Goal: Task Accomplishment & Management: Manage account settings

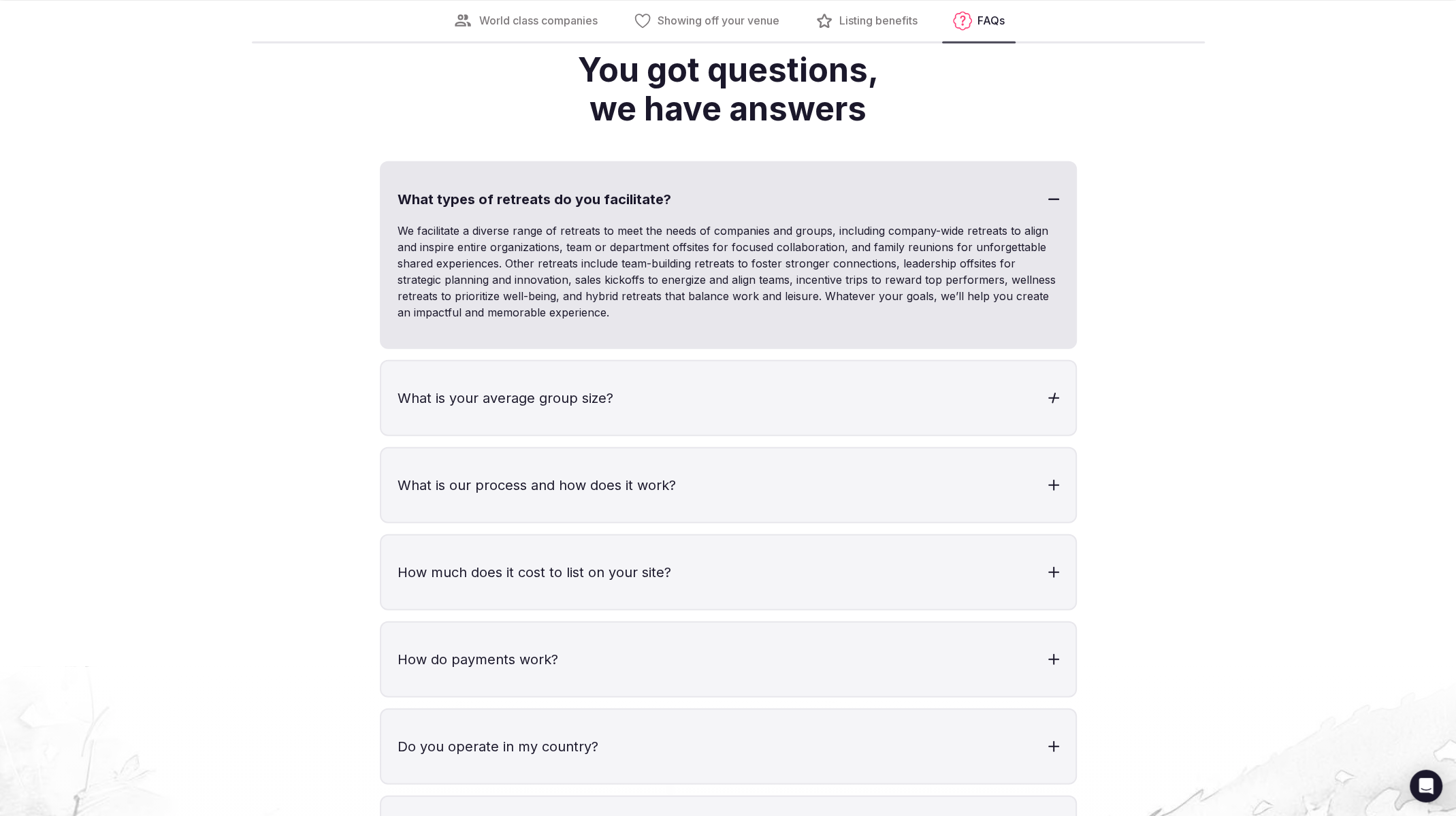
scroll to position [3761, 0]
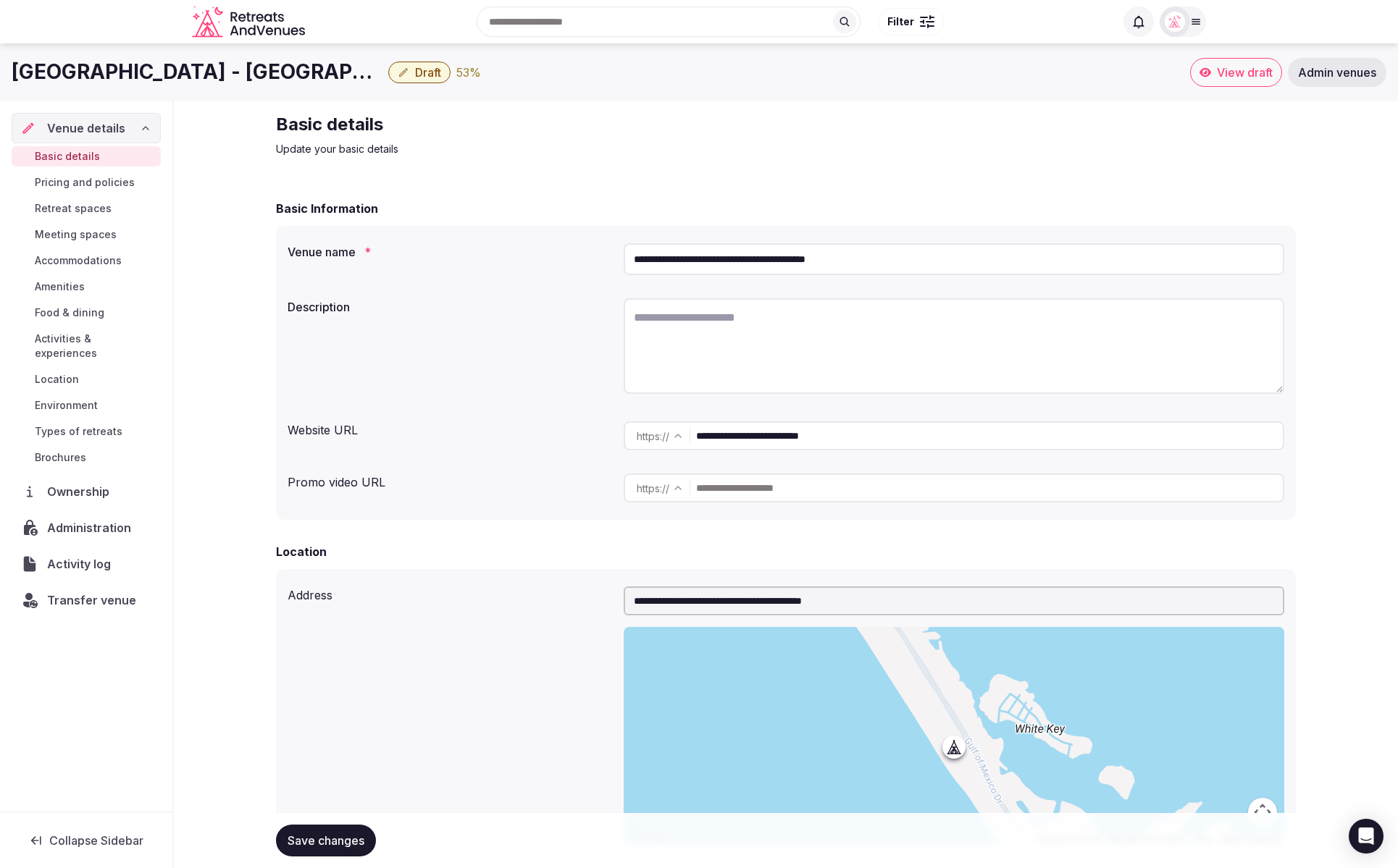
click at [411, 77] on button "Draft" at bounding box center [420, 72] width 62 height 22
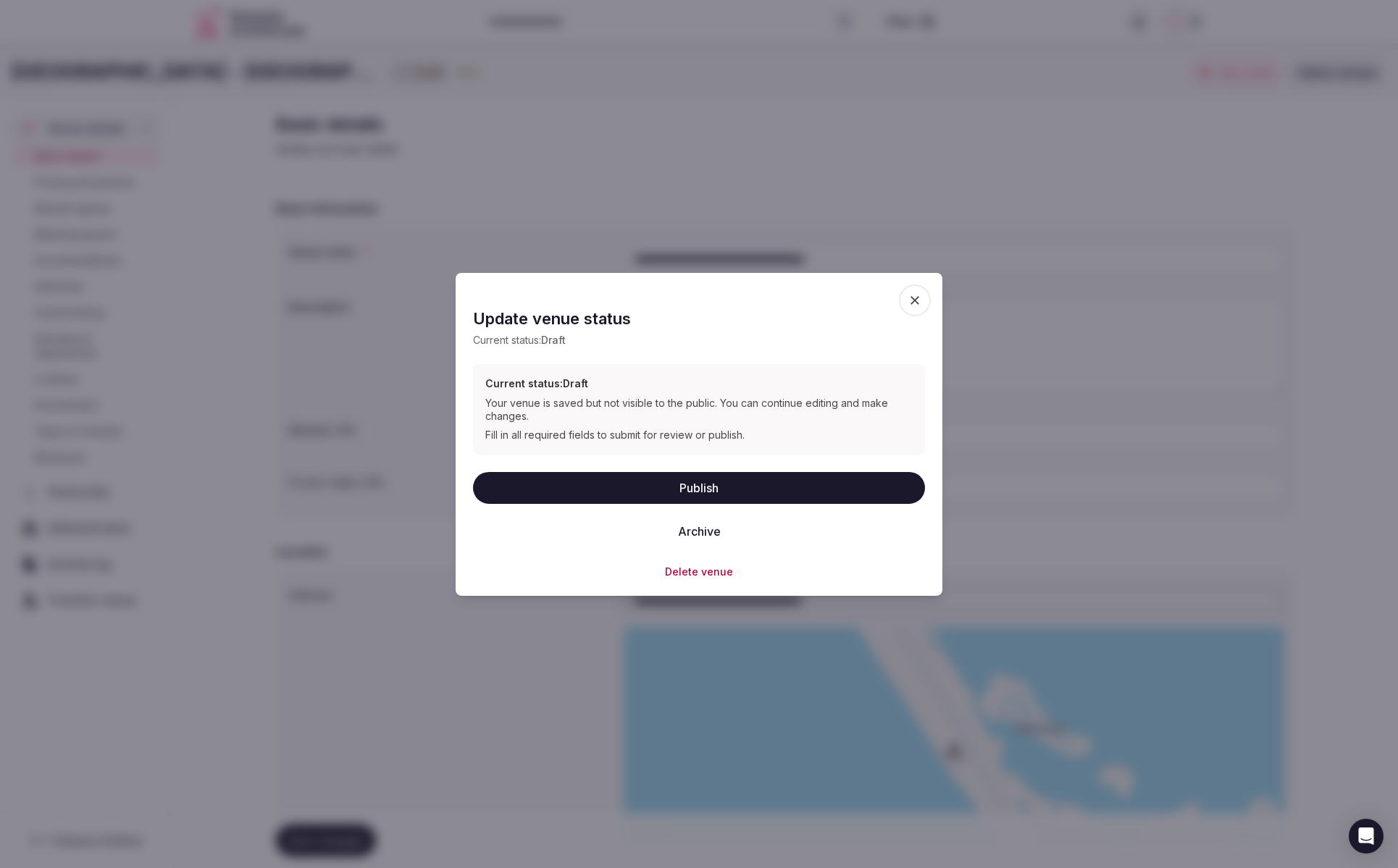
click at [914, 305] on icon "button" at bounding box center [915, 300] width 15 height 15
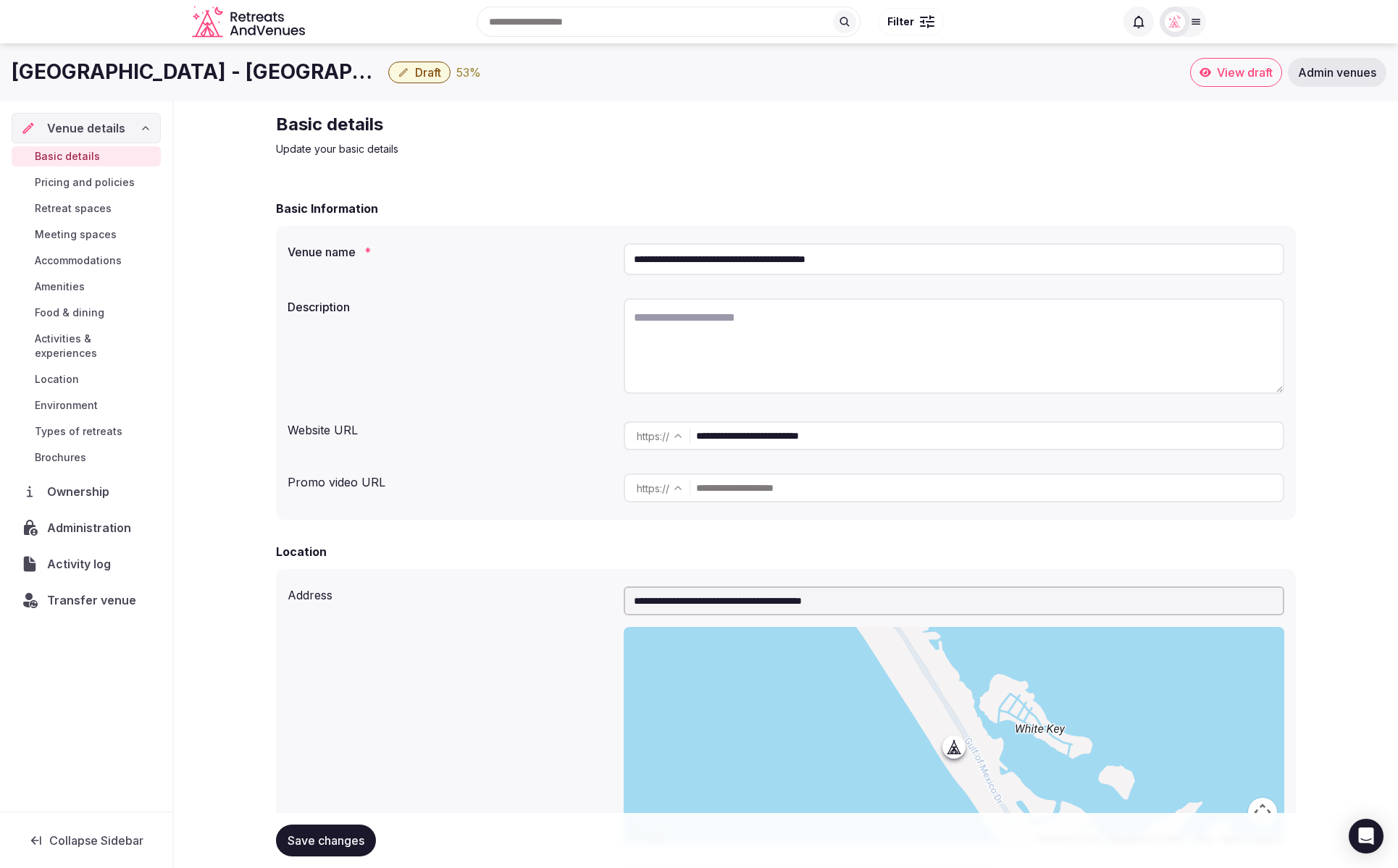
click at [504, 311] on label "Description" at bounding box center [450, 307] width 324 height 11
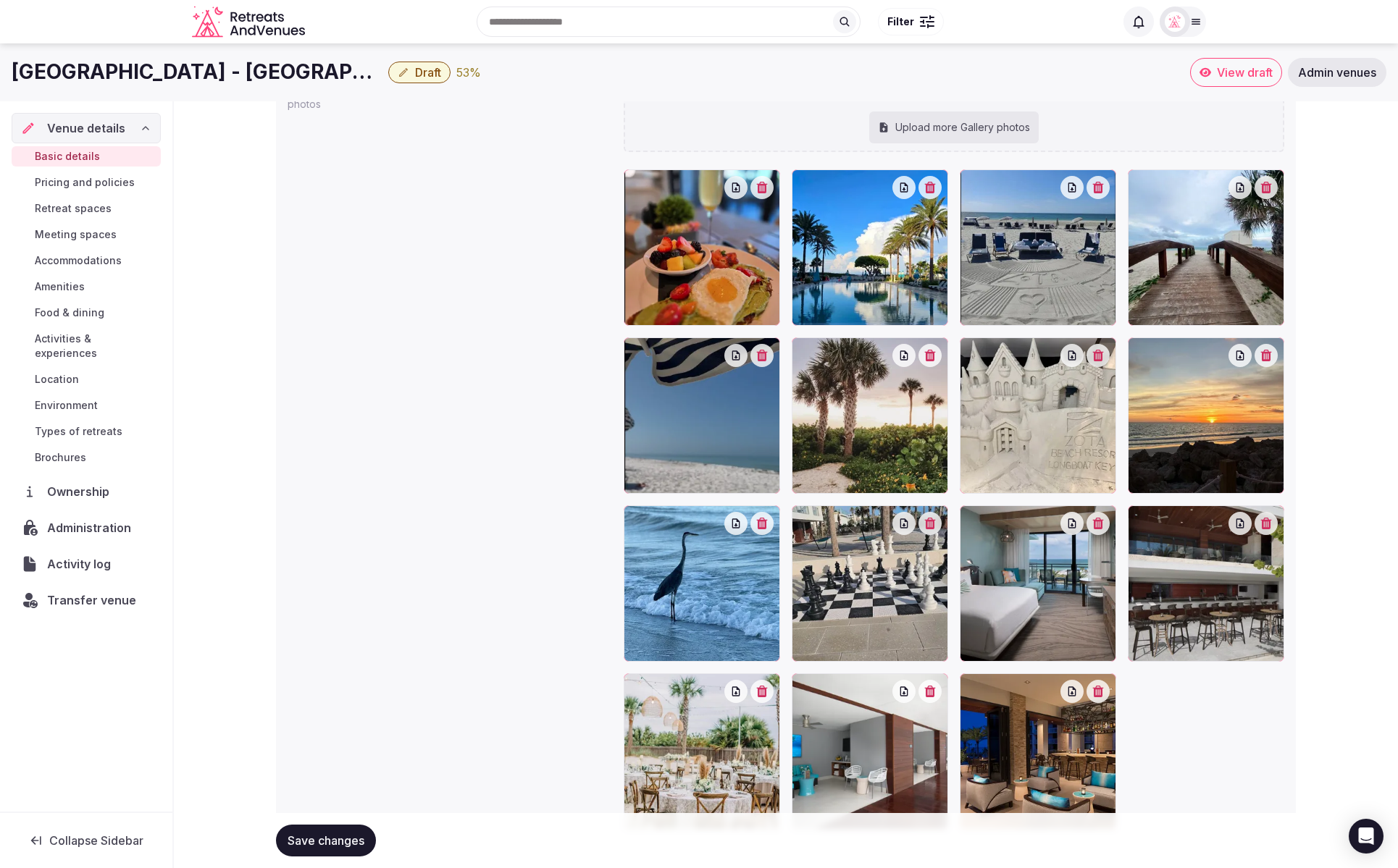
scroll to position [1498, 0]
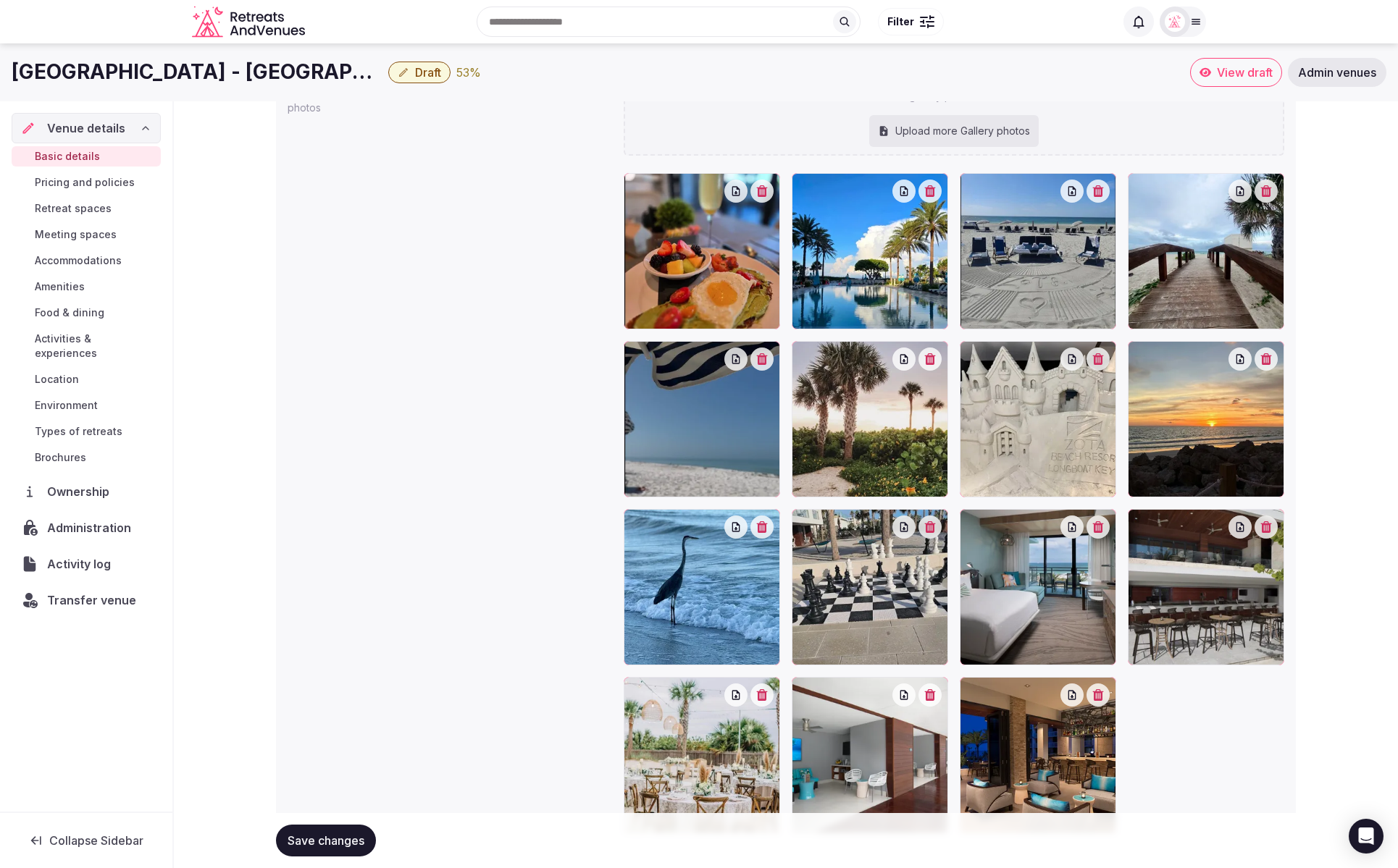
click at [438, 261] on div "Gallery photos We recommend at least five gallery photos Add more gallery photo…" at bounding box center [786, 450] width 997 height 776
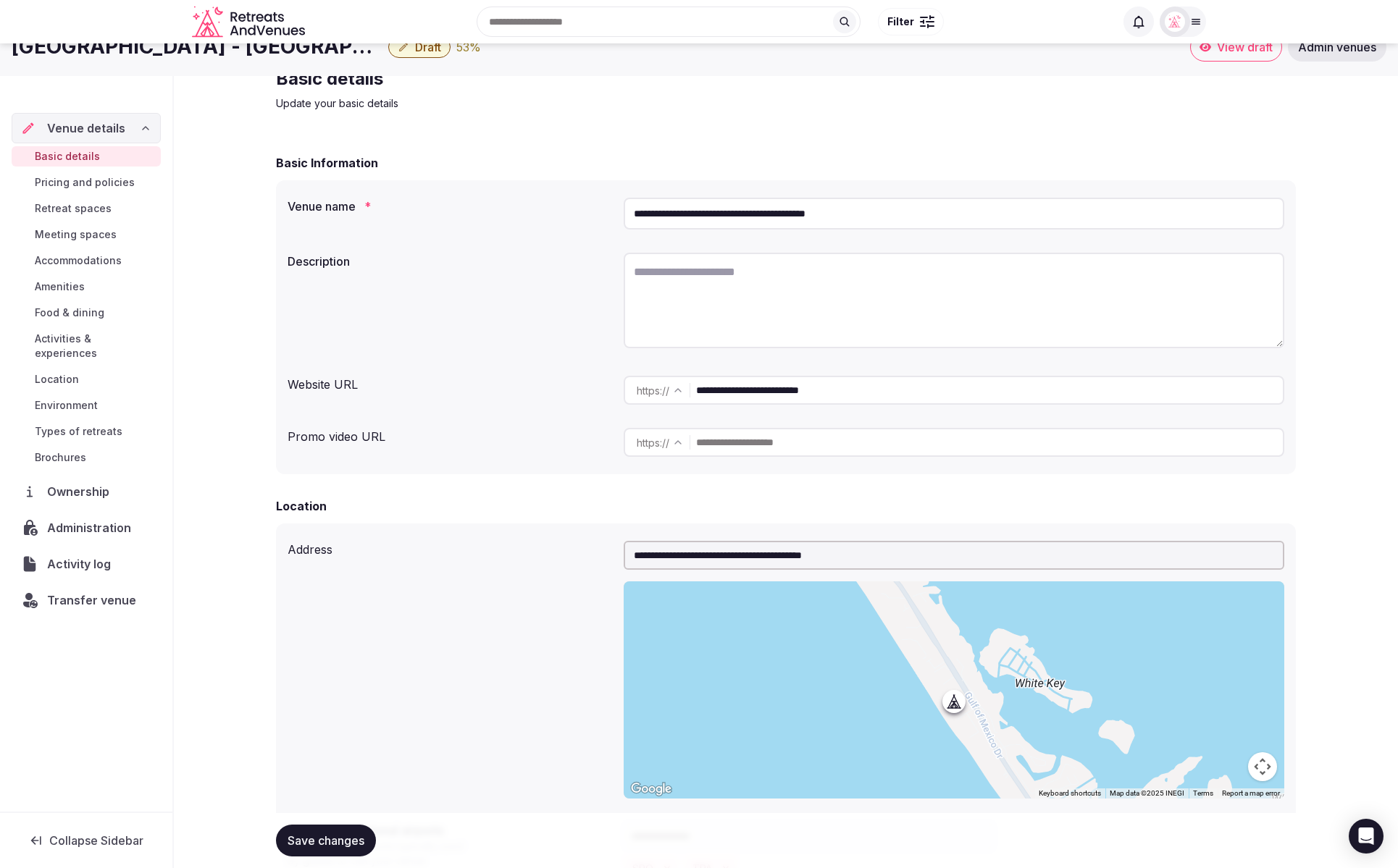
scroll to position [0, 0]
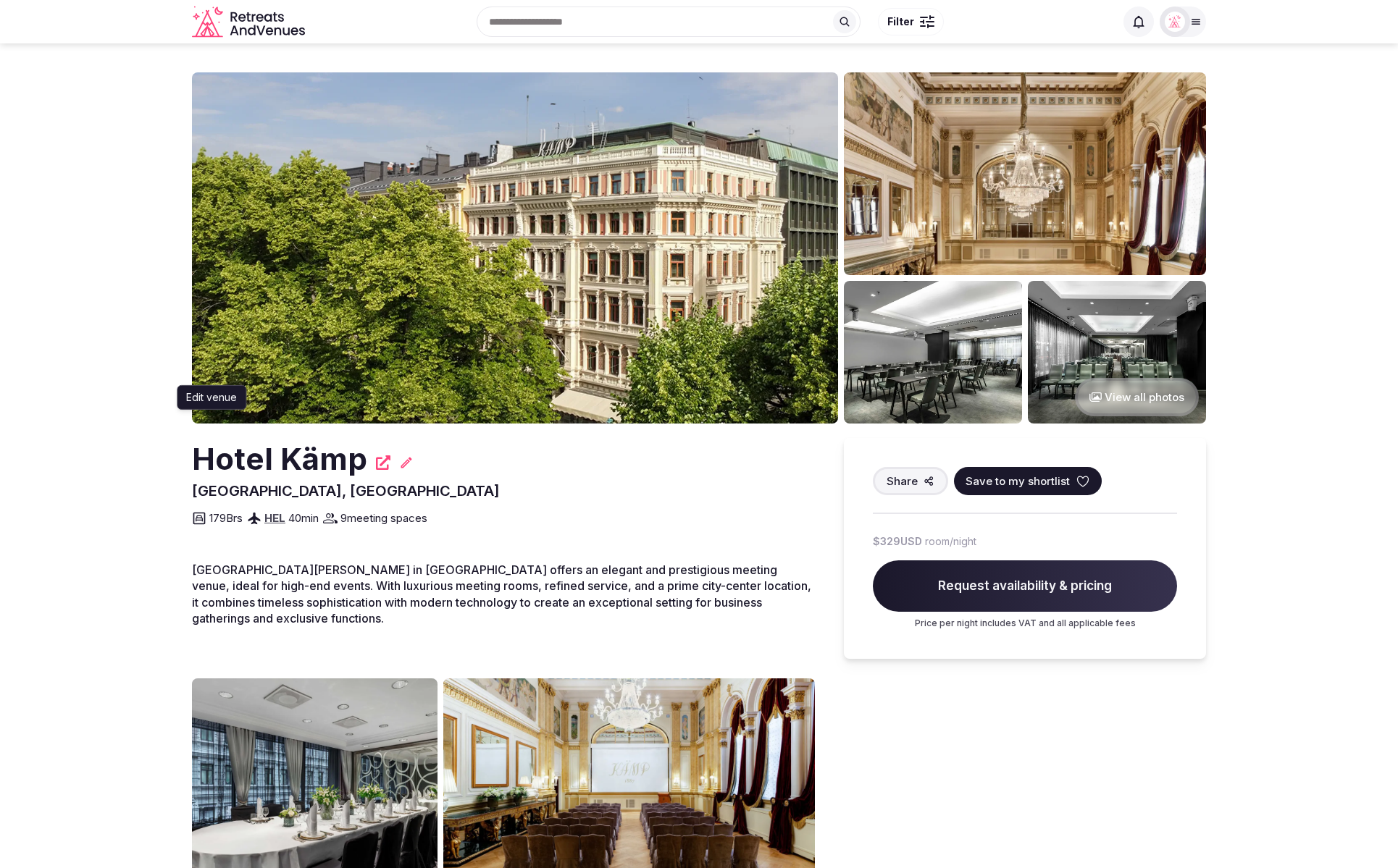
click at [402, 466] on icon at bounding box center [407, 462] width 15 height 15
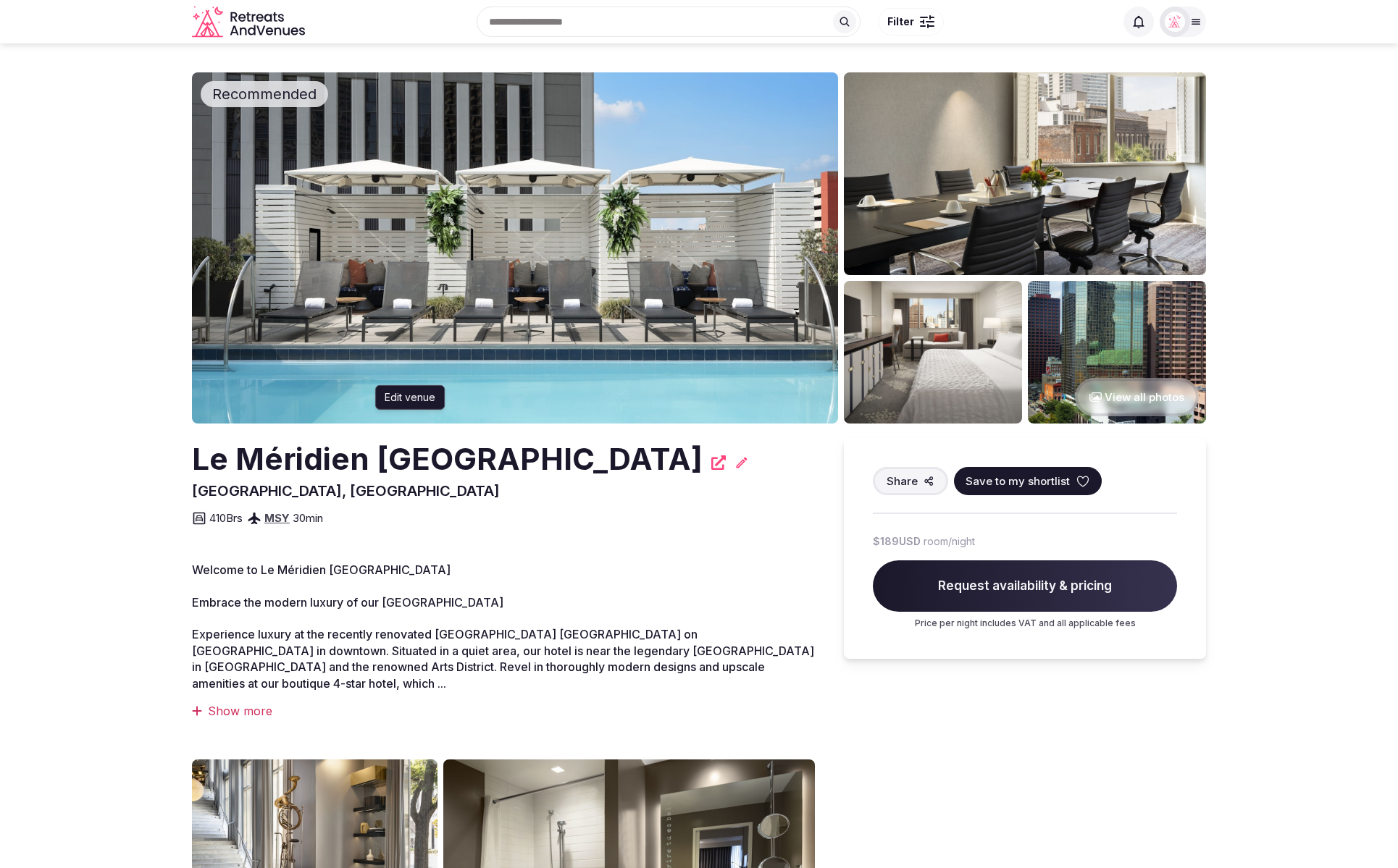
click at [736, 463] on icon at bounding box center [741, 462] width 11 height 11
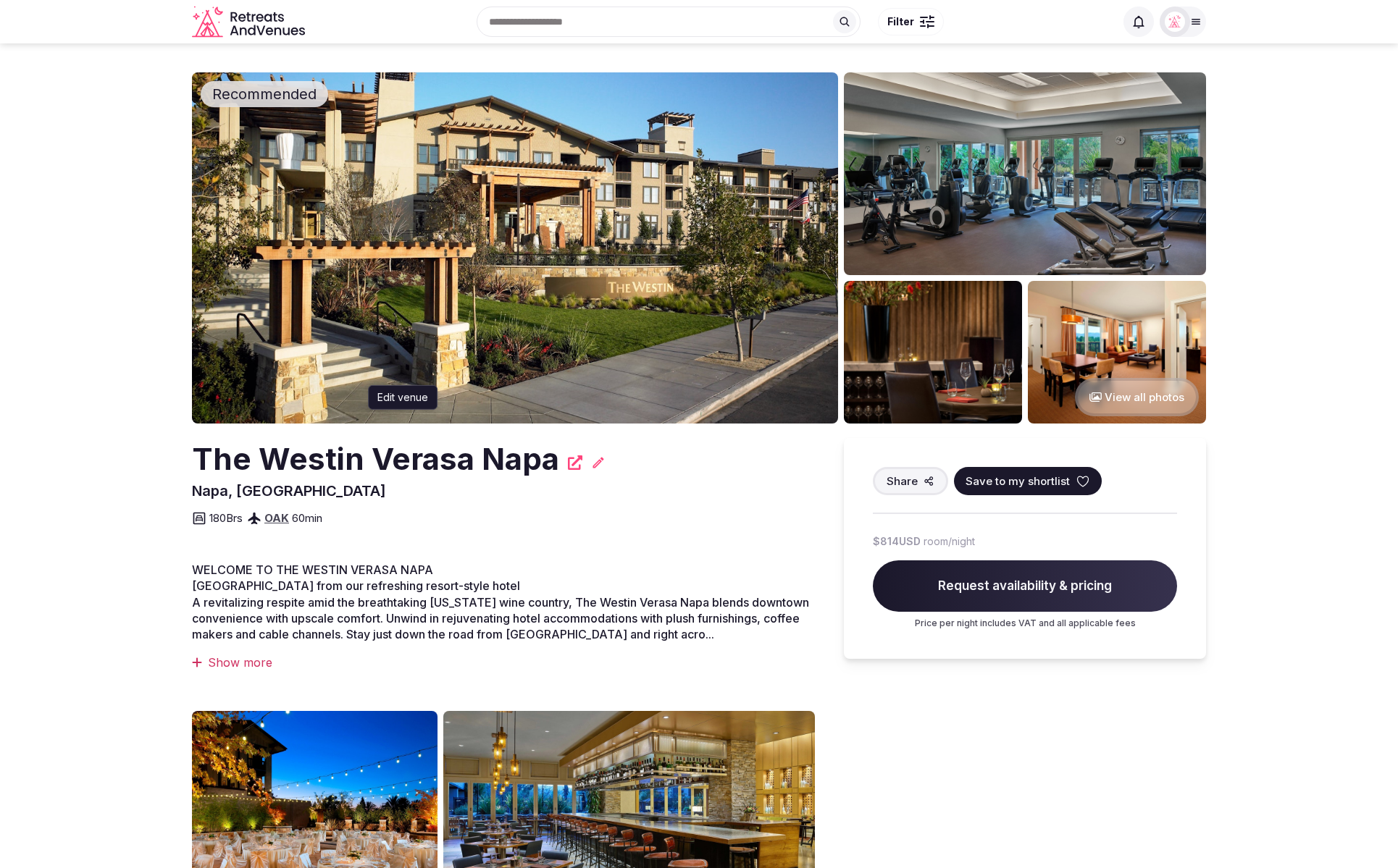
click at [591, 462] on icon at bounding box center [599, 462] width 15 height 15
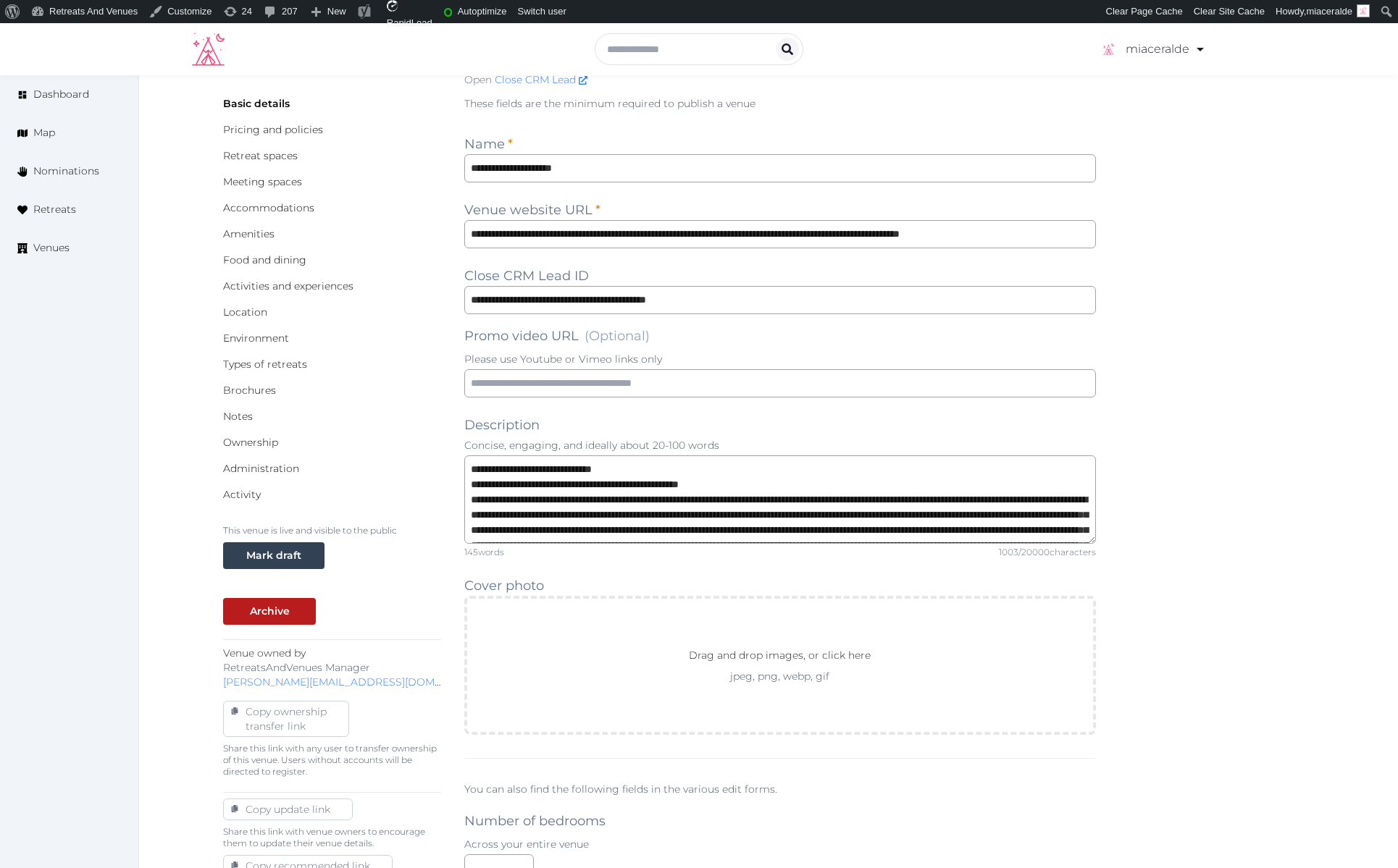
scroll to position [197, 0]
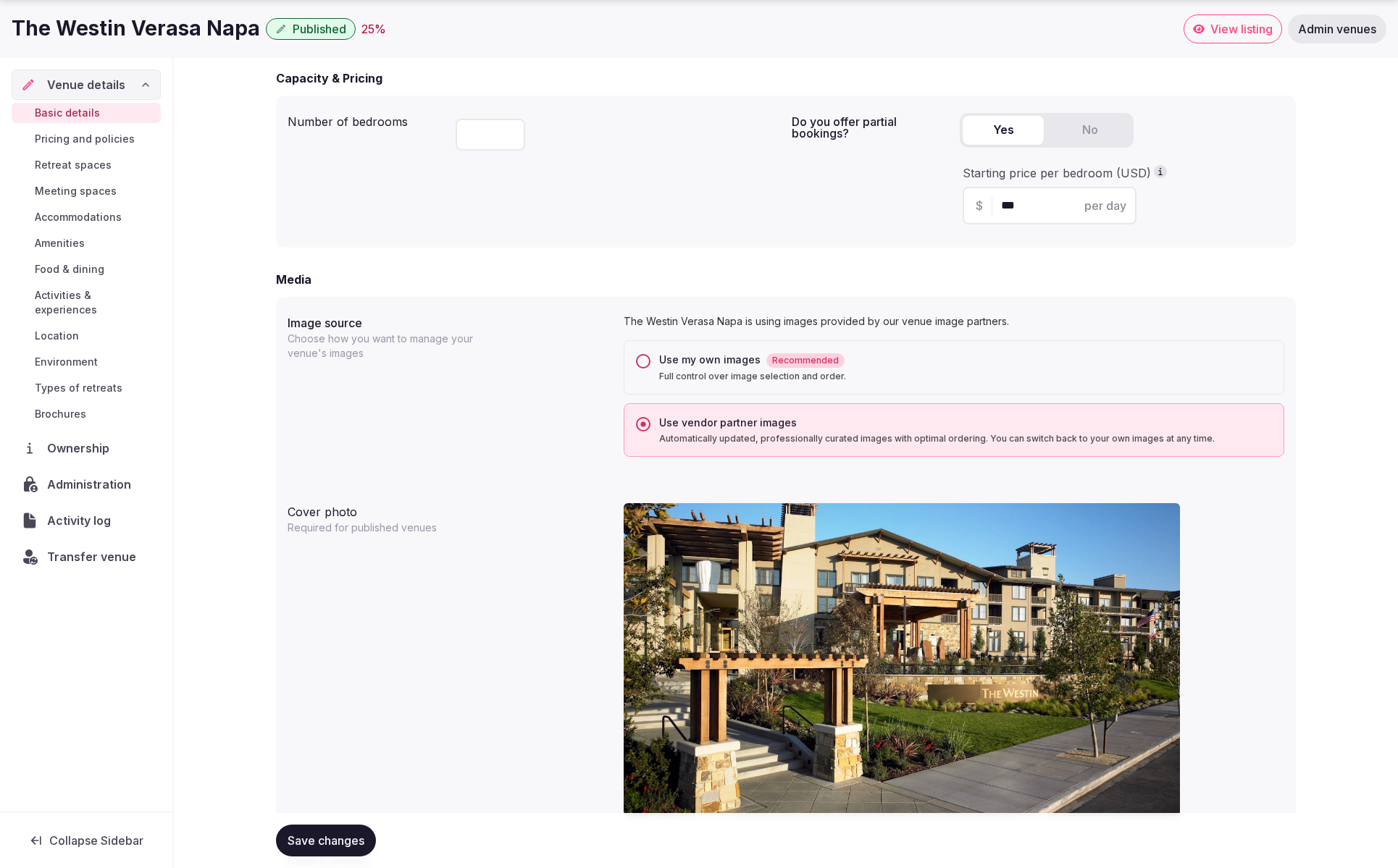
scroll to position [957, 0]
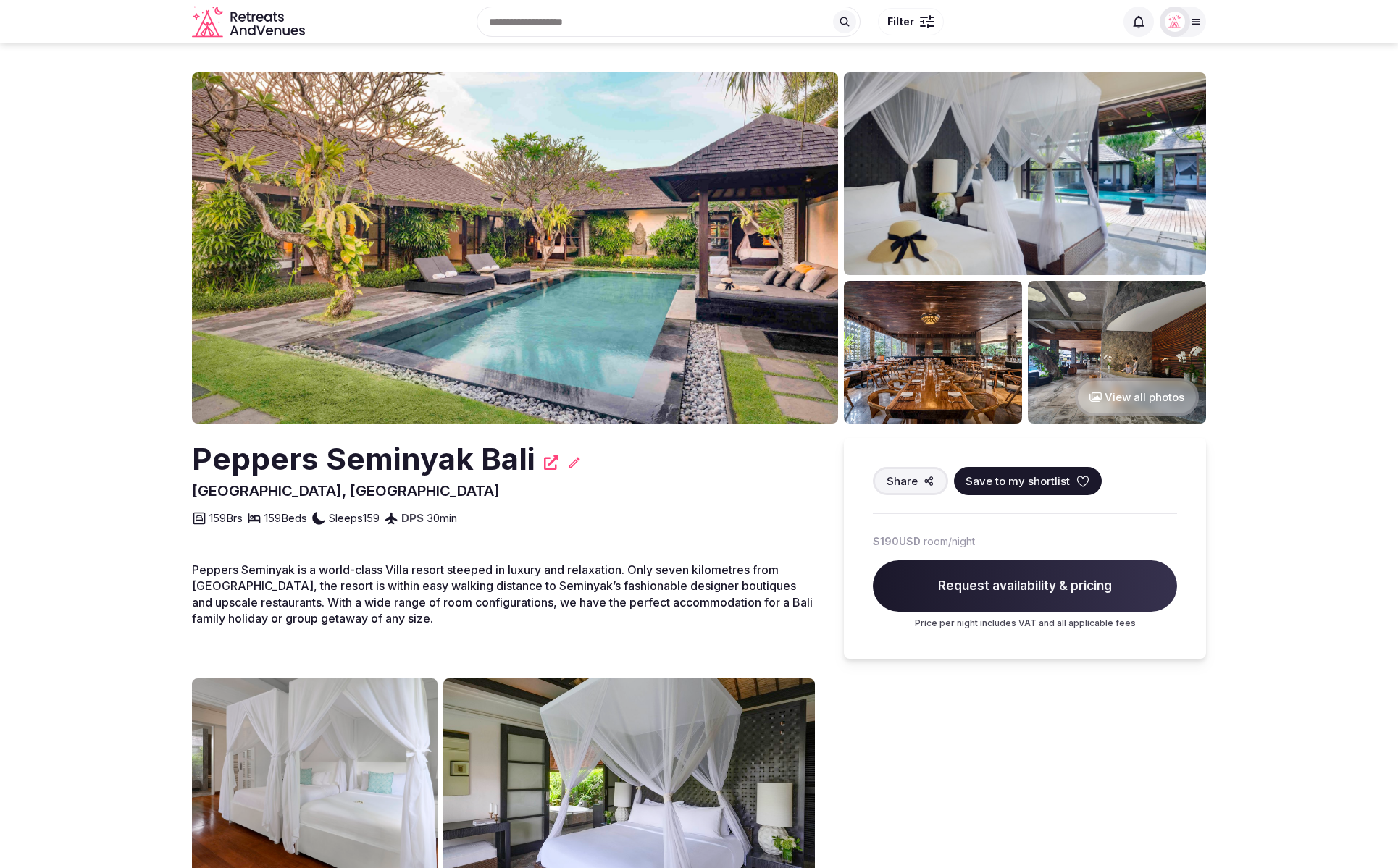
scroll to position [1, 0]
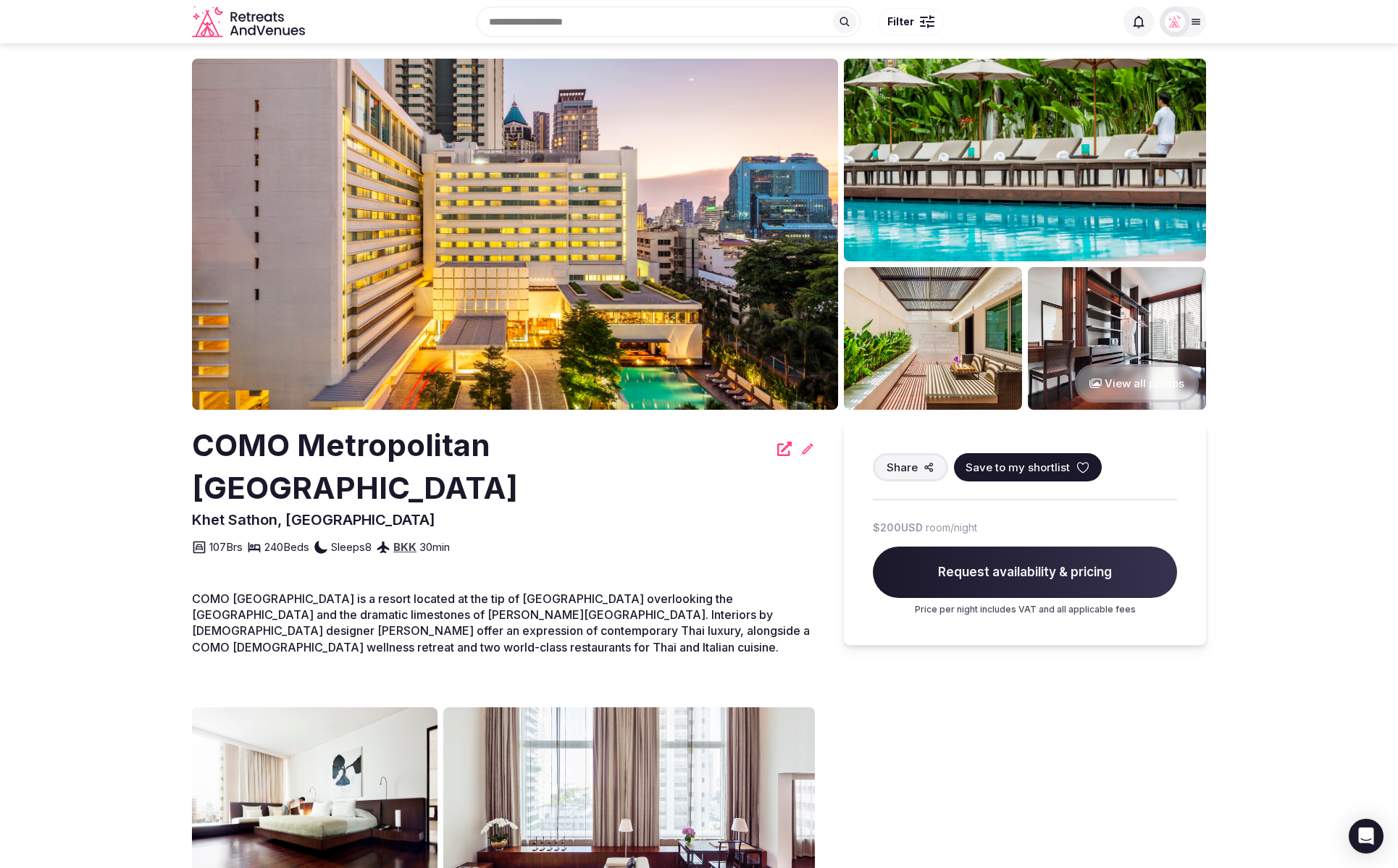
scroll to position [13, 0]
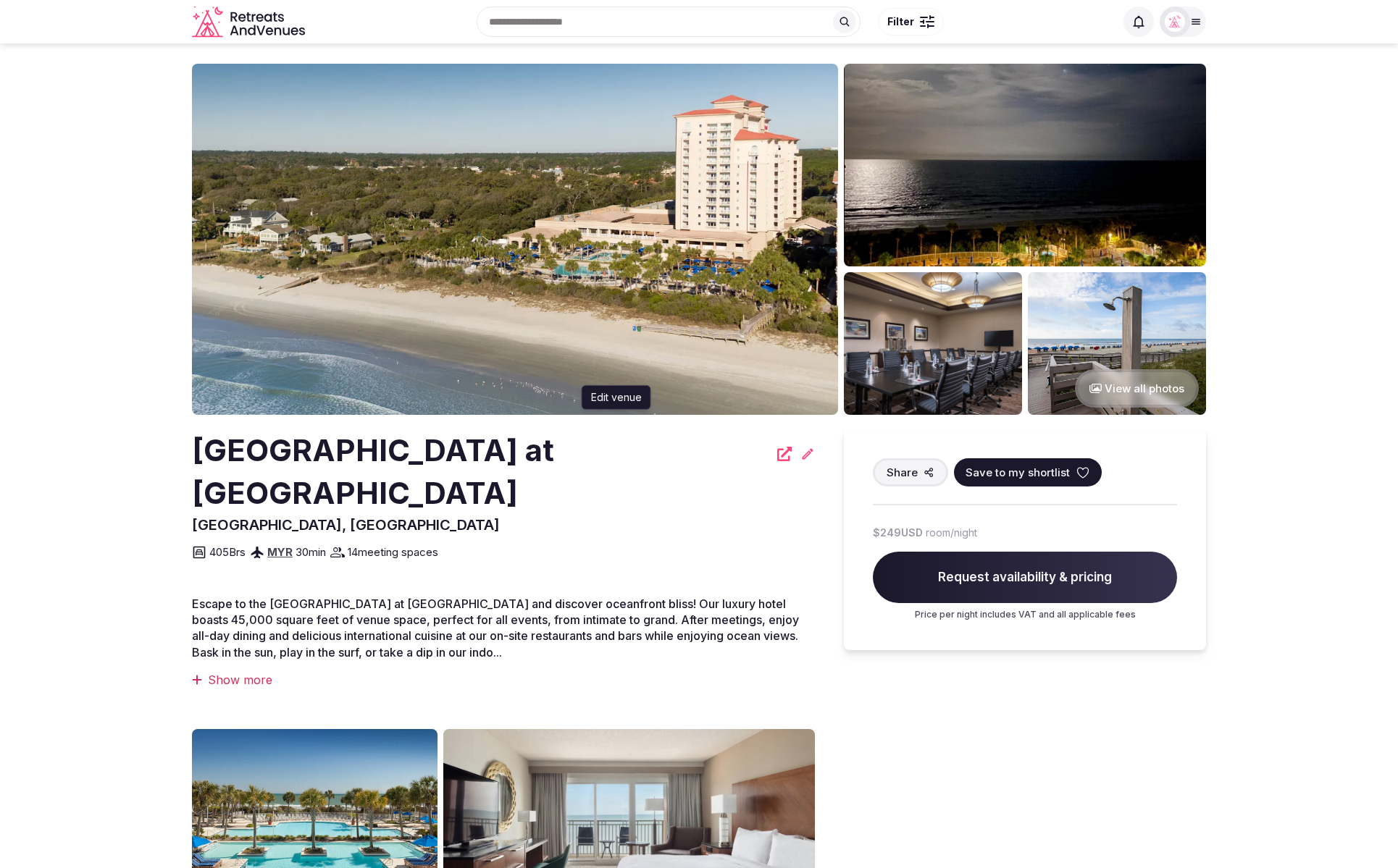
scroll to position [7, 0]
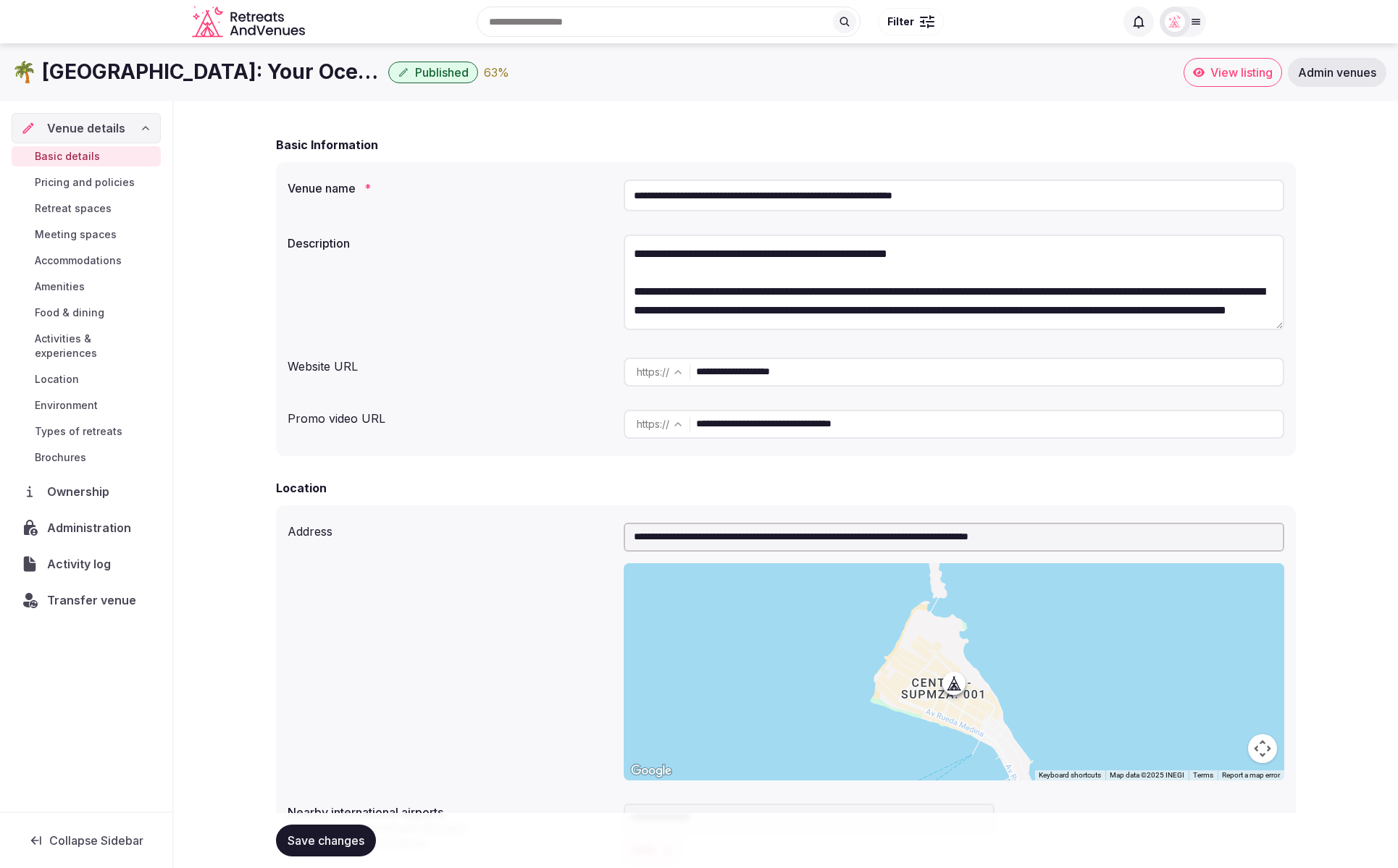
scroll to position [58, 0]
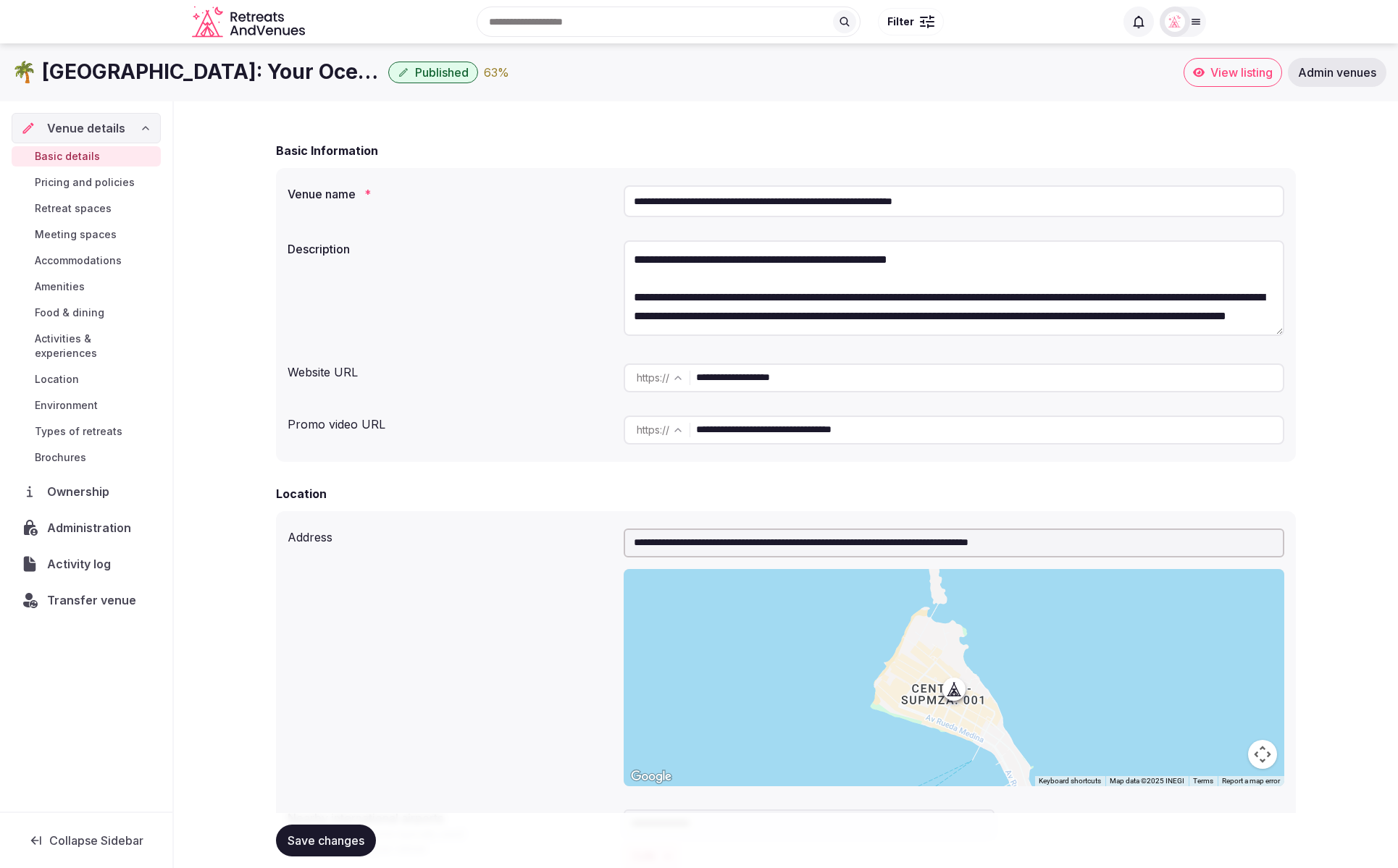
click at [1055, 296] on textarea at bounding box center [954, 287] width 661 height 95
click at [501, 319] on div "Description" at bounding box center [786, 290] width 997 height 112
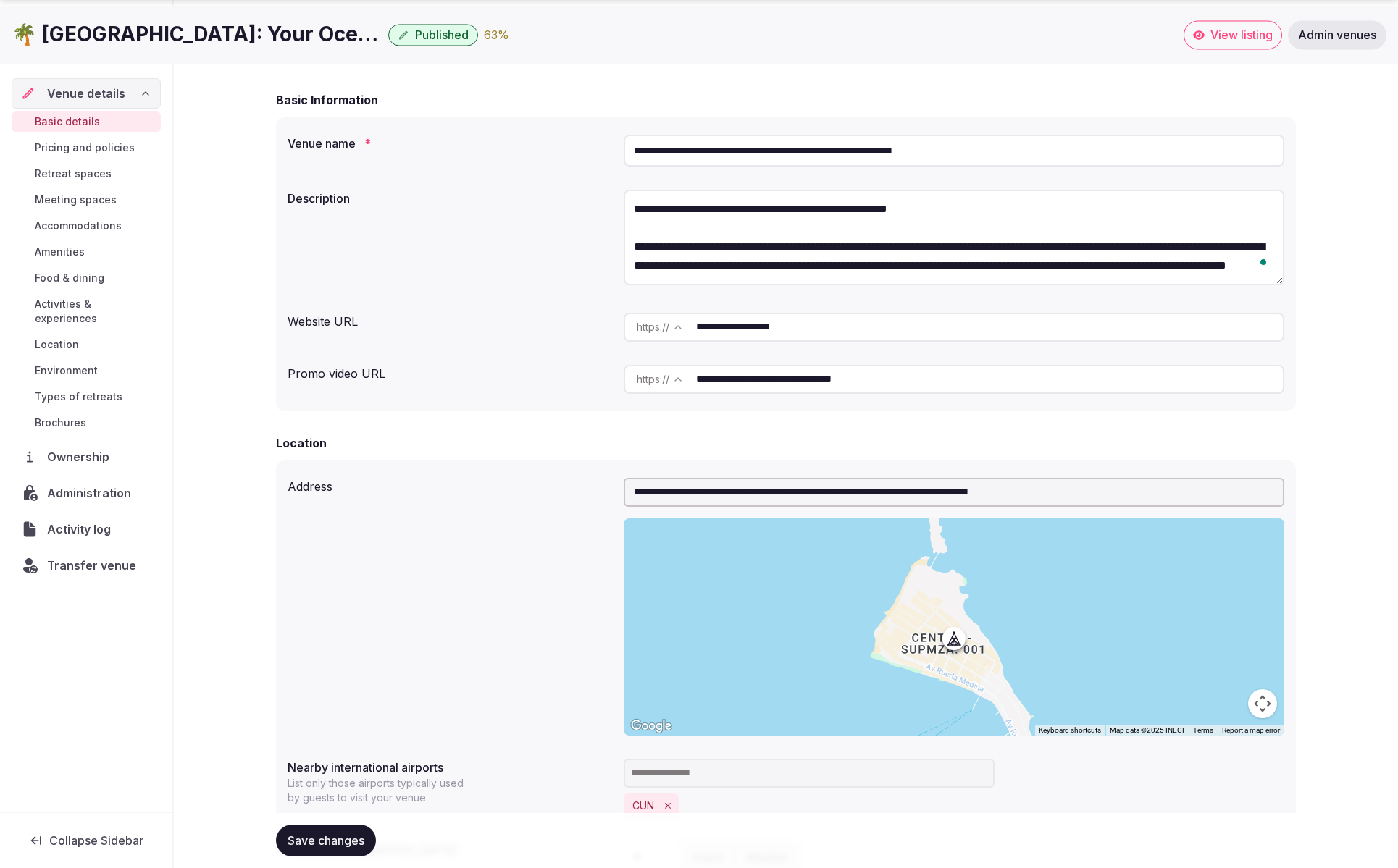
scroll to position [147, 0]
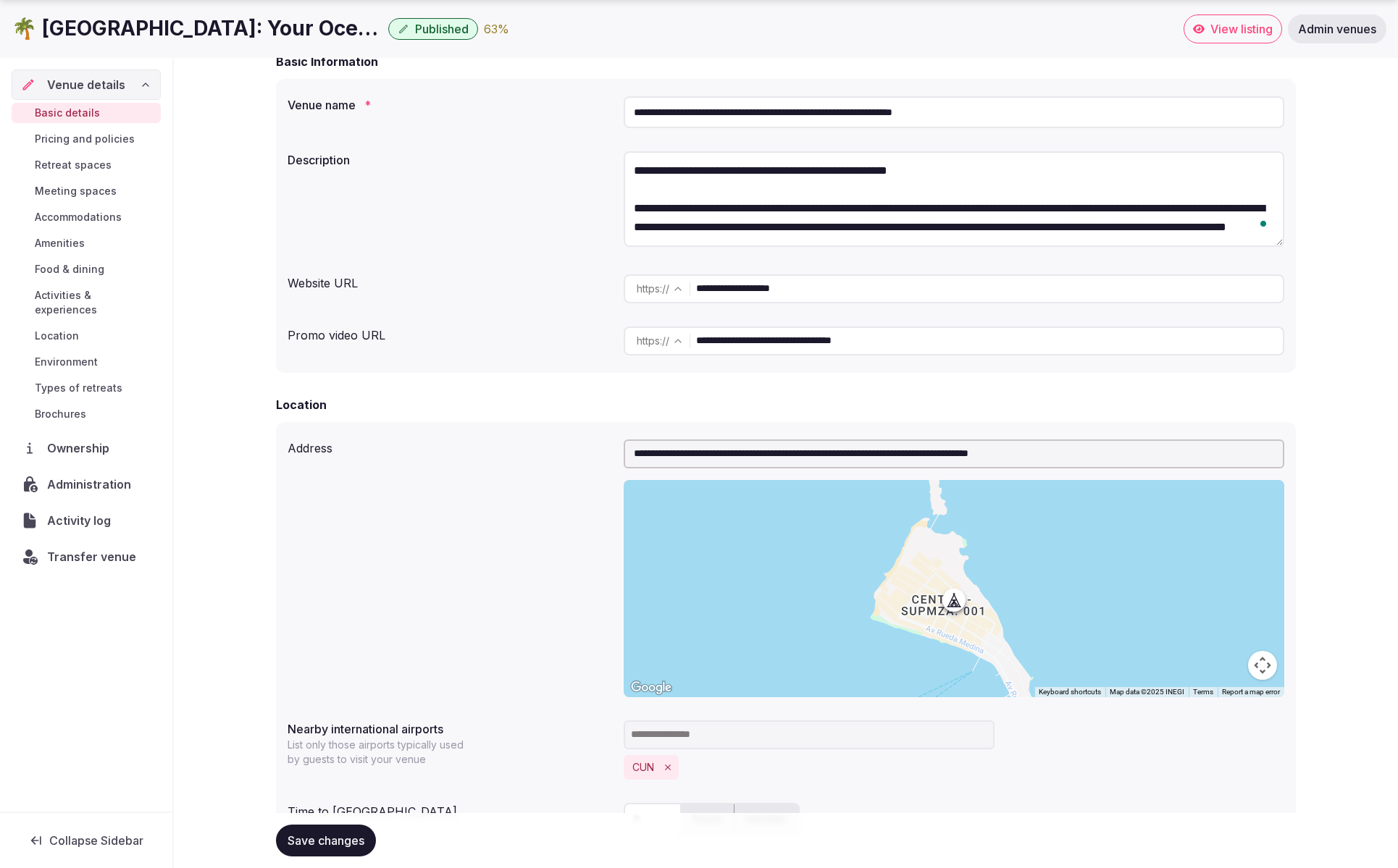
click at [1001, 289] on input "**********" at bounding box center [990, 289] width 587 height 29
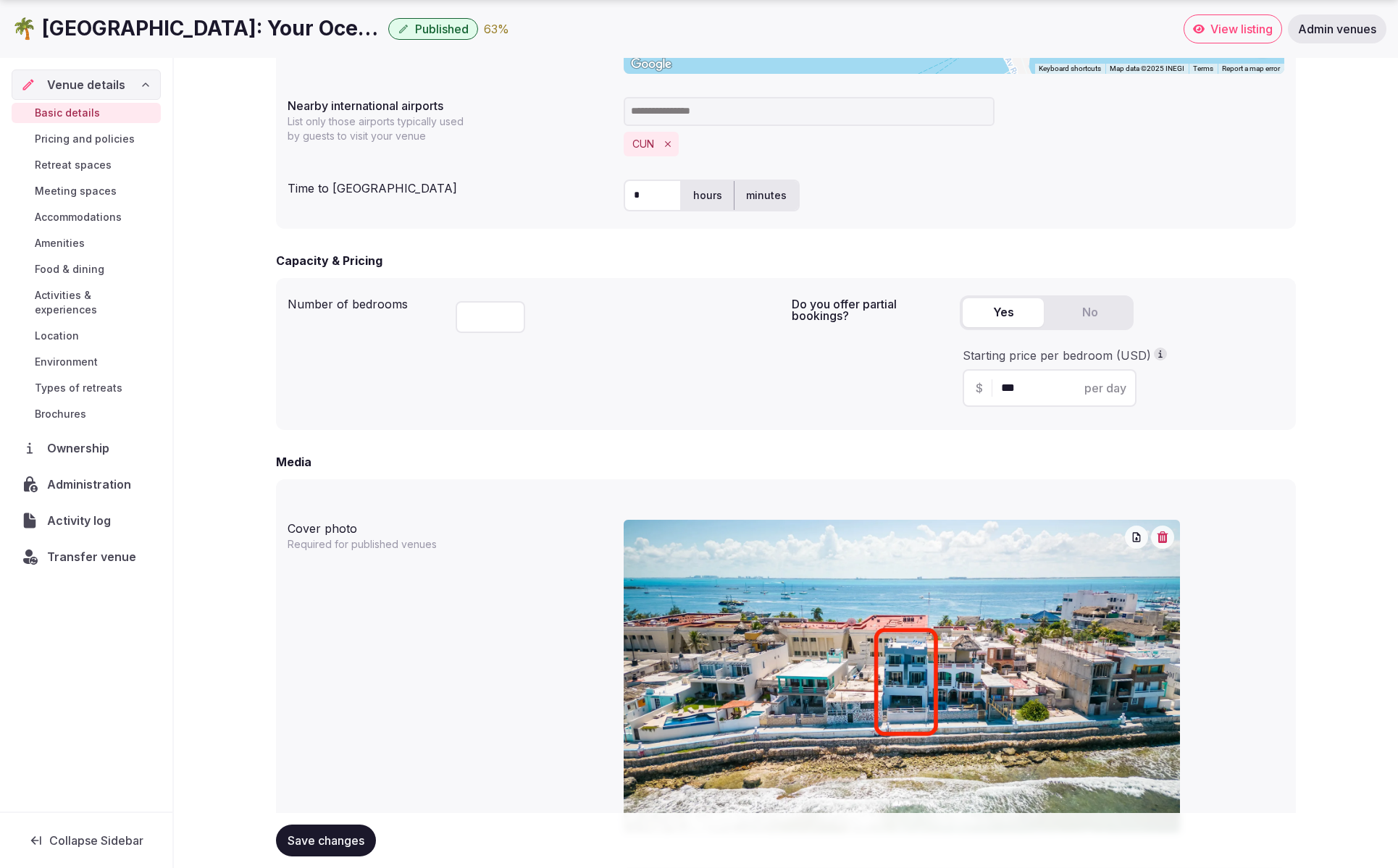
scroll to position [777, 0]
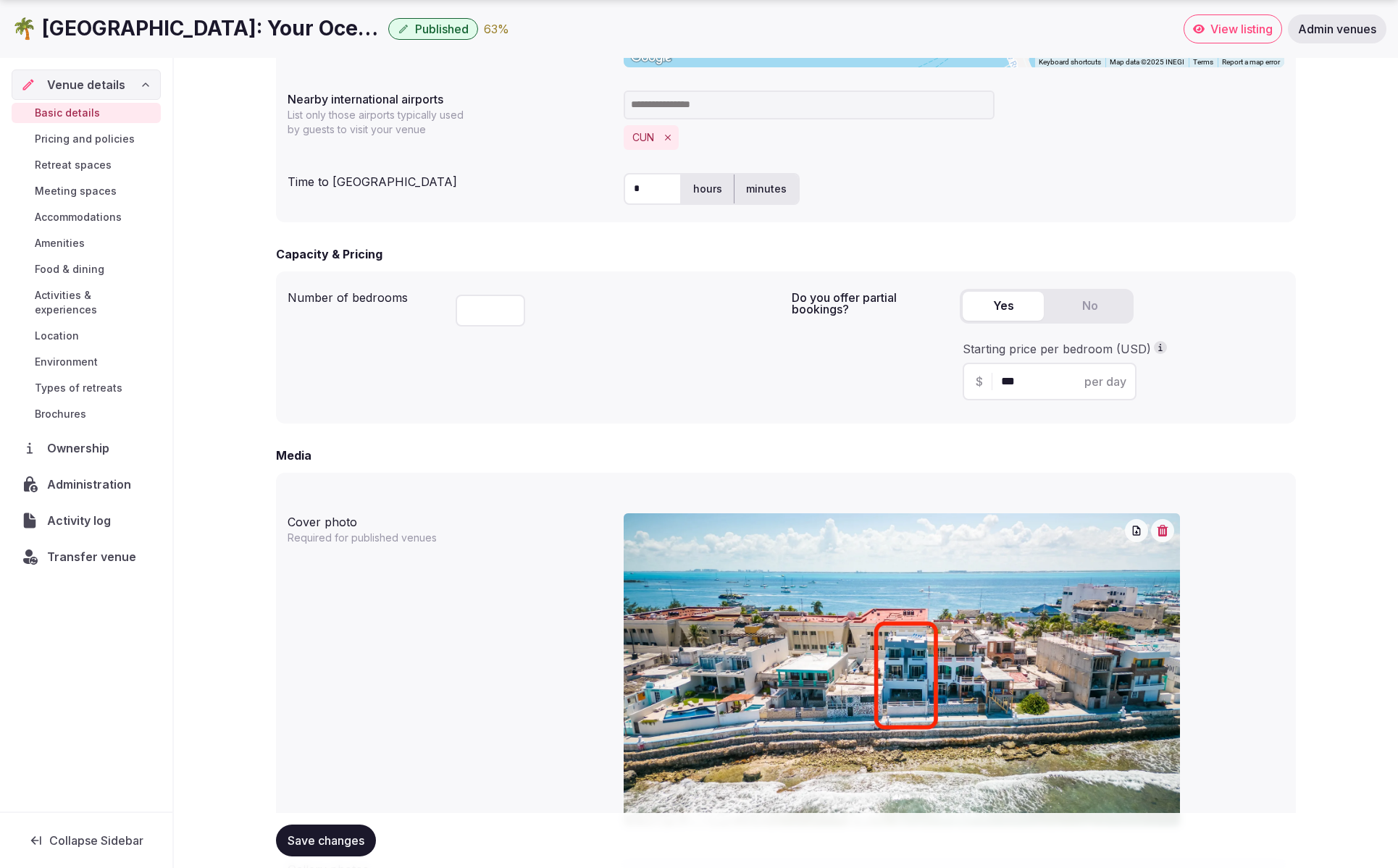
drag, startPoint x: 496, startPoint y: 312, endPoint x: 449, endPoint y: 311, distance: 47.0
click at [449, 311] on div "Number of bedrooms *" at bounding box center [534, 348] width 493 height 129
click at [689, 325] on div "*" at bounding box center [618, 308] width 324 height 49
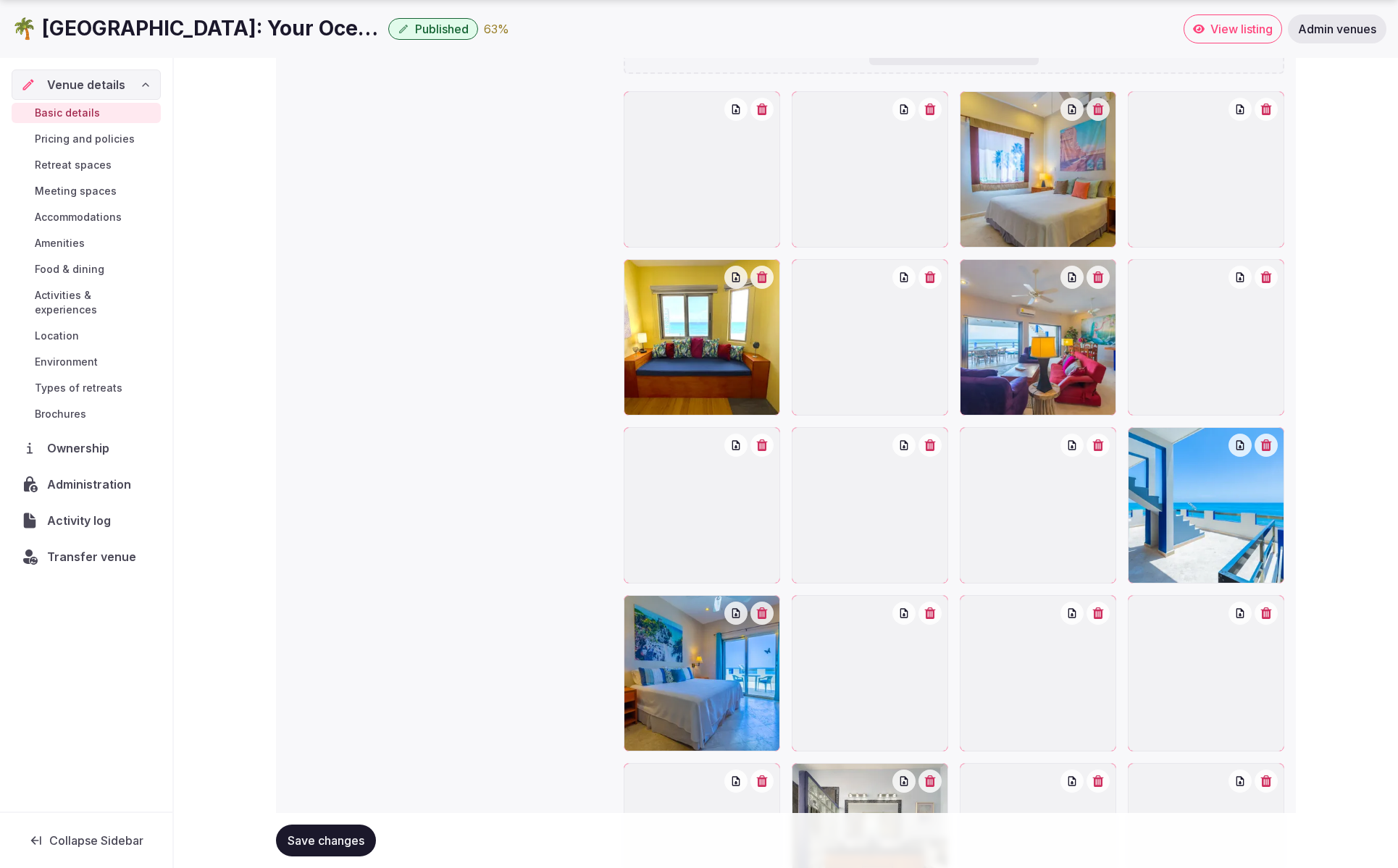
scroll to position [1648, 0]
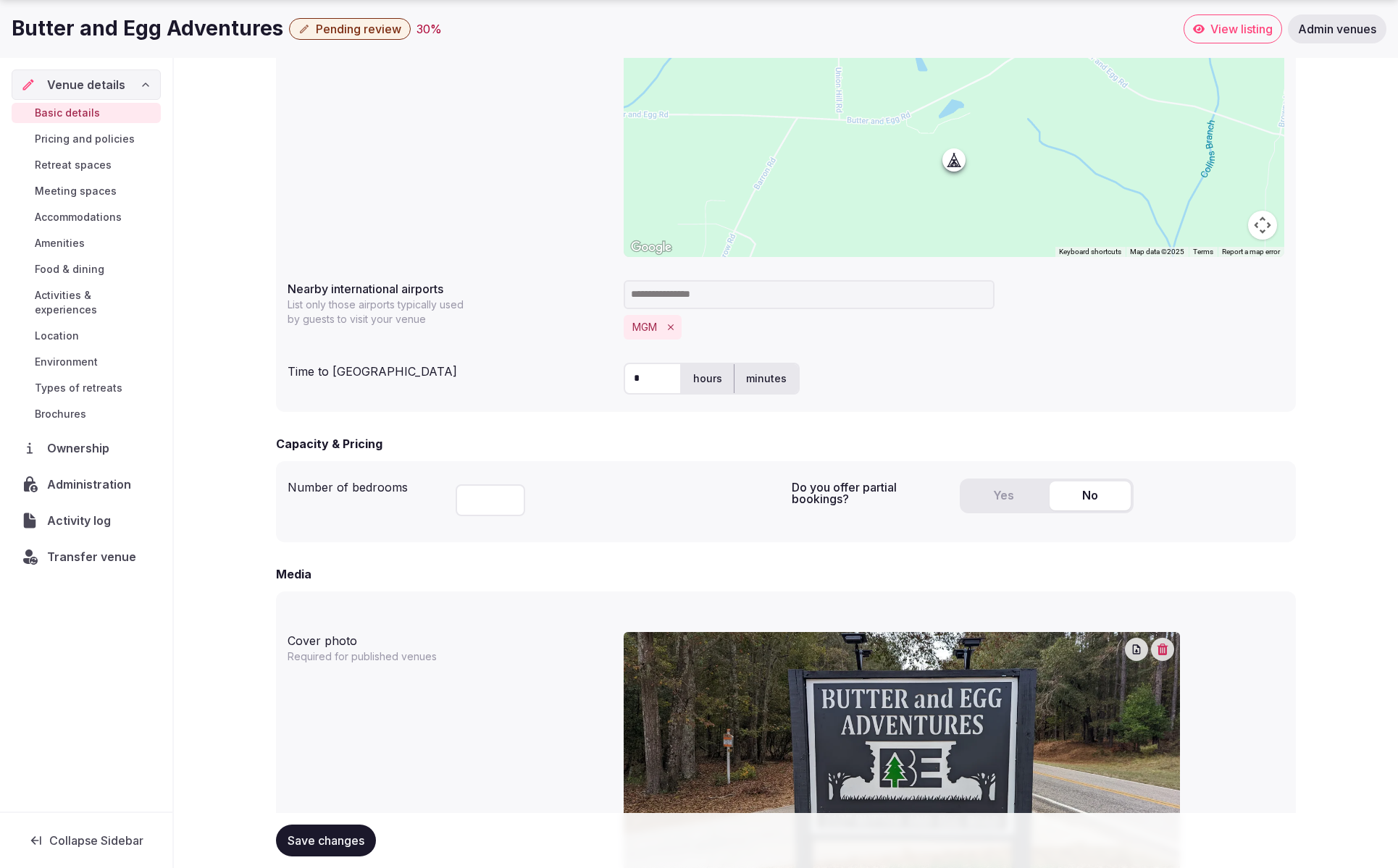
scroll to position [606, 0]
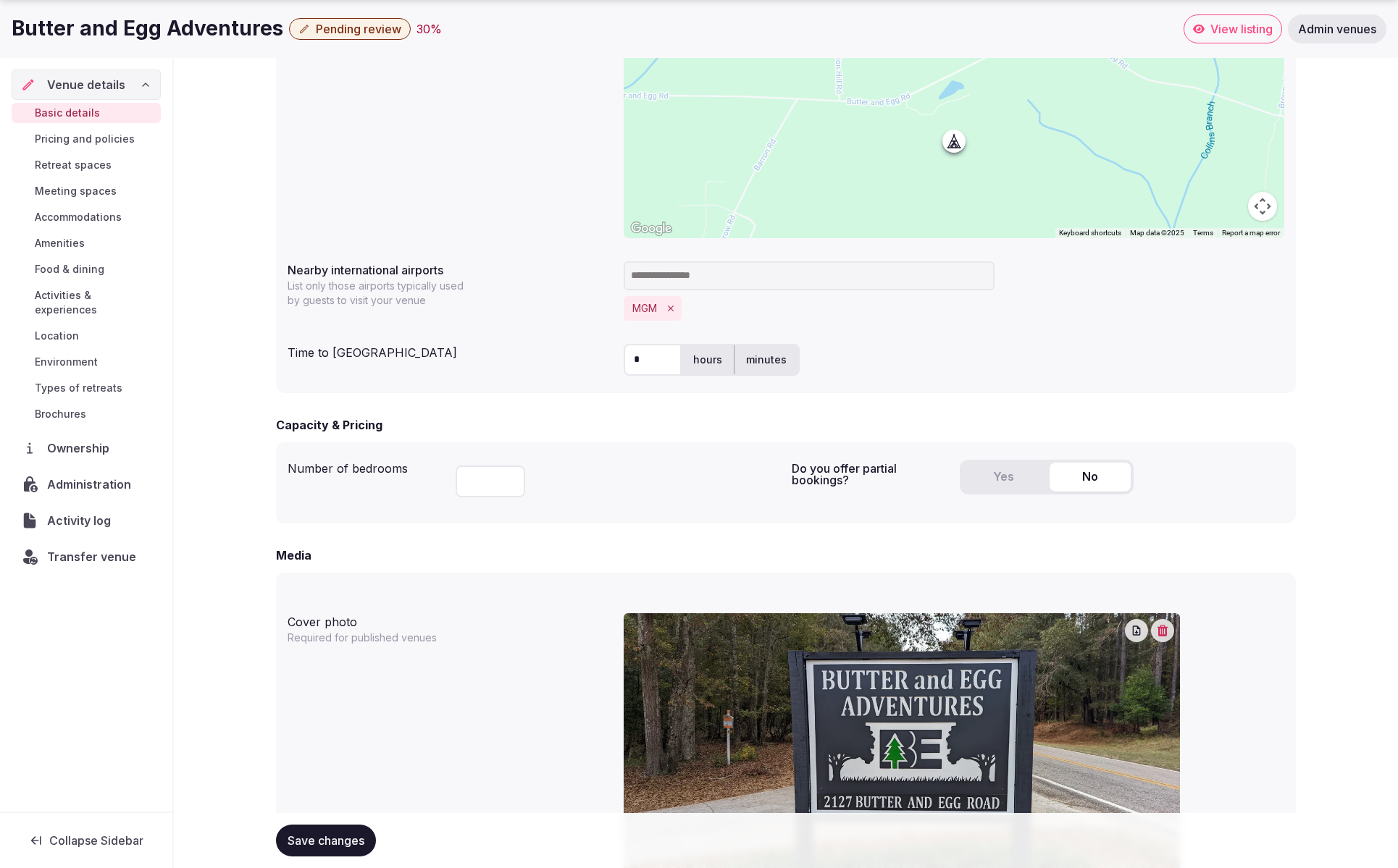
click at [486, 484] on input "number" at bounding box center [490, 481] width 69 height 32
click at [657, 480] on div at bounding box center [618, 479] width 324 height 49
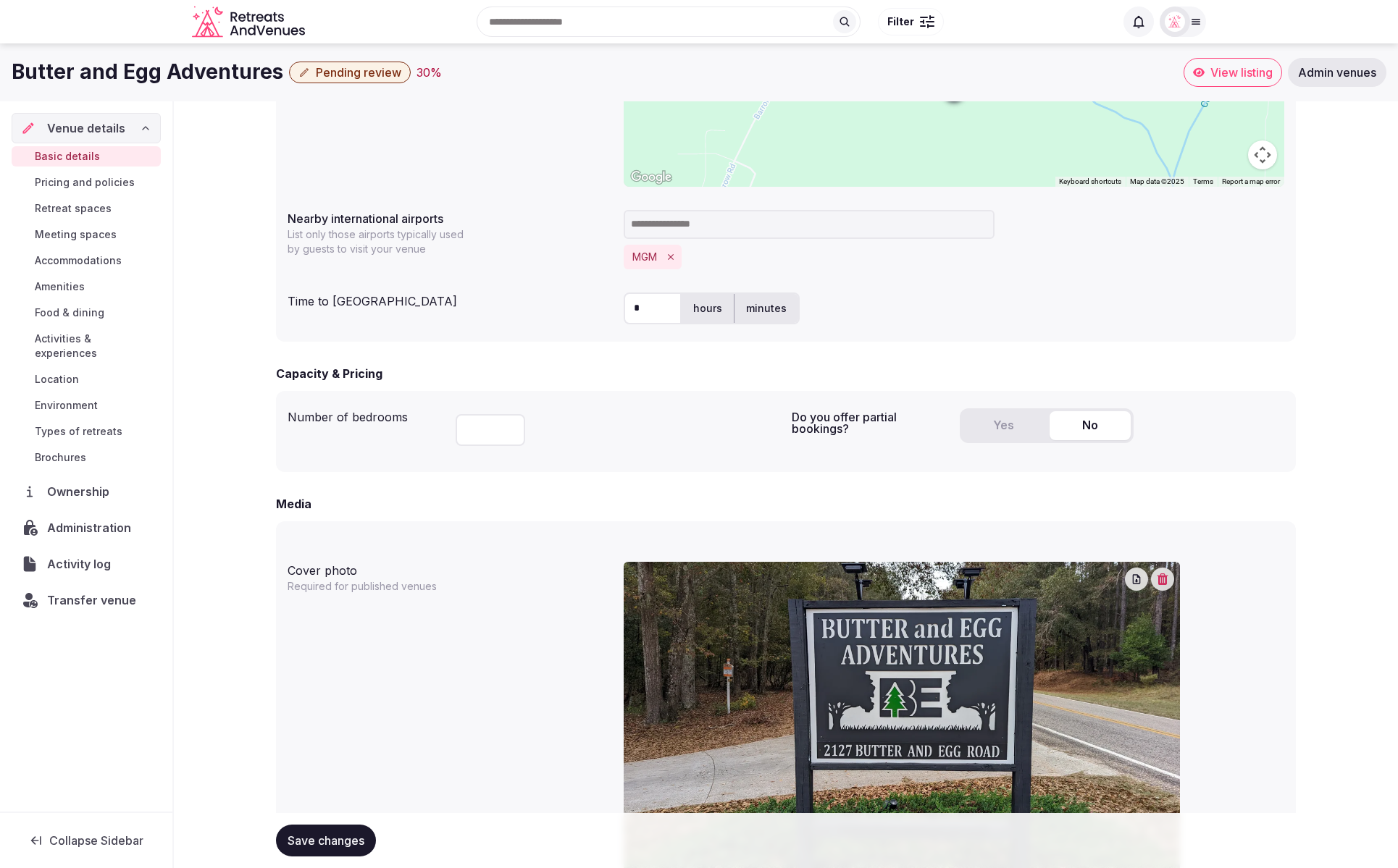
scroll to position [657, 0]
click at [64, 257] on span "Accommodations" at bounding box center [78, 261] width 87 height 15
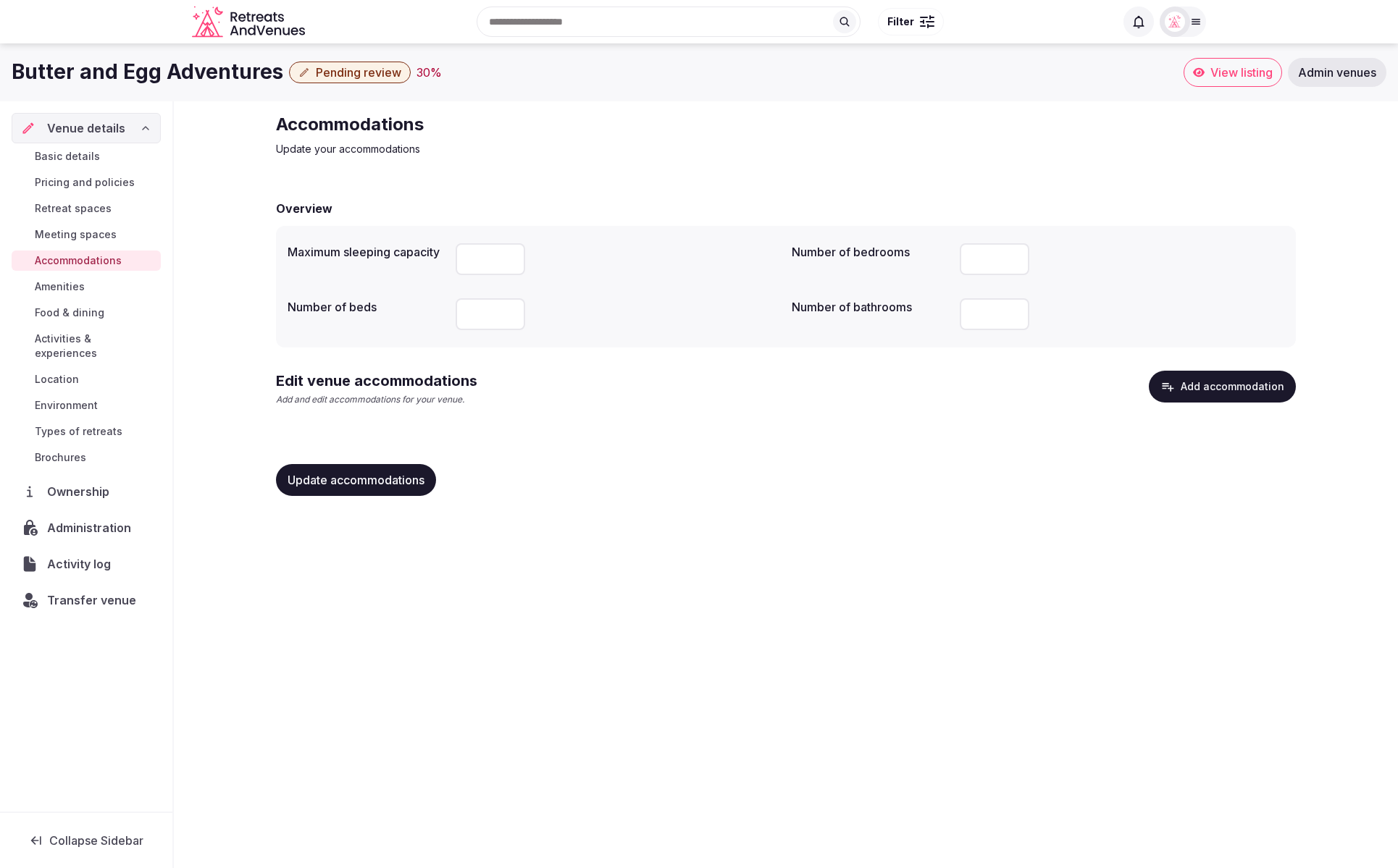
click at [72, 154] on span "Basic details" at bounding box center [68, 156] width 65 height 15
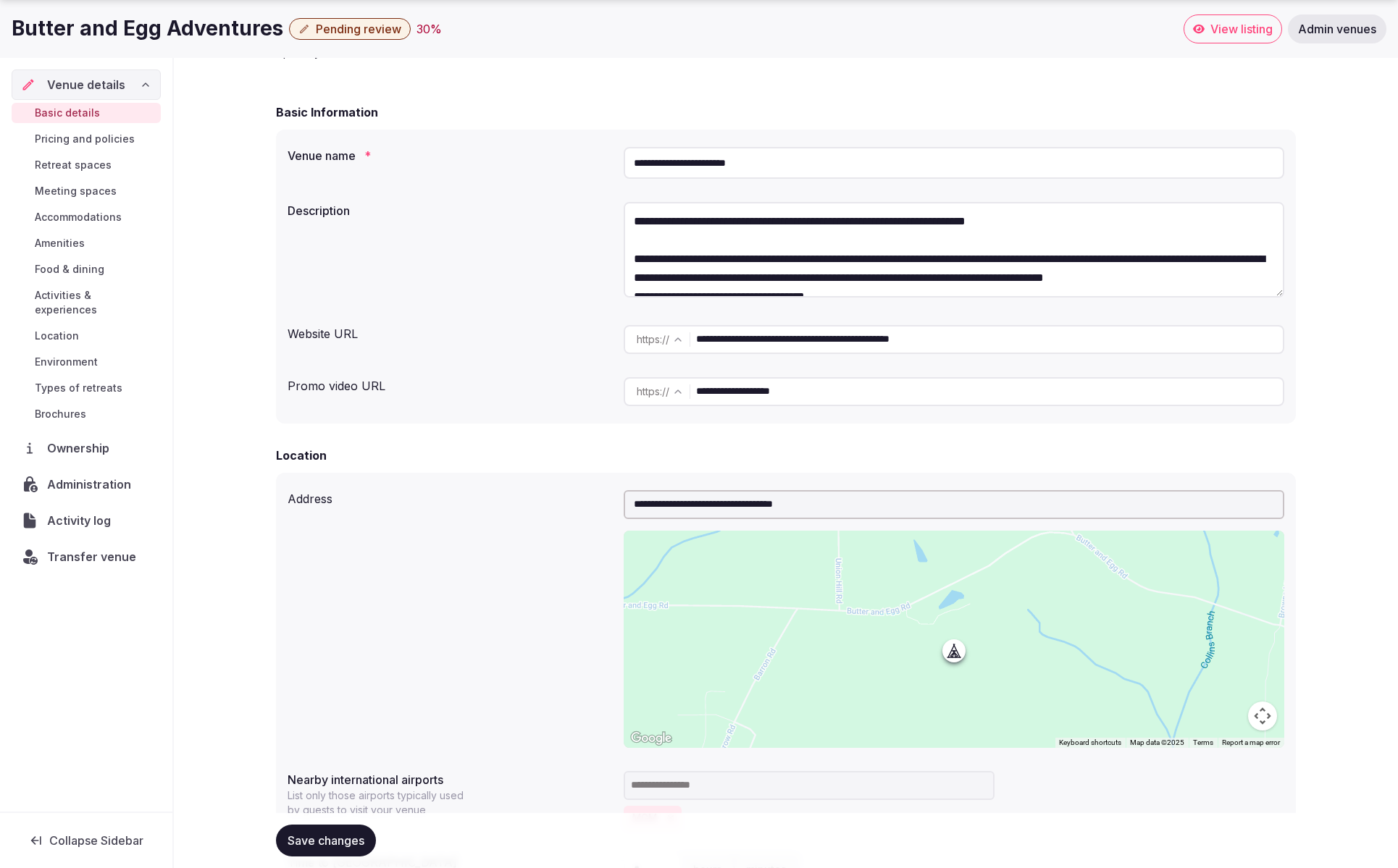
scroll to position [107, 0]
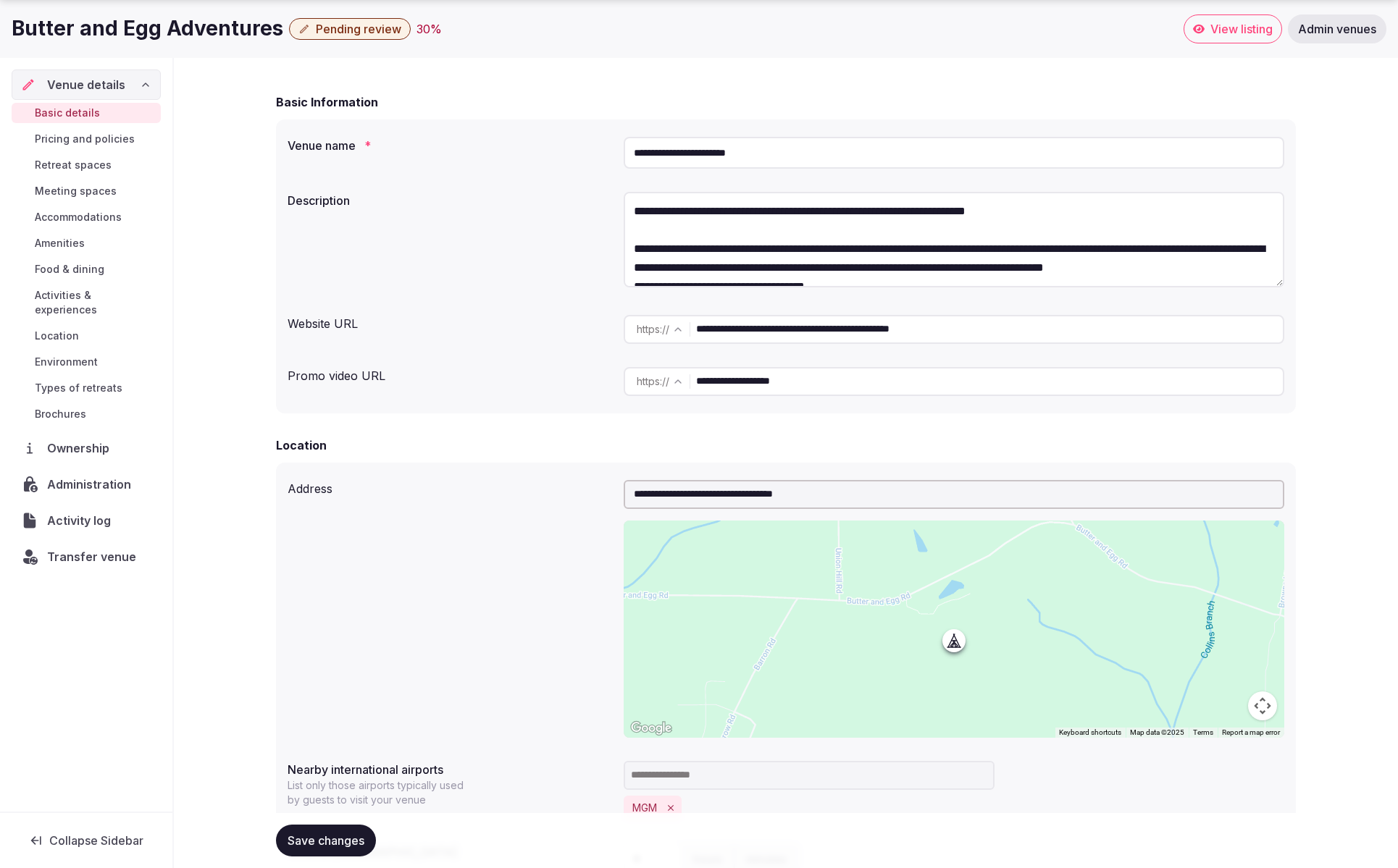
drag, startPoint x: 771, startPoint y: 149, endPoint x: 586, endPoint y: 154, distance: 185.1
click at [587, 152] on div "**********" at bounding box center [786, 152] width 997 height 43
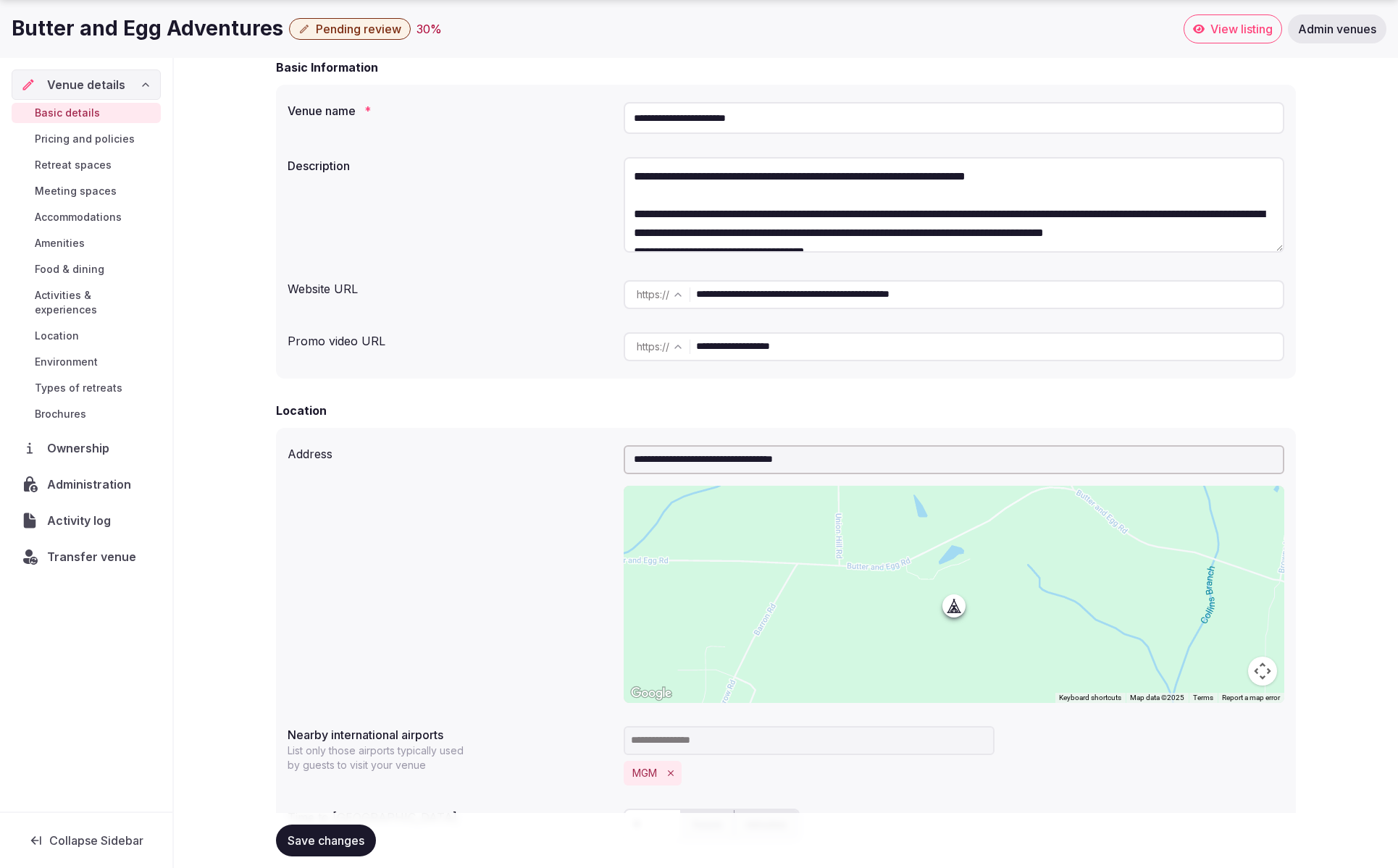
scroll to position [149, 0]
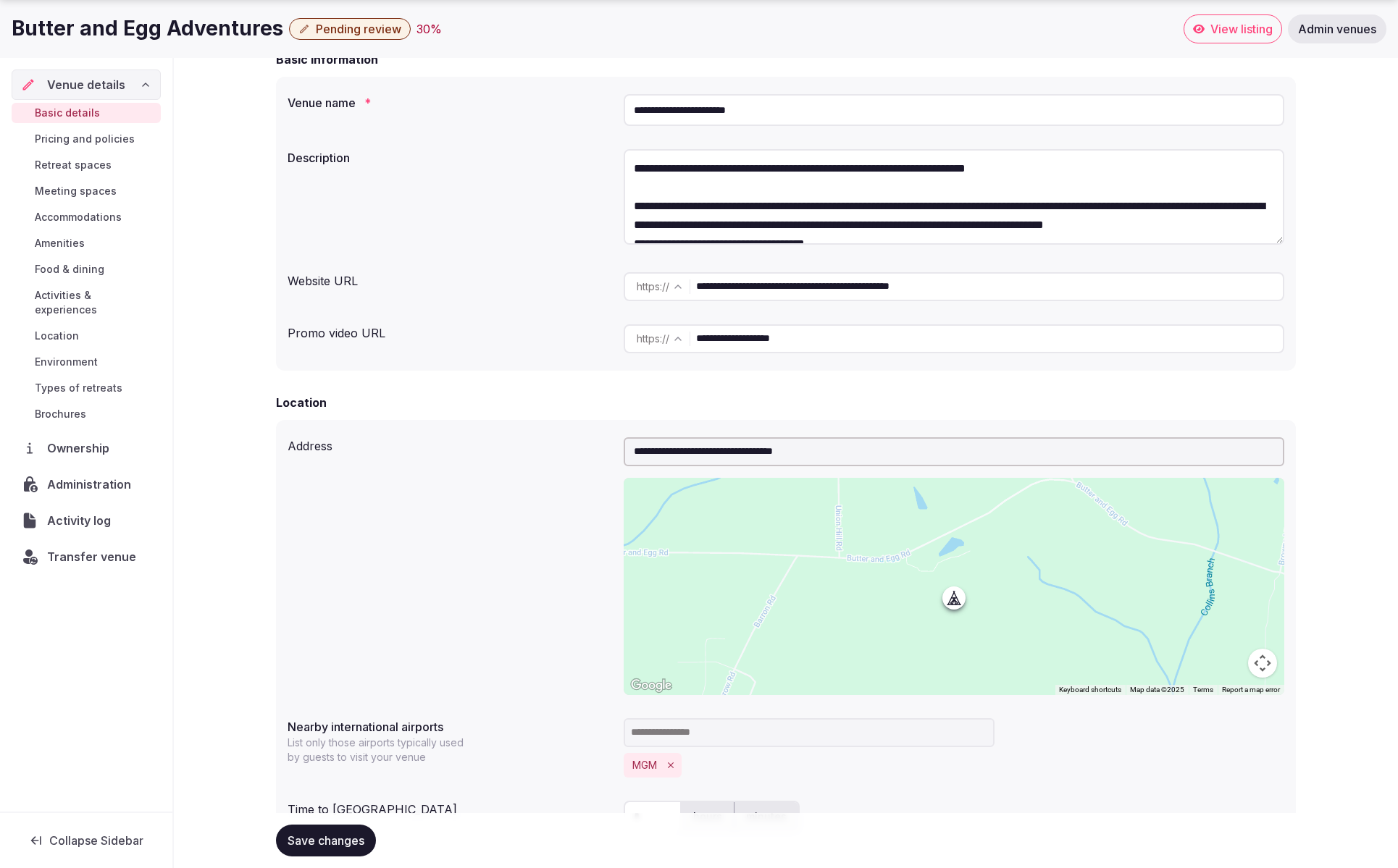
click at [564, 206] on div "Description" at bounding box center [786, 199] width 997 height 112
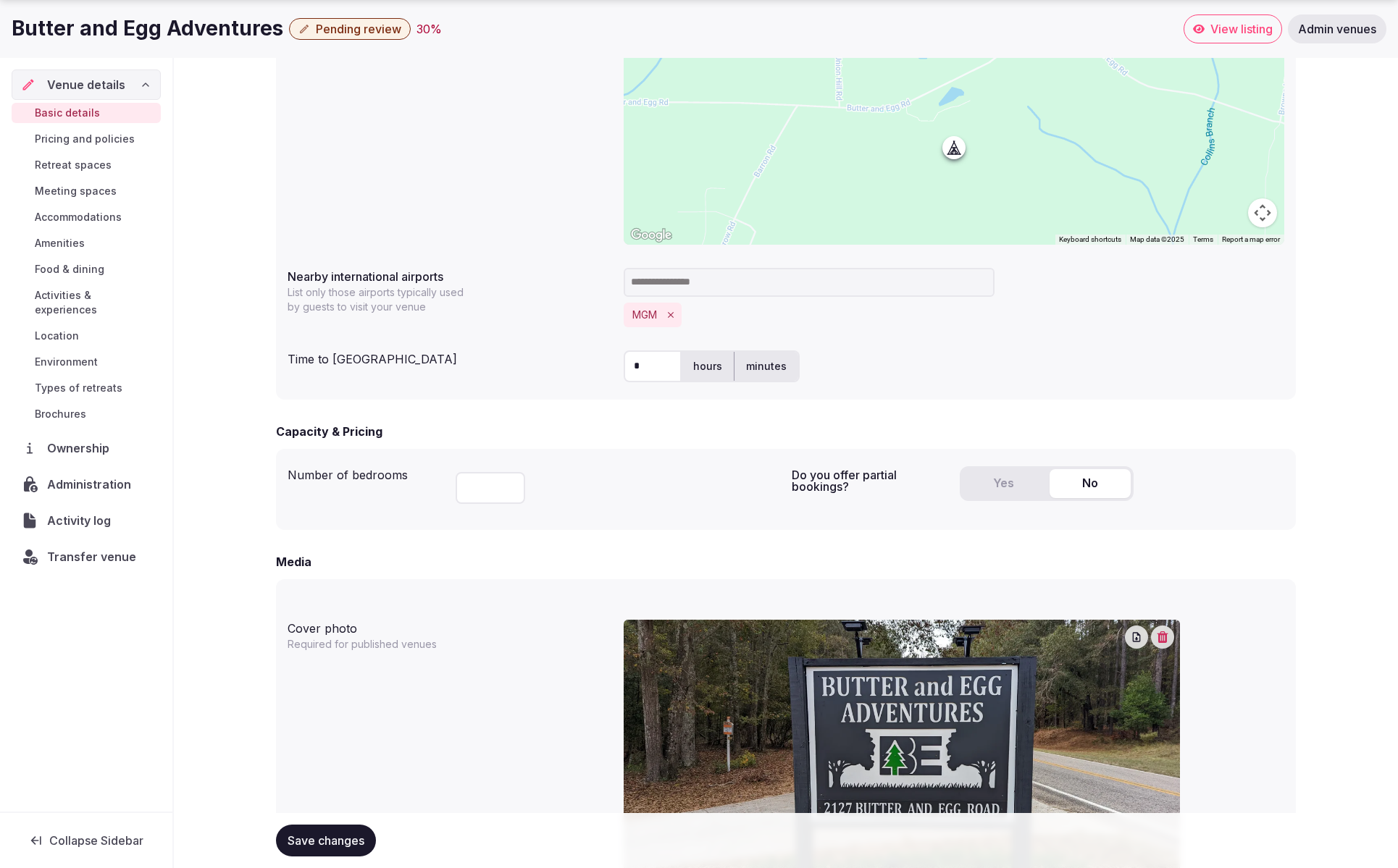
scroll to position [606, 0]
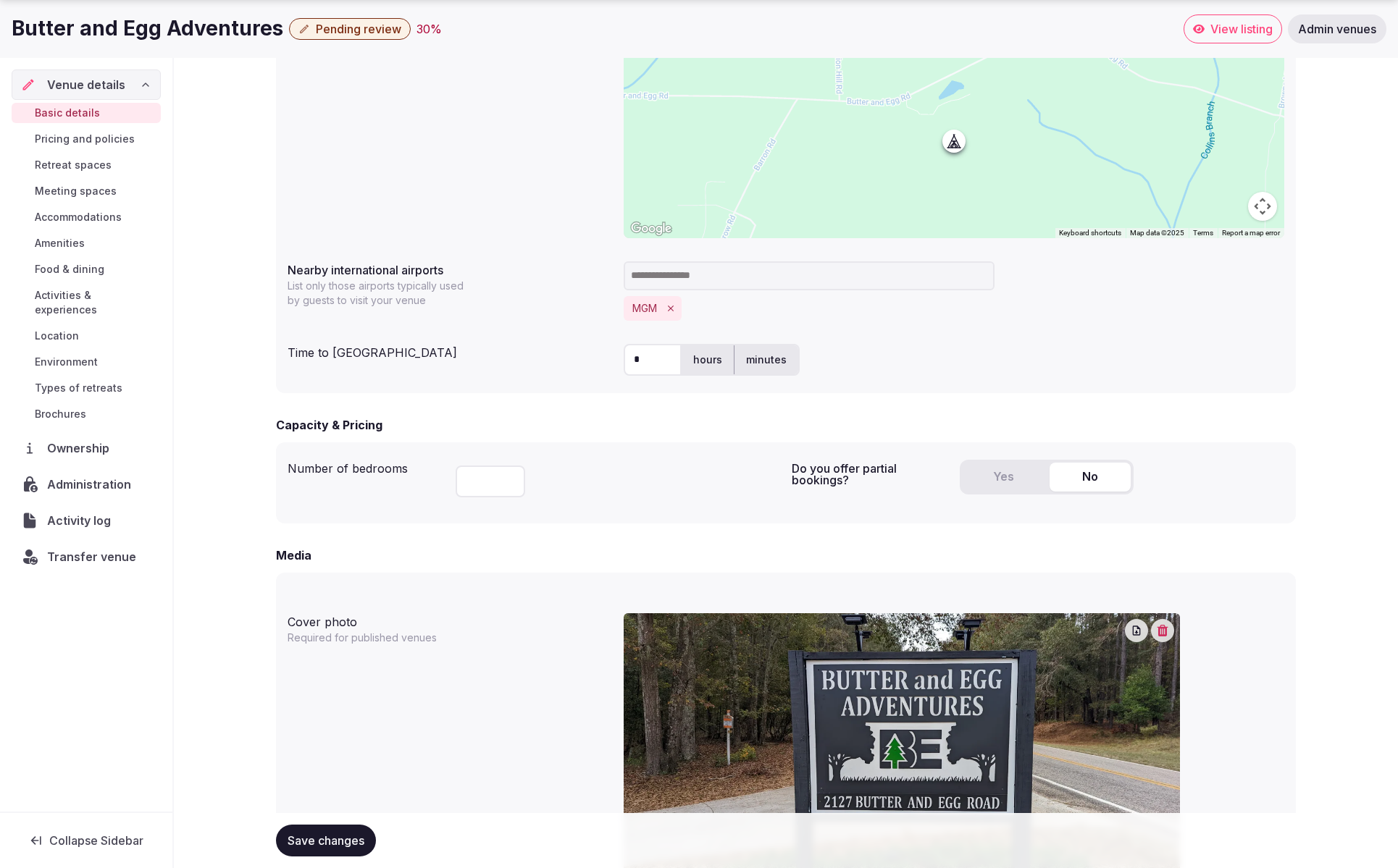
click at [485, 479] on input "number" at bounding box center [490, 481] width 69 height 32
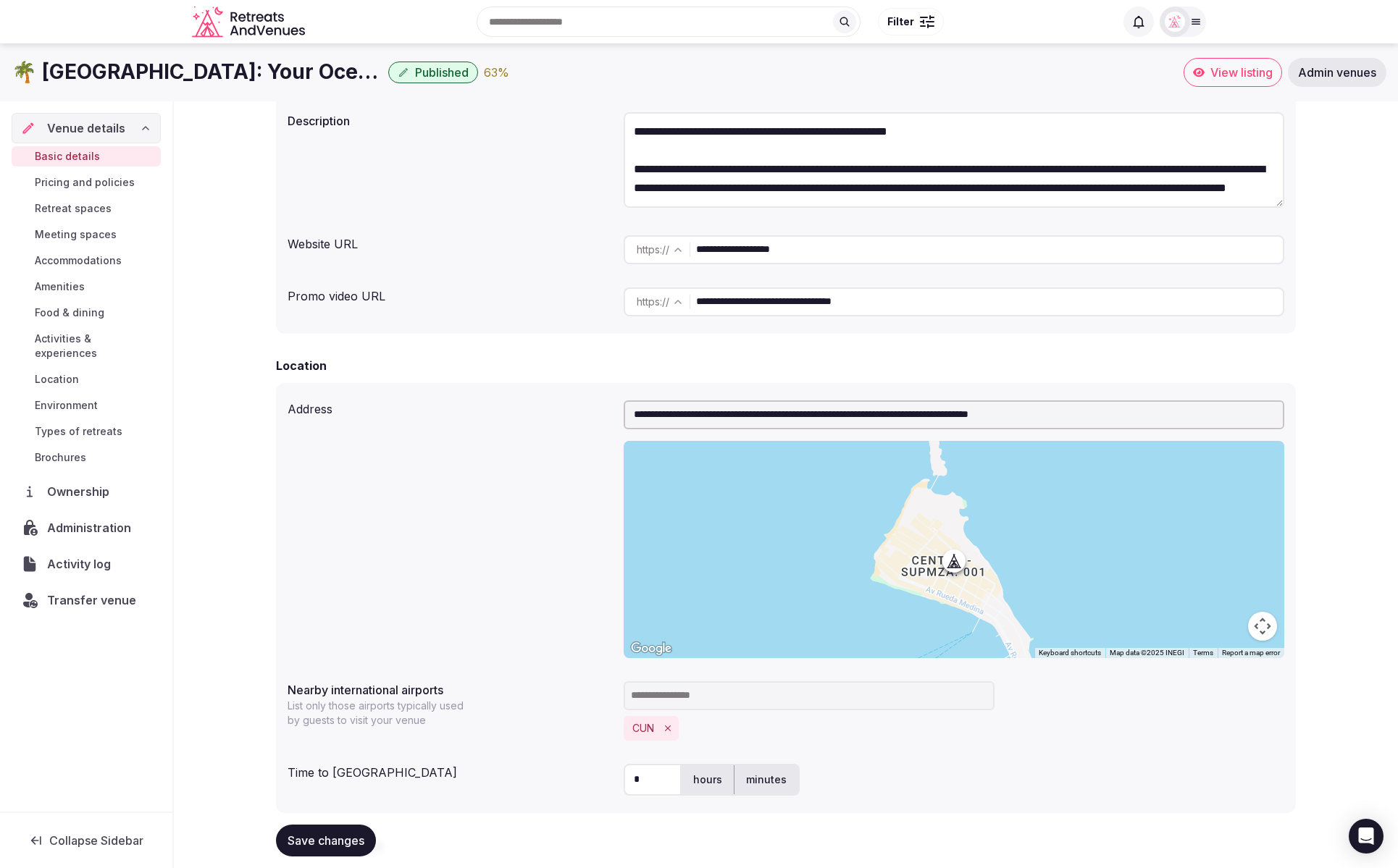
scroll to position [178, 0]
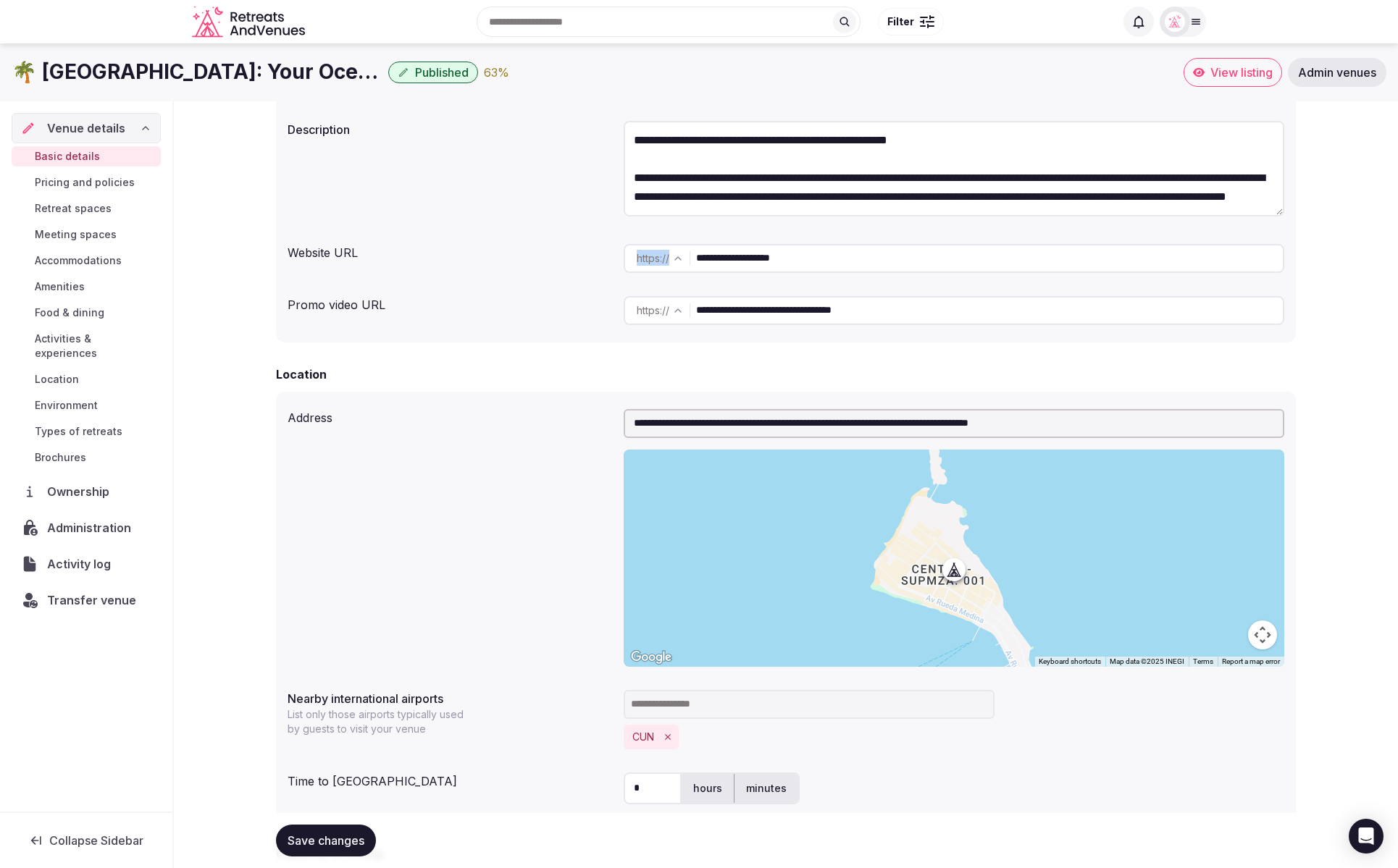
drag, startPoint x: 807, startPoint y: 271, endPoint x: 736, endPoint y: 257, distance: 72.4
click at [682, 260] on div "**********" at bounding box center [786, 195] width 1020 height 294
drag, startPoint x: 733, startPoint y: 256, endPoint x: 675, endPoint y: 258, distance: 58.0
click at [693, 256] on div "**********" at bounding box center [954, 259] width 661 height 29
click at [519, 268] on div "**********" at bounding box center [786, 259] width 997 height 41
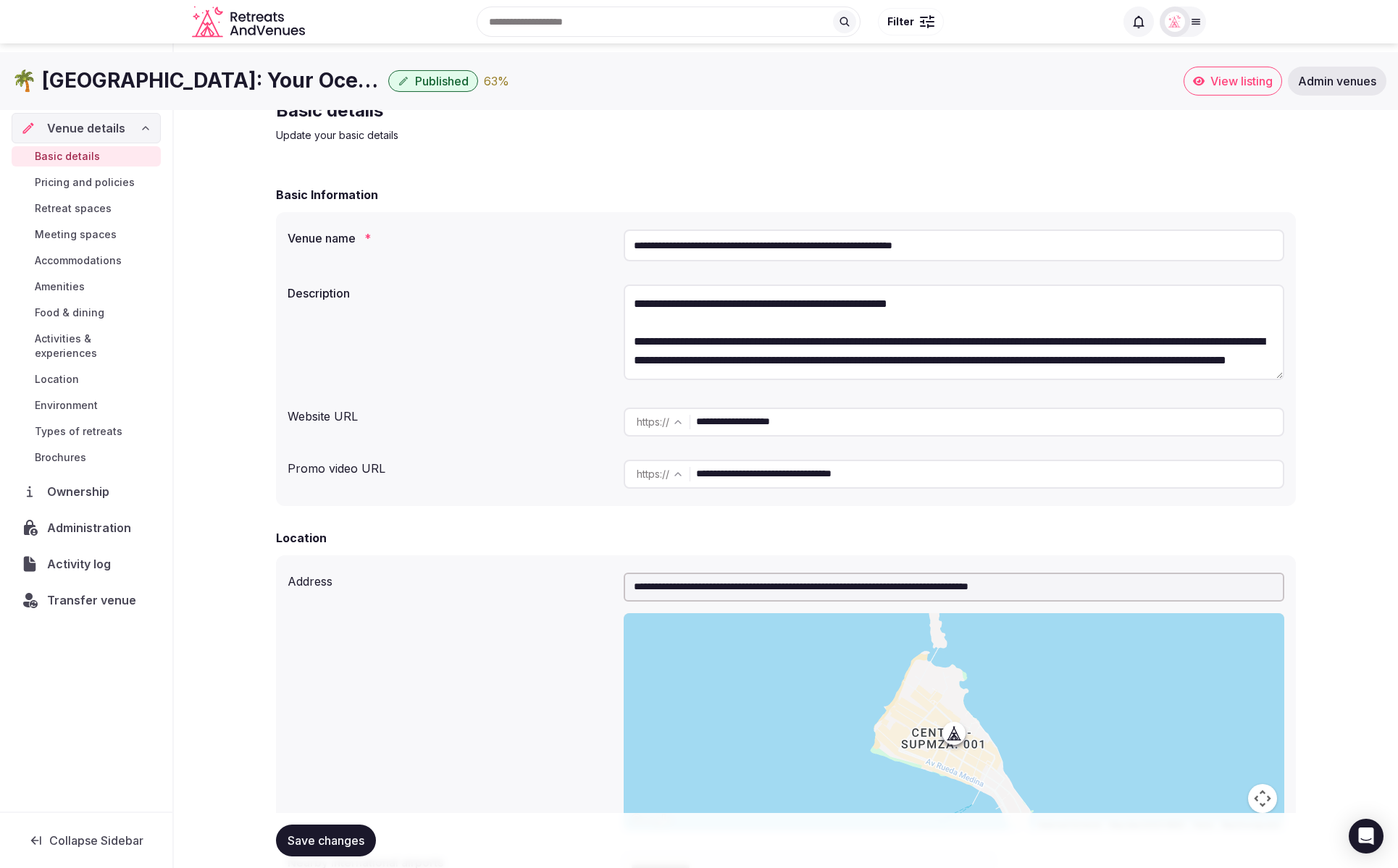
scroll to position [0, 0]
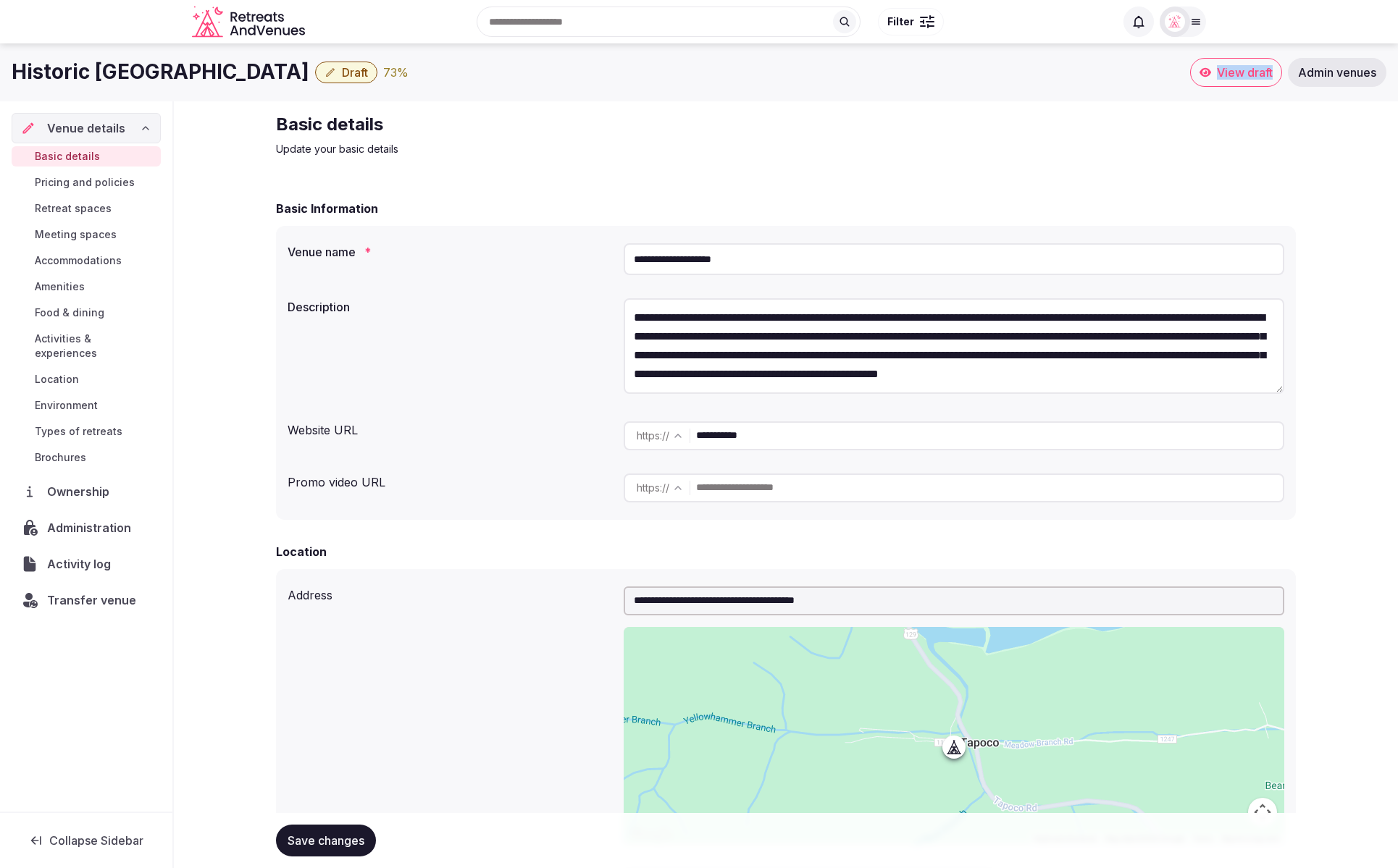
click at [342, 75] on span "Draft" at bounding box center [355, 72] width 26 height 15
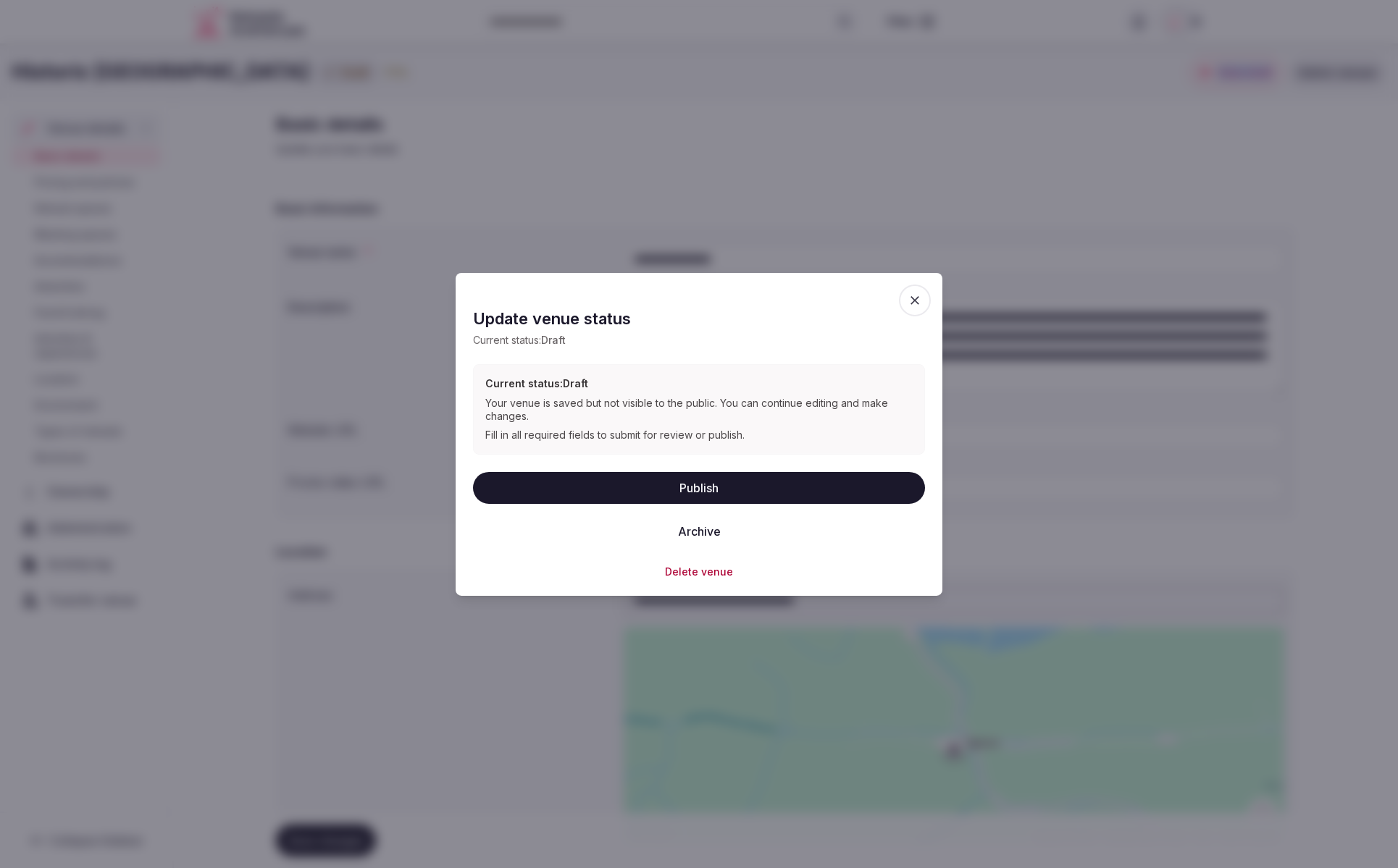
click at [739, 487] on button "Publish" at bounding box center [699, 487] width 452 height 32
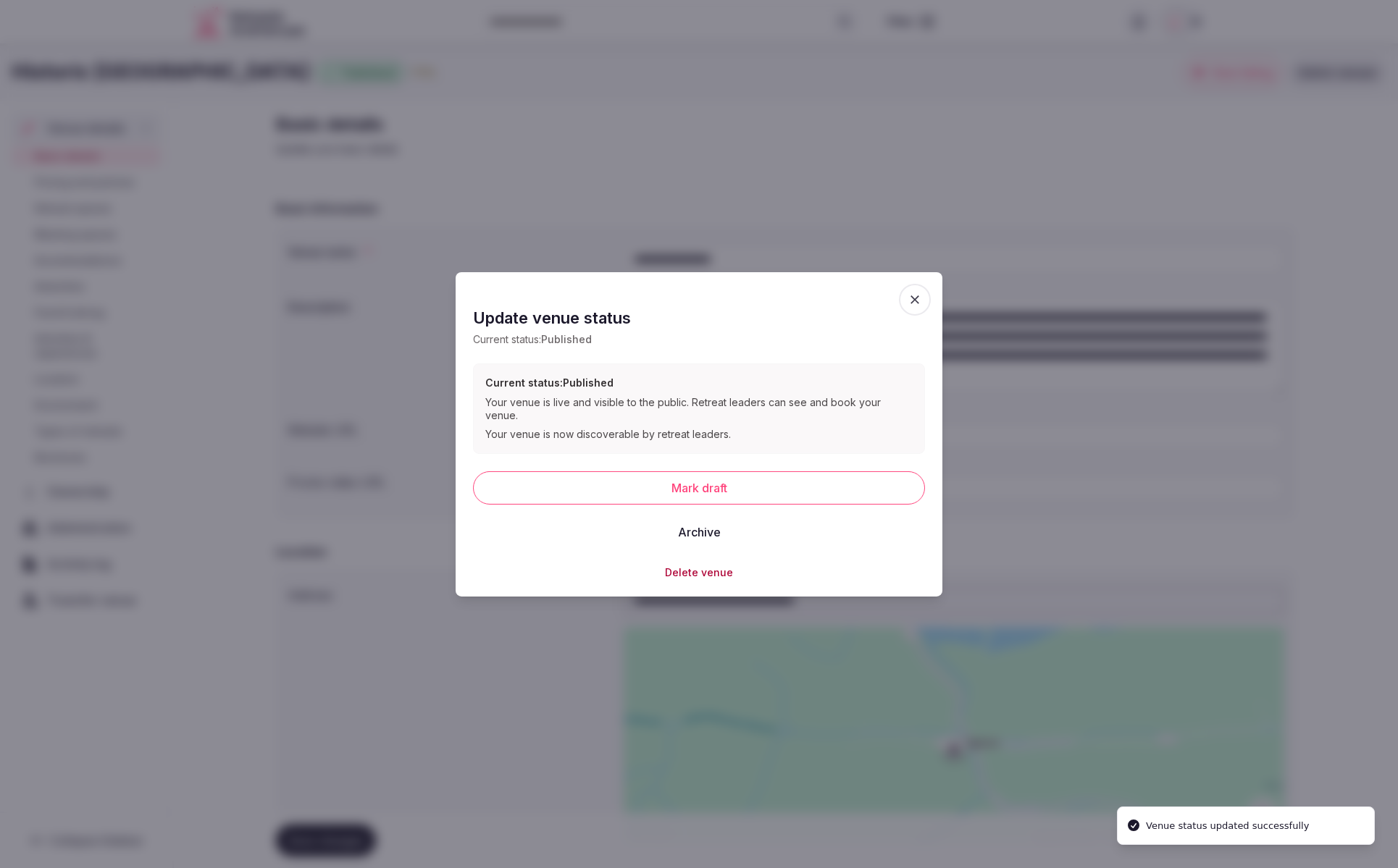
click at [556, 124] on h2 "Basic details" at bounding box center [520, 125] width 487 height 23
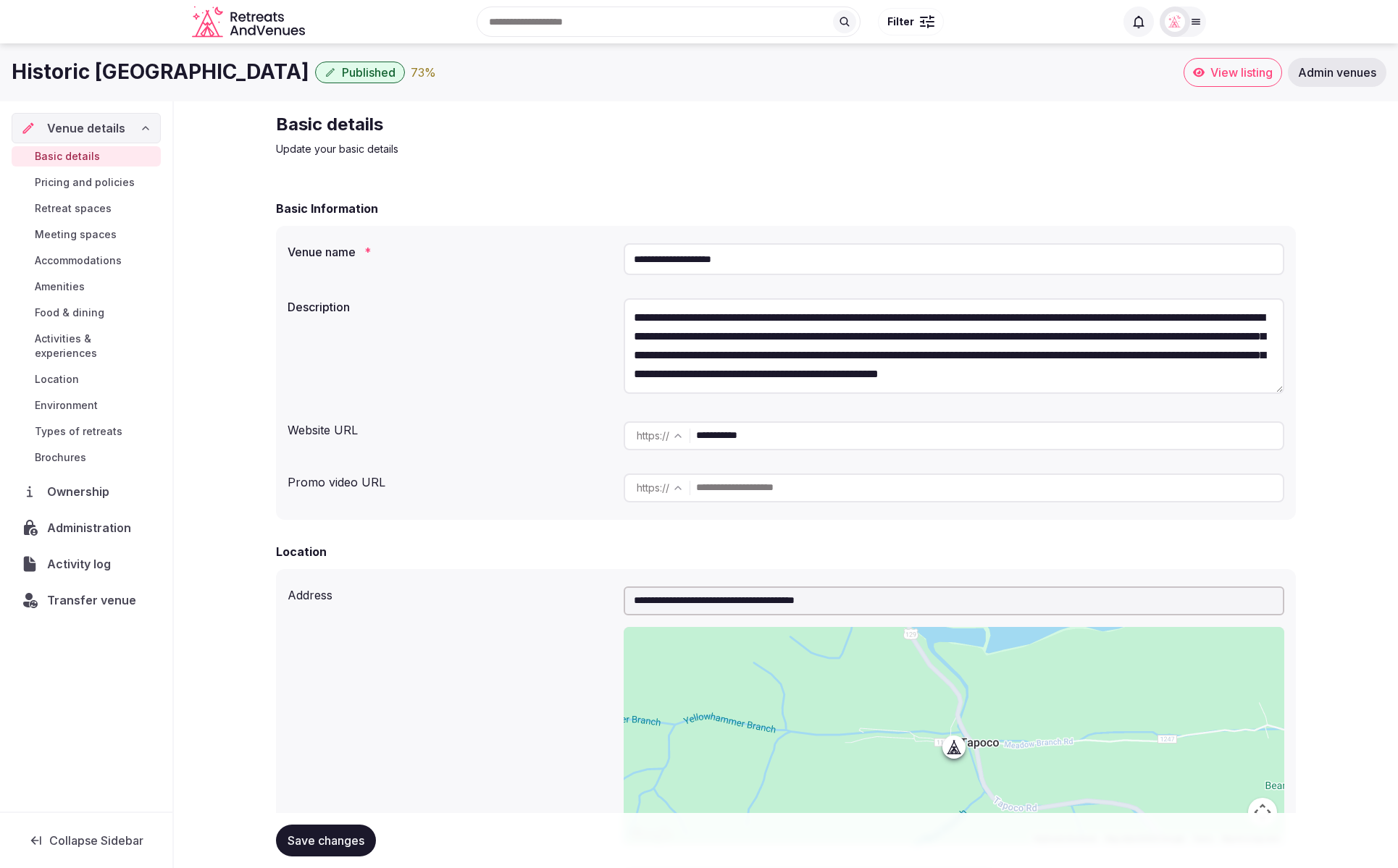
drag, startPoint x: 795, startPoint y: 436, endPoint x: 692, endPoint y: 433, distance: 103.0
click at [692, 433] on div "**********" at bounding box center [954, 436] width 661 height 29
click at [65, 372] on span "Location" at bounding box center [57, 379] width 44 height 15
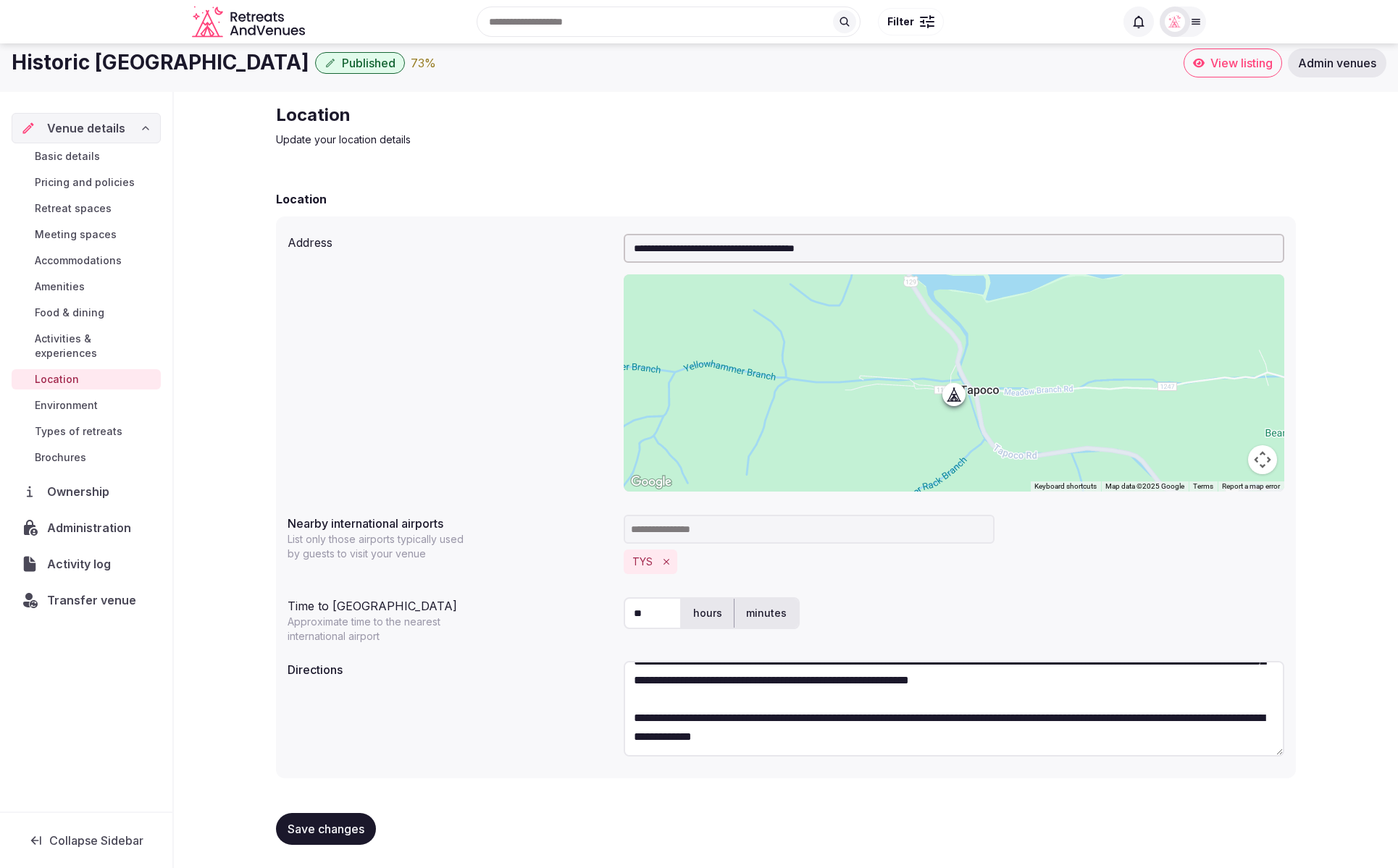
scroll to position [131, 0]
click at [67, 398] on span "Environment" at bounding box center [66, 406] width 63 height 15
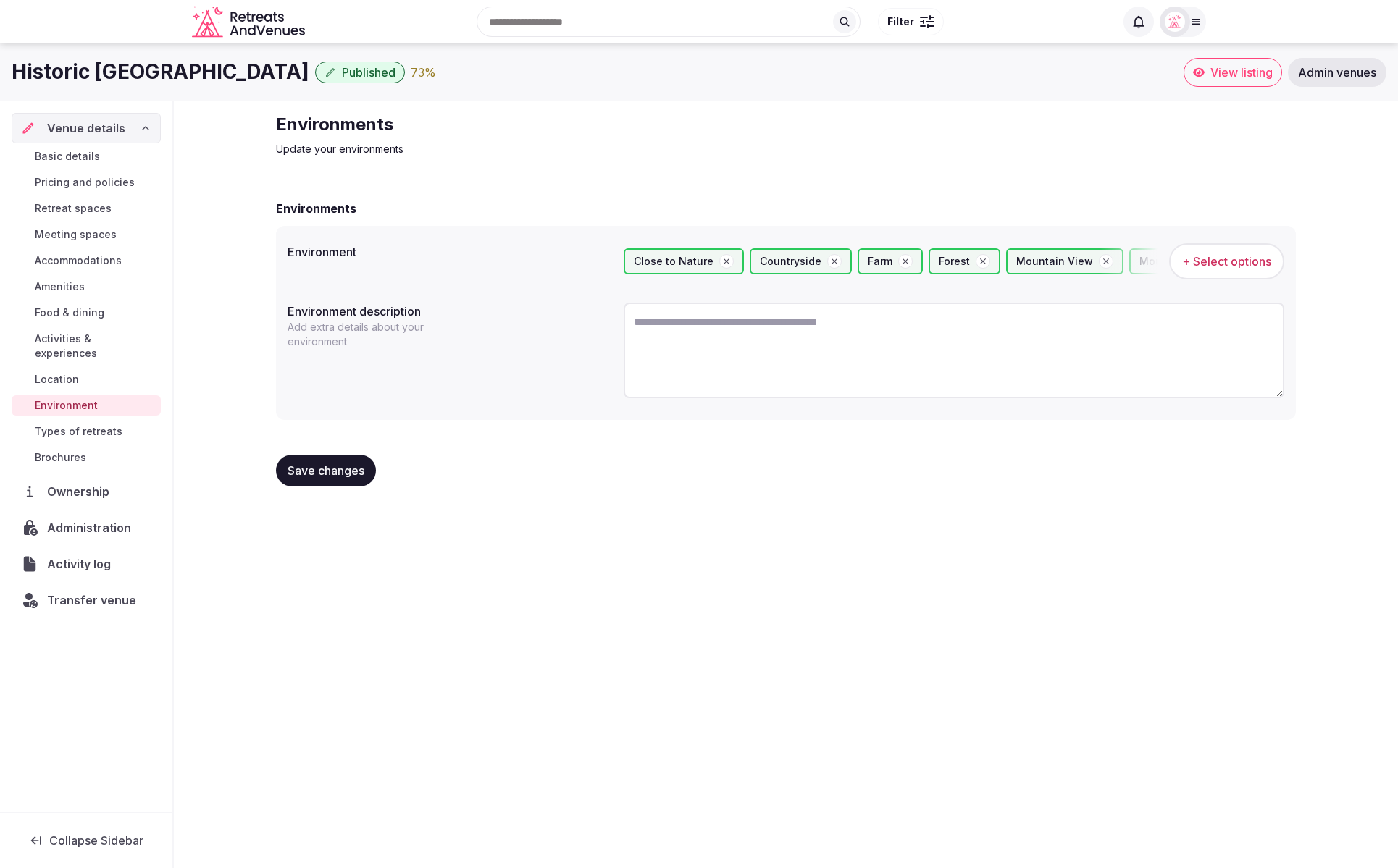
click at [848, 361] on textarea at bounding box center [954, 350] width 661 height 95
click at [67, 424] on span "Types of retreats" at bounding box center [79, 432] width 88 height 15
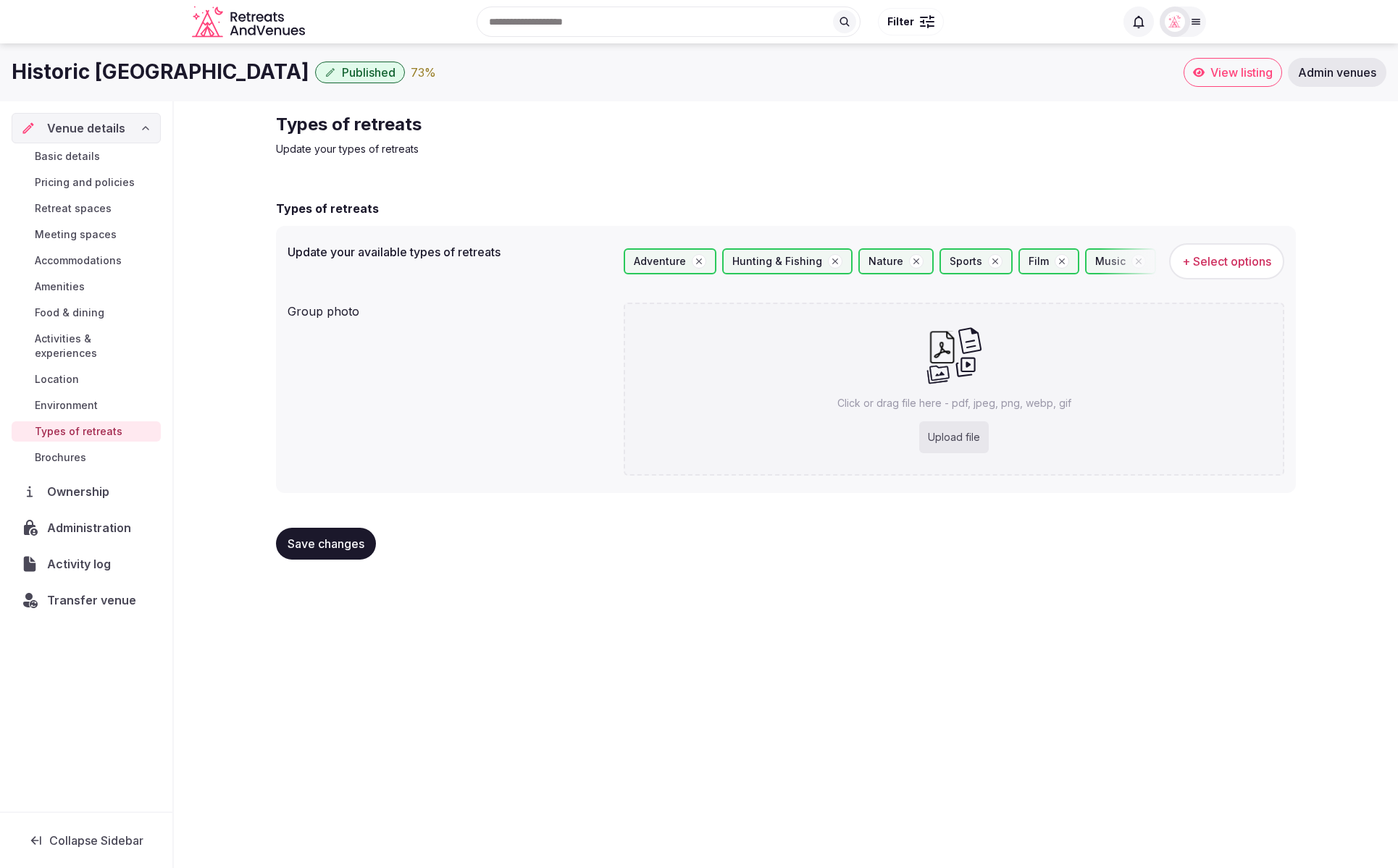
click at [68, 287] on span "Amenities" at bounding box center [59, 287] width 50 height 15
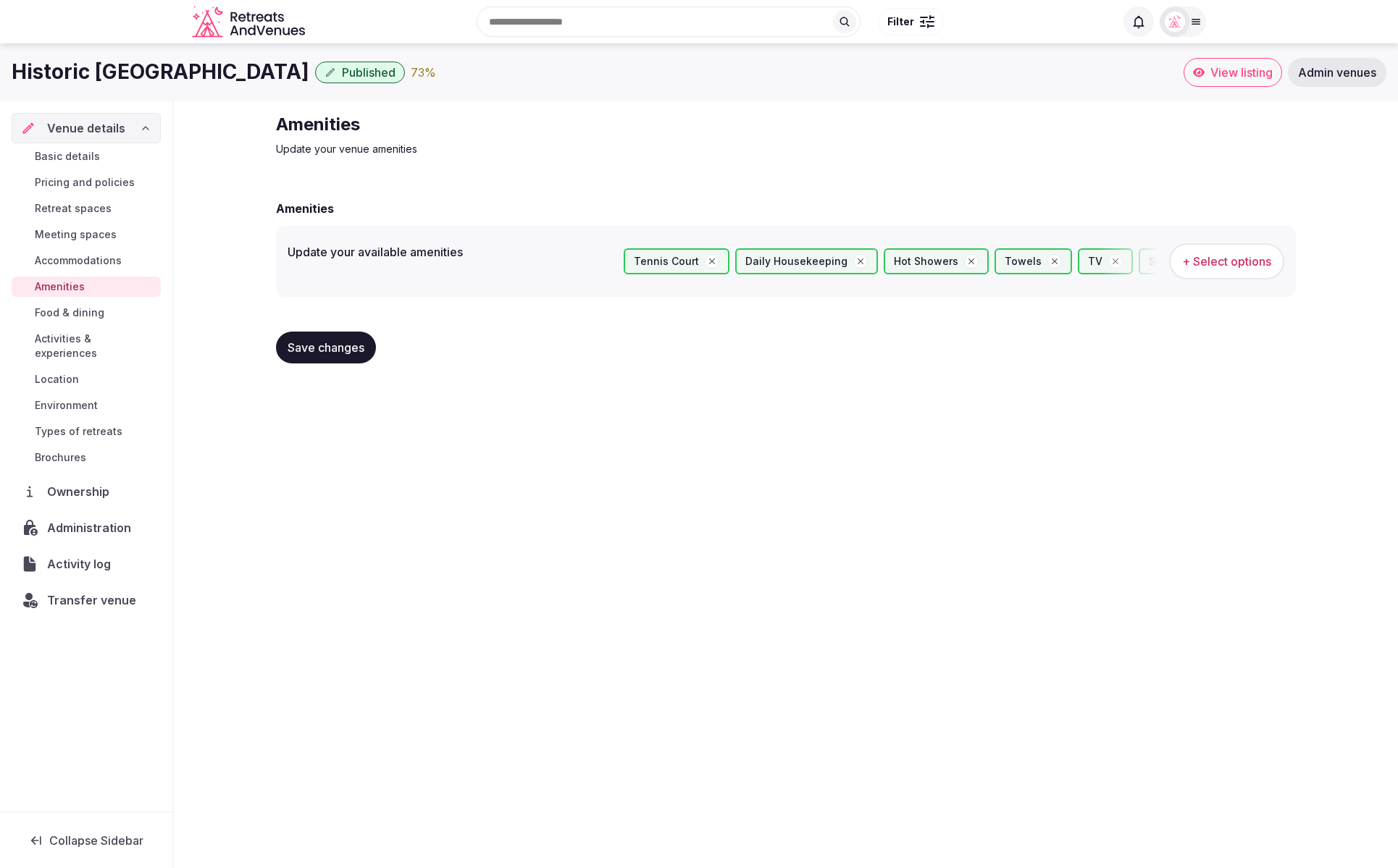
click at [73, 232] on span "Meeting spaces" at bounding box center [76, 235] width 81 height 15
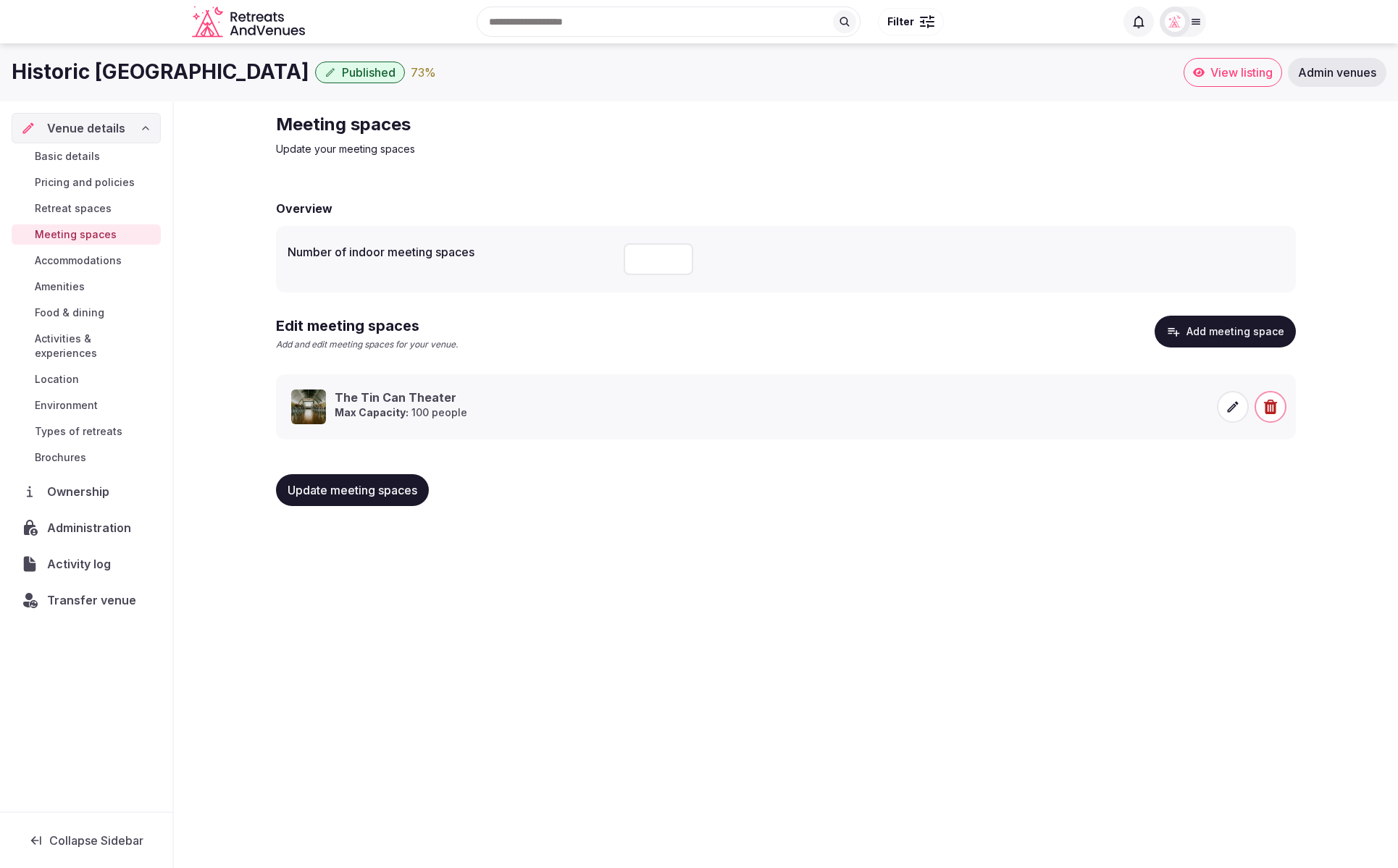
click at [84, 208] on span "Retreat spaces" at bounding box center [73, 208] width 77 height 15
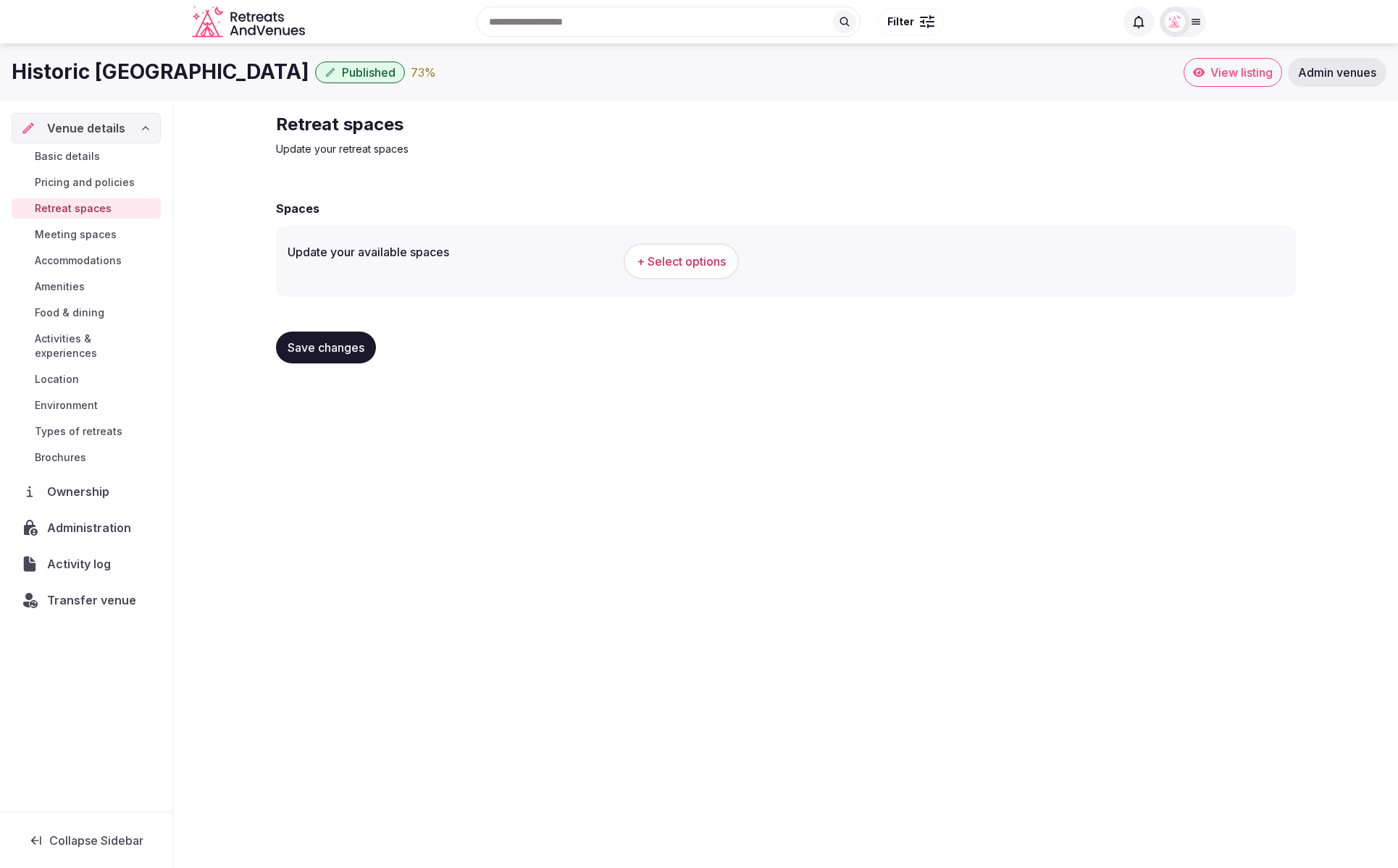
click at [685, 266] on span "+ Select options" at bounding box center [681, 261] width 89 height 16
click at [115, 180] on span "Pricing and policies" at bounding box center [85, 182] width 100 height 15
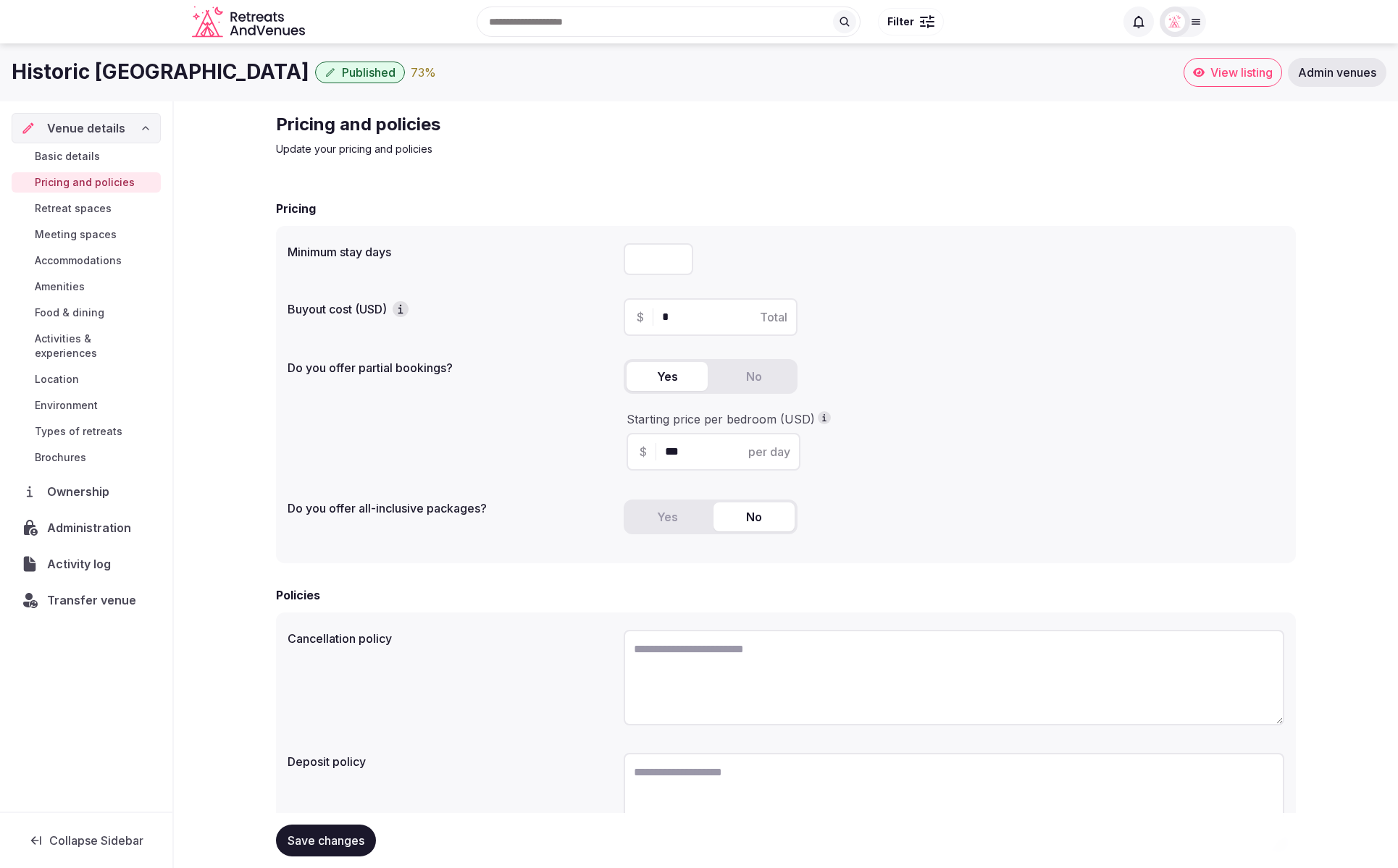
click at [692, 455] on input "***" at bounding box center [726, 451] width 122 height 17
click at [691, 455] on input "***" at bounding box center [726, 451] width 122 height 17
drag, startPoint x: 508, startPoint y: 435, endPoint x: 400, endPoint y: 406, distance: 111.8
click at [508, 435] on div "Do you offer partial bookings? Yes No Starting price per bedroom (USD) $ *** pe…" at bounding box center [786, 418] width 997 height 129
click at [88, 424] on span "Types of retreats" at bounding box center [79, 432] width 88 height 15
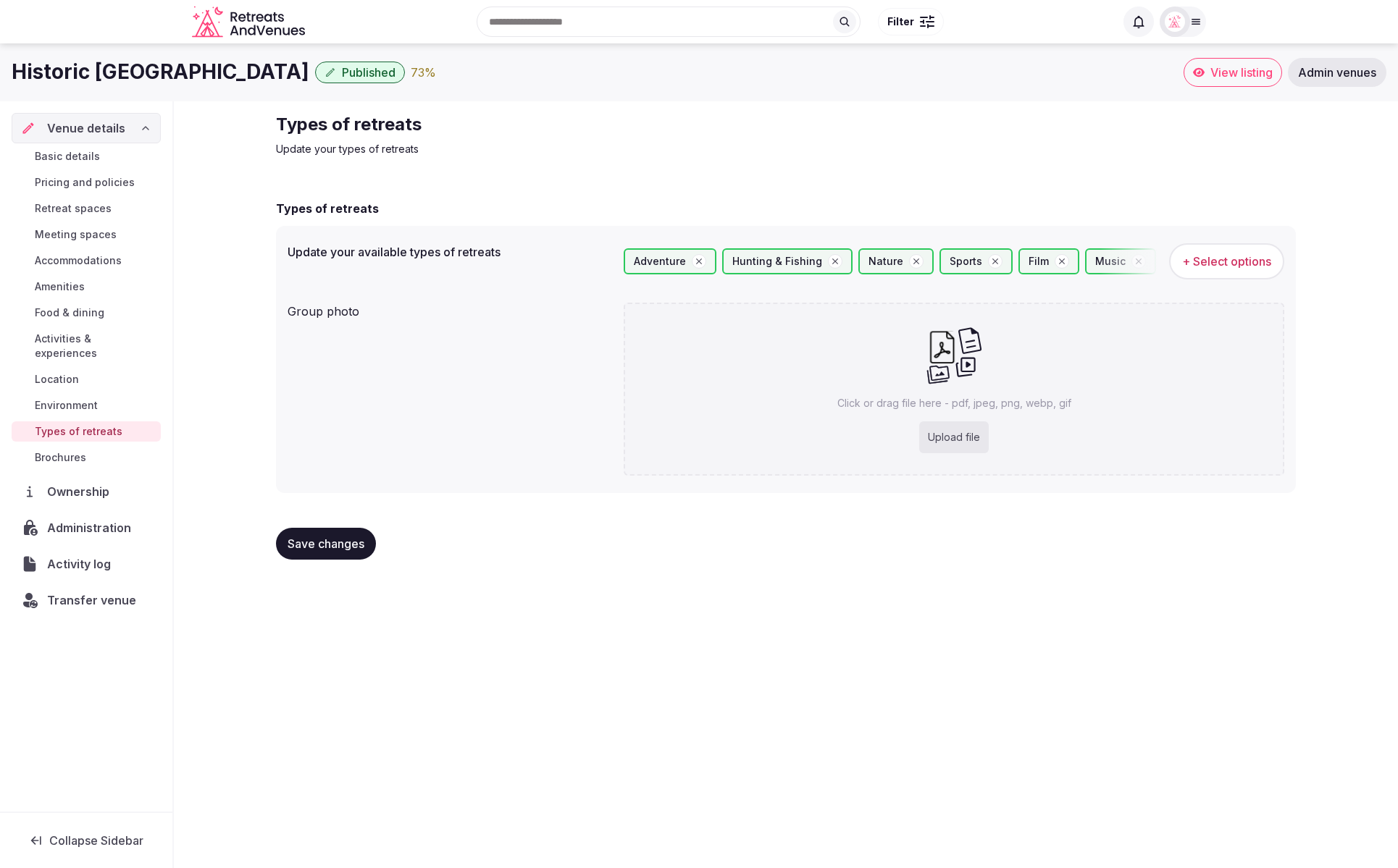
click at [72, 211] on span "Retreat spaces" at bounding box center [73, 208] width 77 height 15
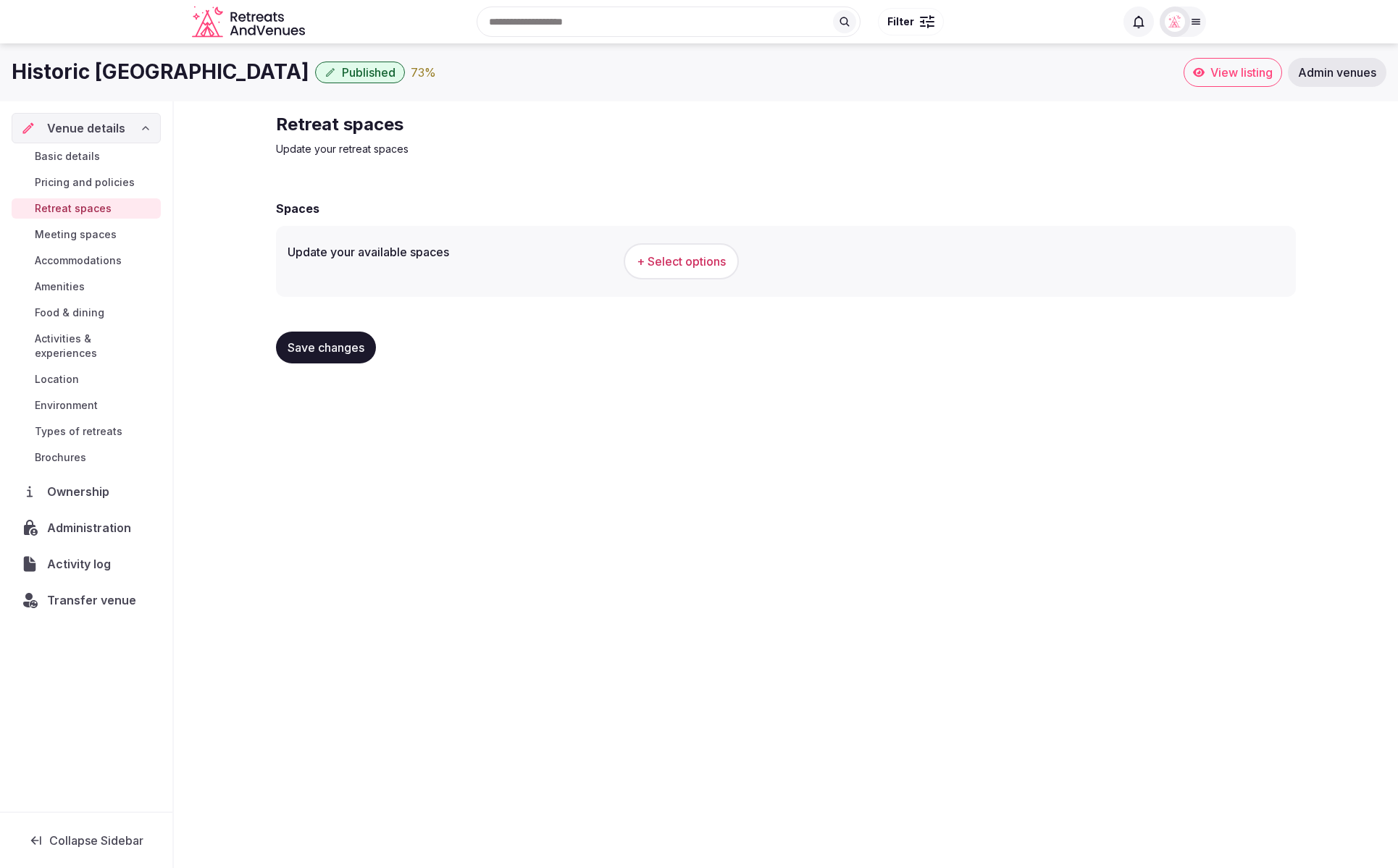
click at [73, 424] on span "Types of retreats" at bounding box center [79, 432] width 88 height 15
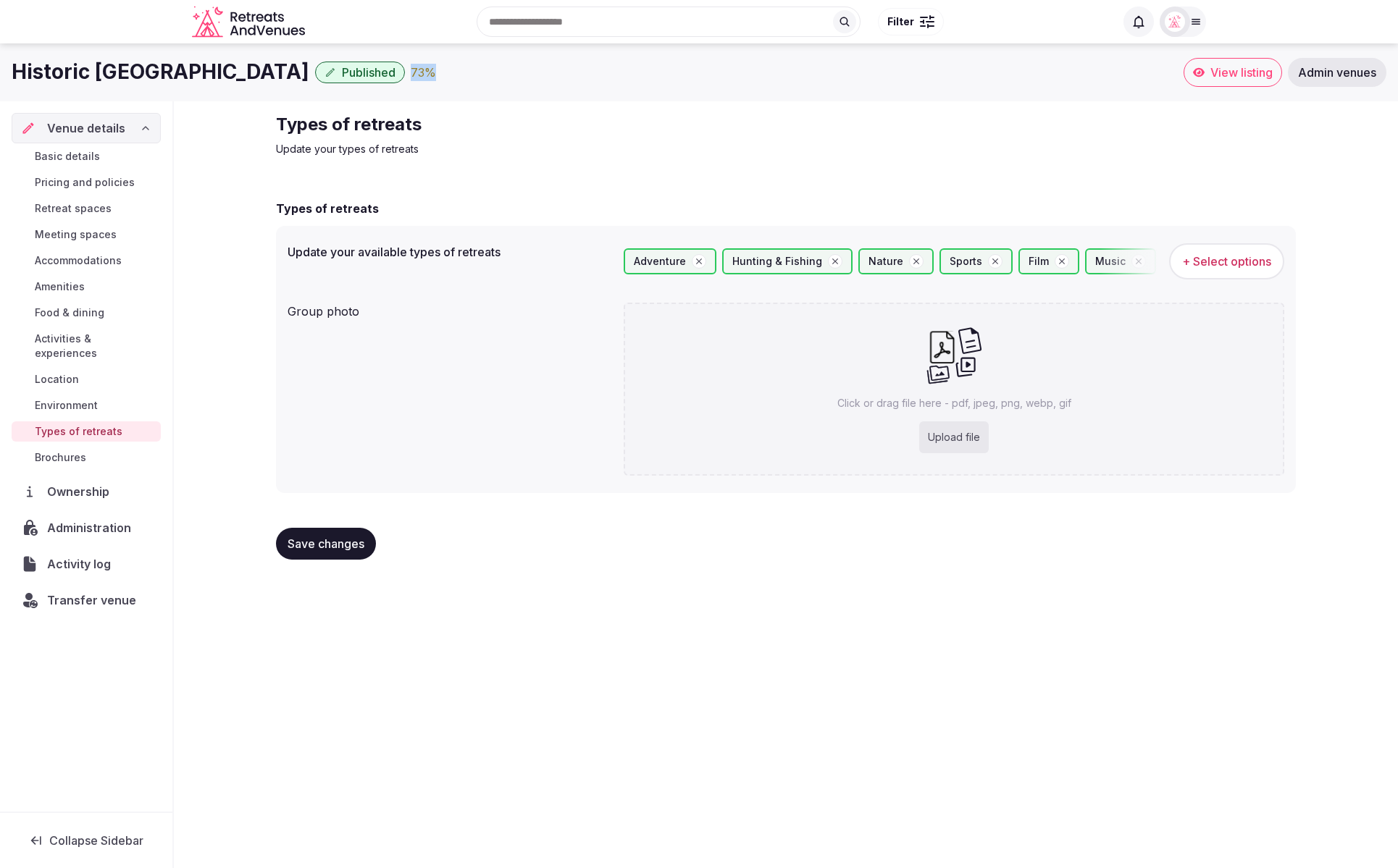
drag, startPoint x: 371, startPoint y: 83, endPoint x: 331, endPoint y: 77, distance: 40.4
click at [331, 77] on div "Historic Tapoco Lodge Published 73 %" at bounding box center [597, 72] width 1172 height 28
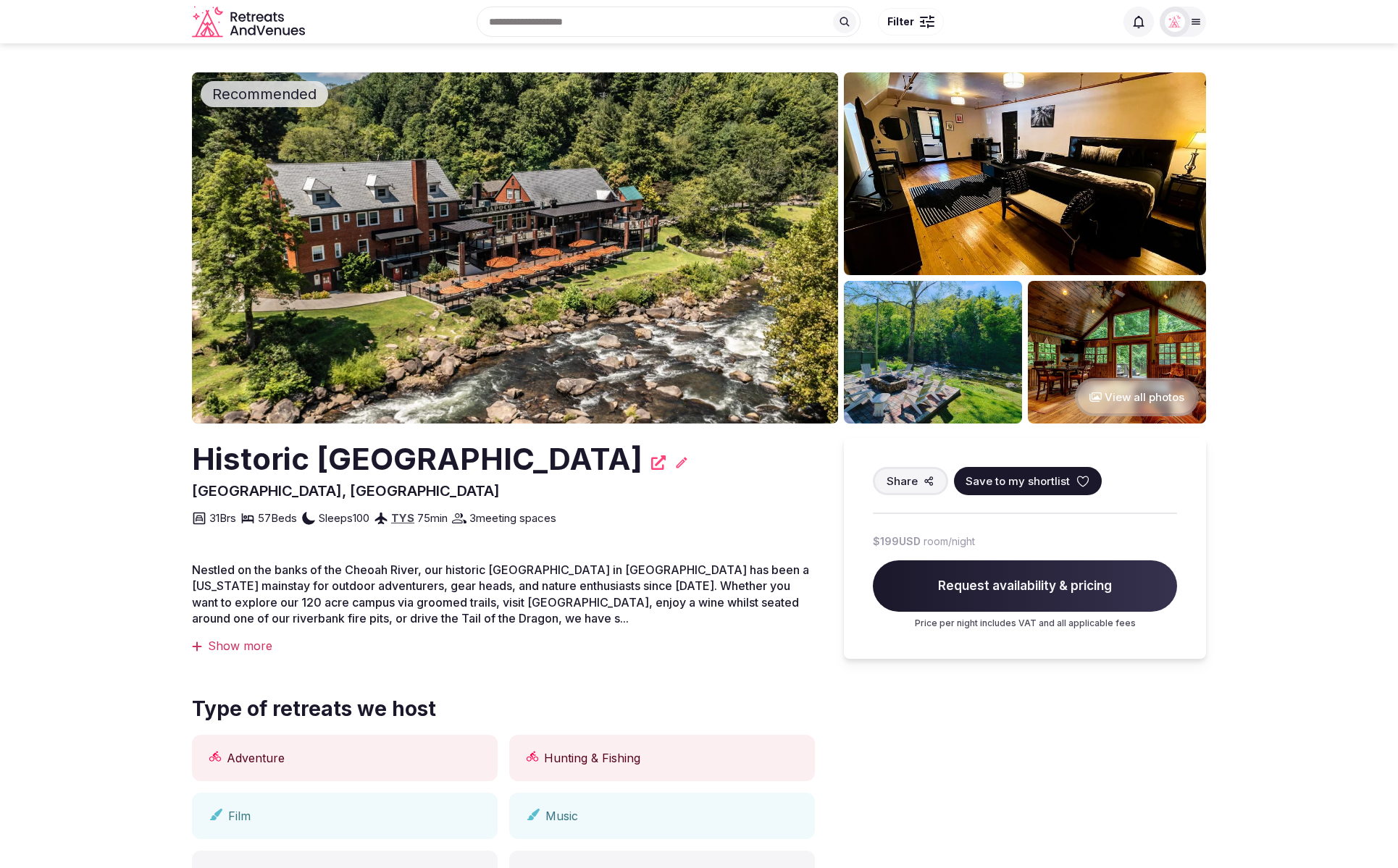
click at [505, 292] on img at bounding box center [515, 248] width 646 height 351
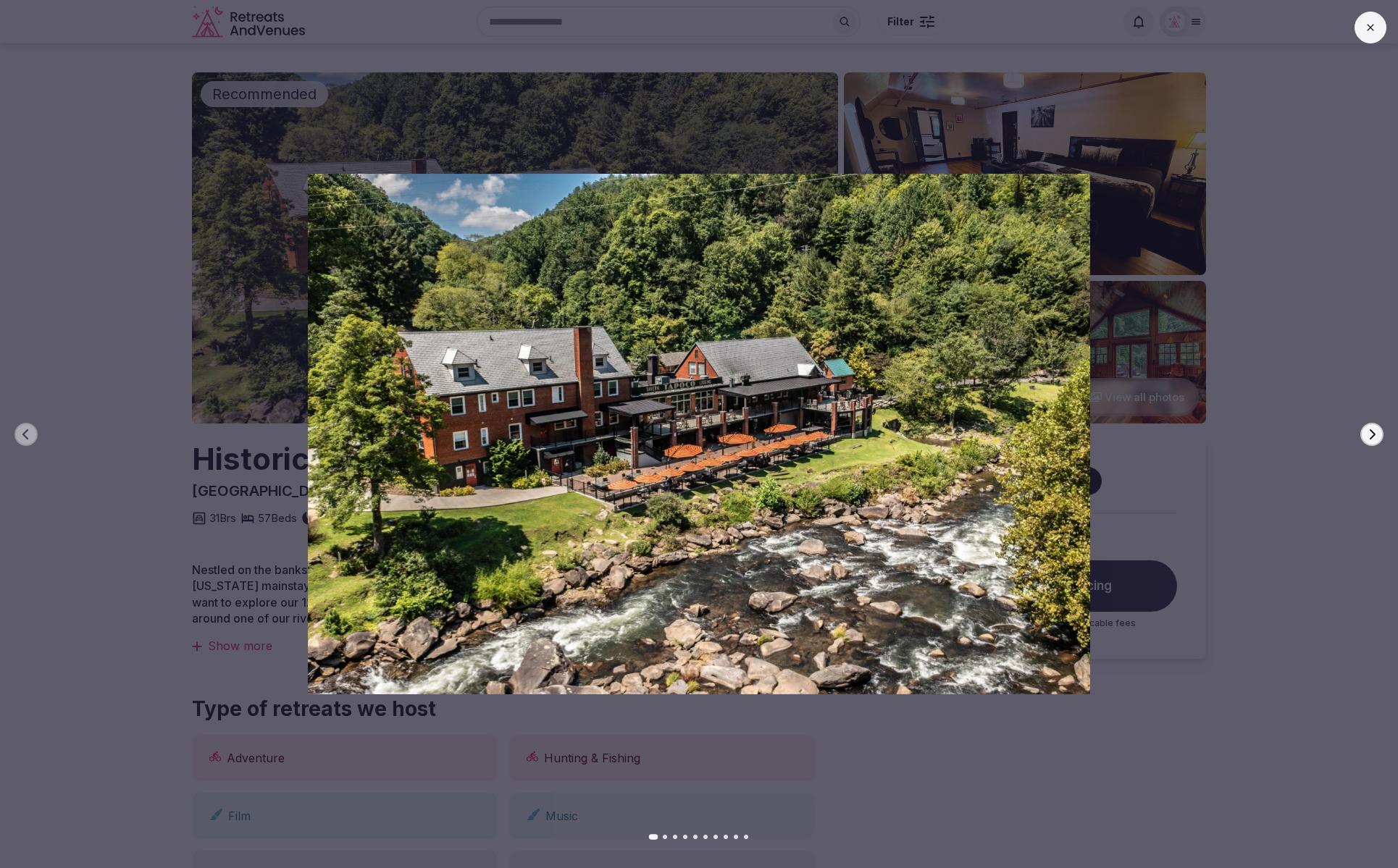
click at [1251, 427] on div at bounding box center [693, 433] width 1410 height 520
click at [1376, 35] on button at bounding box center [1370, 27] width 32 height 32
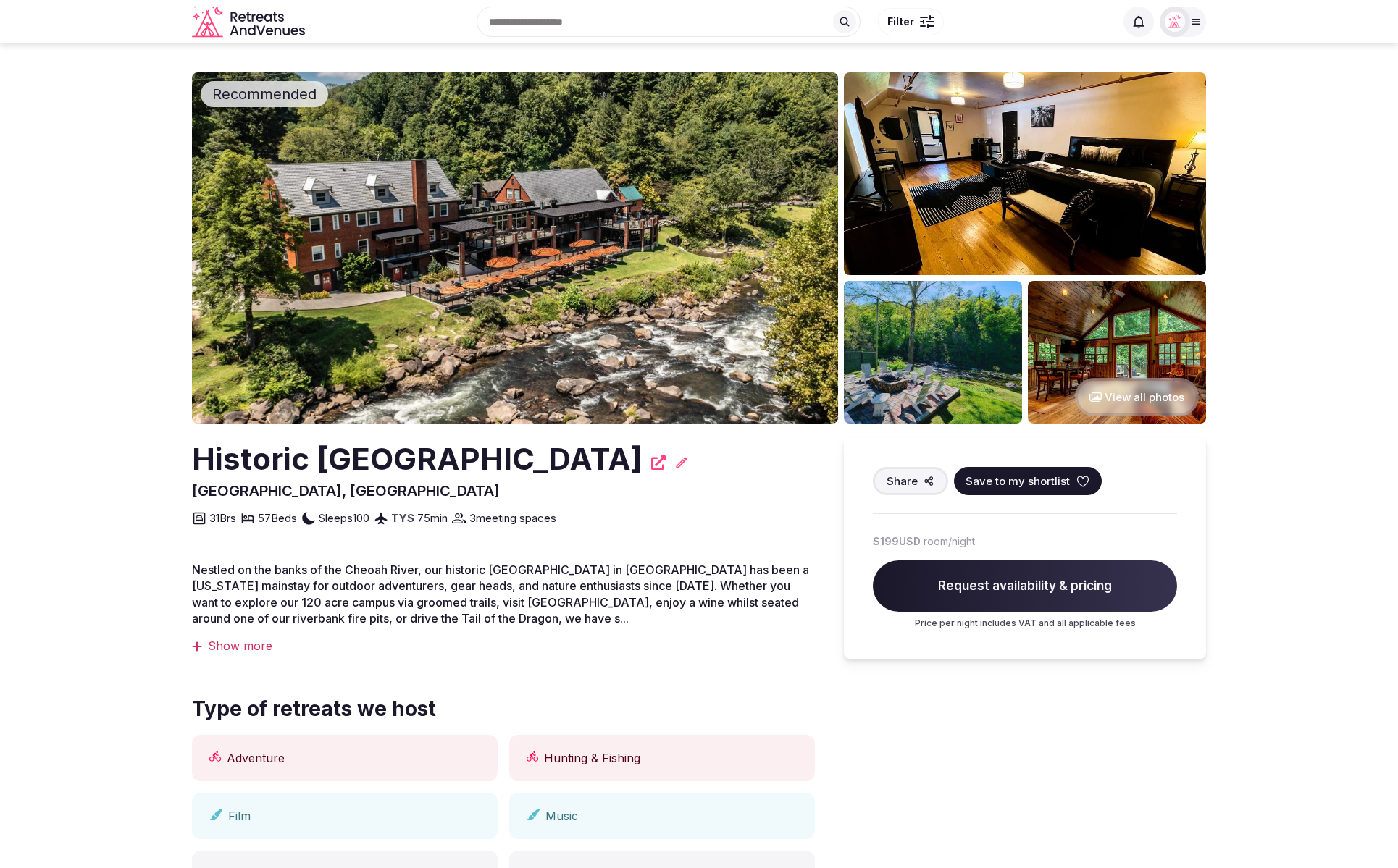
scroll to position [1, 0]
click at [1303, 520] on section "Recommended View all photos Historic Tapoco Lodge Robbinsville, United States S…" at bounding box center [699, 807] width 1398 height 1530
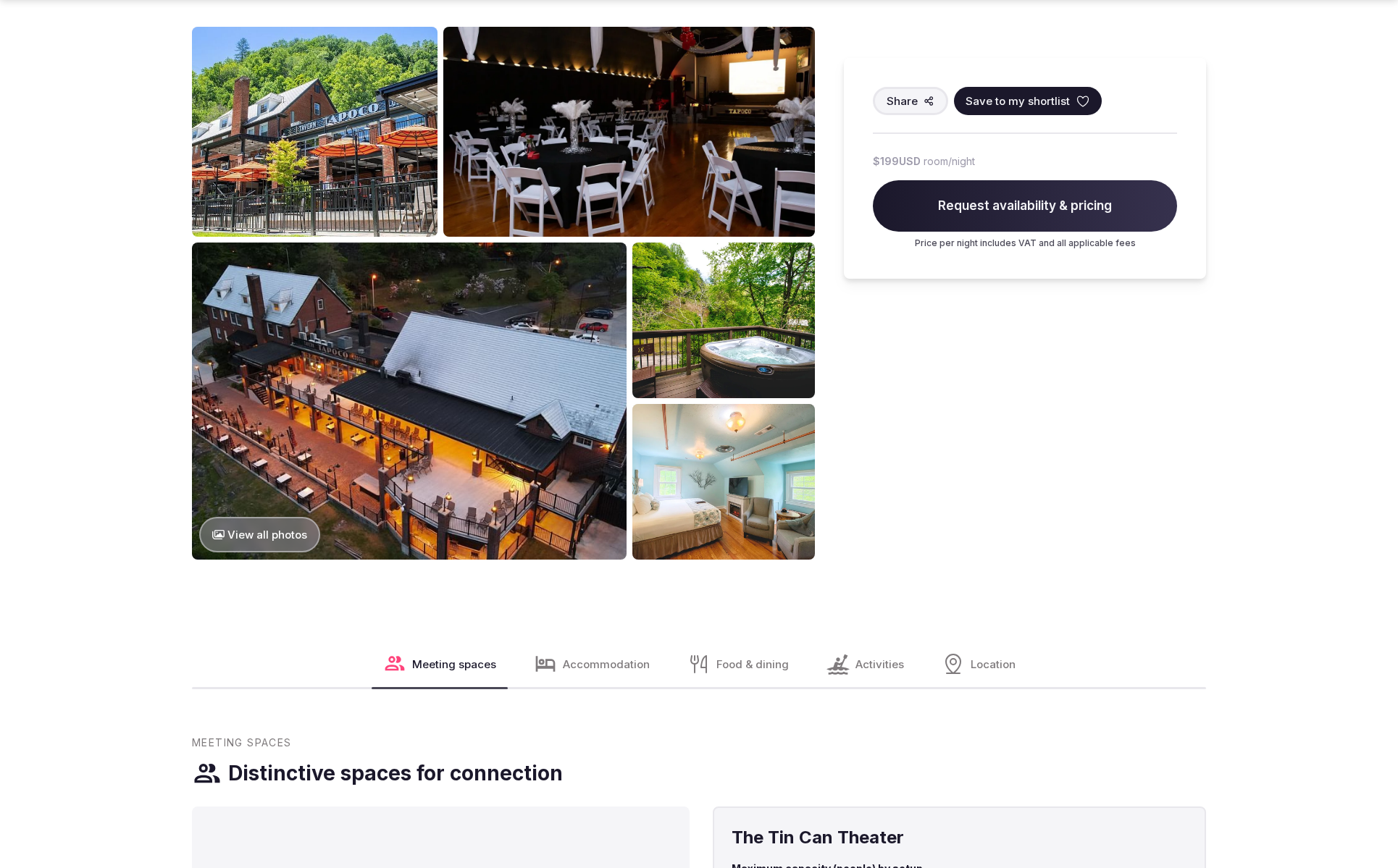
scroll to position [935, 0]
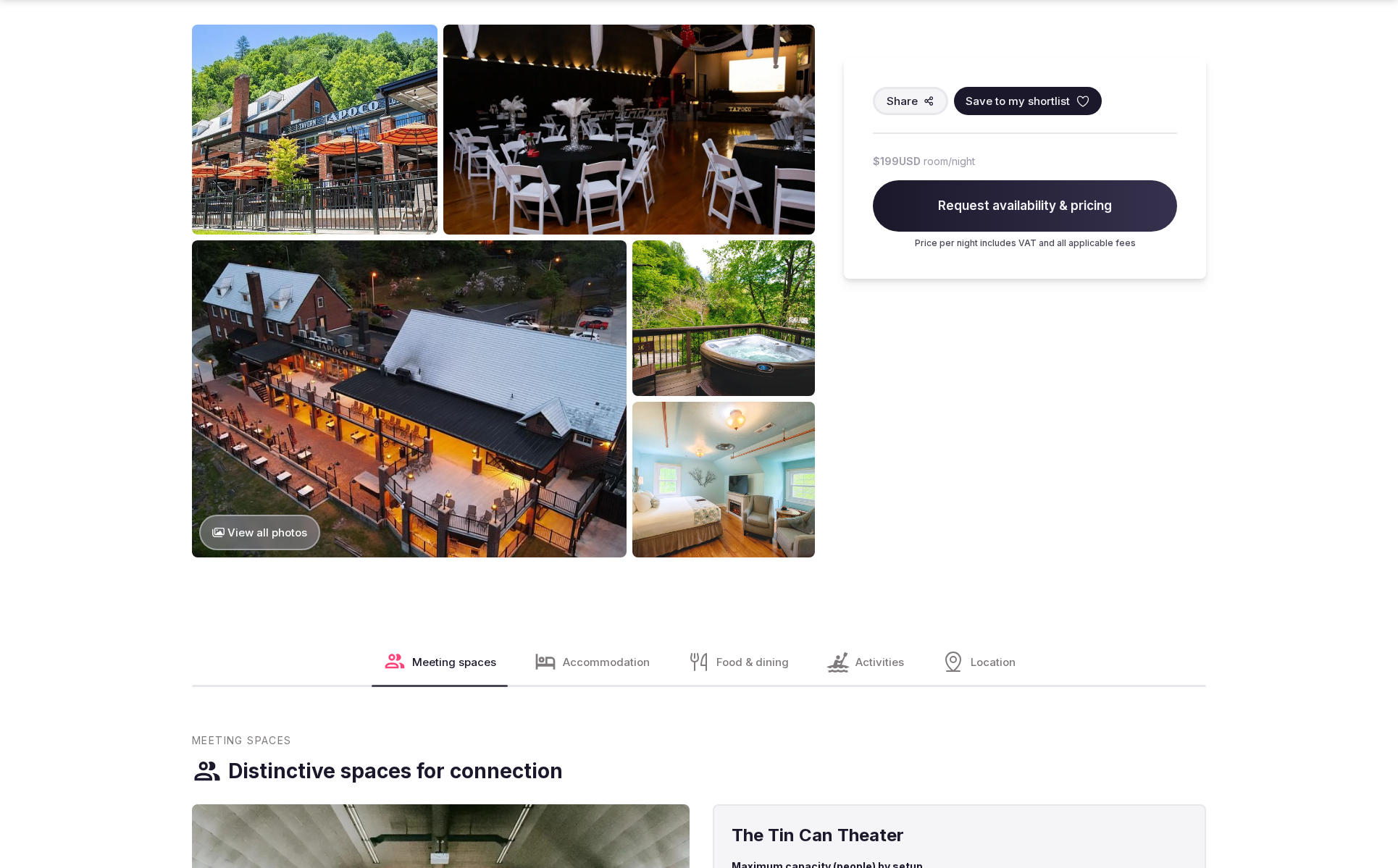
click at [291, 533] on button "View all photos" at bounding box center [260, 533] width 121 height 36
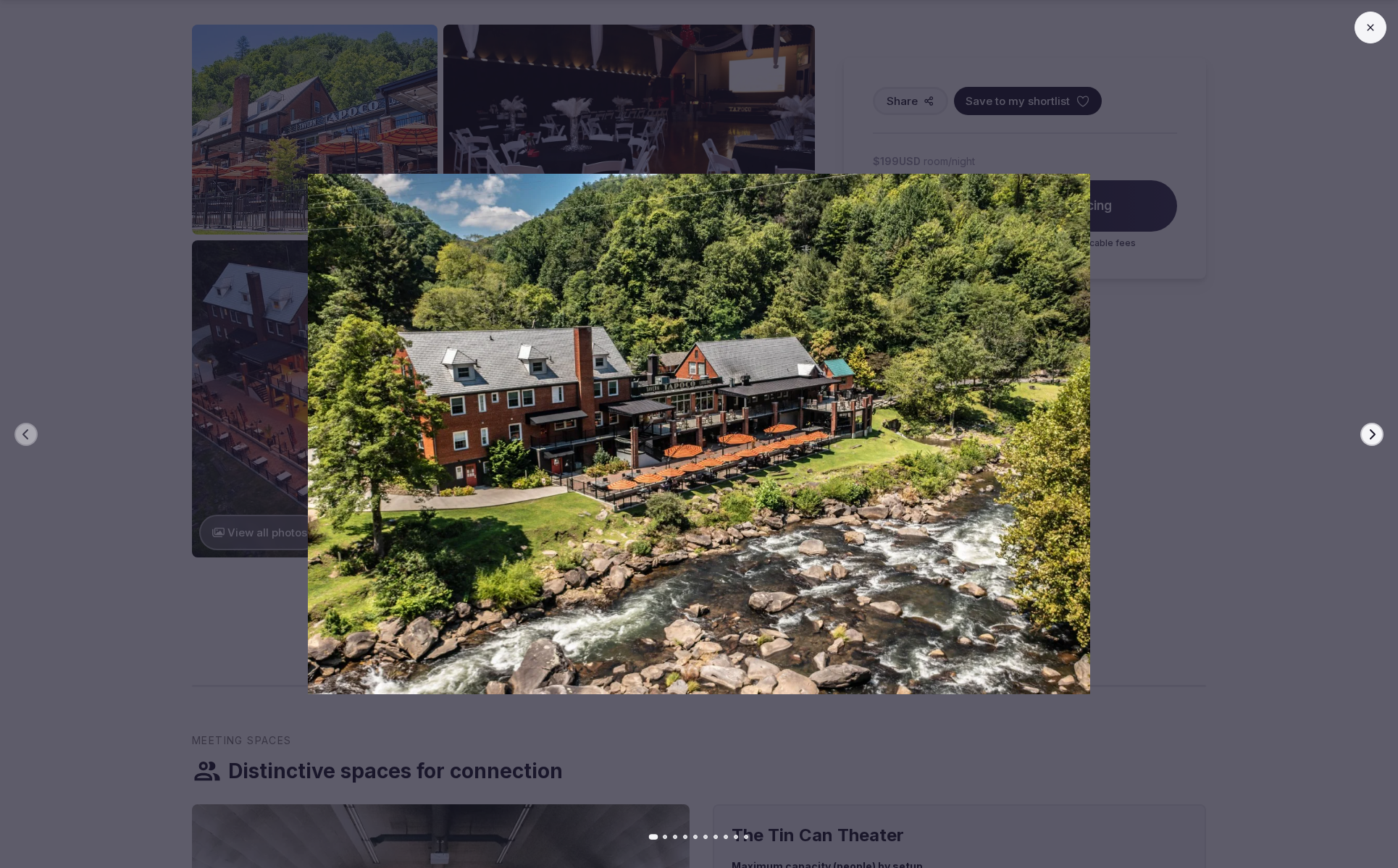
click at [1364, 429] on button "Next slide" at bounding box center [1372, 434] width 23 height 23
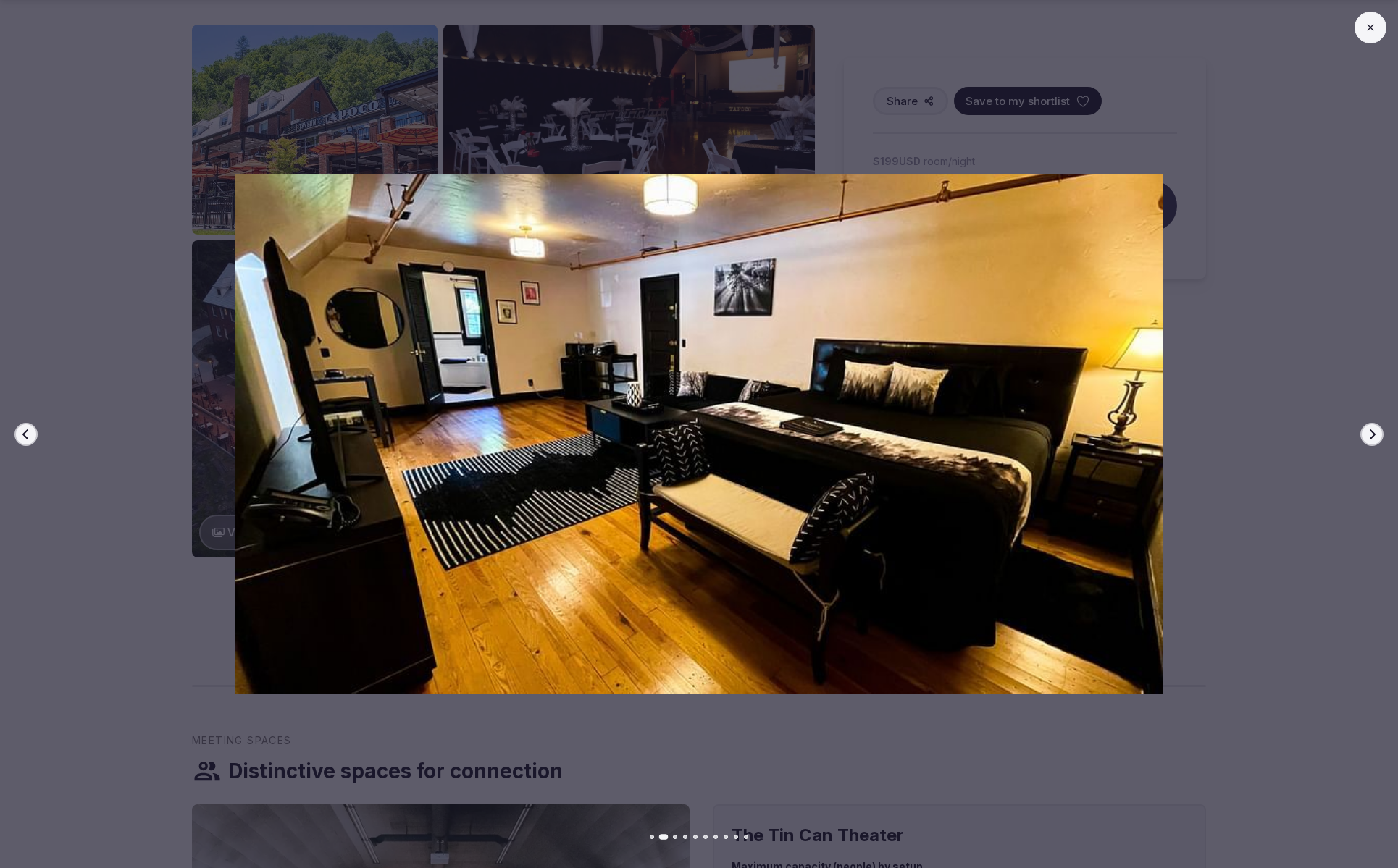
click at [1364, 429] on button "Next slide" at bounding box center [1372, 434] width 23 height 23
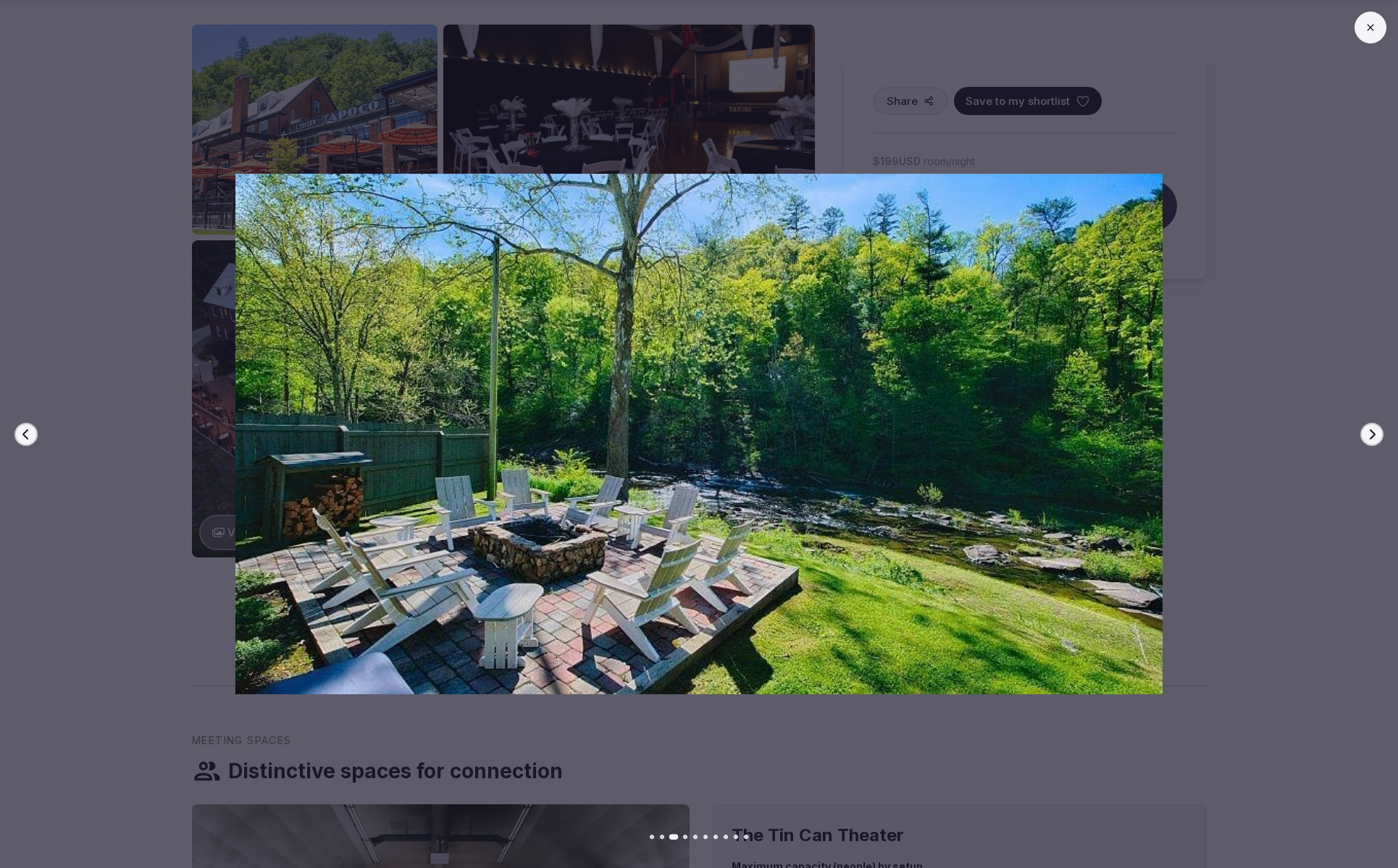
click at [1364, 429] on button "Next slide" at bounding box center [1372, 434] width 23 height 23
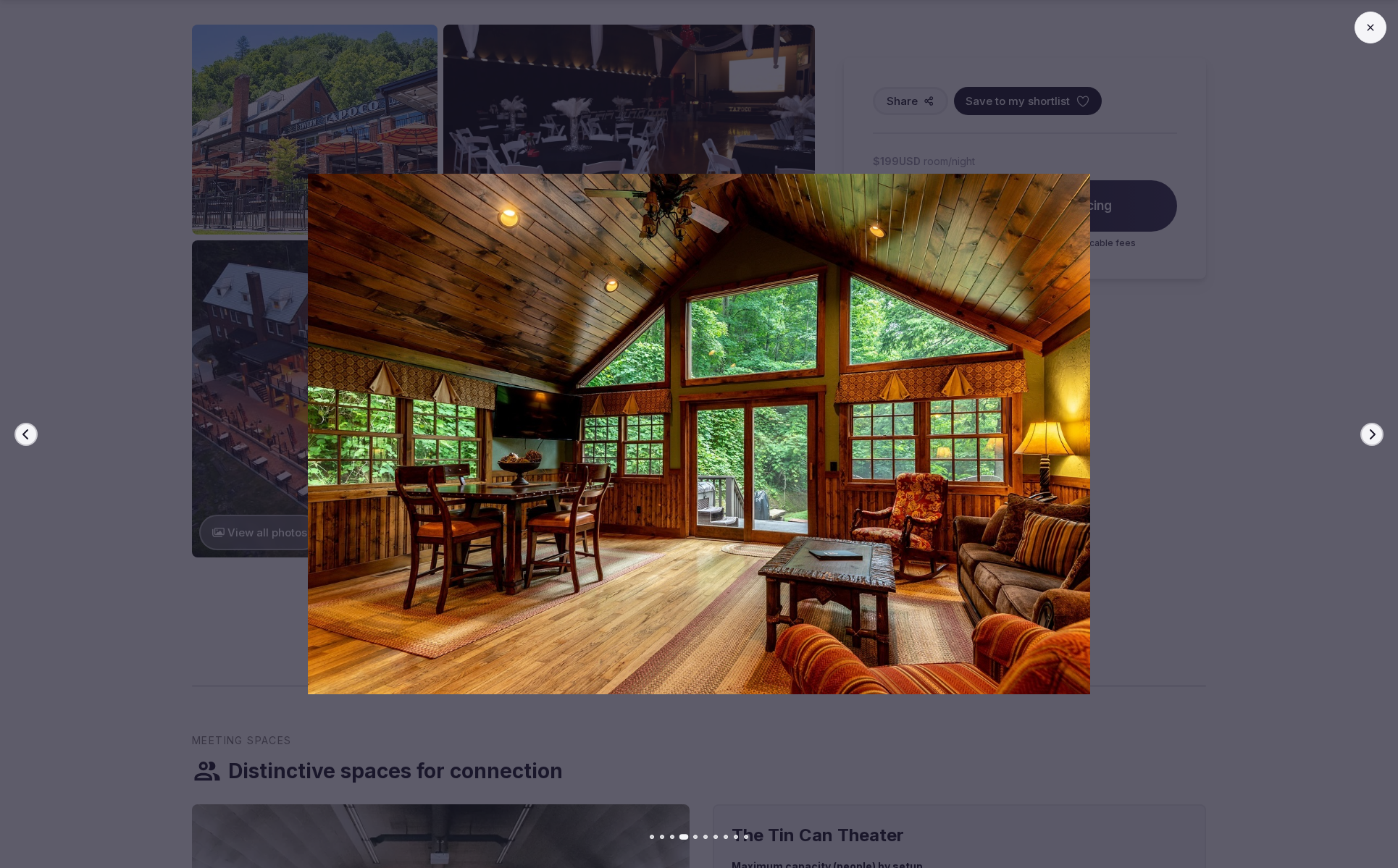
click at [1364, 429] on button "Next slide" at bounding box center [1372, 434] width 23 height 23
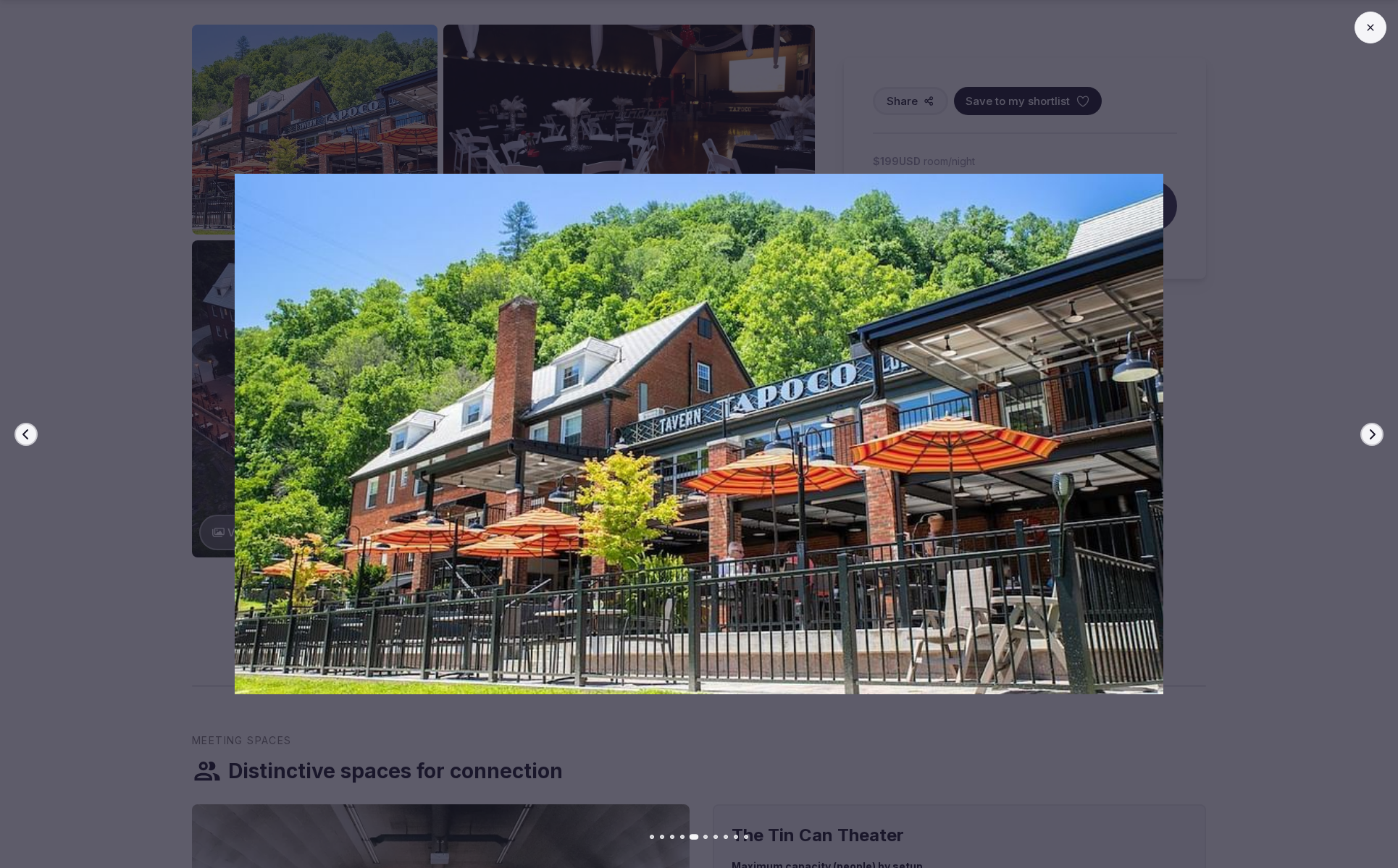
click at [1364, 429] on button "Next slide" at bounding box center [1372, 434] width 23 height 23
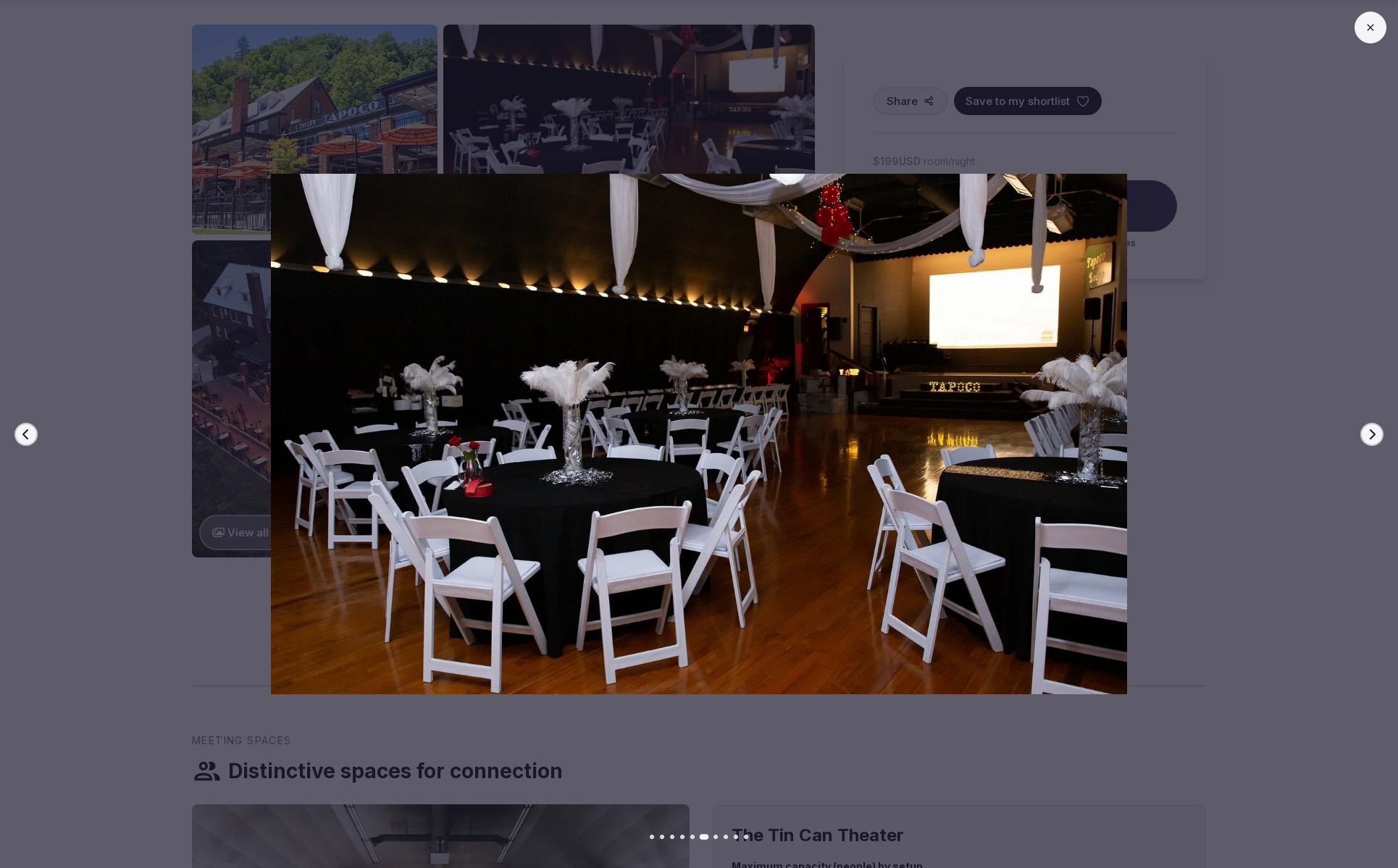
click at [1365, 436] on button "Next slide" at bounding box center [1372, 434] width 23 height 23
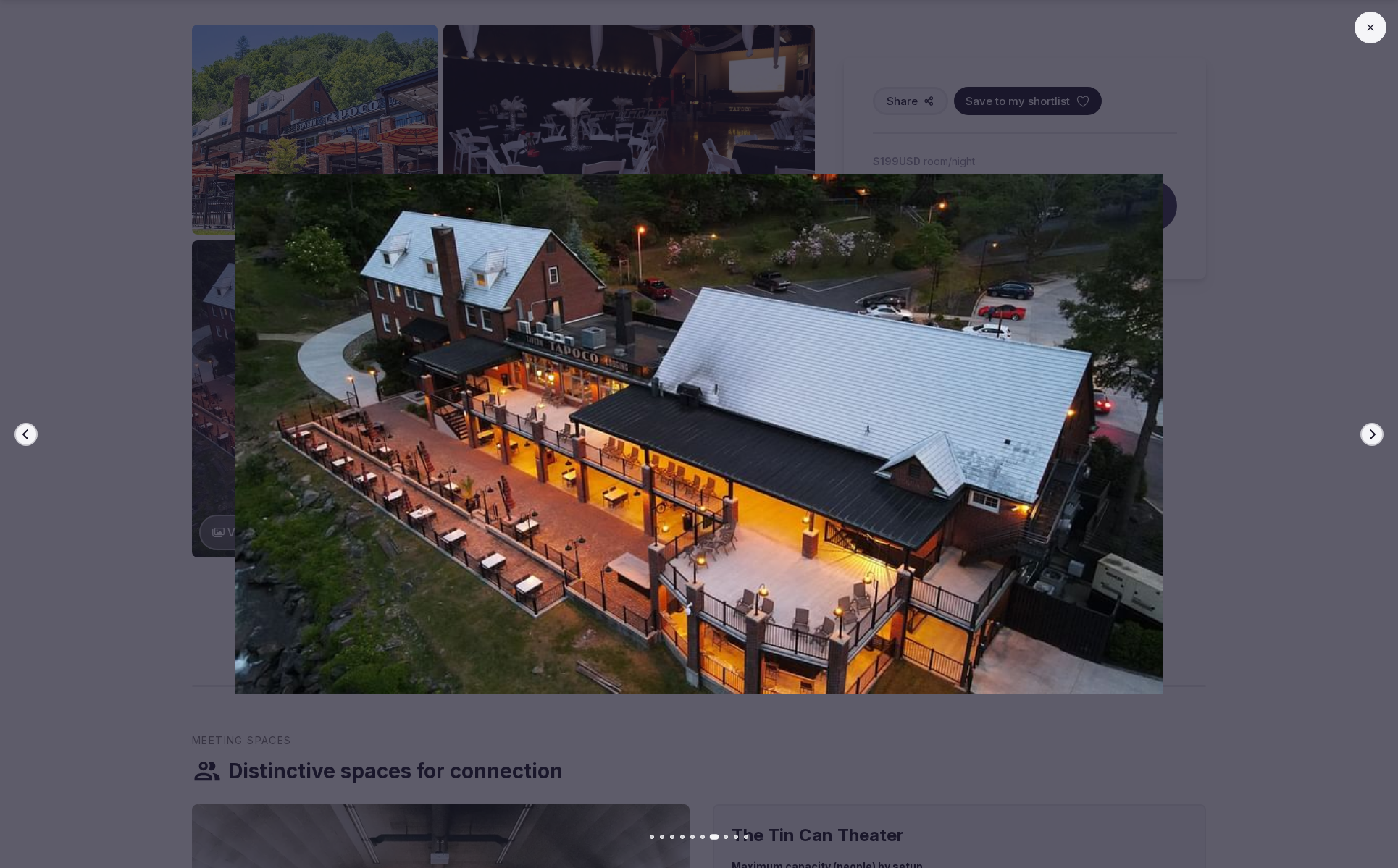
click at [1365, 436] on button "Next slide" at bounding box center [1372, 434] width 23 height 23
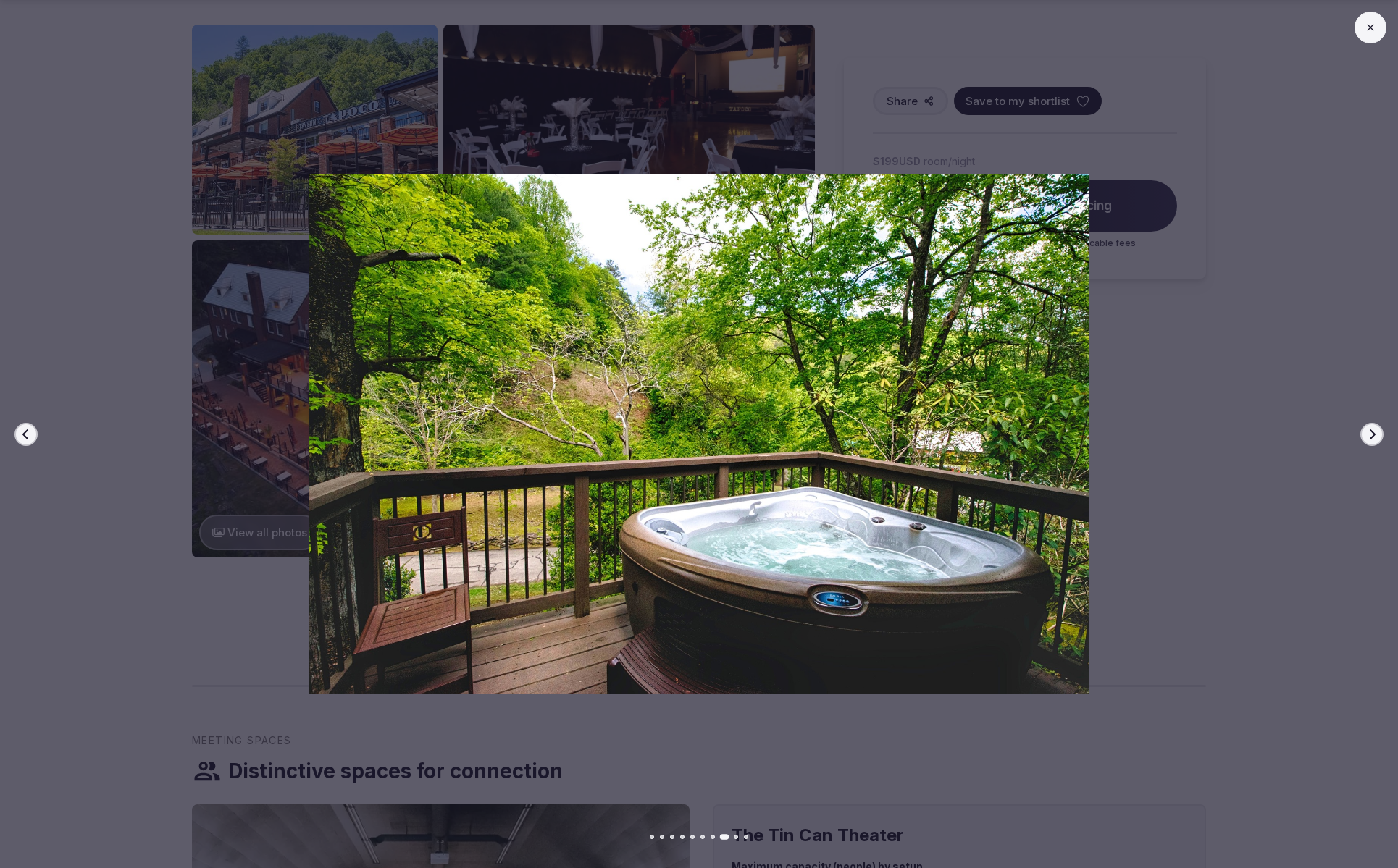
click at [1365, 436] on button "Next slide" at bounding box center [1372, 434] width 23 height 23
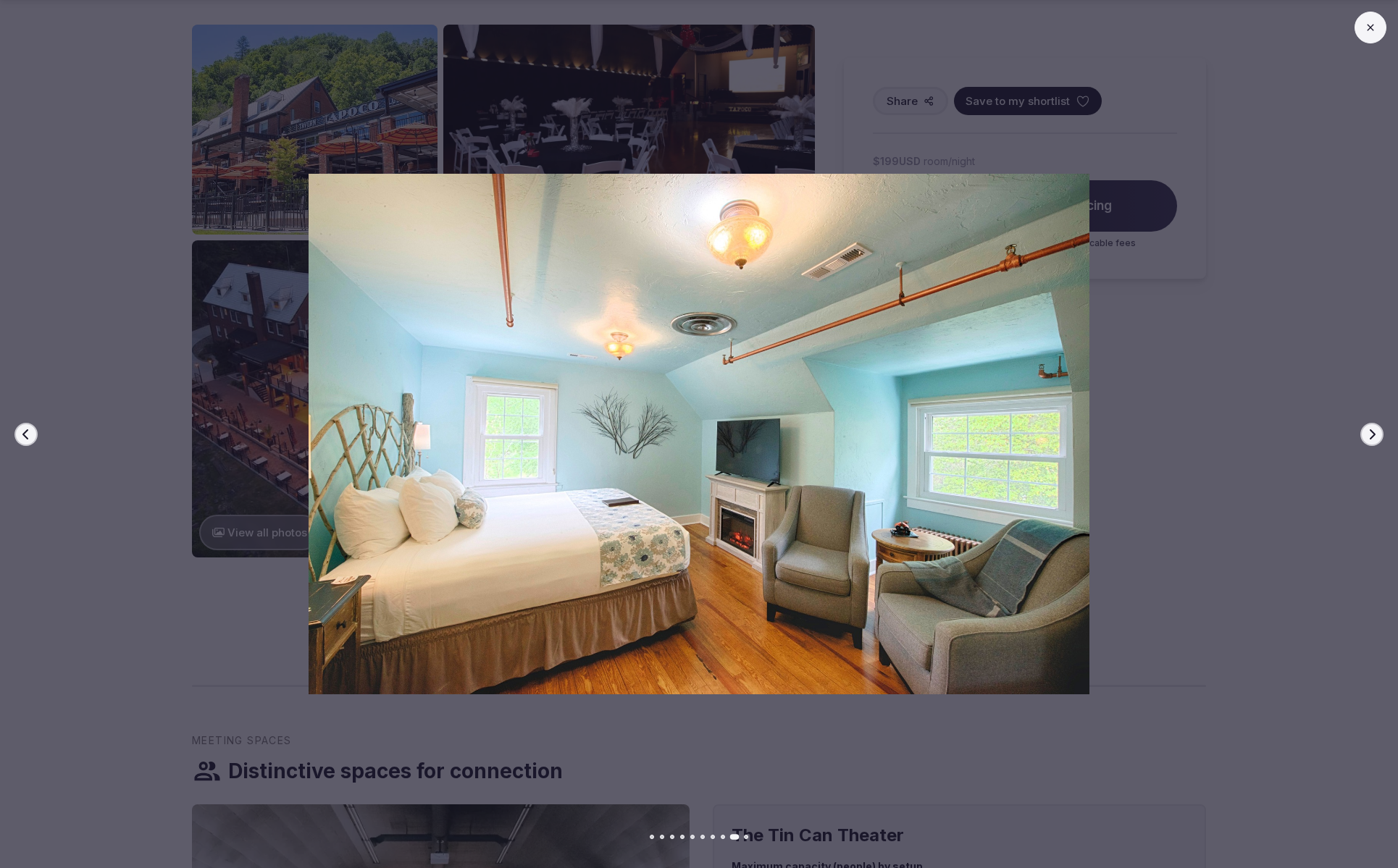
click at [1359, 25] on button at bounding box center [1370, 27] width 32 height 32
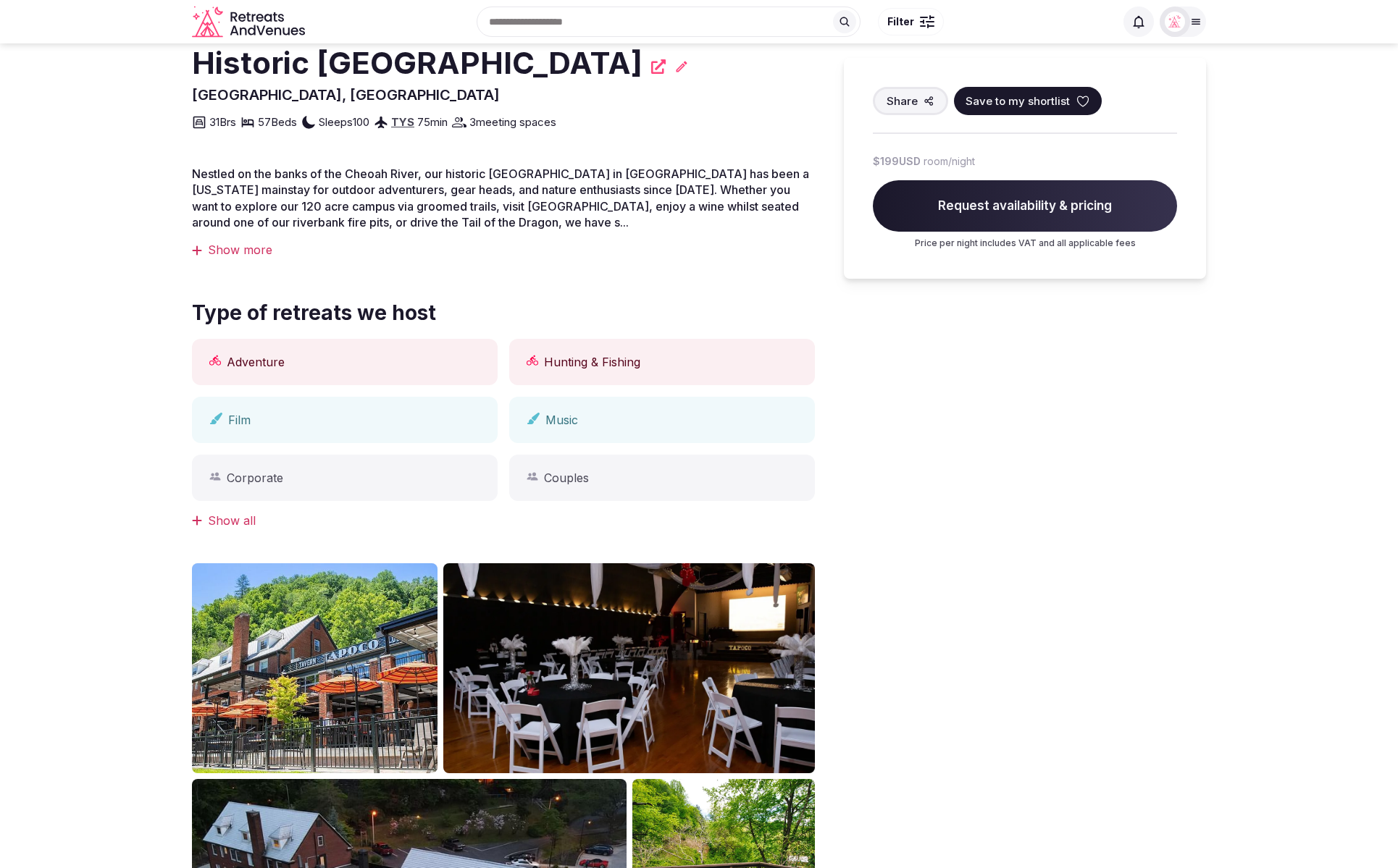
scroll to position [313, 0]
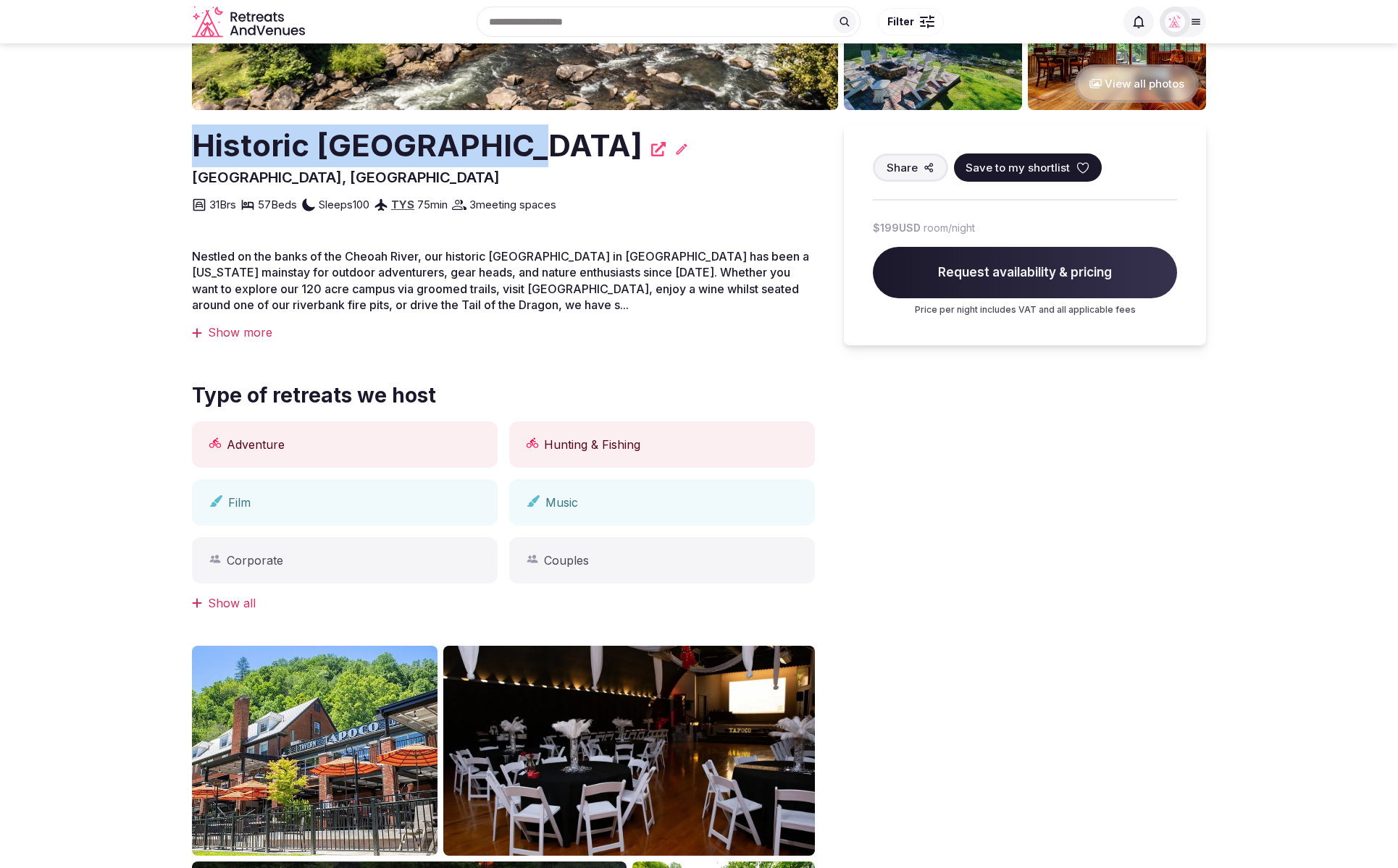
drag, startPoint x: 525, startPoint y: 151, endPoint x: 173, endPoint y: 151, distance: 352.0
click at [173, 151] on section "Recommended View all photos Historic Tapoco Lodge Robbinsville, United States S…" at bounding box center [699, 494] width 1398 height 1530
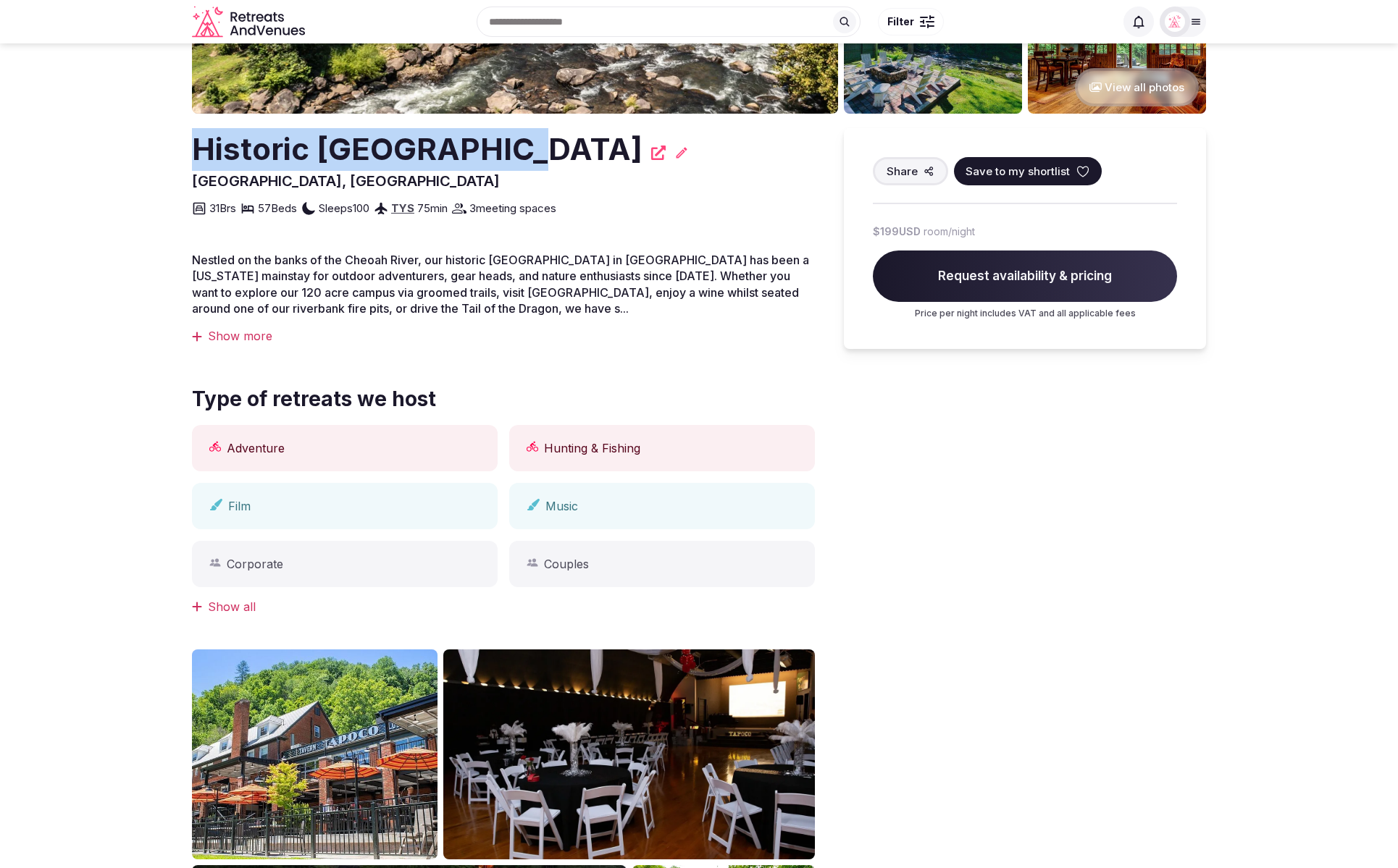
copy h2 "Historic Tapoco Lodge"
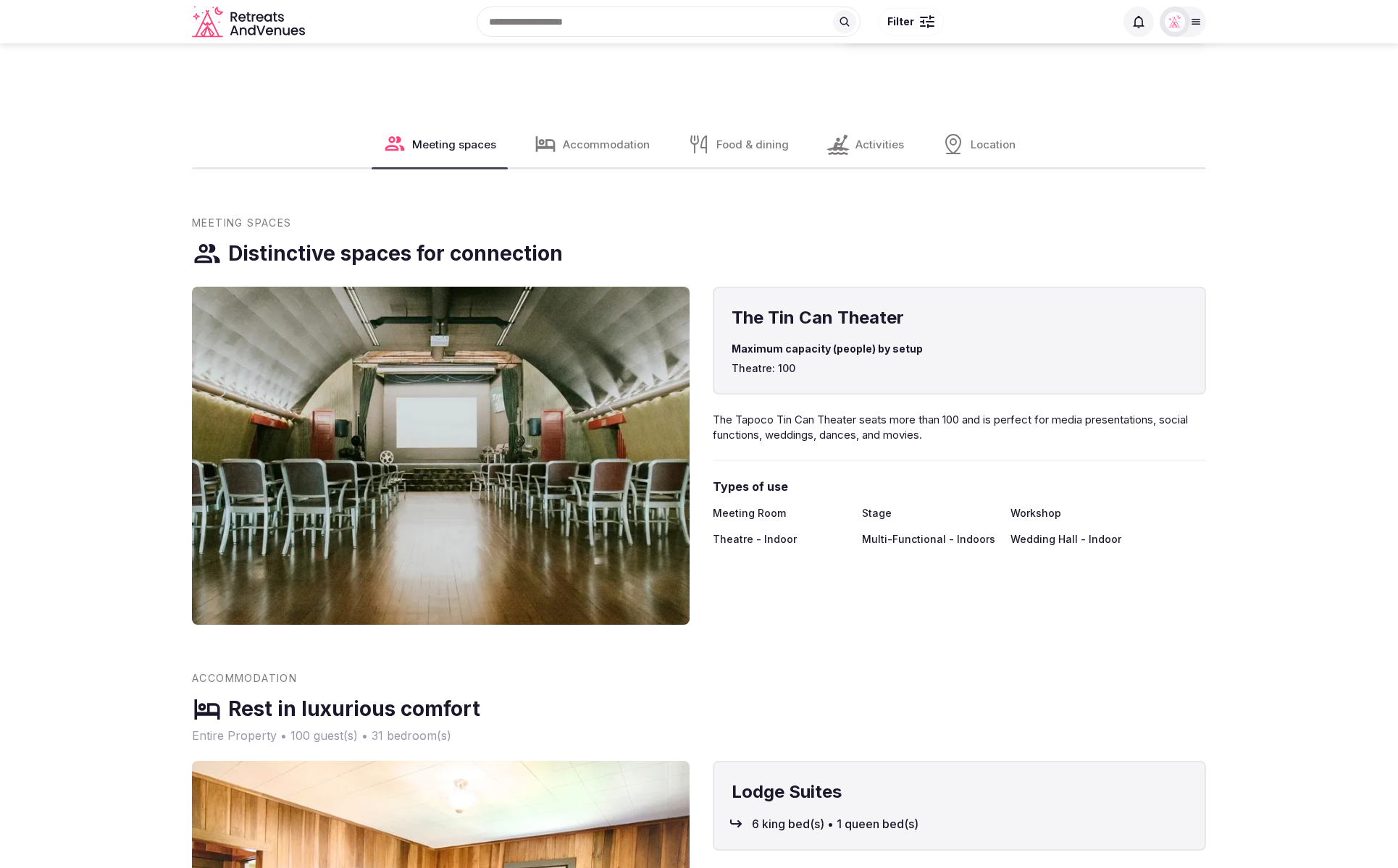
scroll to position [1413, 0]
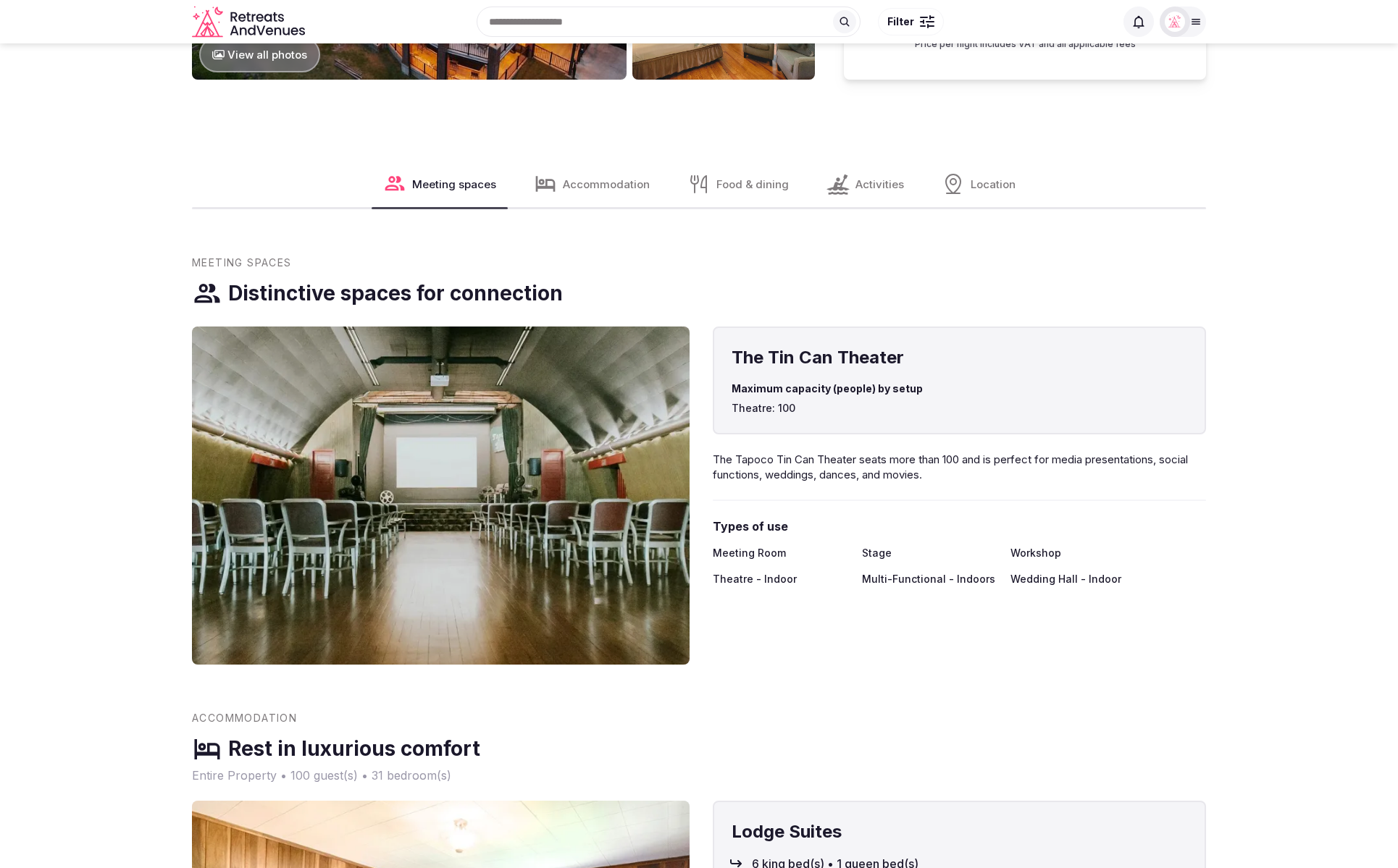
click at [829, 423] on div "The Tin Can Theater Maximum capacity (people) by setup Theatre: 100" at bounding box center [960, 380] width 494 height 108
drag, startPoint x: 821, startPoint y: 410, endPoint x: 735, endPoint y: 415, distance: 86.1
click at [730, 410] on div "The Tin Can Theater Maximum capacity (people) by setup Theatre: 100" at bounding box center [960, 380] width 494 height 108
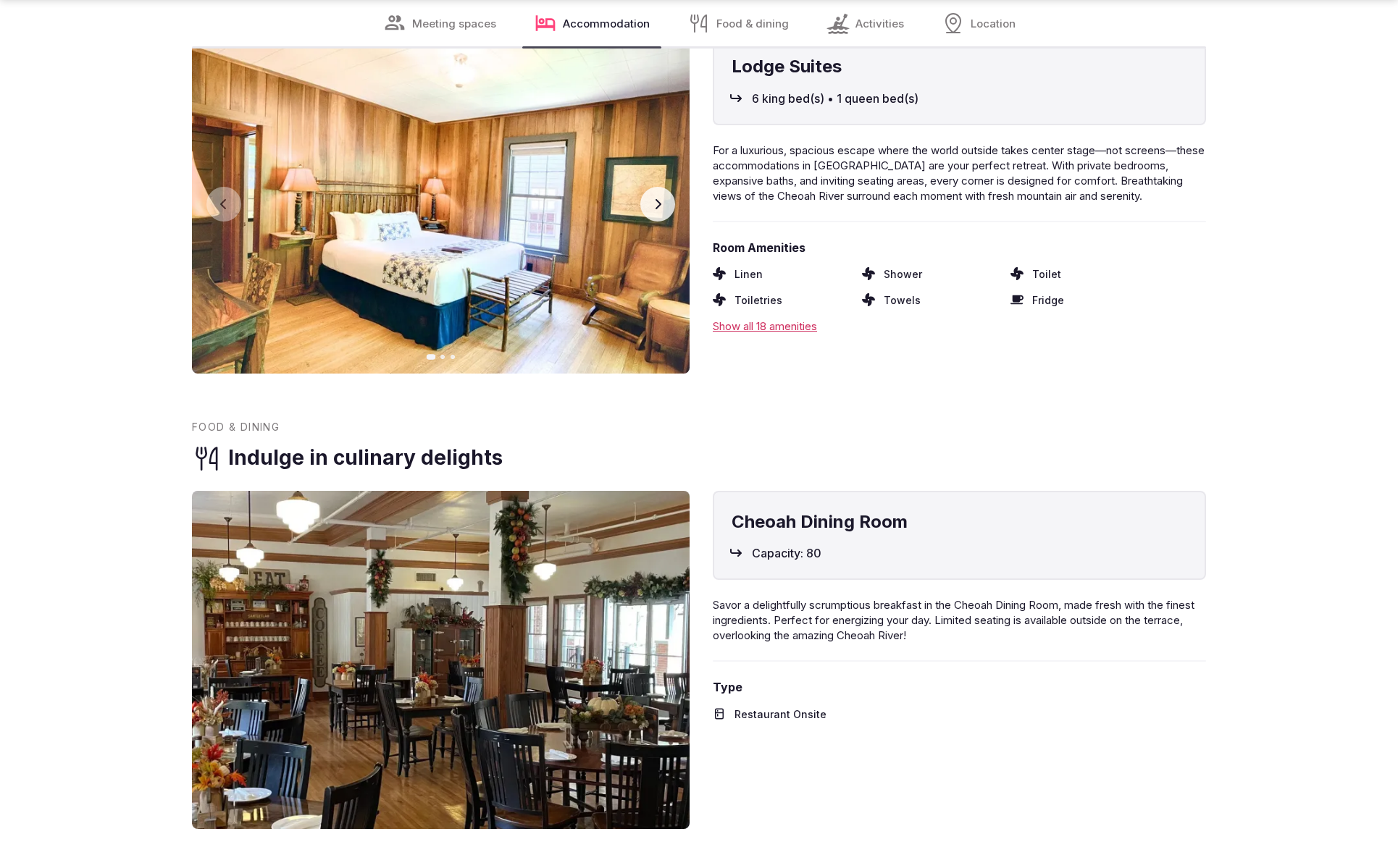
scroll to position [2181, 0]
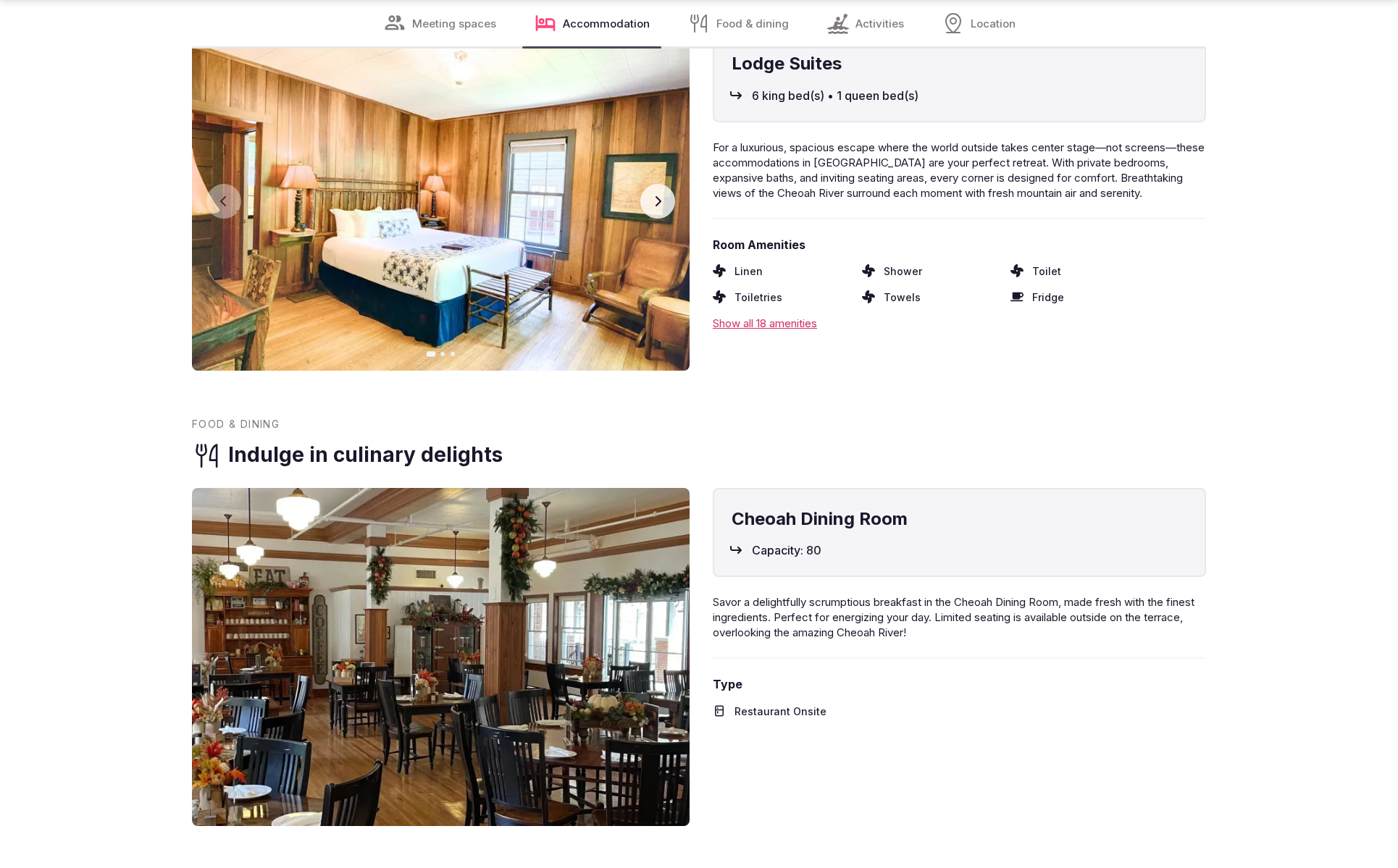
click at [808, 114] on div "Lodge Suites 6 king bed(s) • 1 queen bed(s)" at bounding box center [960, 77] width 494 height 90
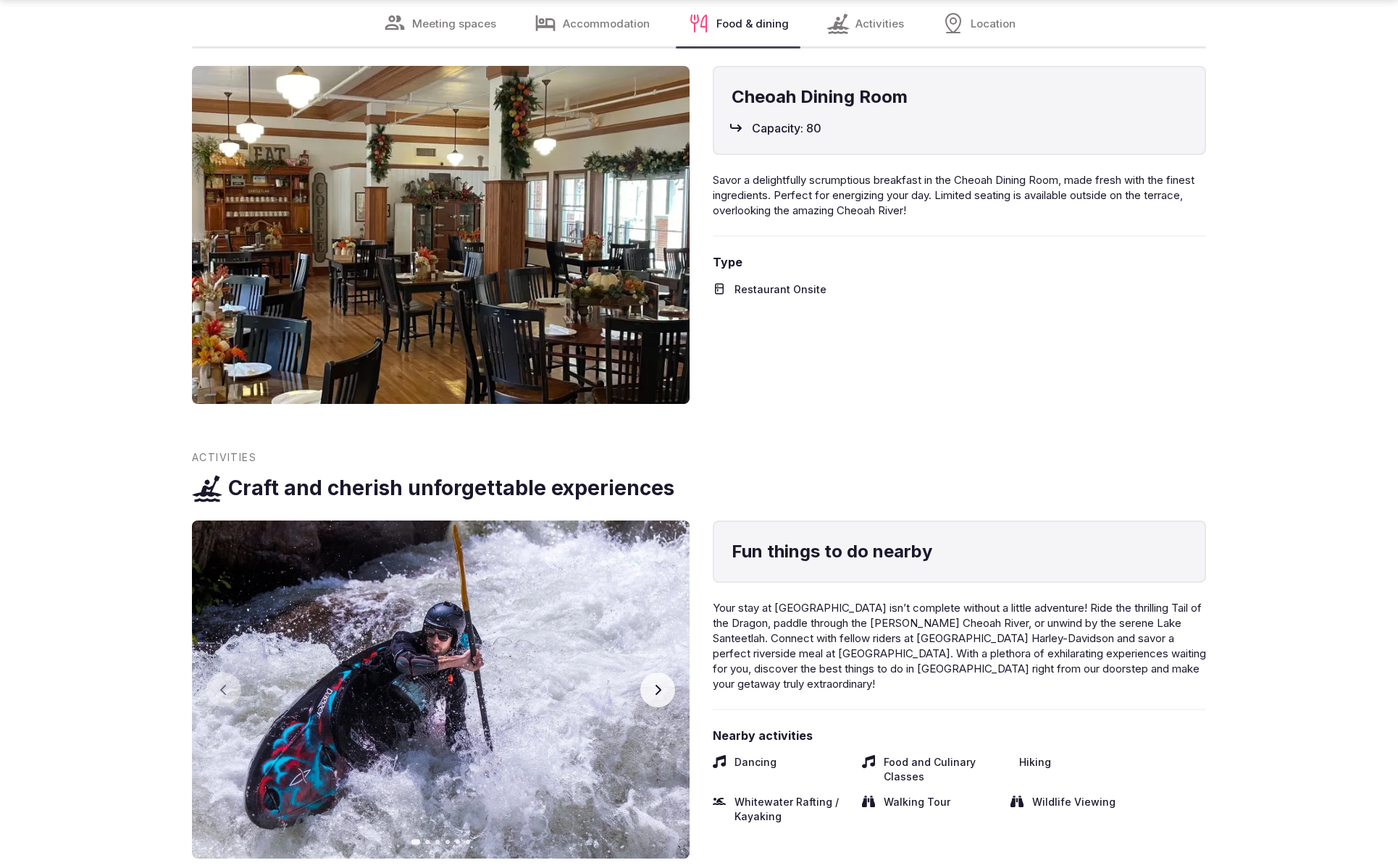
scroll to position [2606, 0]
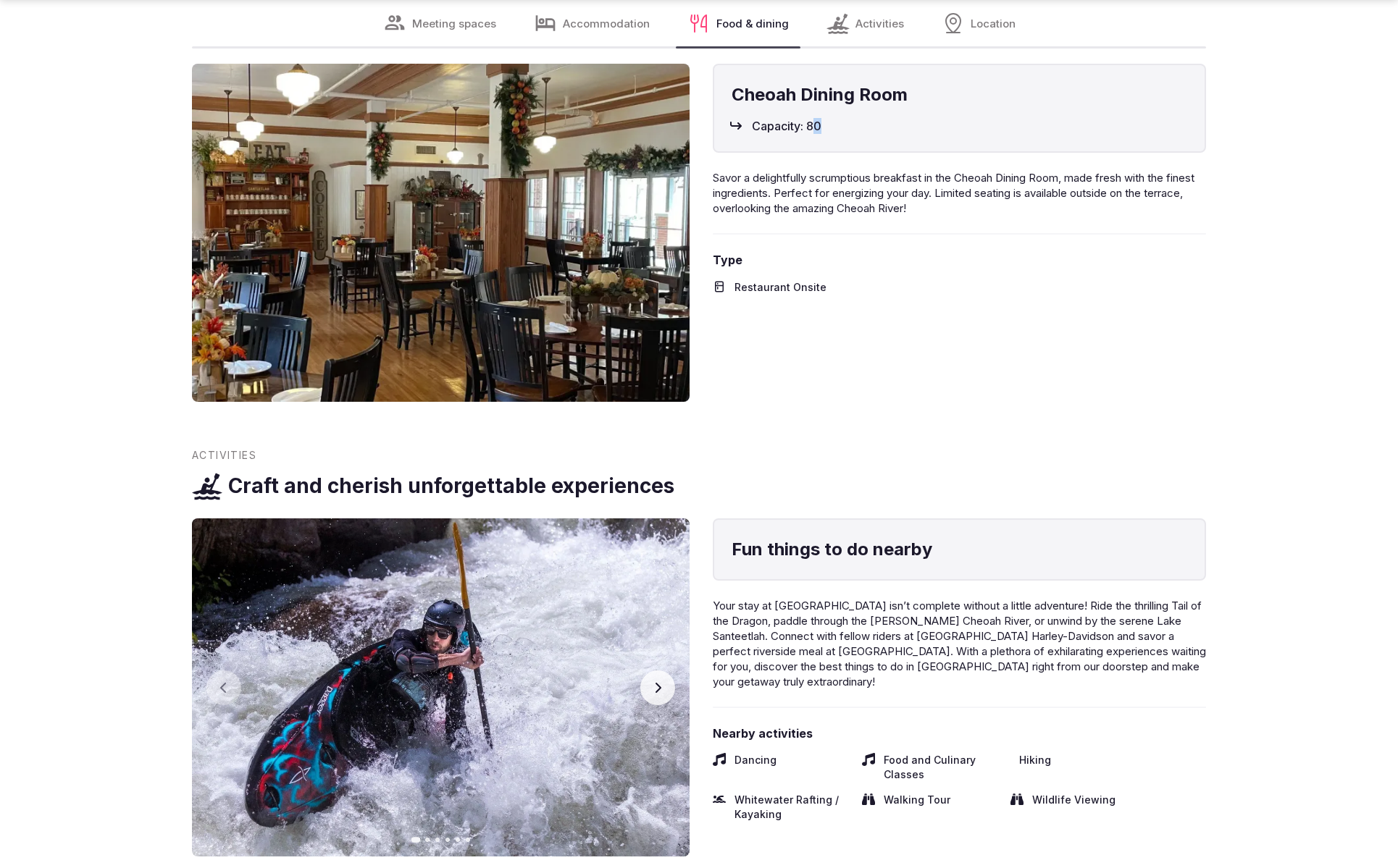
drag, startPoint x: 839, startPoint y: 122, endPoint x: 806, endPoint y: 134, distance: 35.1
click at [808, 133] on div "Capacity: 80" at bounding box center [959, 126] width 455 height 16
click at [1070, 357] on div "Cheoah Dining Room Capacity: 80 Savor a delightfully scrumptious breakfast in t…" at bounding box center [960, 232] width 494 height 338
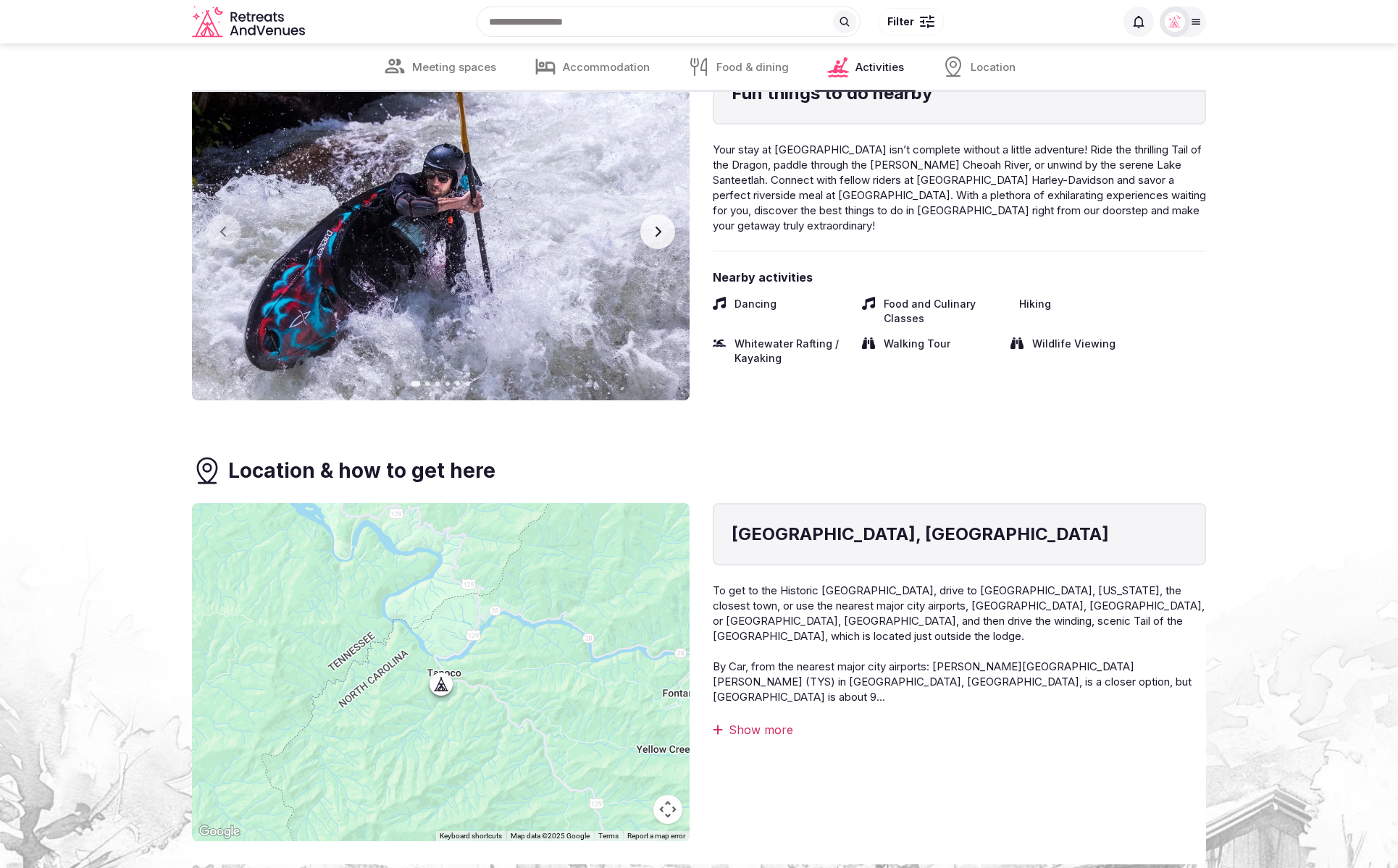
scroll to position [3059, 0]
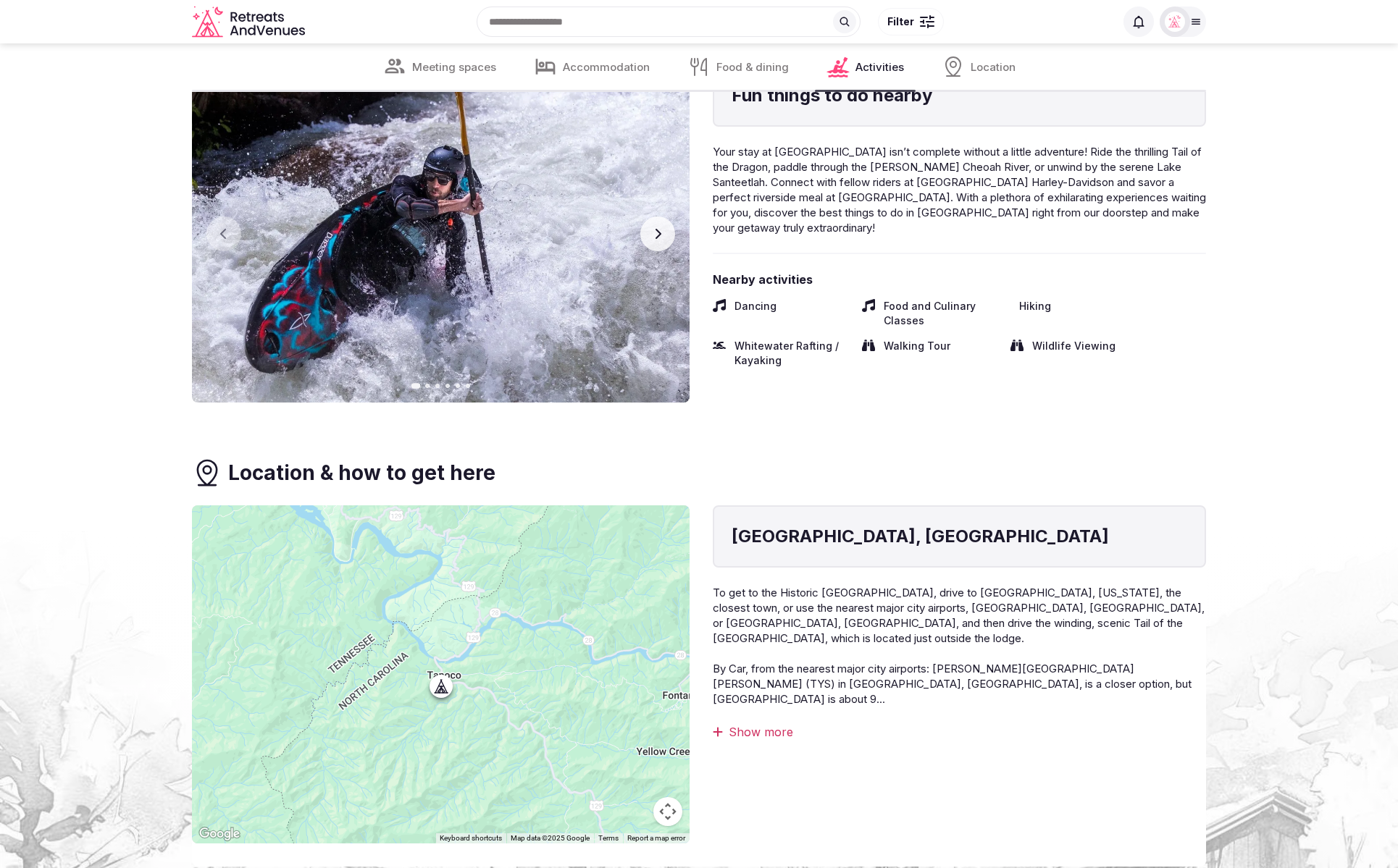
click at [650, 233] on button "Next slide" at bounding box center [657, 234] width 35 height 35
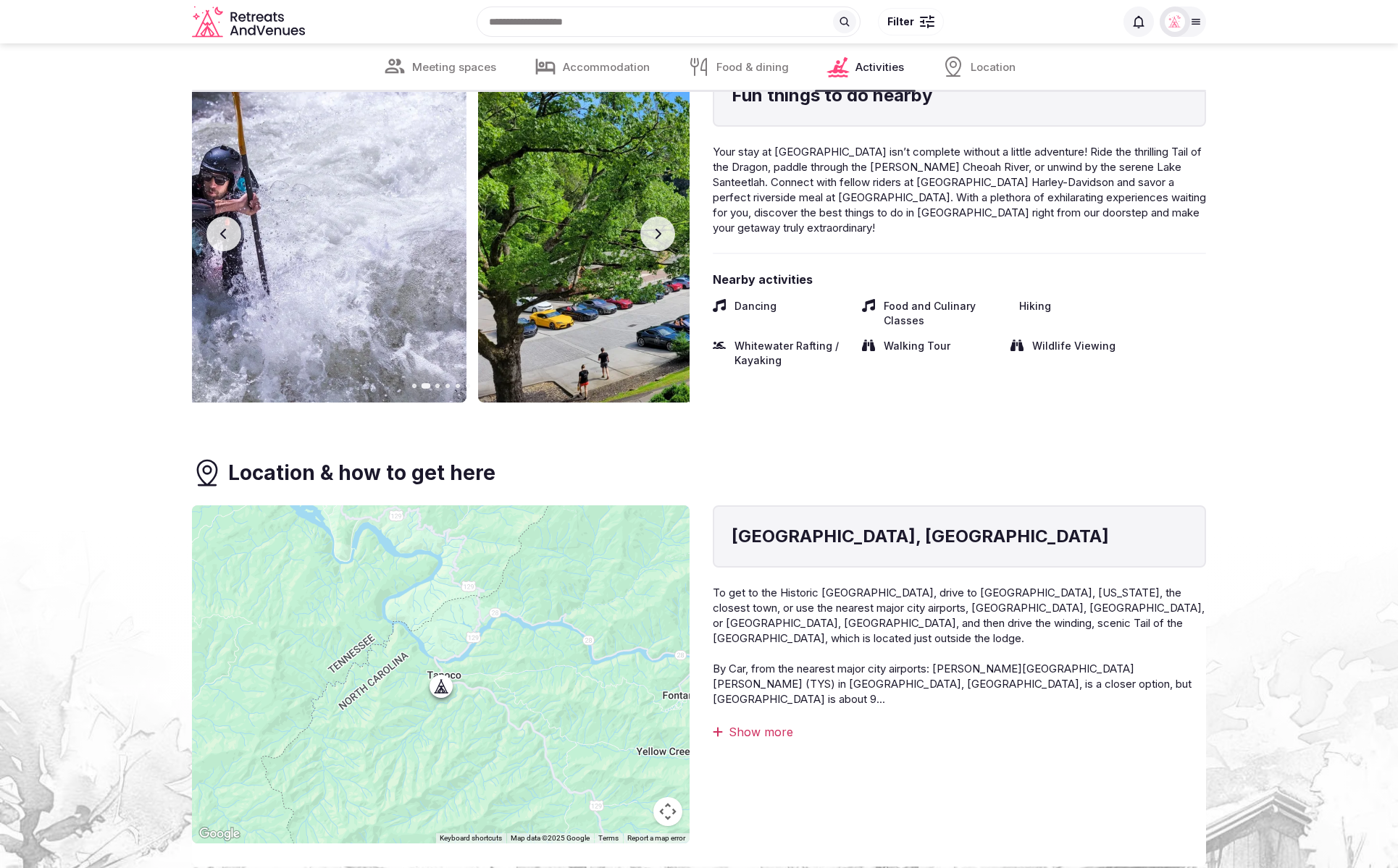
click at [650, 233] on button "Next slide" at bounding box center [657, 234] width 35 height 35
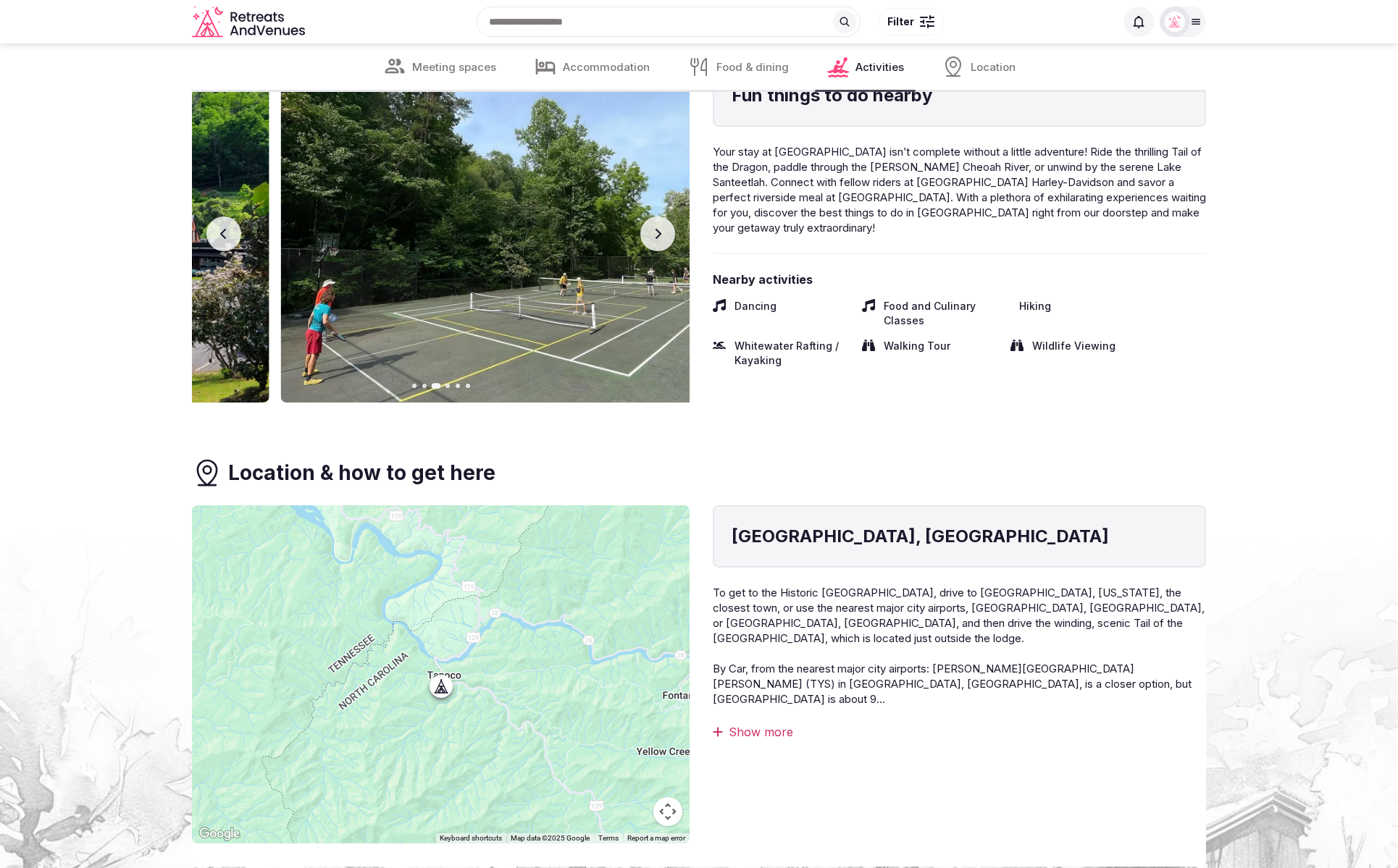
click at [650, 233] on button "Next slide" at bounding box center [657, 234] width 35 height 35
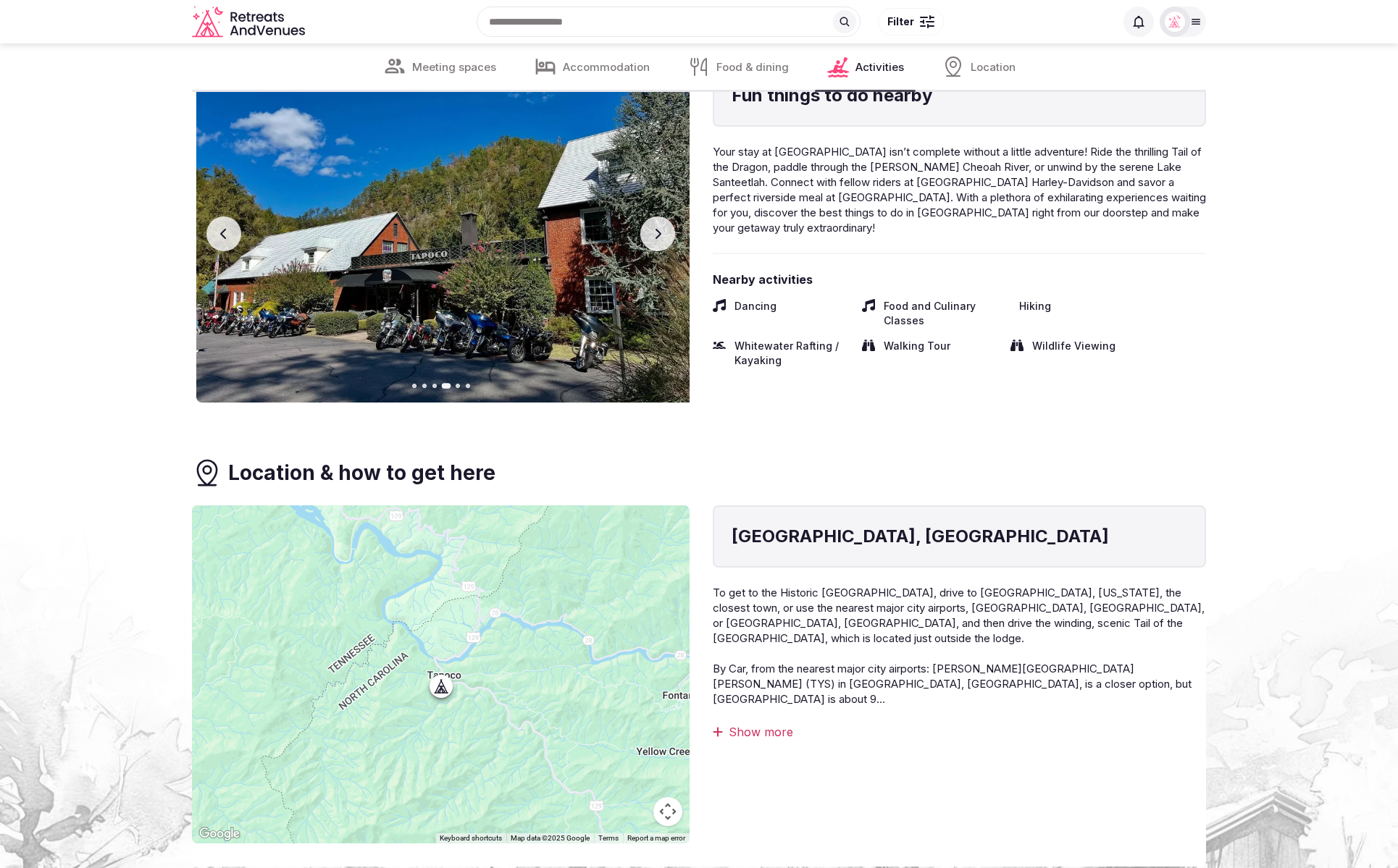
click at [650, 233] on button "Next slide" at bounding box center [657, 234] width 35 height 35
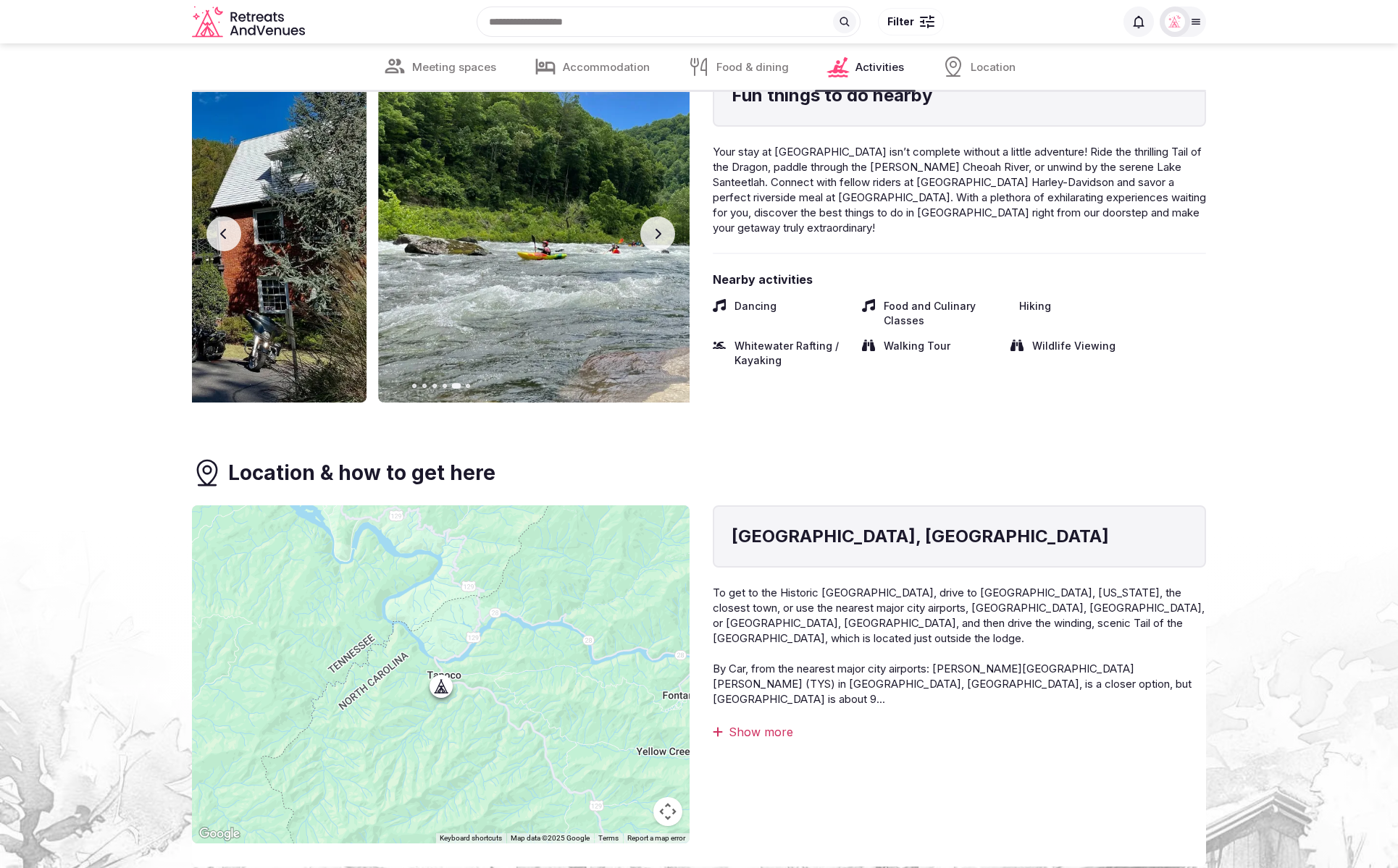
click at [650, 233] on button "Next slide" at bounding box center [657, 234] width 35 height 35
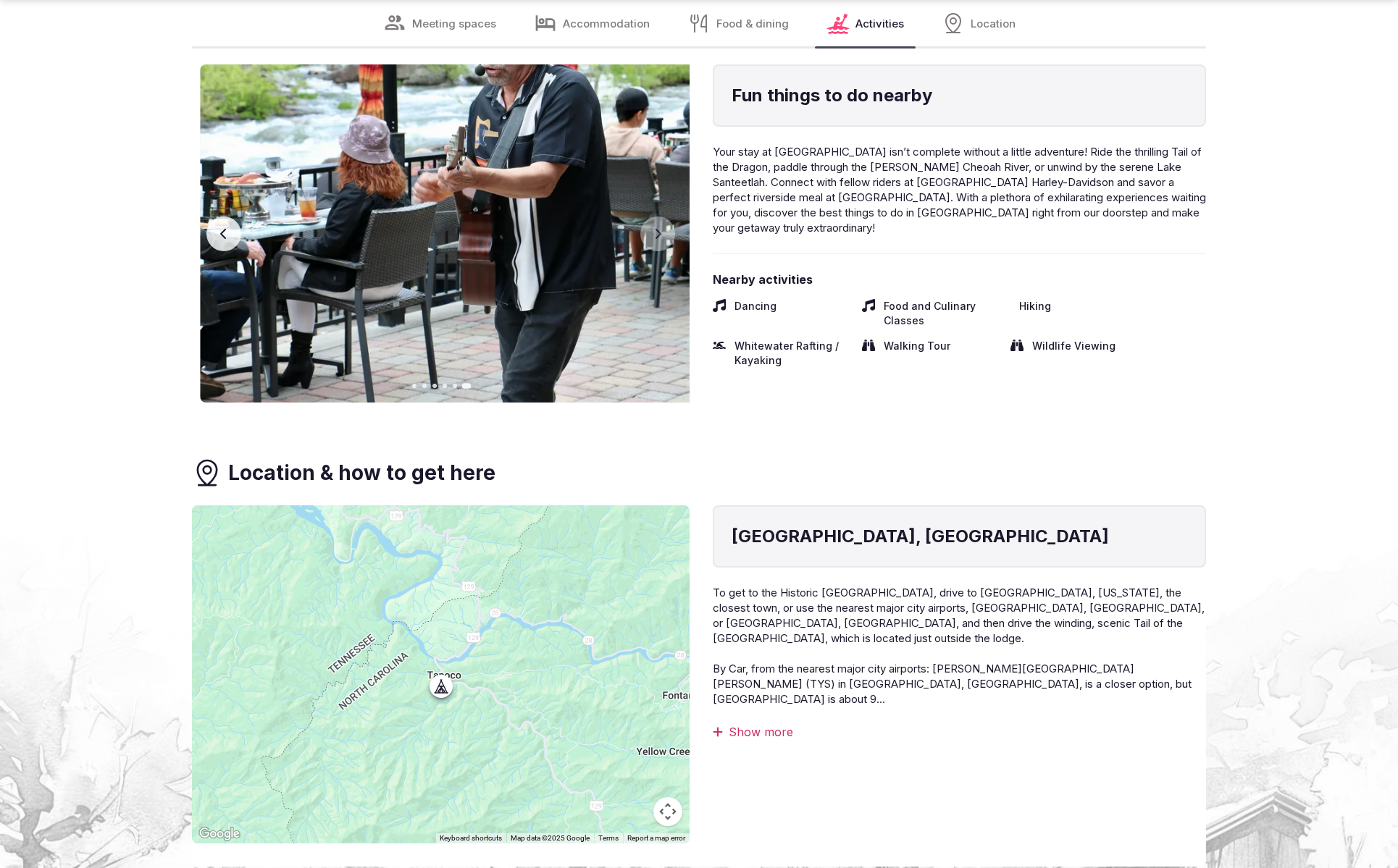
scroll to position [3062, 0]
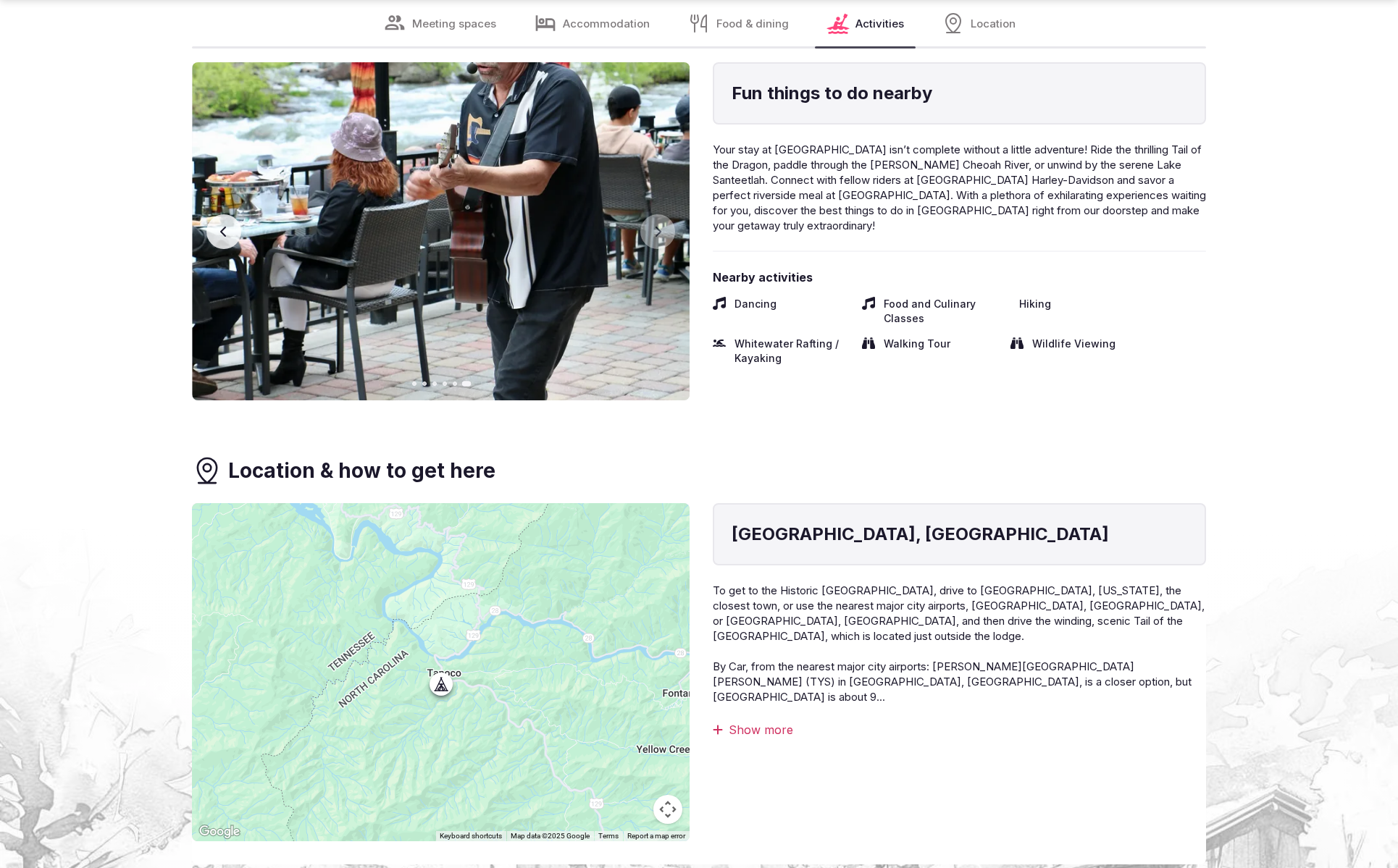
click at [1096, 393] on div "Fun things to do nearby Your stay at Historic Tapoco Lodge isn’t complete witho…" at bounding box center [960, 230] width 494 height 338
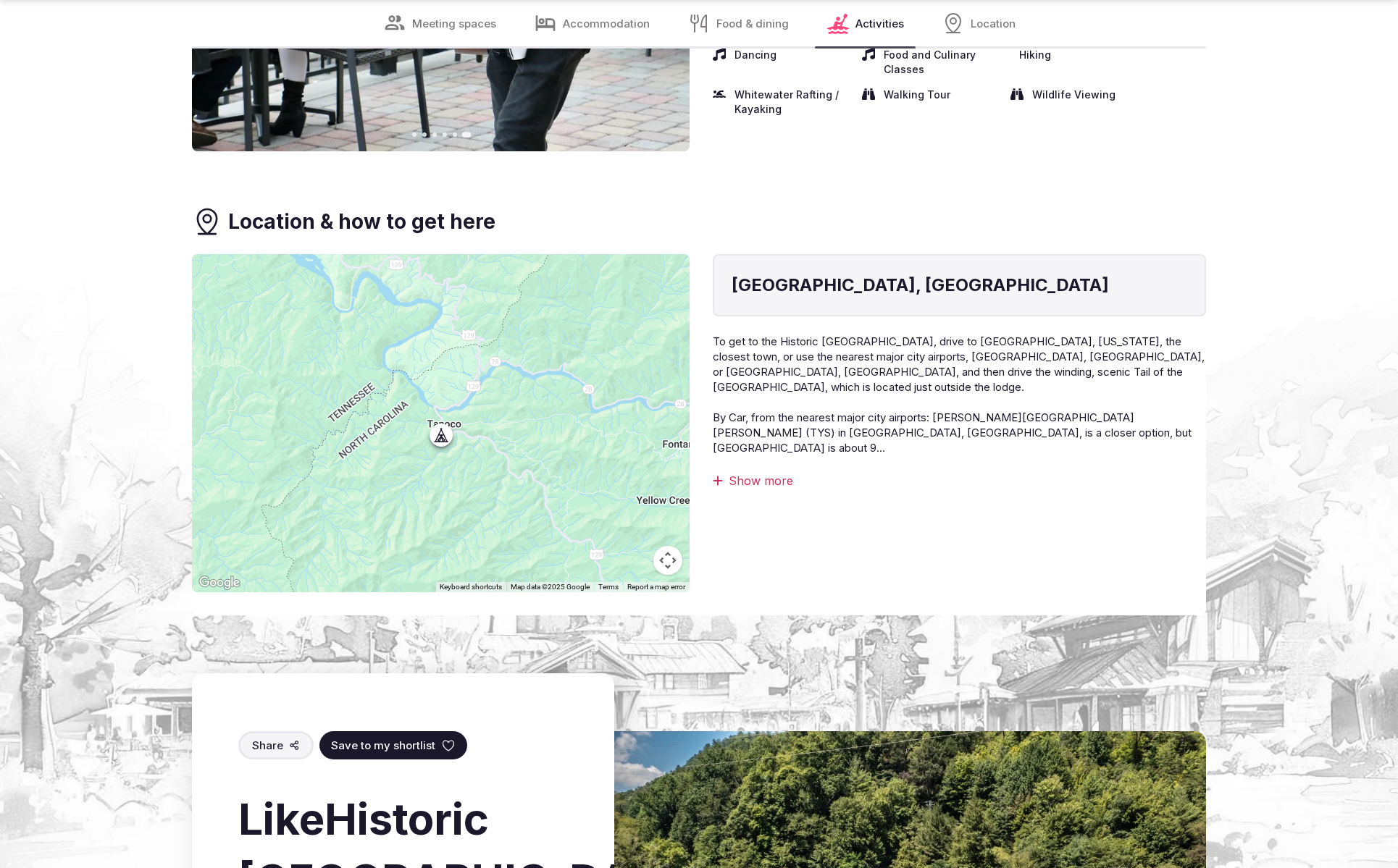
scroll to position [3329, 0]
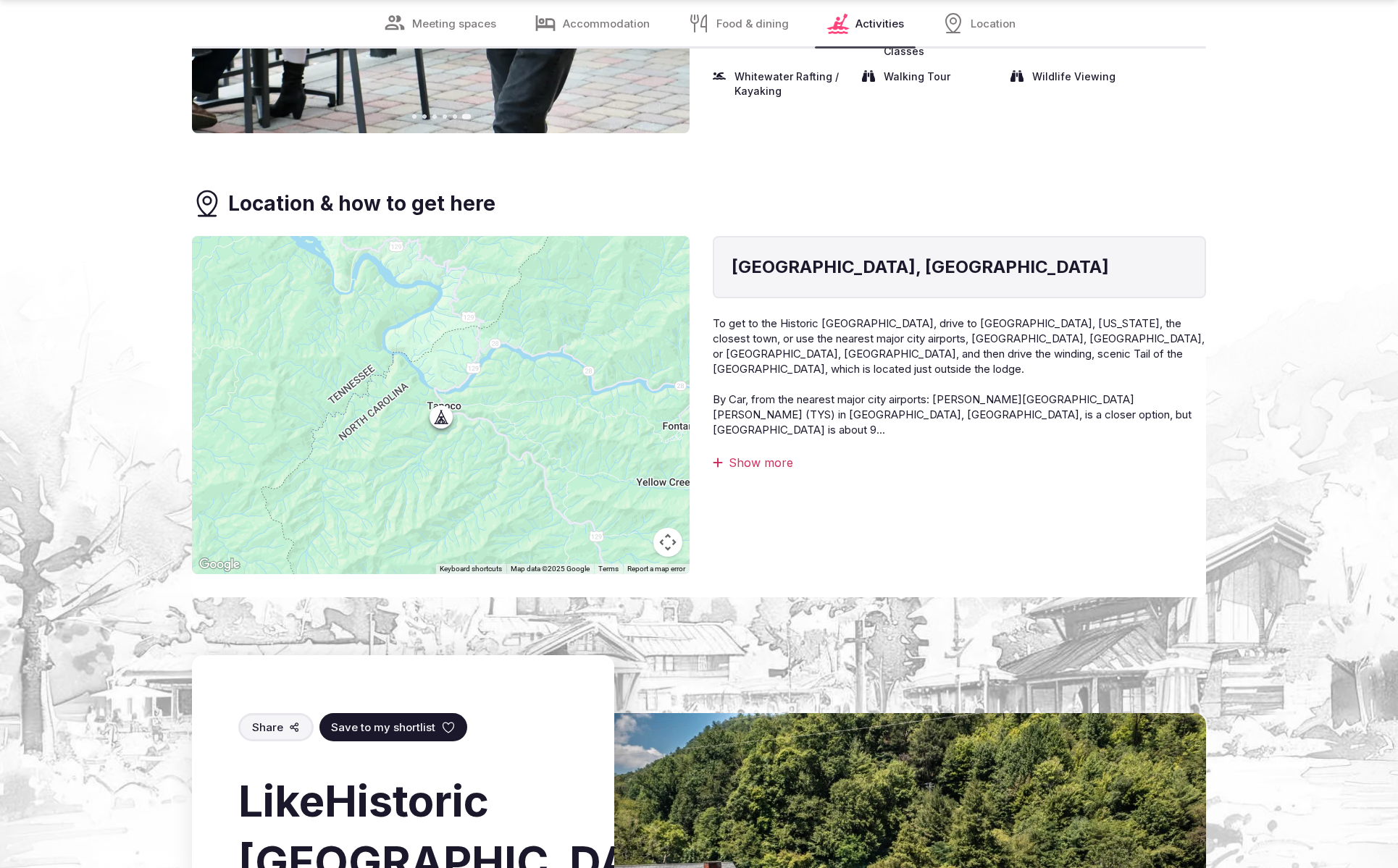
click at [752, 454] on div "Show more" at bounding box center [960, 462] width 494 height 16
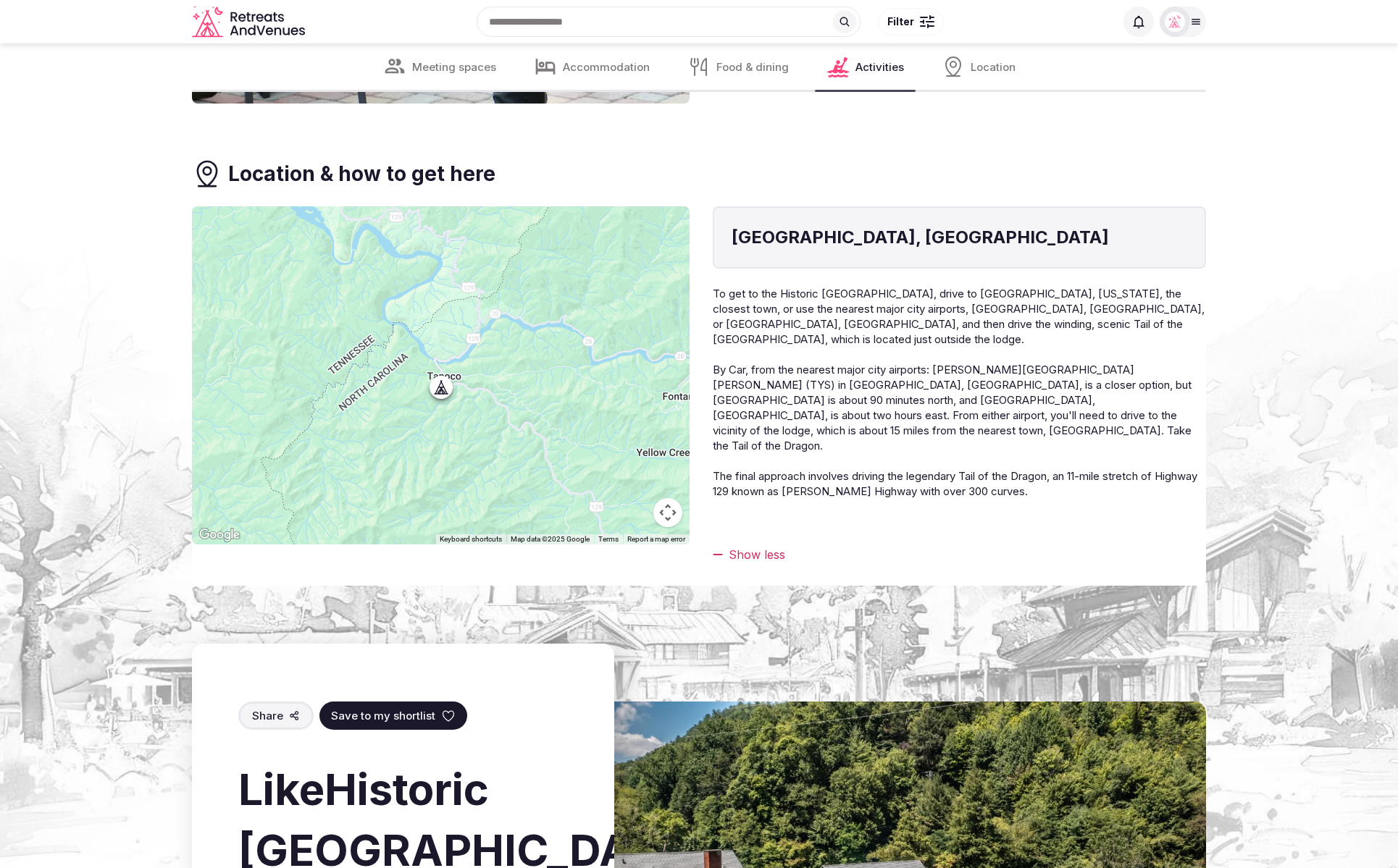
scroll to position [3358, 0]
drag, startPoint x: 1082, startPoint y: 448, endPoint x: 811, endPoint y: 432, distance: 271.5
click at [811, 432] on p "To get to the Historic Tapoco Lodge, drive to Robbinsville, North Carolina, the…" at bounding box center [960, 408] width 494 height 243
click at [983, 470] on span "The final approach involves driving the legendary Tail of the Dragon, an 11-mil…" at bounding box center [955, 484] width 485 height 29
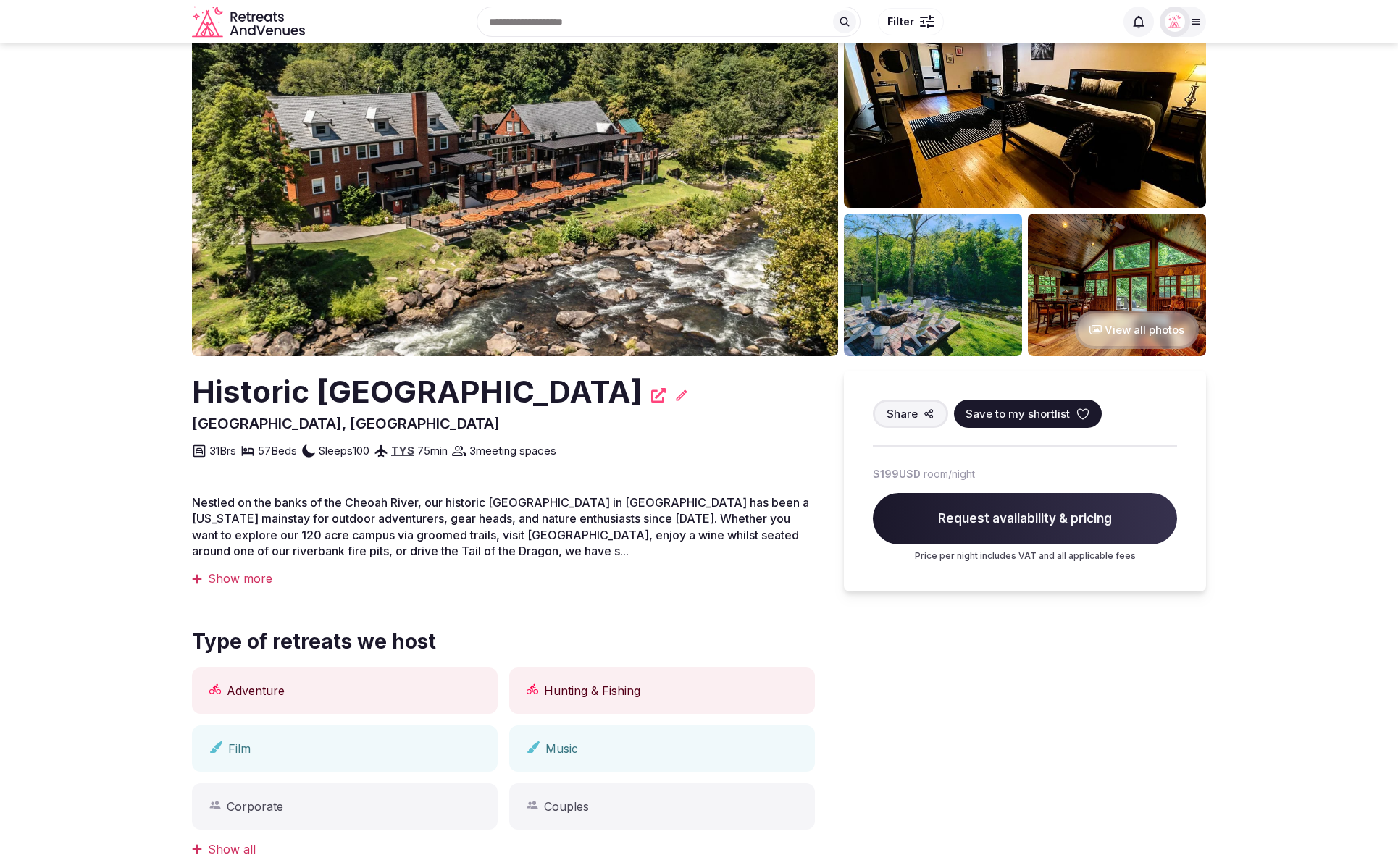
scroll to position [0, 0]
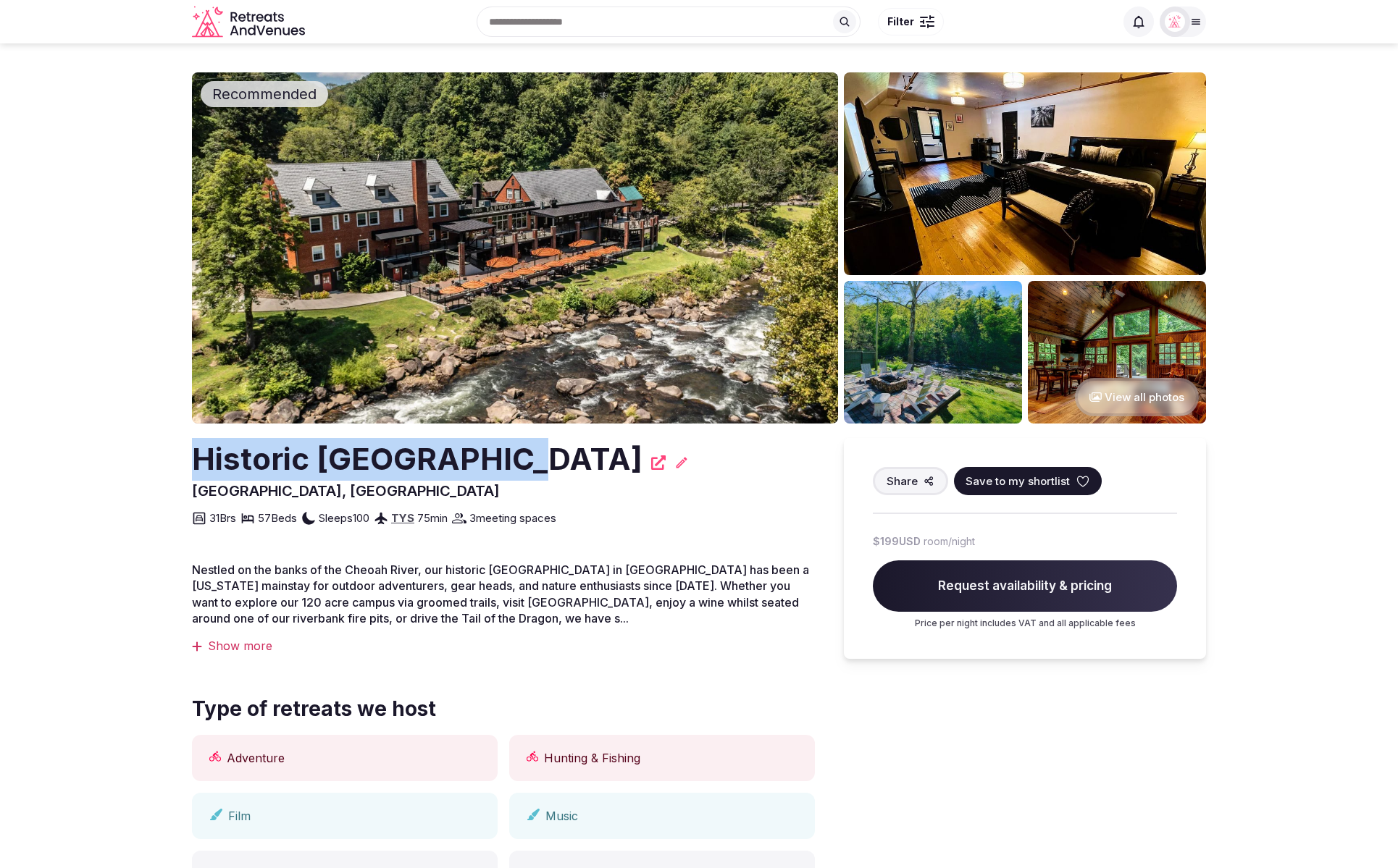
drag, startPoint x: 141, startPoint y: 429, endPoint x: 529, endPoint y: 451, distance: 388.6
click at [529, 451] on section "Recommended View all photos Historic Tapoco Lodge Robbinsville, United States S…" at bounding box center [699, 808] width 1398 height 1530
copy h2 "Historic Tapoco Lodge"
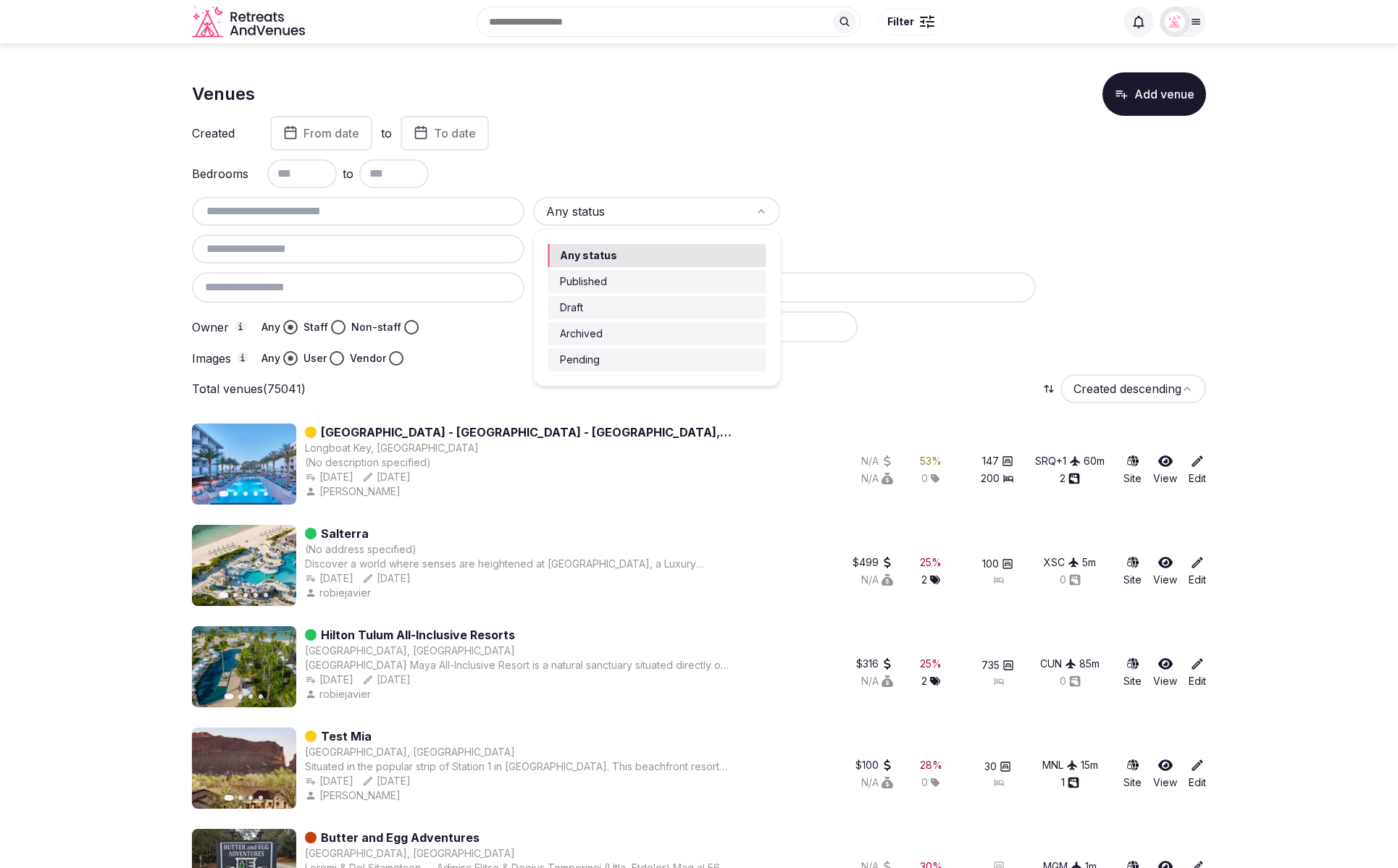
click at [697, 209] on html "Search Popular Destinations Toscana, Italy Riviera Maya, Mexico Indonesia, Bali…" at bounding box center [699, 434] width 1398 height 868
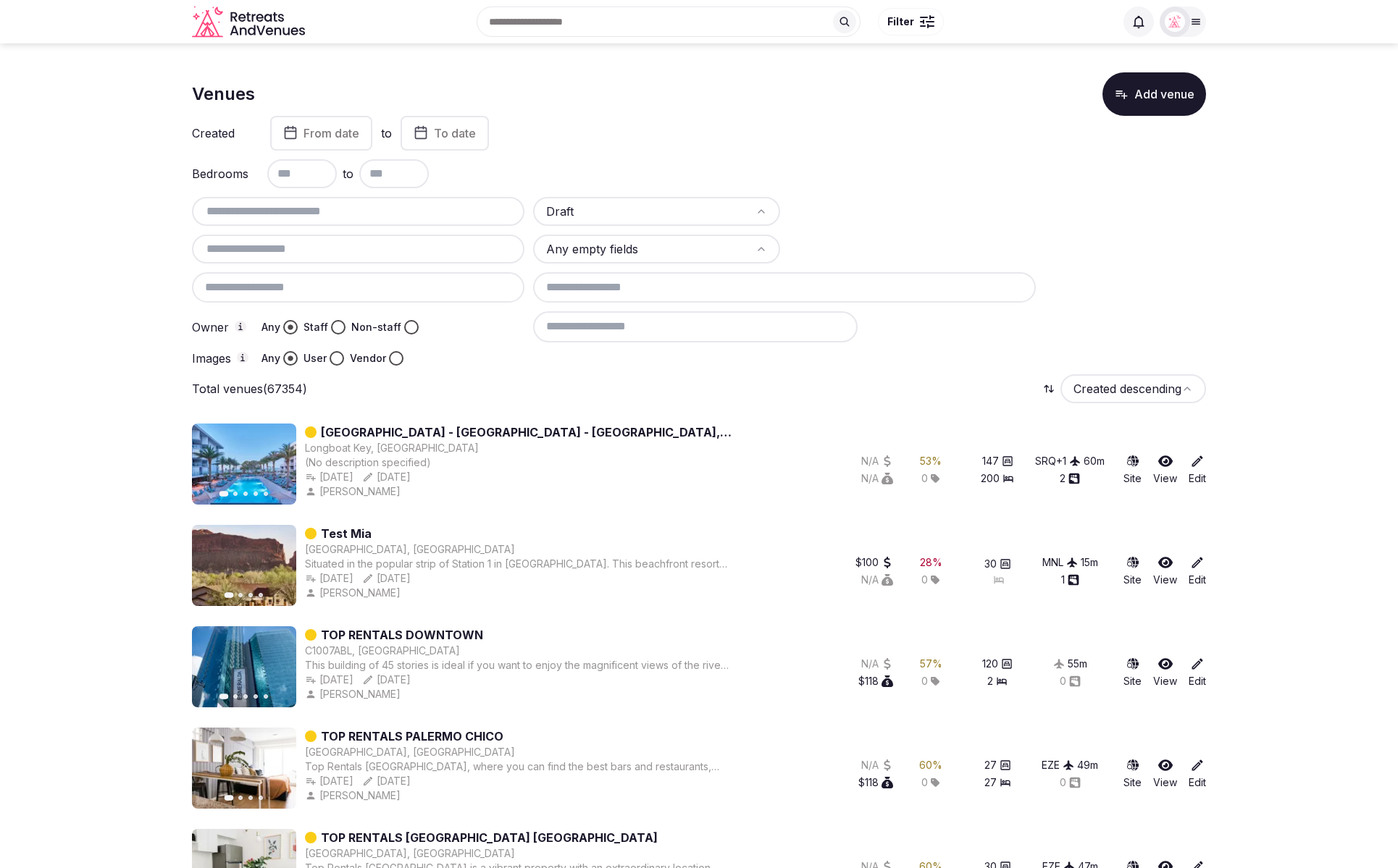
click at [336, 327] on button "Staff" at bounding box center [338, 327] width 15 height 15
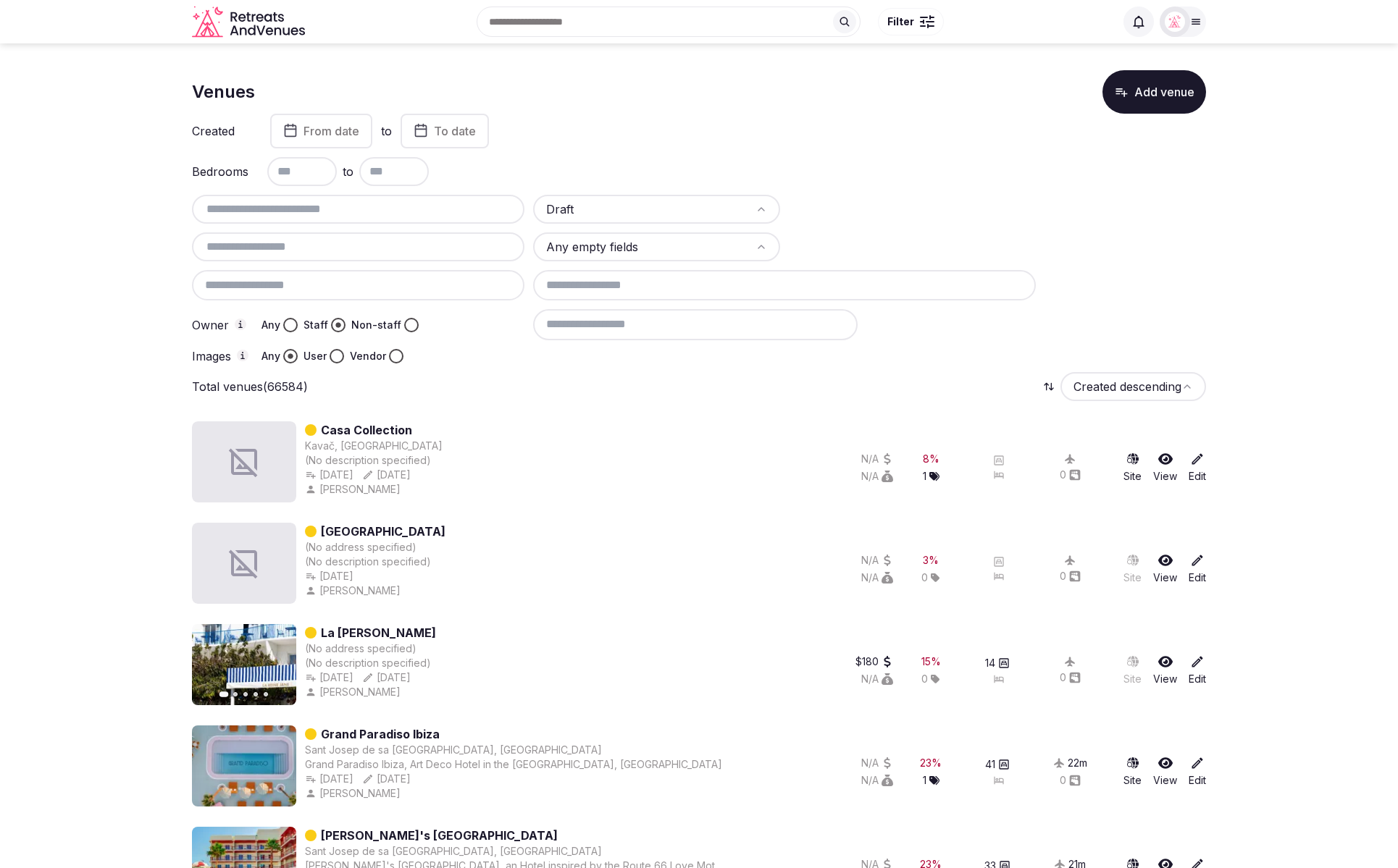
click at [394, 355] on button "Vendor" at bounding box center [397, 357] width 15 height 15
click at [638, 331] on input at bounding box center [696, 324] width 324 height 30
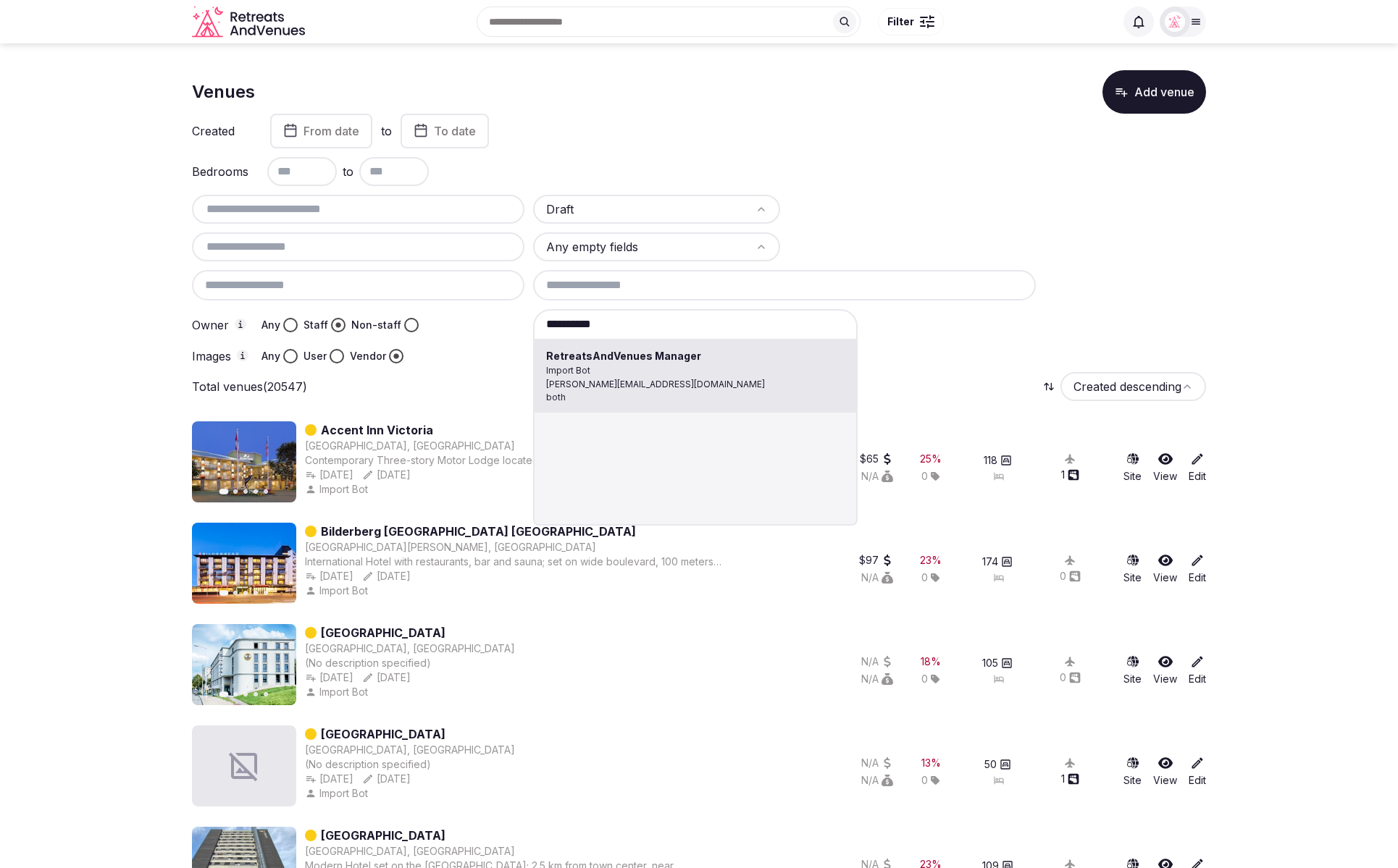
type input "**********"
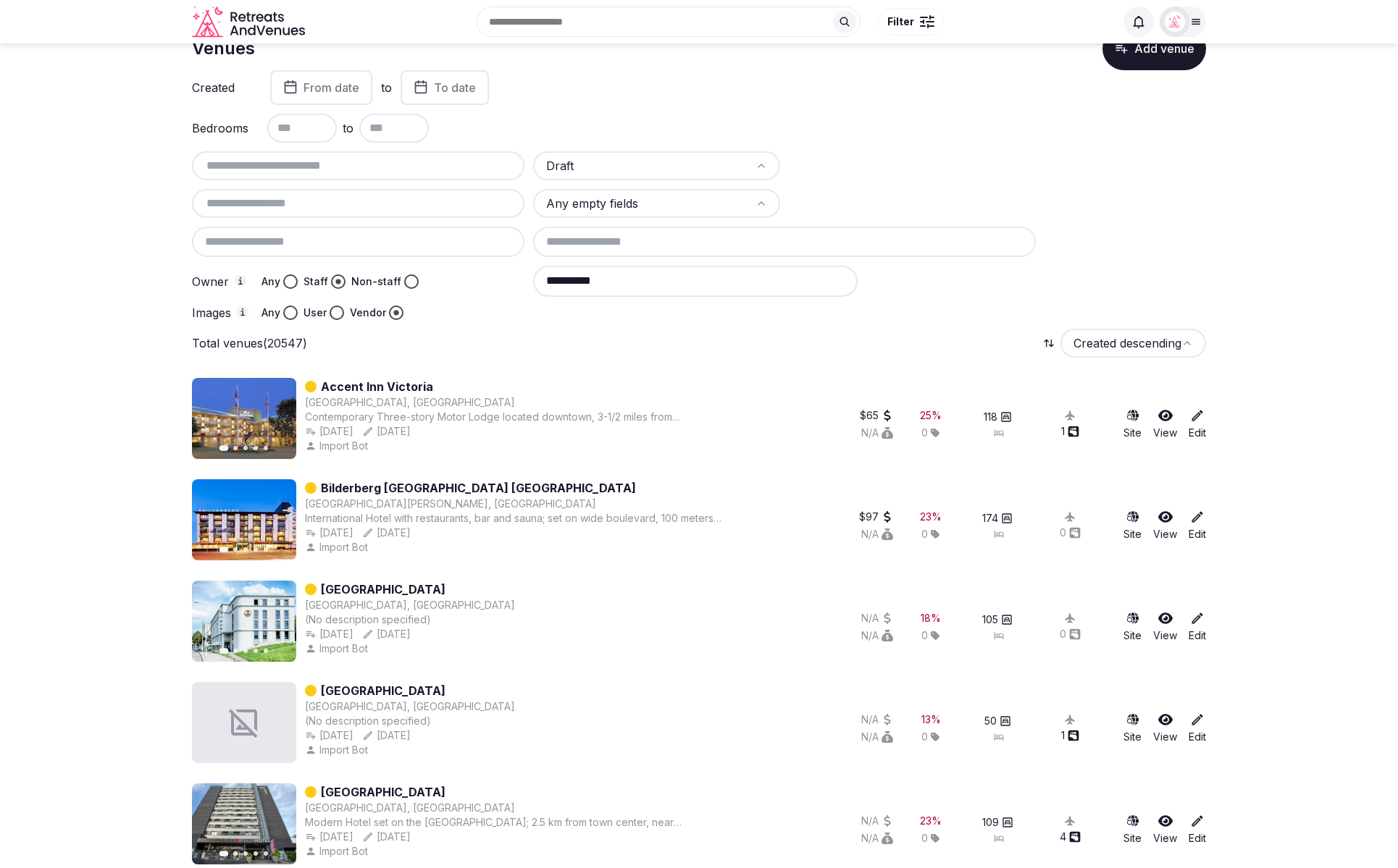
scroll to position [51, 0]
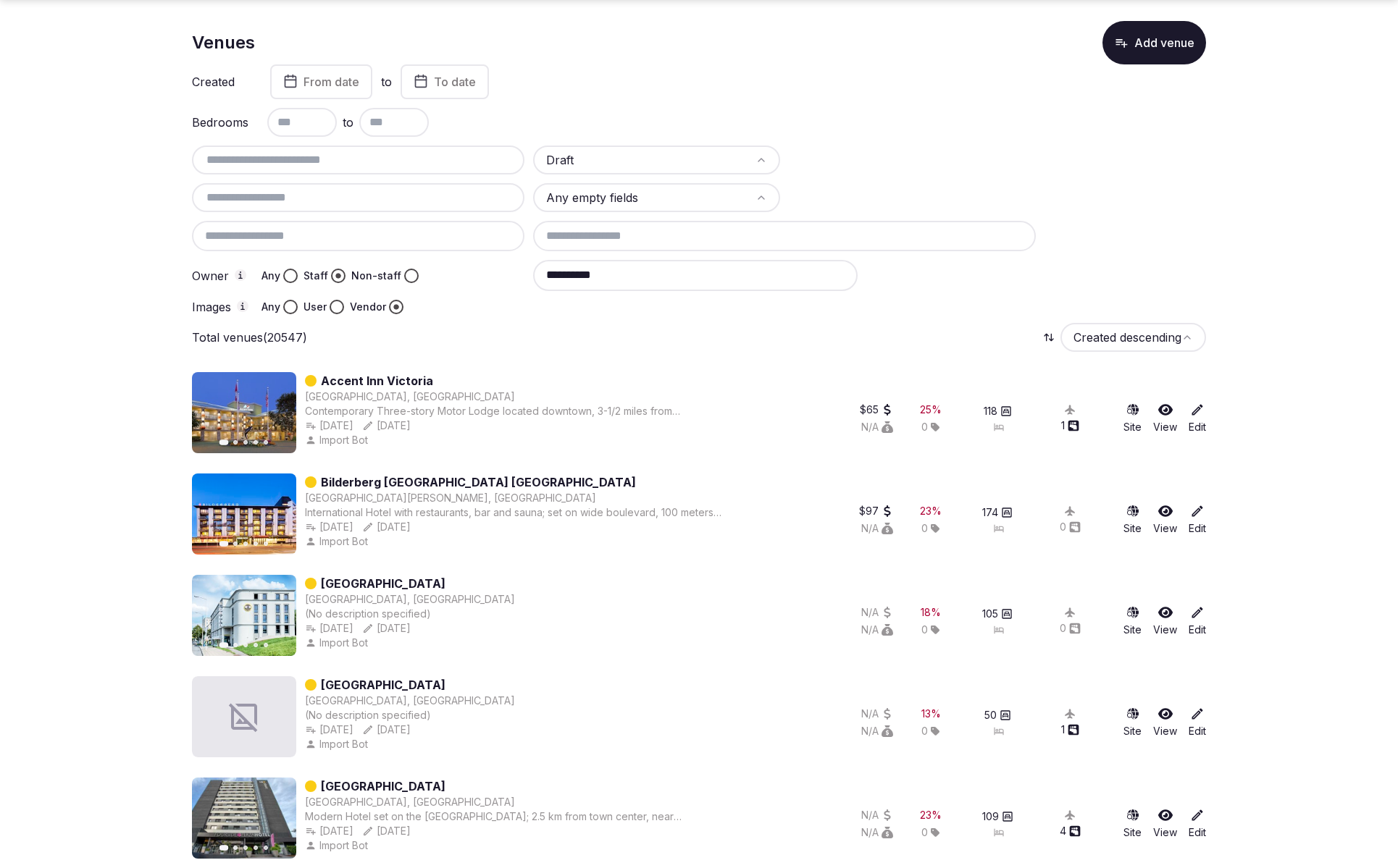
click at [965, 305] on div at bounding box center [870, 307] width 673 height 15
click at [356, 192] on input "text" at bounding box center [358, 197] width 321 height 17
paste input "**********"
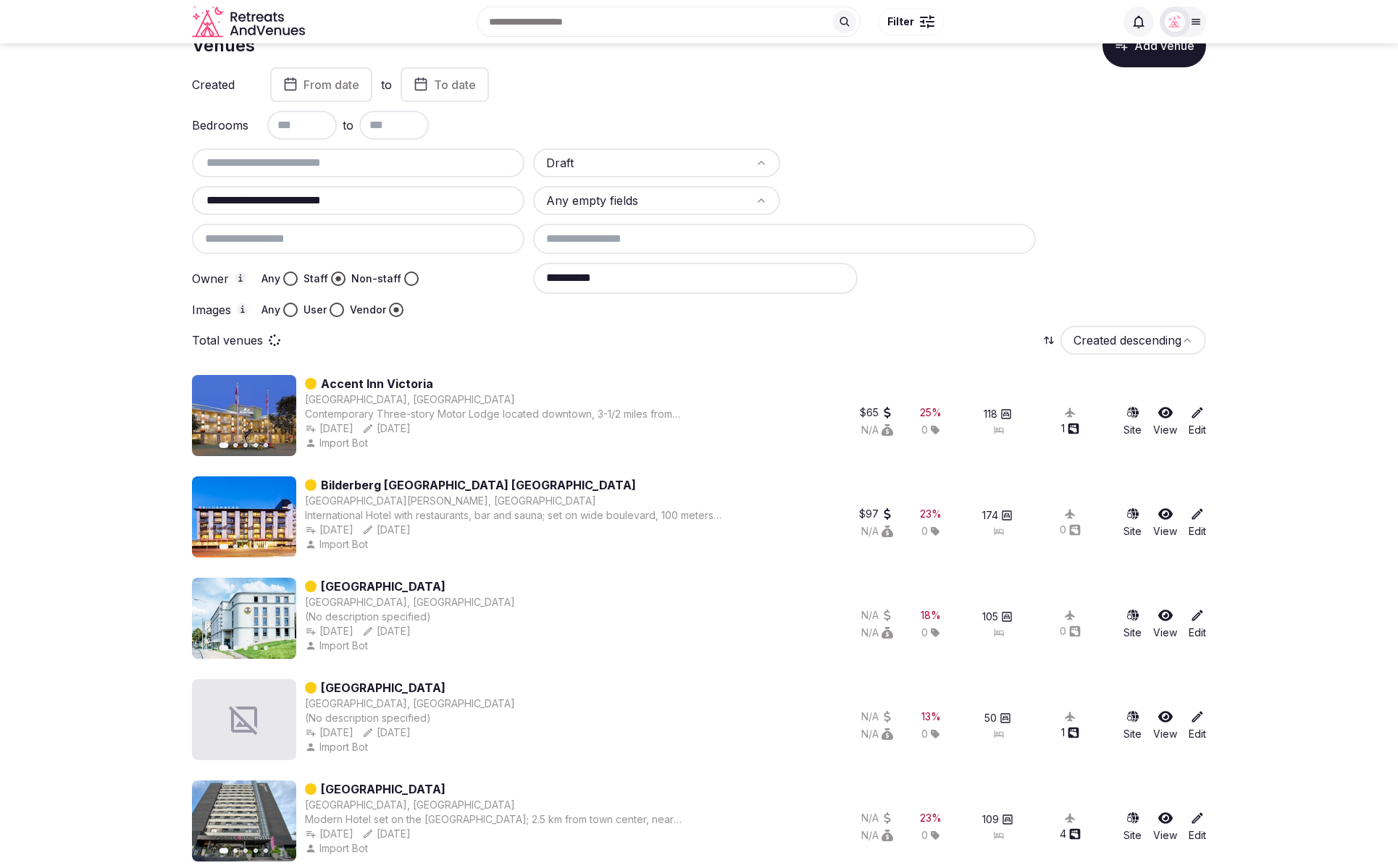
scroll to position [48, 0]
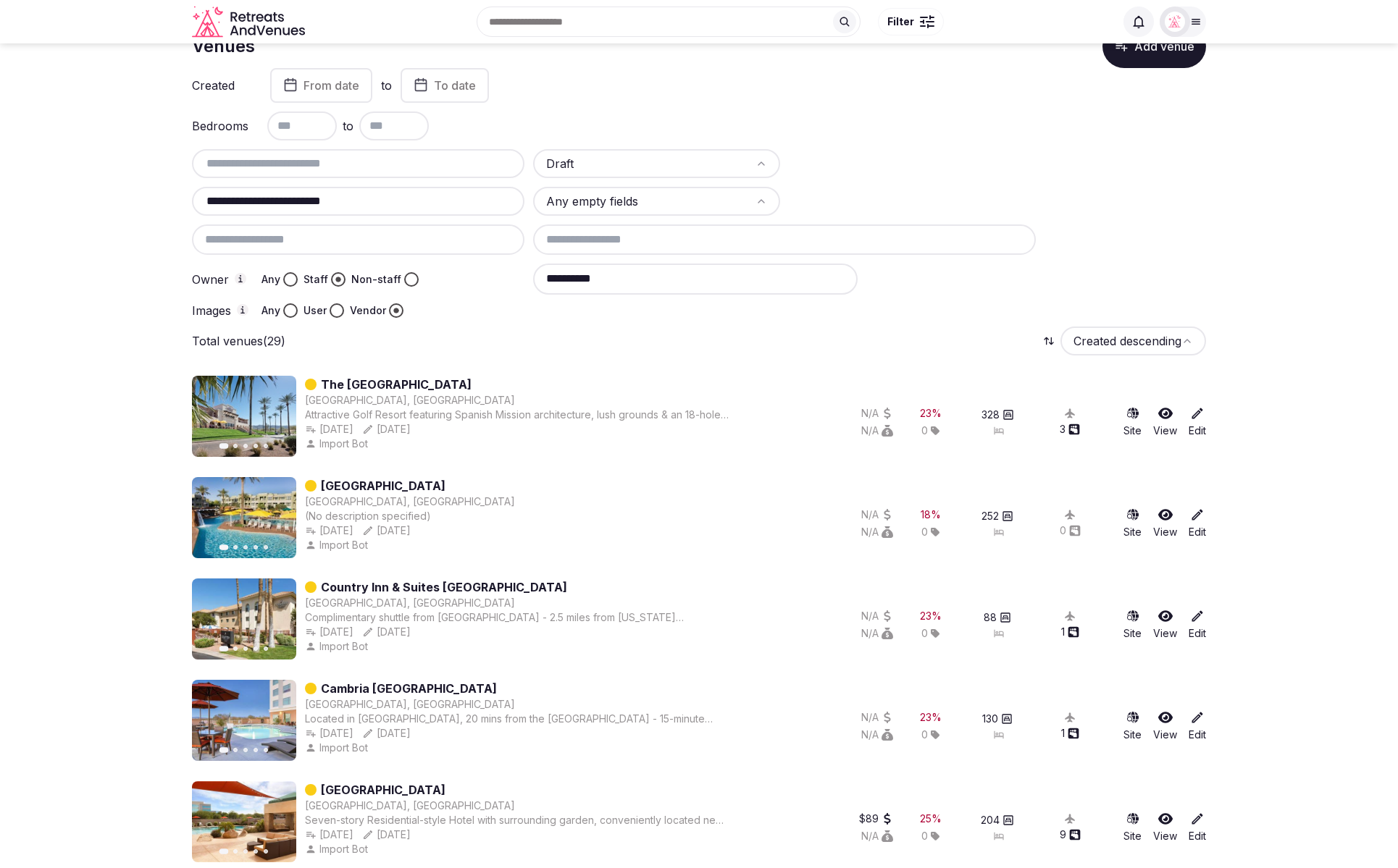
type input "**********"
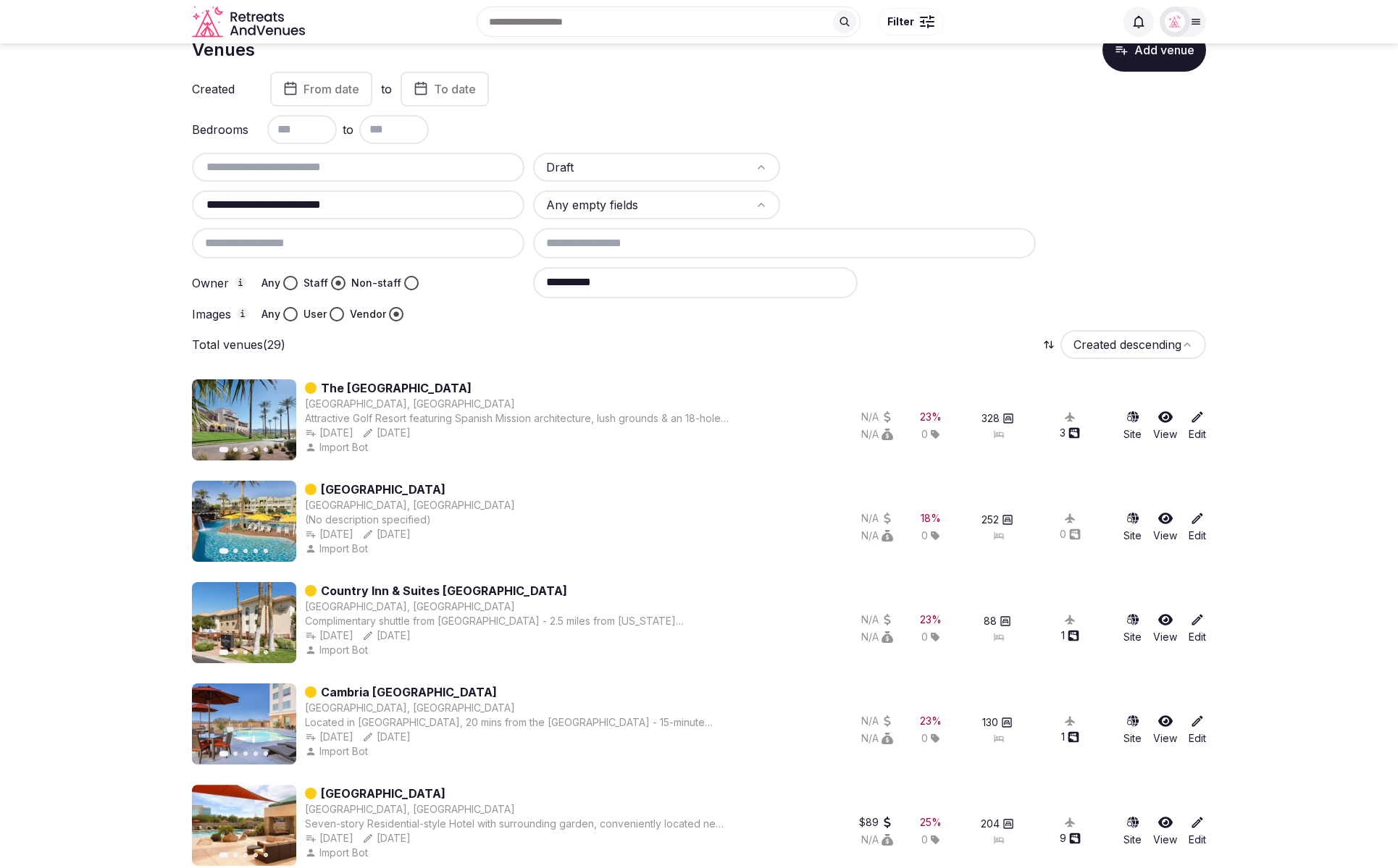
click at [635, 331] on div "Total venues (29) Created descending" at bounding box center [699, 345] width 1014 height 29
click at [448, 341] on div "Total venues (29) Created descending" at bounding box center [699, 345] width 1014 height 29
drag, startPoint x: 367, startPoint y: 200, endPoint x: 201, endPoint y: 204, distance: 166.0
click at [201, 204] on input "**********" at bounding box center [358, 204] width 321 height 17
click at [996, 289] on div "**********" at bounding box center [870, 282] width 673 height 30
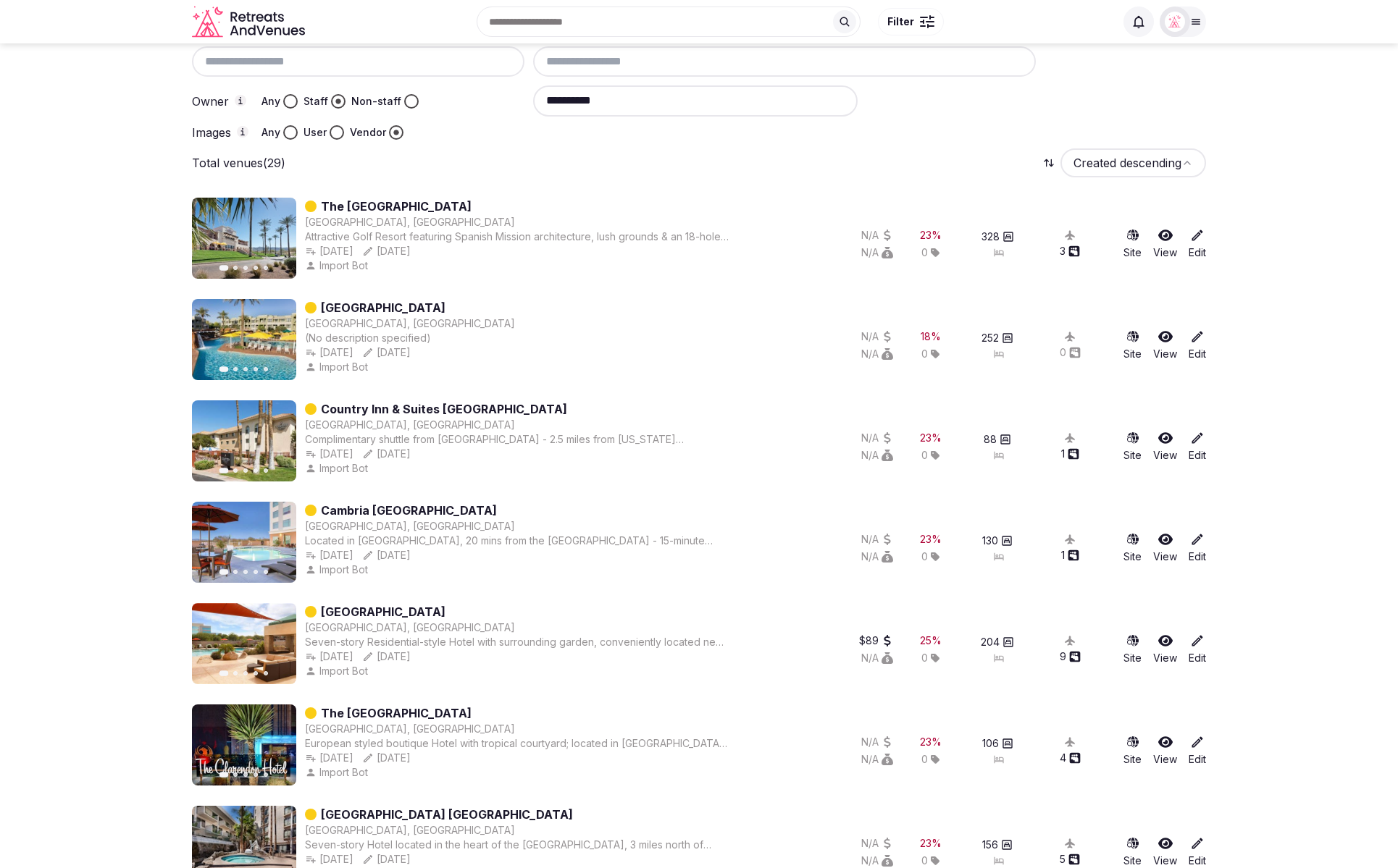
scroll to position [221, 0]
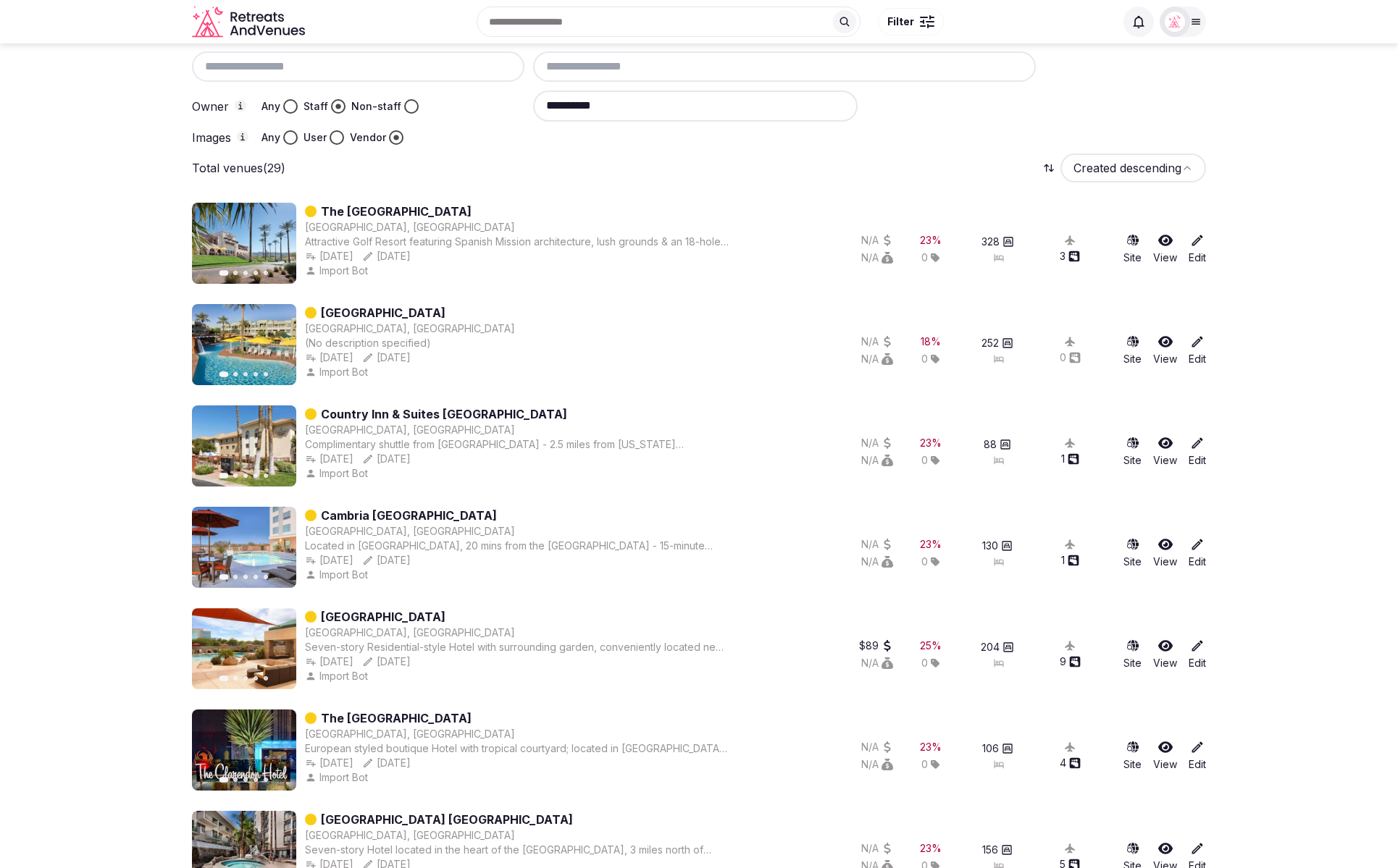
click at [685, 165] on div "Total venues (29) Created descending" at bounding box center [699, 169] width 1014 height 29
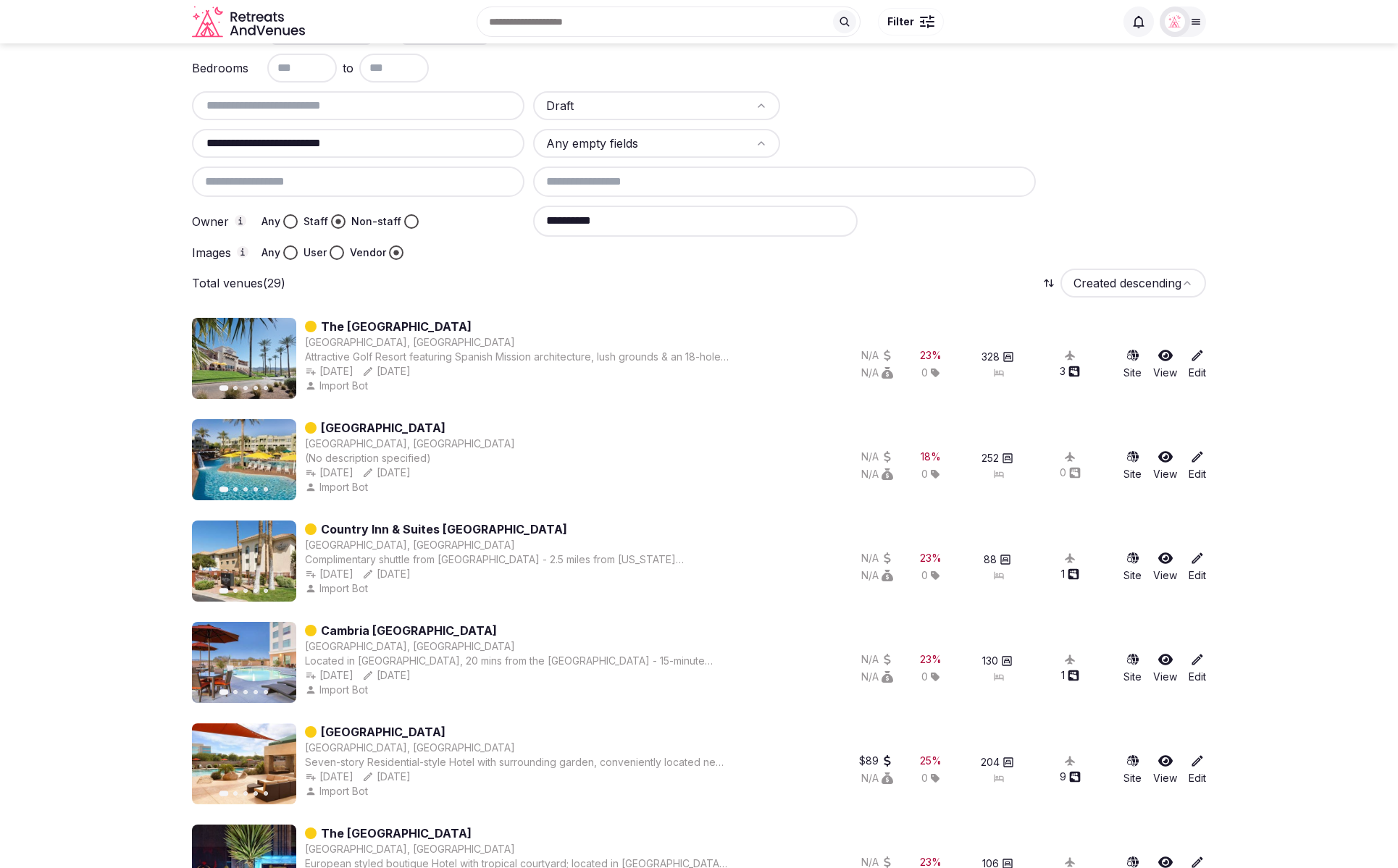
scroll to position [71, 0]
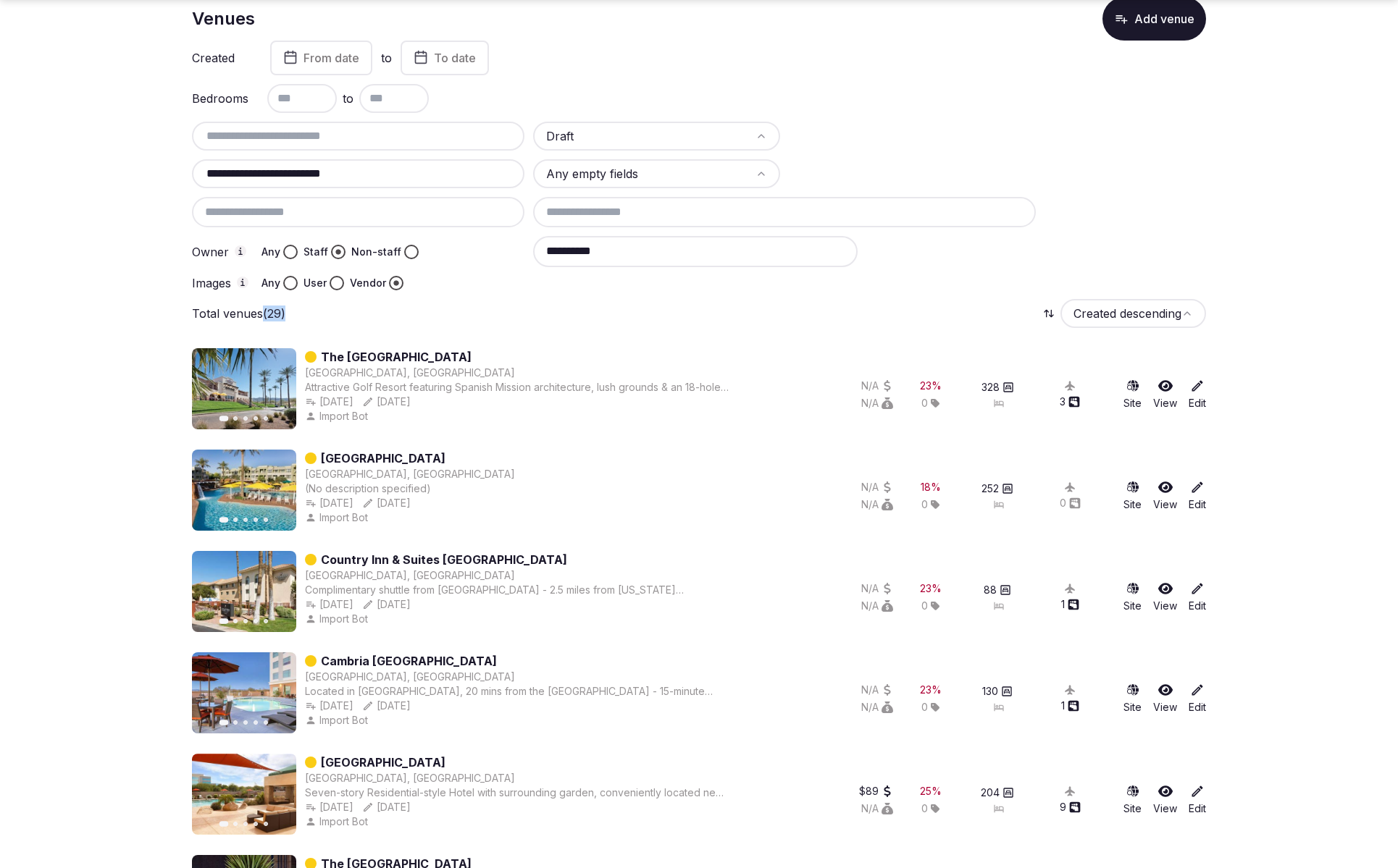
drag, startPoint x: 279, startPoint y: 322, endPoint x: 265, endPoint y: 320, distance: 14.1
click at [265, 320] on div "Total venues (29) Created descending" at bounding box center [699, 313] width 1014 height 29
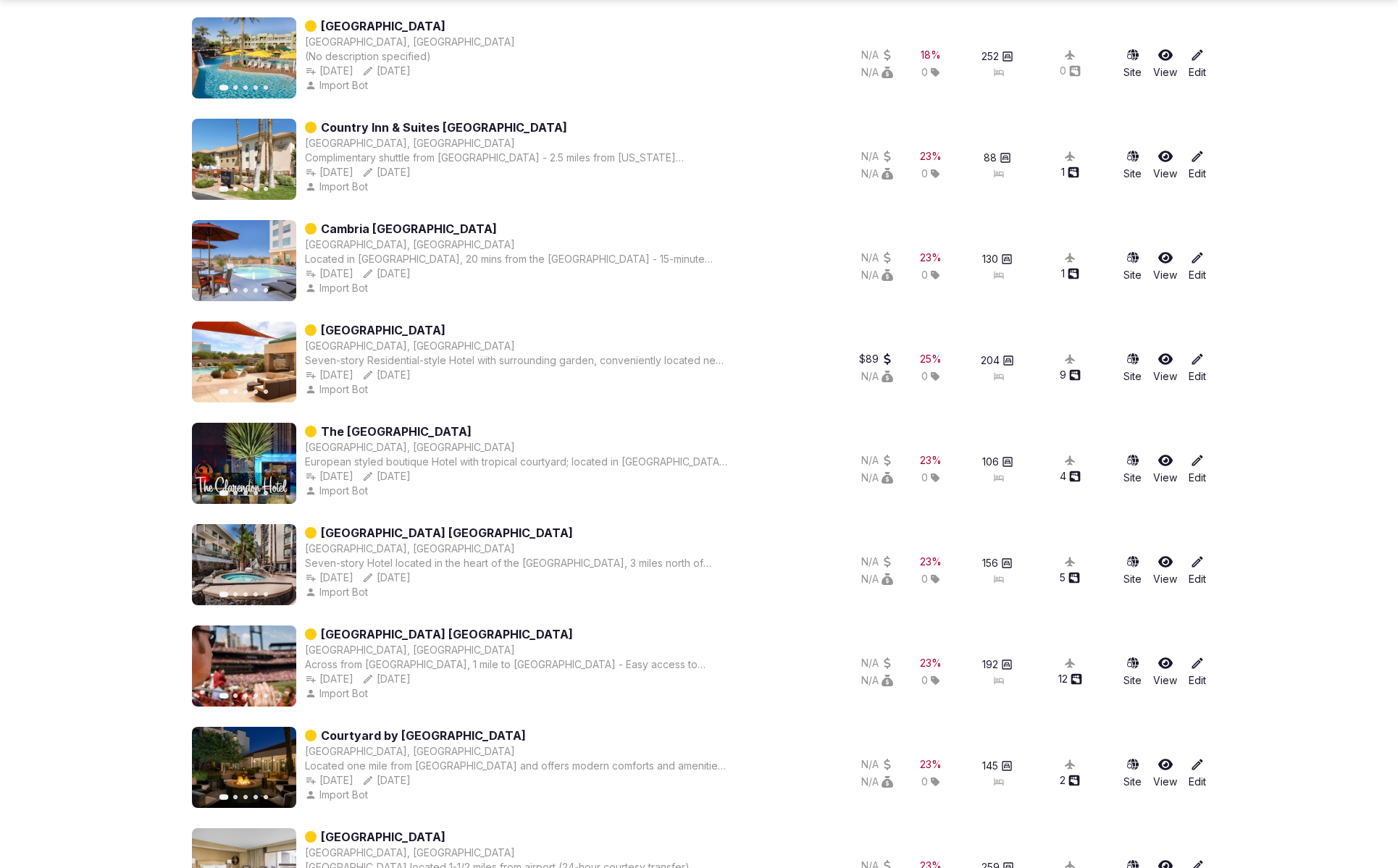
scroll to position [501, 0]
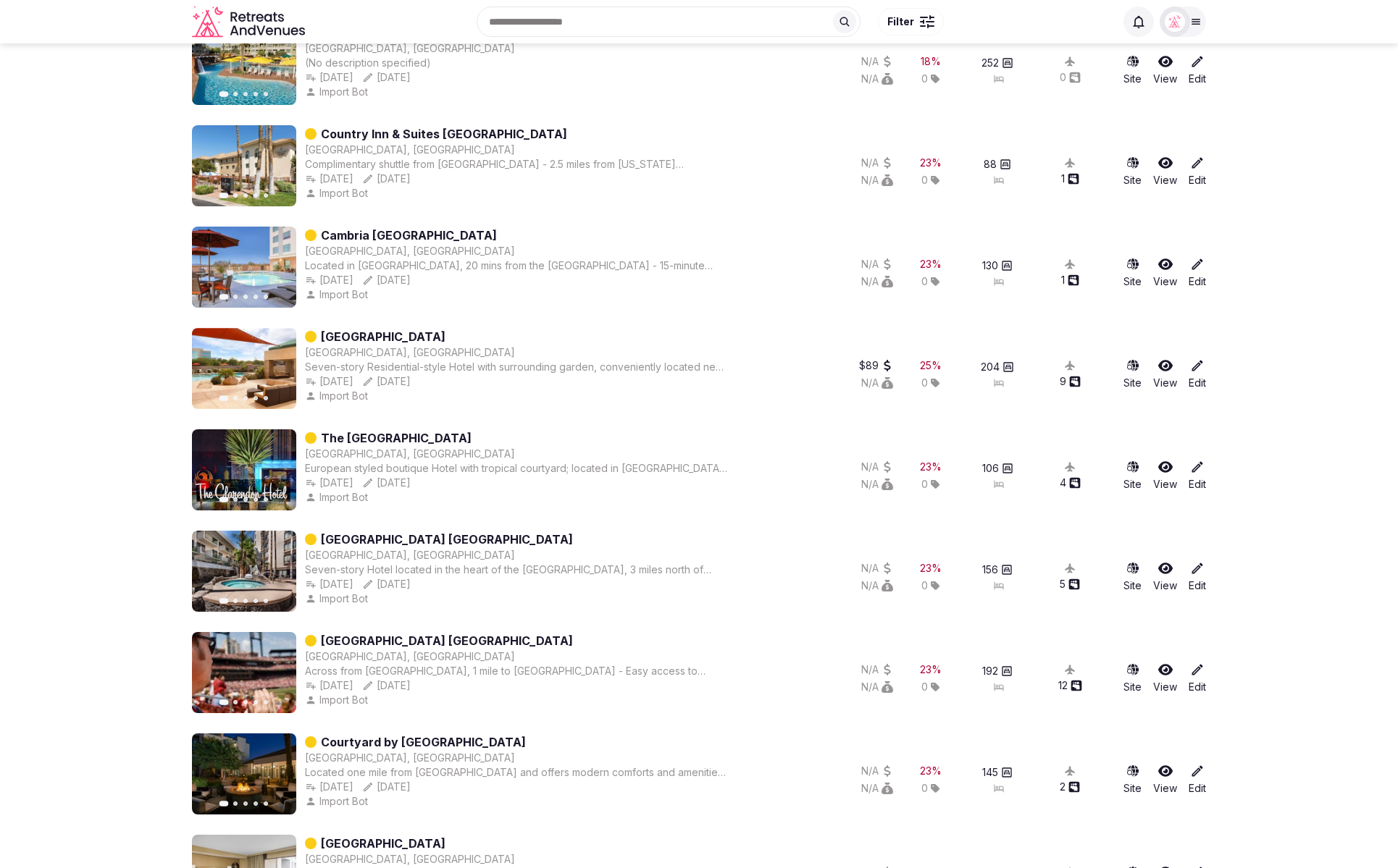
click at [1286, 402] on section "**********" at bounding box center [699, 783] width 1398 height 2483
click at [524, 368] on div "Seven-story Residential-style Hotel with surrounding garden, conveniently locat…" at bounding box center [517, 367] width 424 height 15
click at [1197, 367] on icon at bounding box center [1198, 366] width 15 height 15
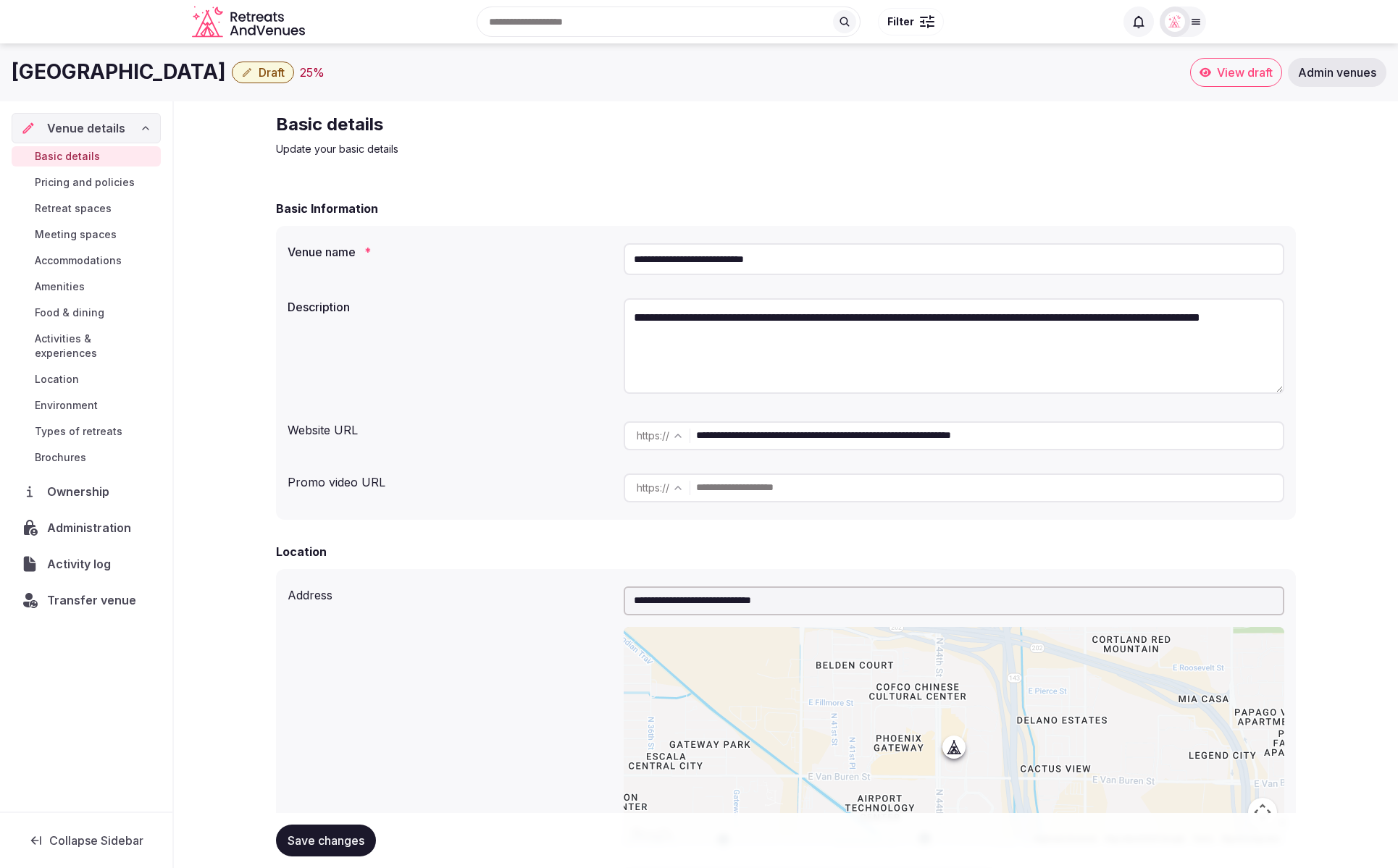
click at [469, 267] on div "**********" at bounding box center [786, 259] width 997 height 43
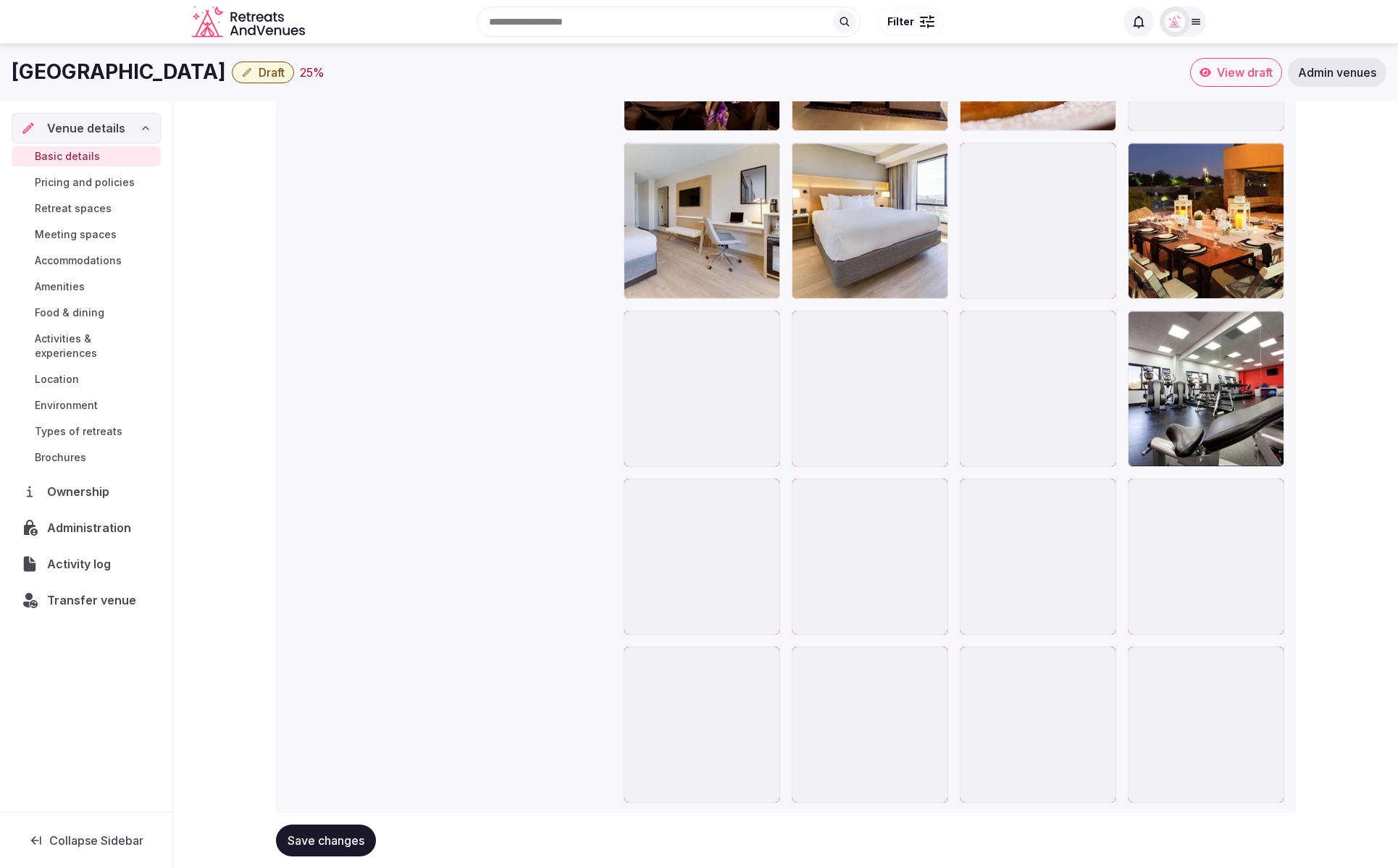
scroll to position [1993, 0]
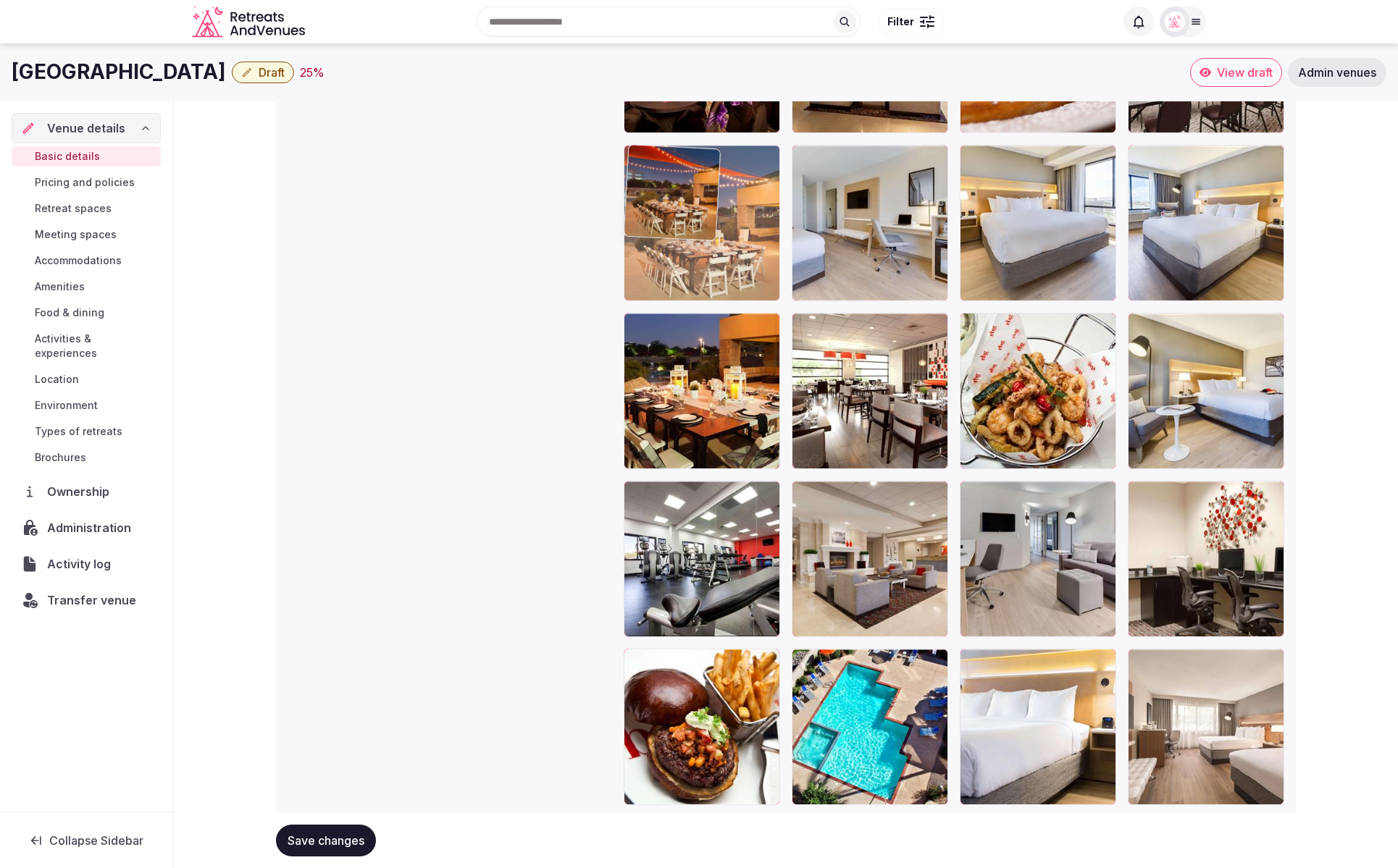
drag, startPoint x: 1006, startPoint y: 728, endPoint x: 751, endPoint y: 326, distance: 476.1
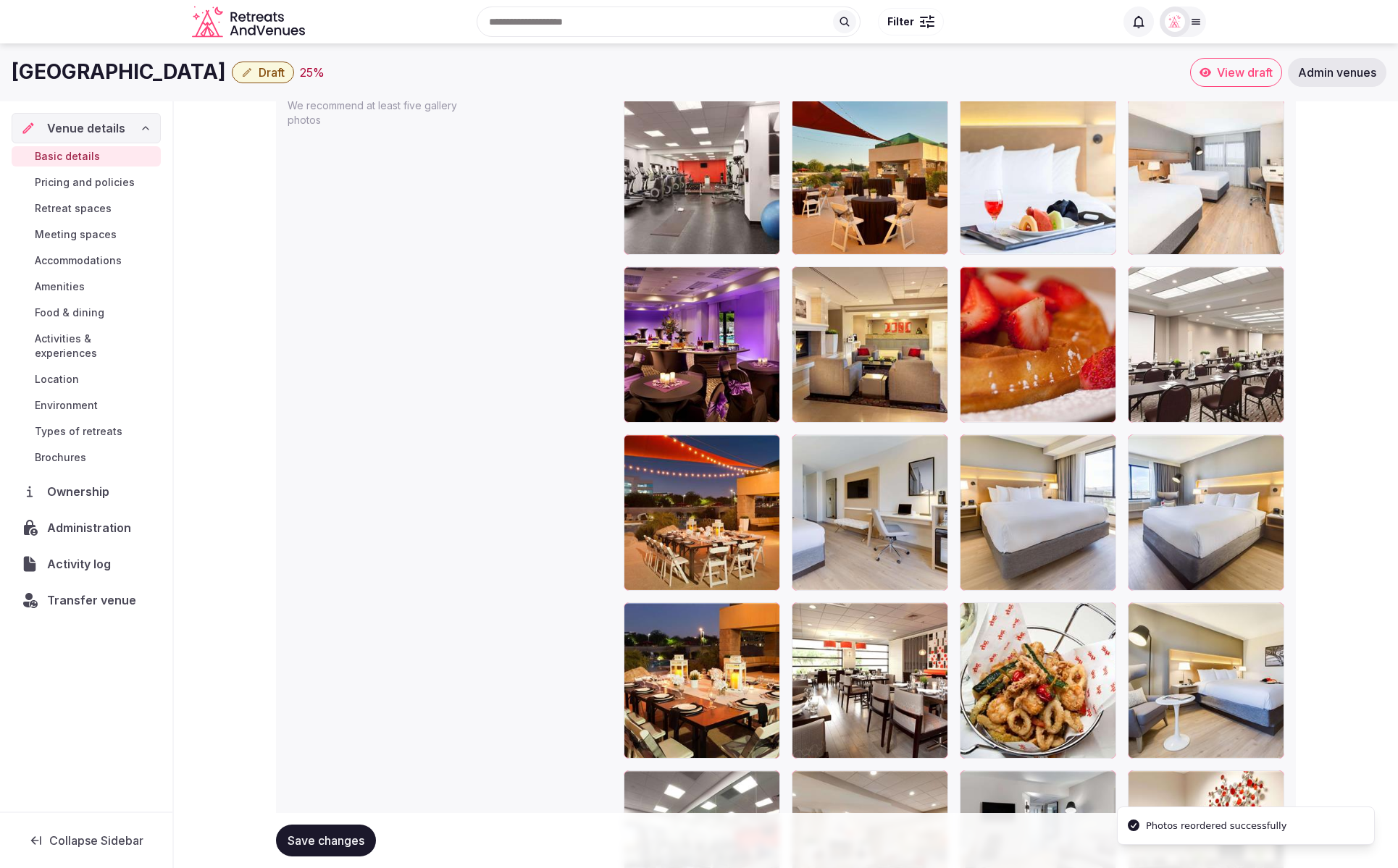
scroll to position [1699, 0]
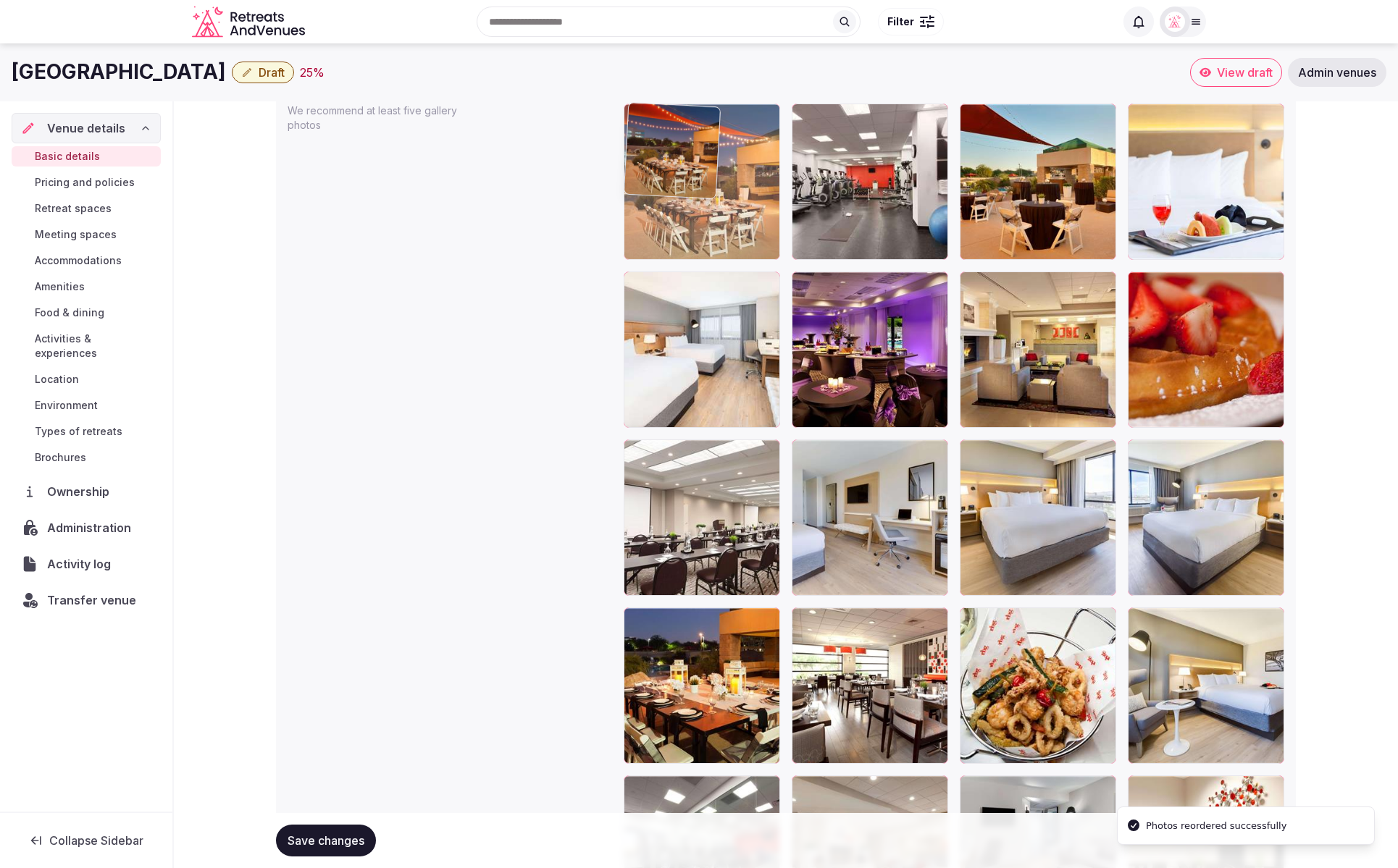
drag, startPoint x: 706, startPoint y: 500, endPoint x: 697, endPoint y: 270, distance: 230.2
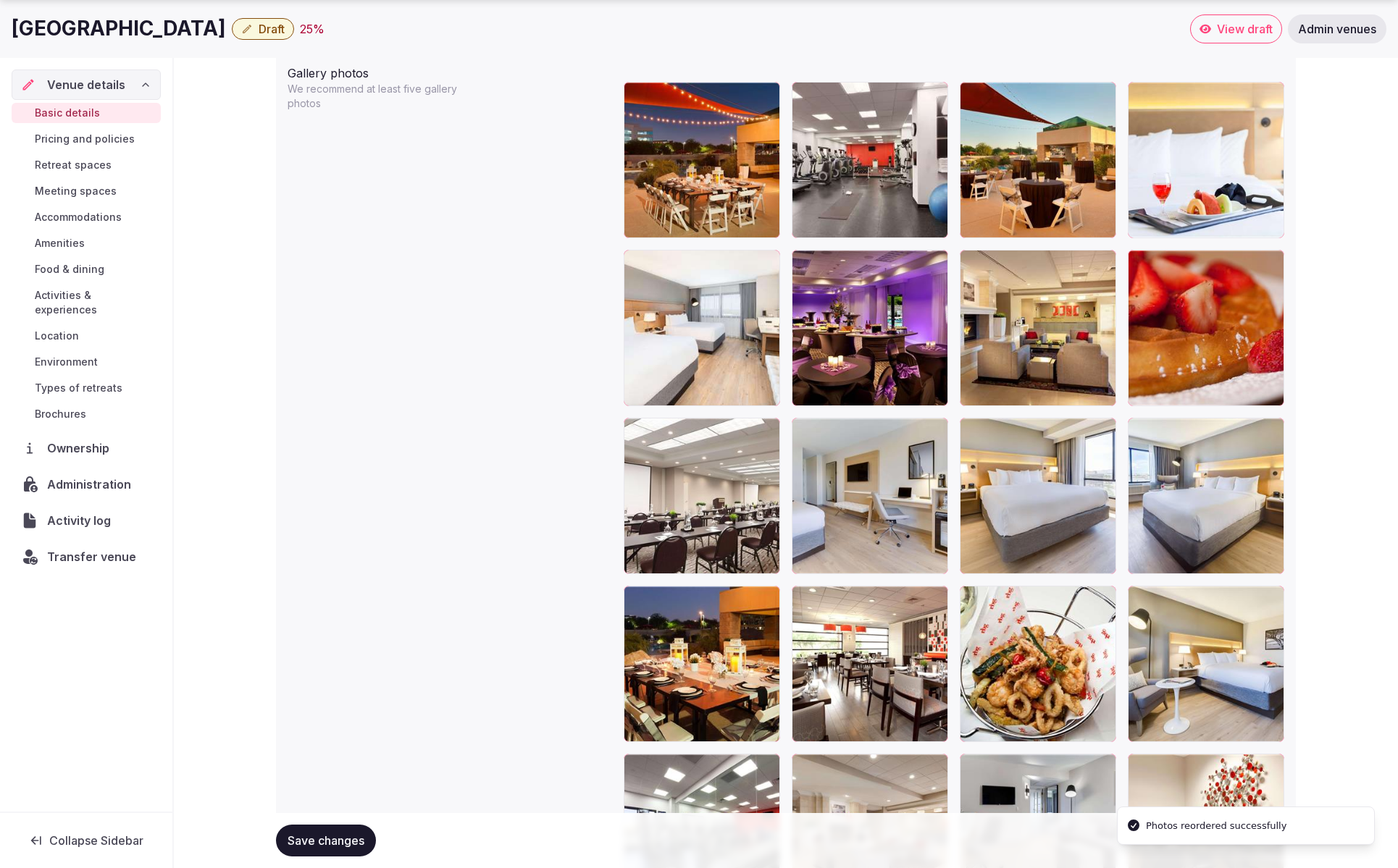
scroll to position [1741, 0]
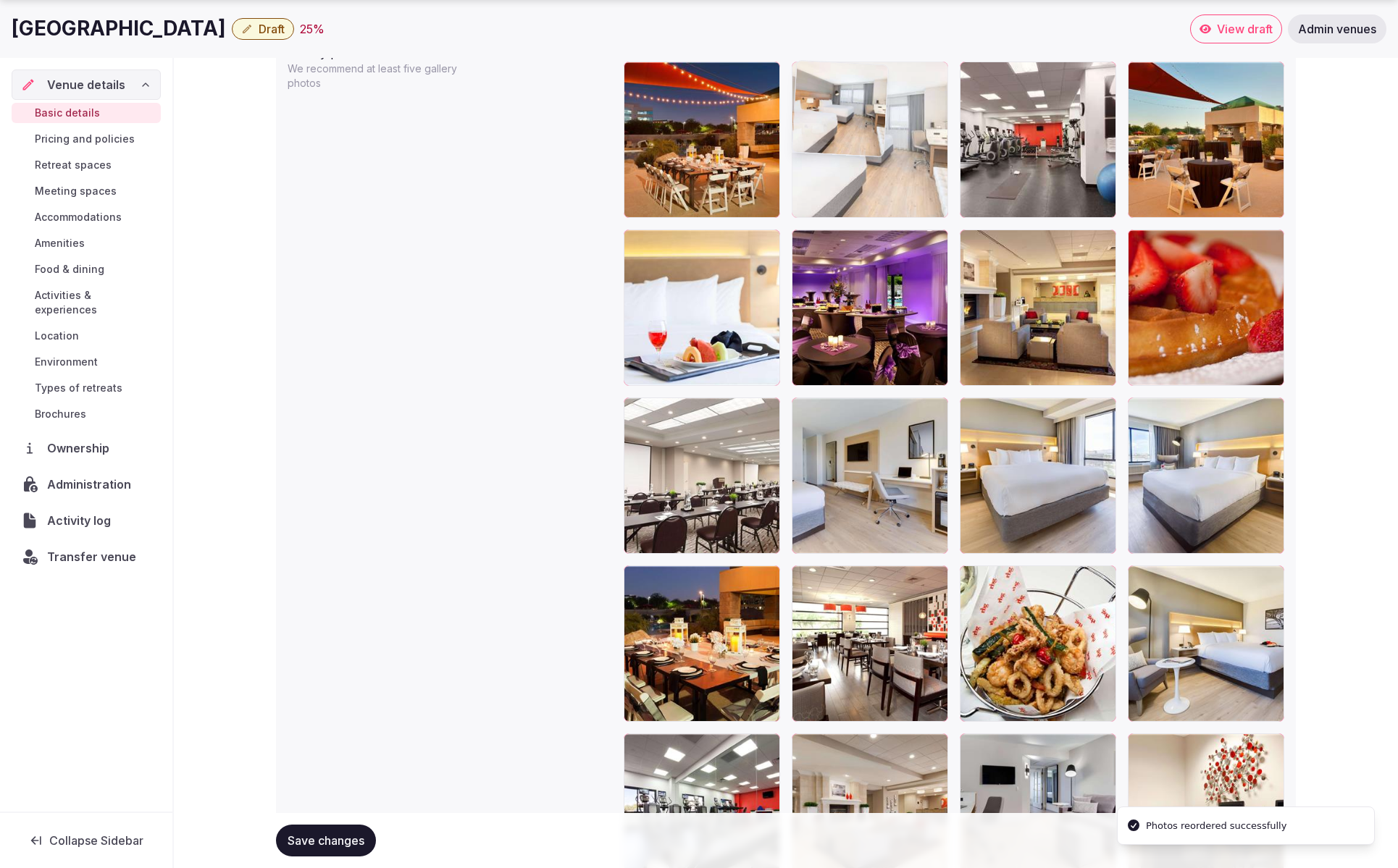
drag, startPoint x: 659, startPoint y: 300, endPoint x: 849, endPoint y: 184, distance: 222.6
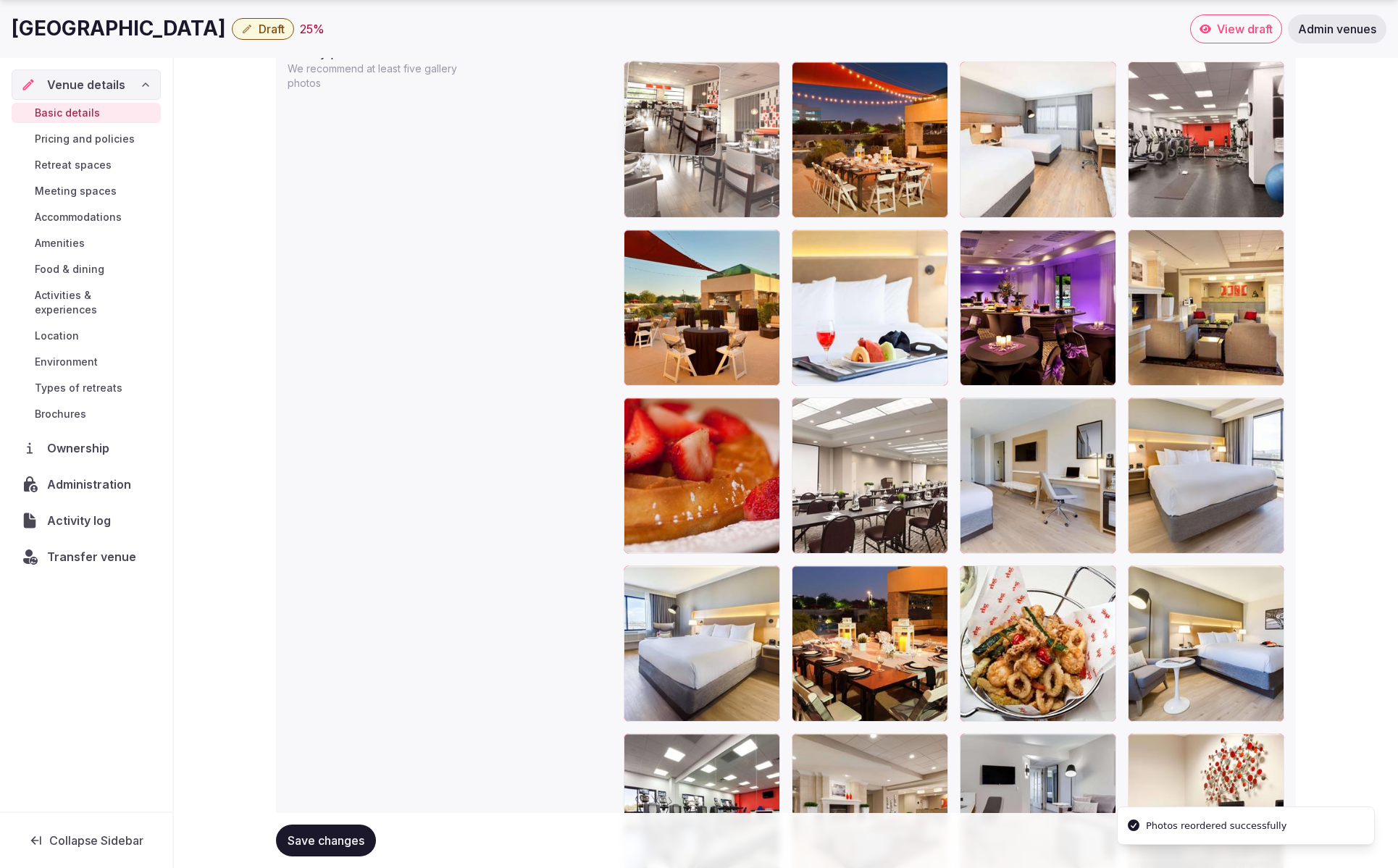
drag, startPoint x: 828, startPoint y: 656, endPoint x: 645, endPoint y: 196, distance: 495.1
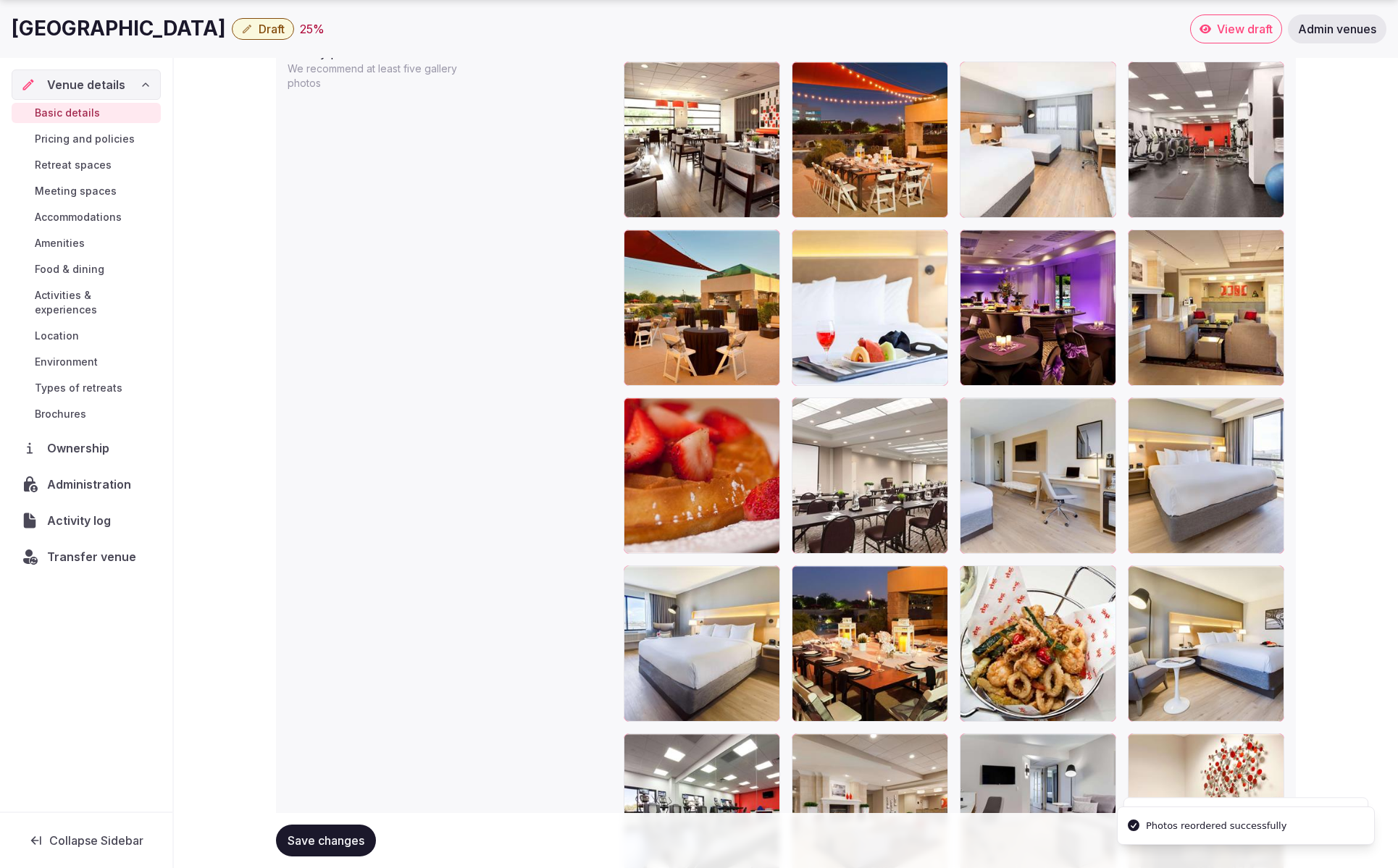
scroll to position [1746, 0]
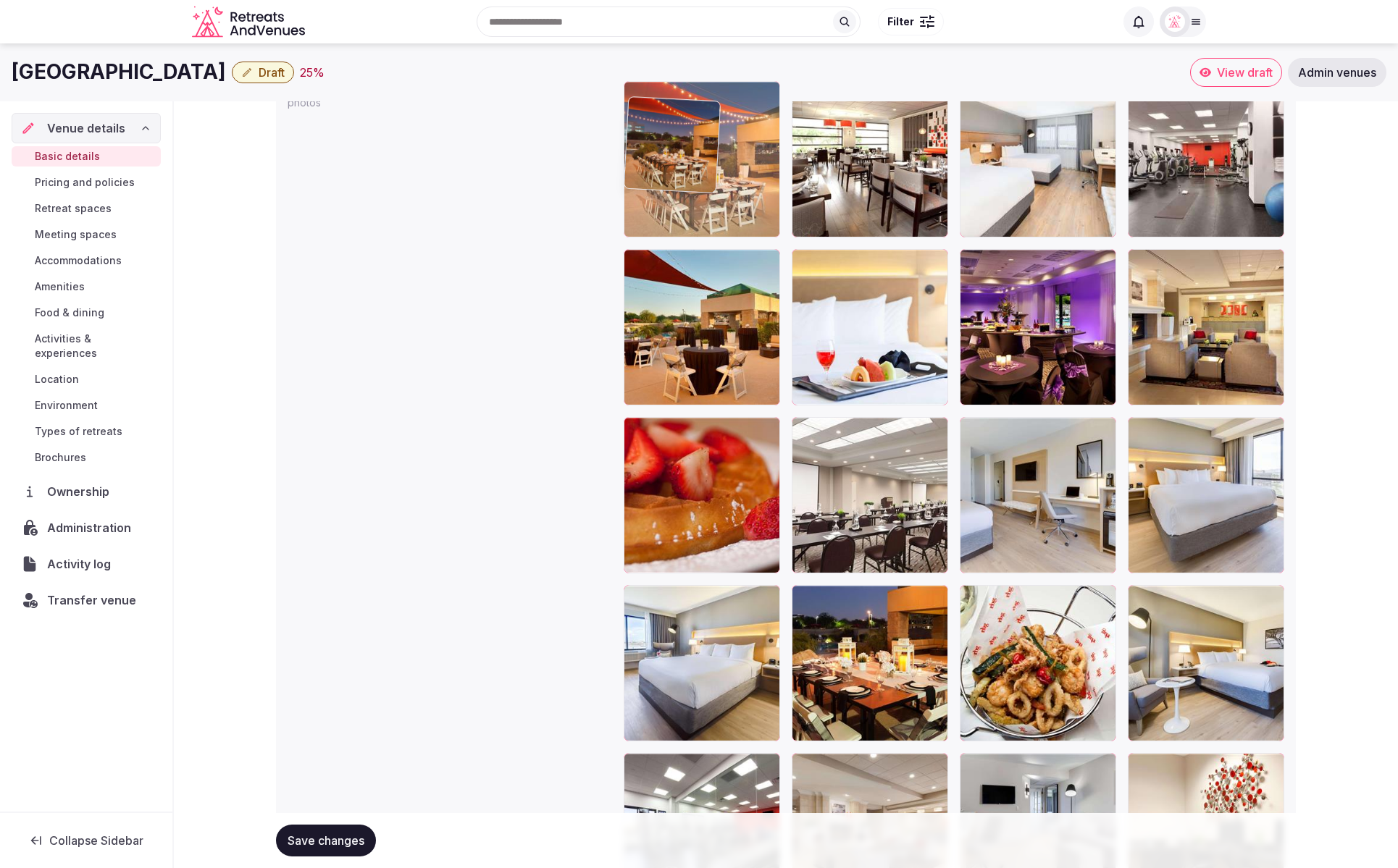
drag, startPoint x: 866, startPoint y: 164, endPoint x: 708, endPoint y: 154, distance: 158.3
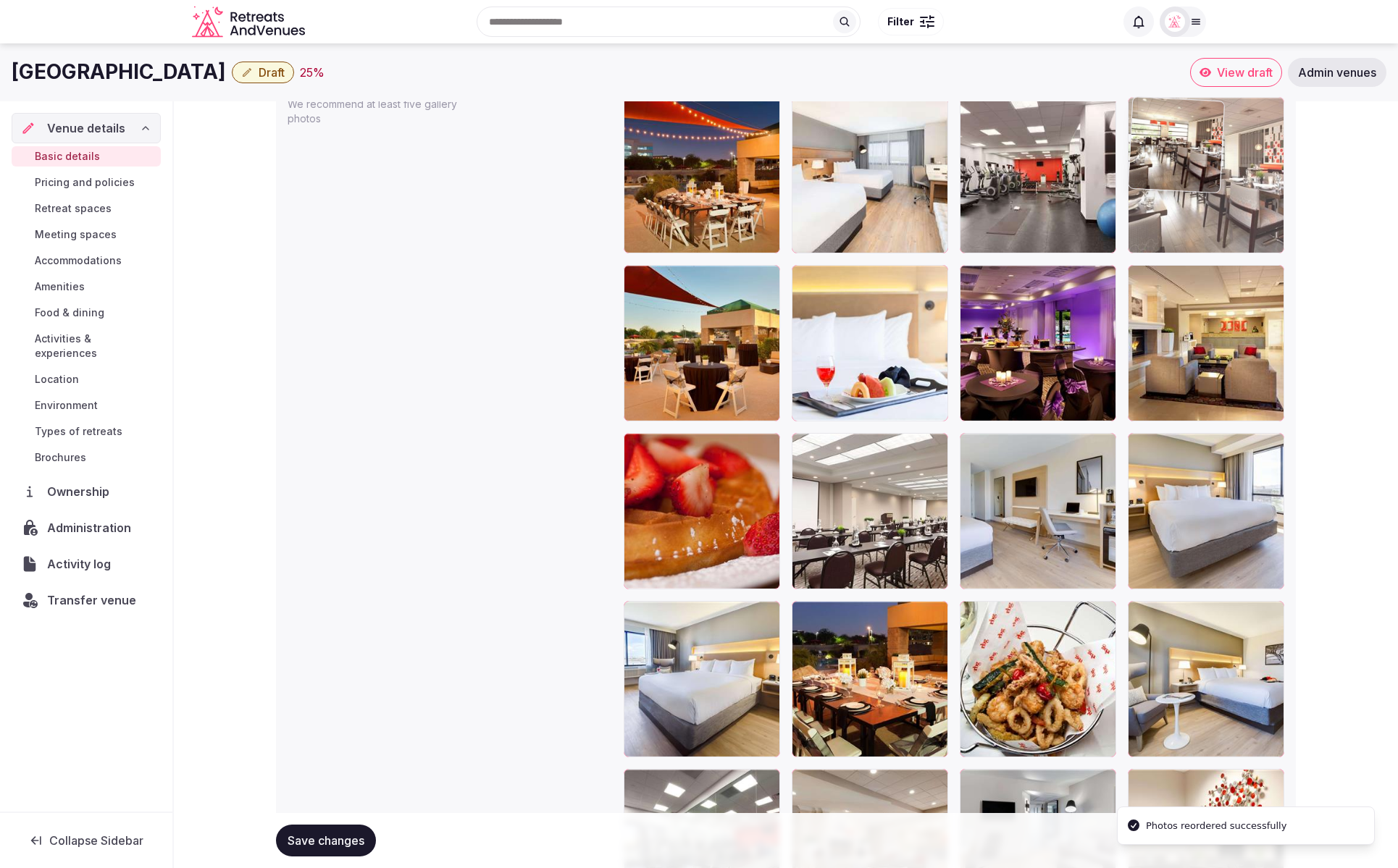
drag, startPoint x: 877, startPoint y: 198, endPoint x: 1185, endPoint y: 229, distance: 309.6
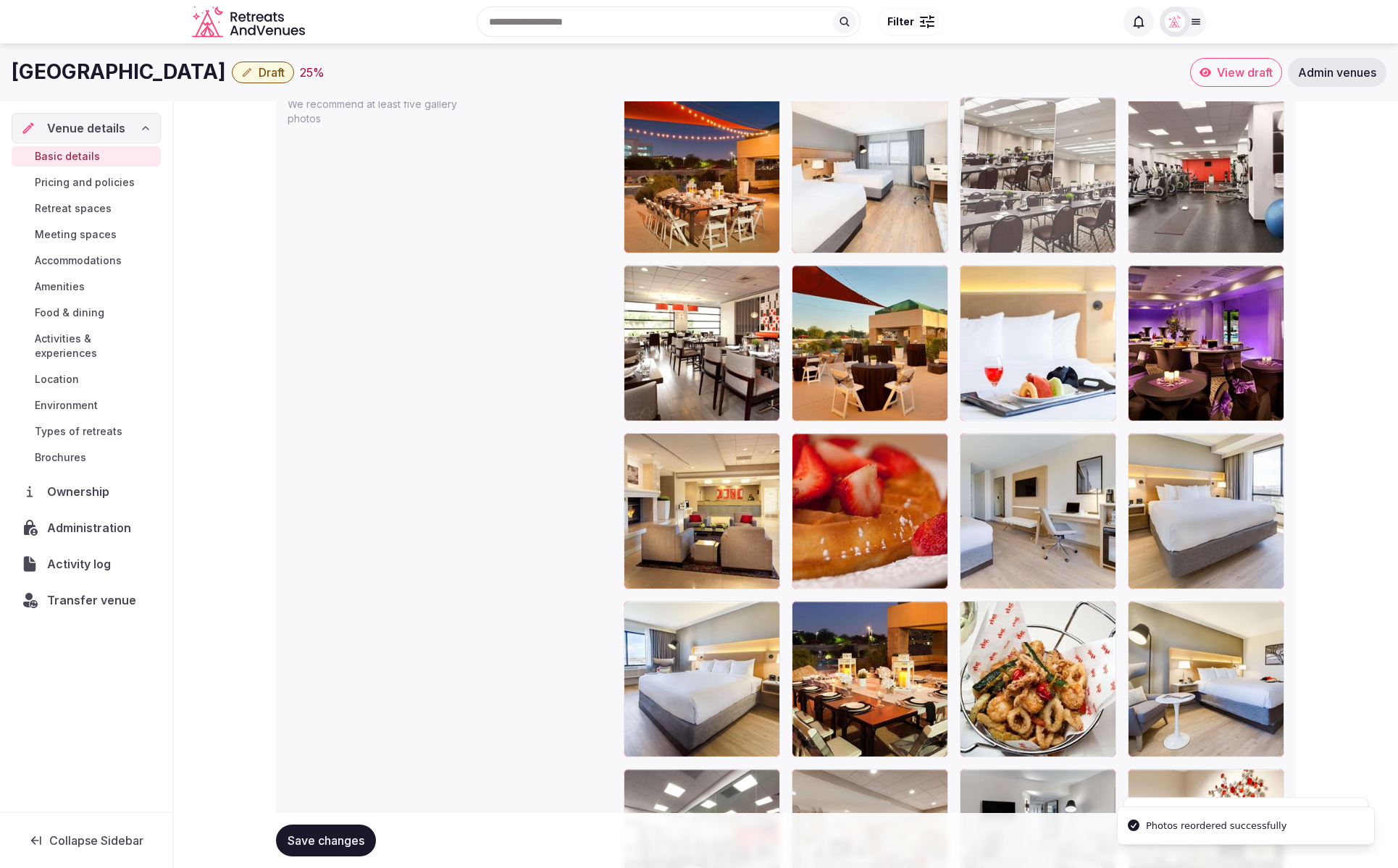
drag, startPoint x: 924, startPoint y: 481, endPoint x: 1097, endPoint y: 191, distance: 337.7
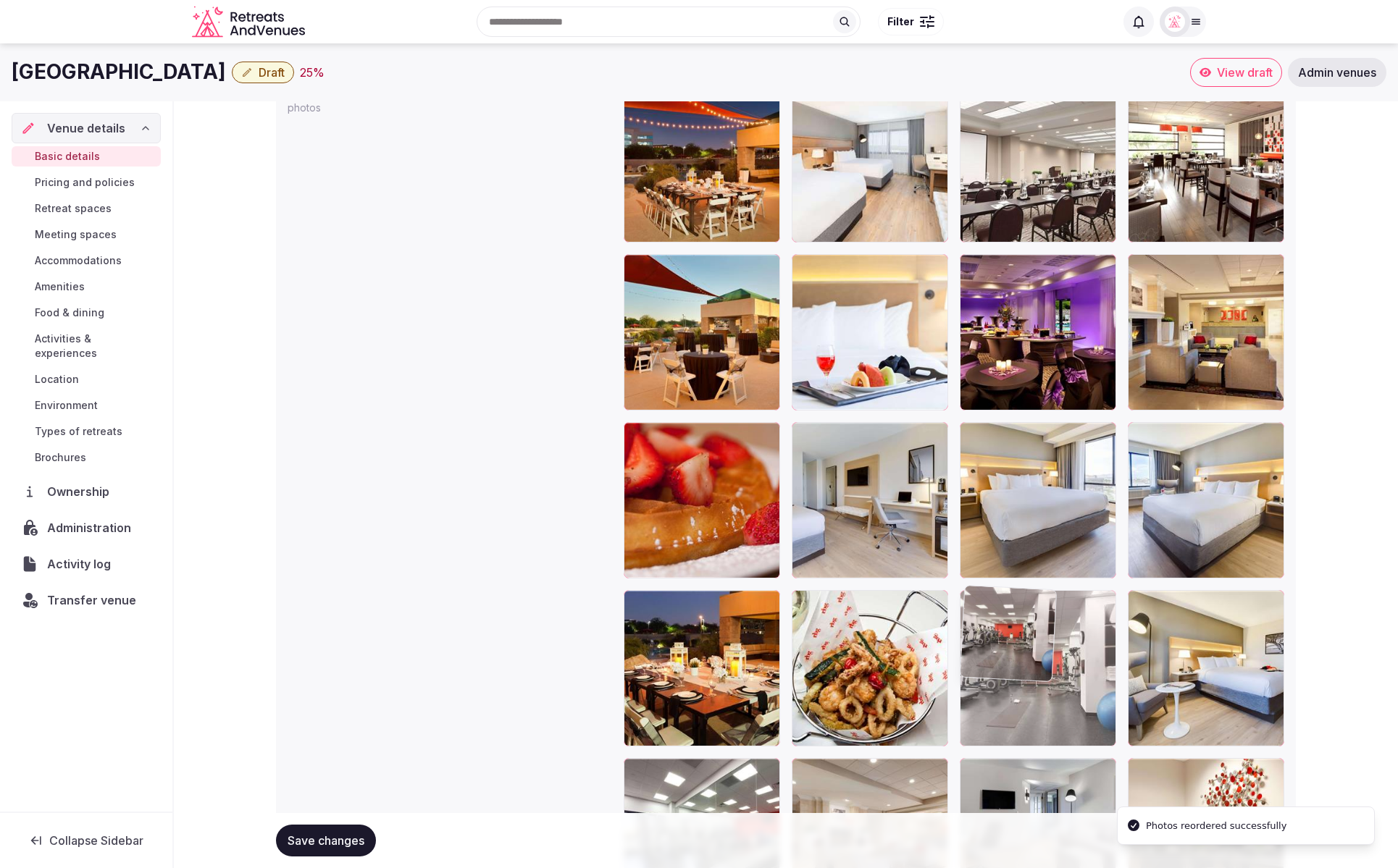
drag, startPoint x: 1203, startPoint y: 162, endPoint x: 997, endPoint y: 711, distance: 586.4
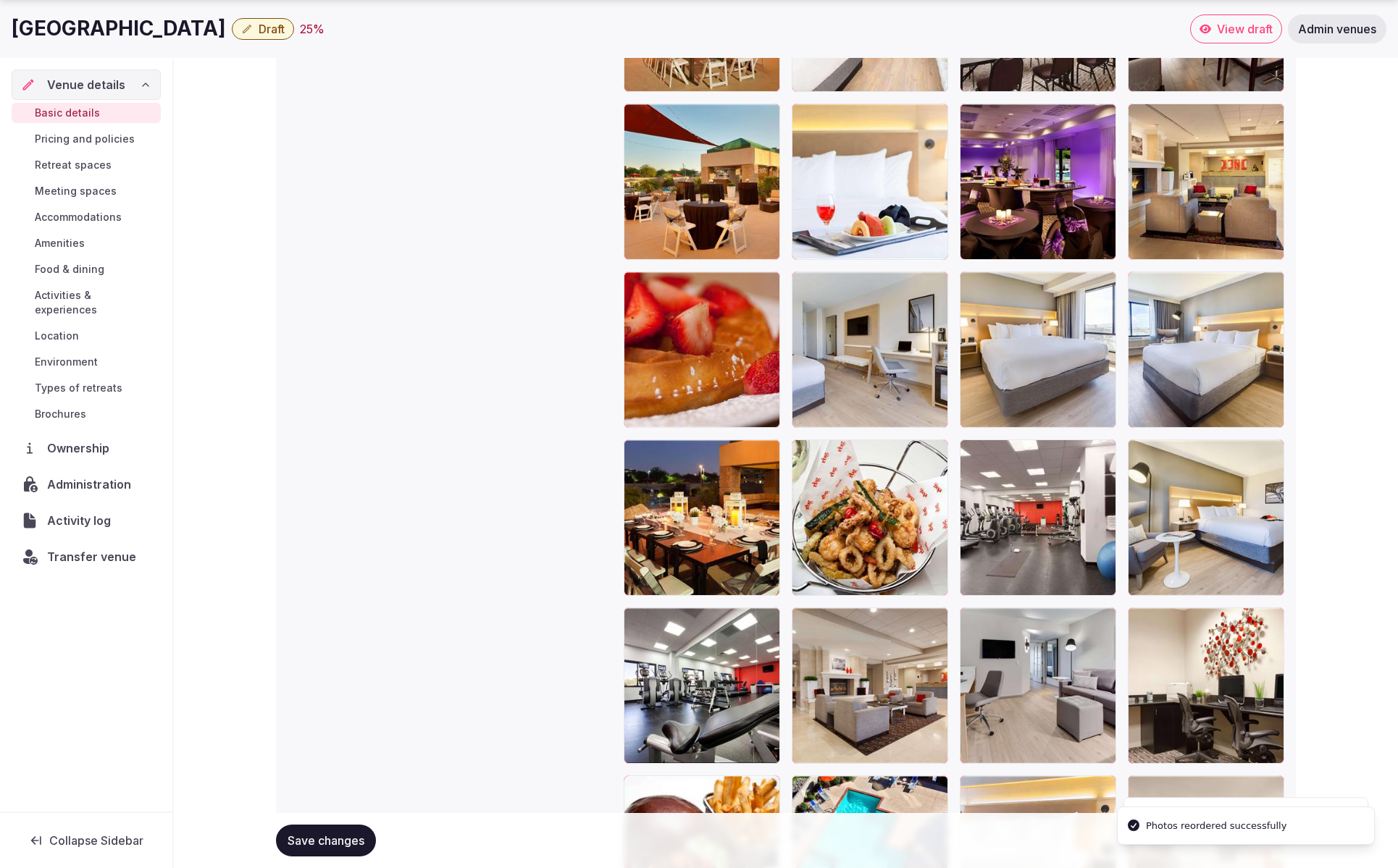
scroll to position [1899, 0]
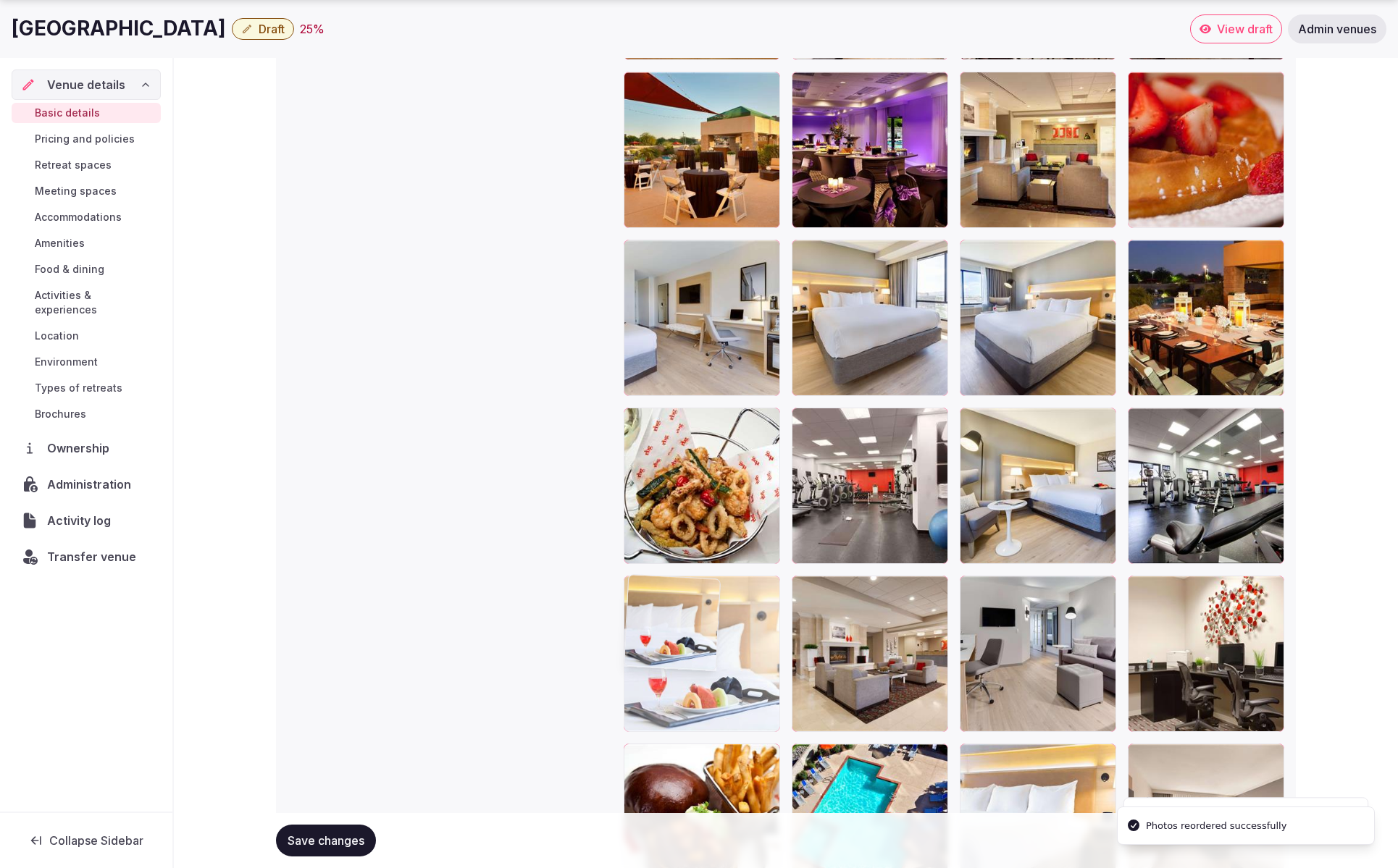
drag, startPoint x: 878, startPoint y: 165, endPoint x: 813, endPoint y: 644, distance: 483.4
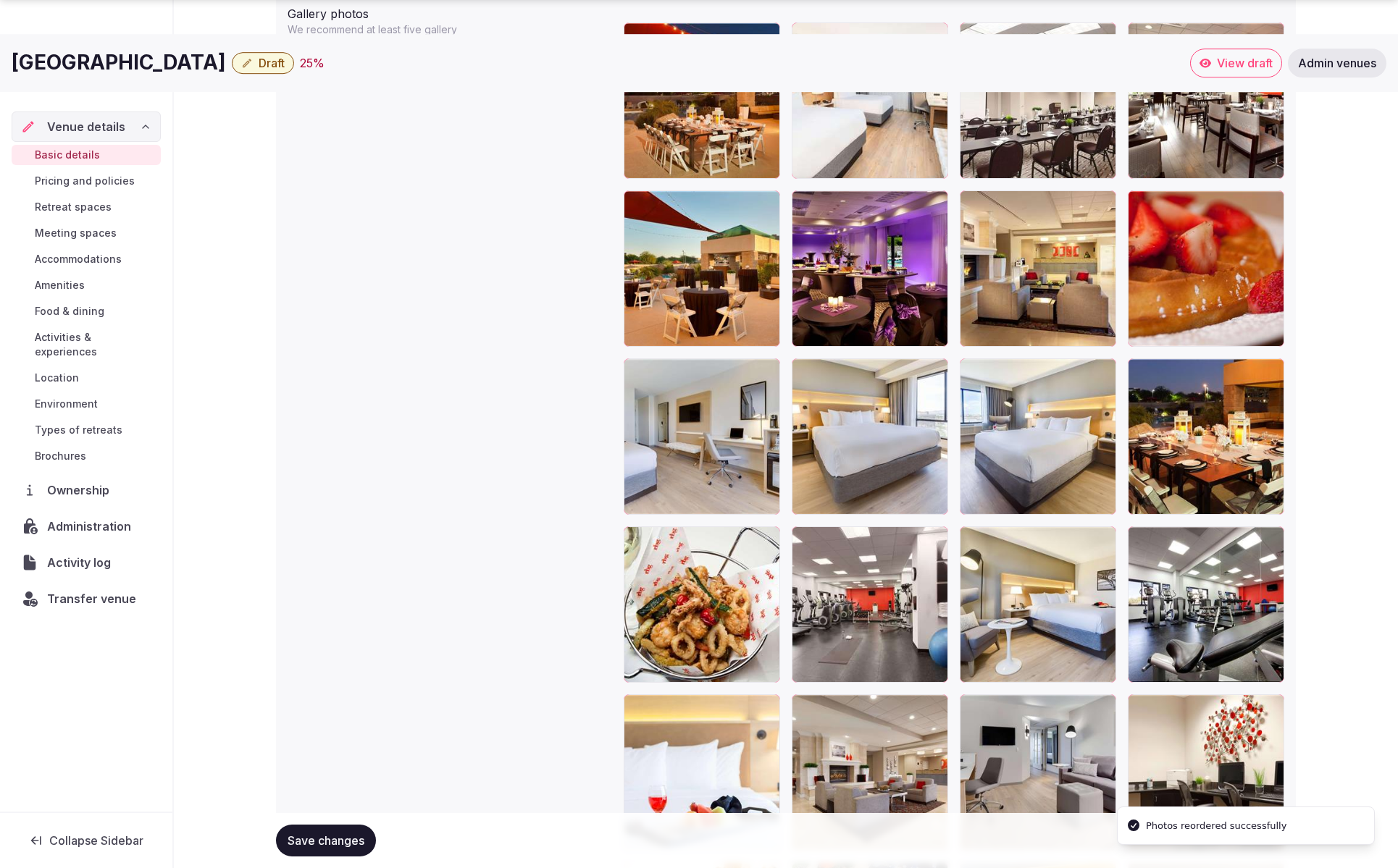
scroll to position [1796, 0]
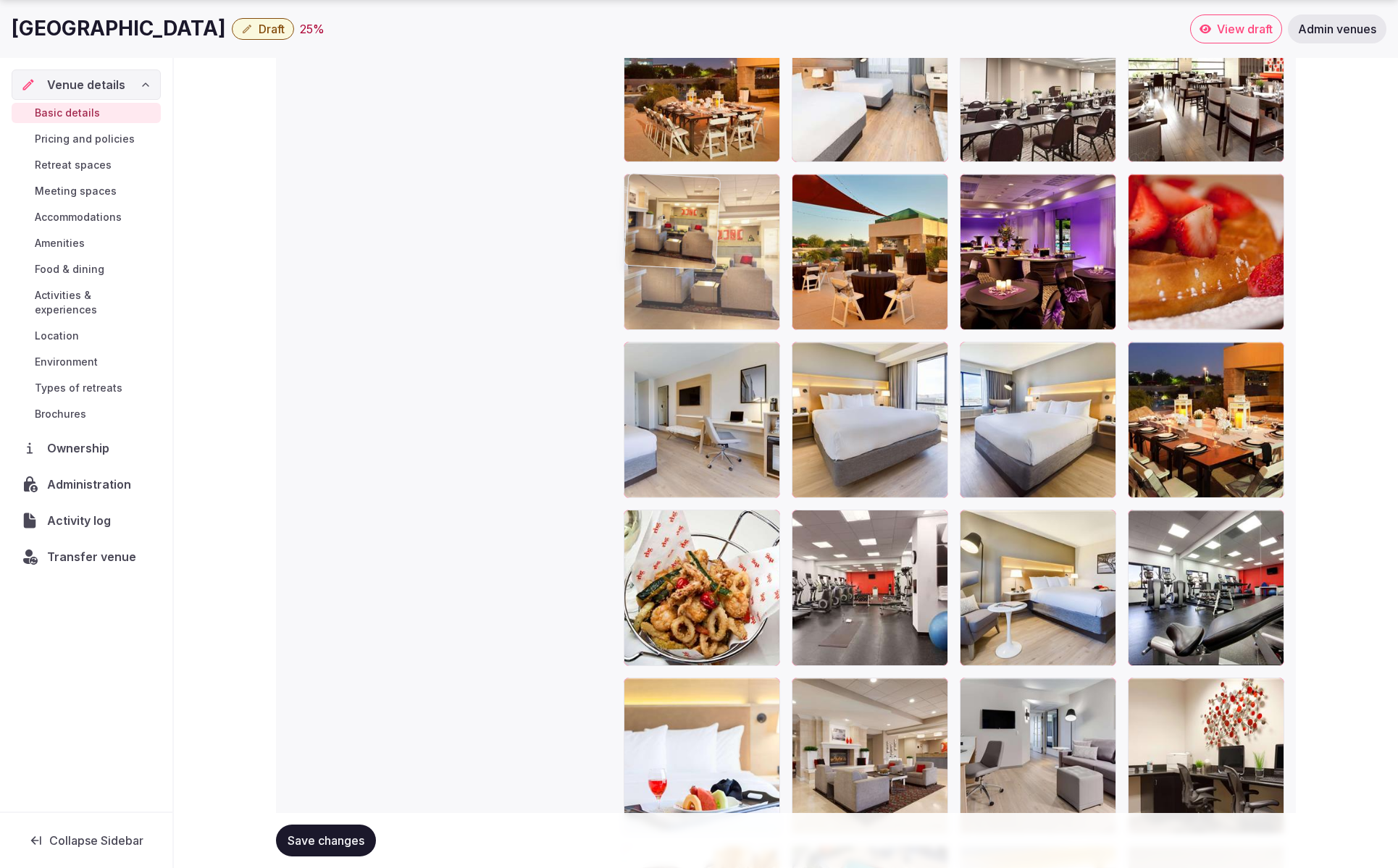
drag, startPoint x: 1072, startPoint y: 286, endPoint x: 756, endPoint y: 274, distance: 316.2
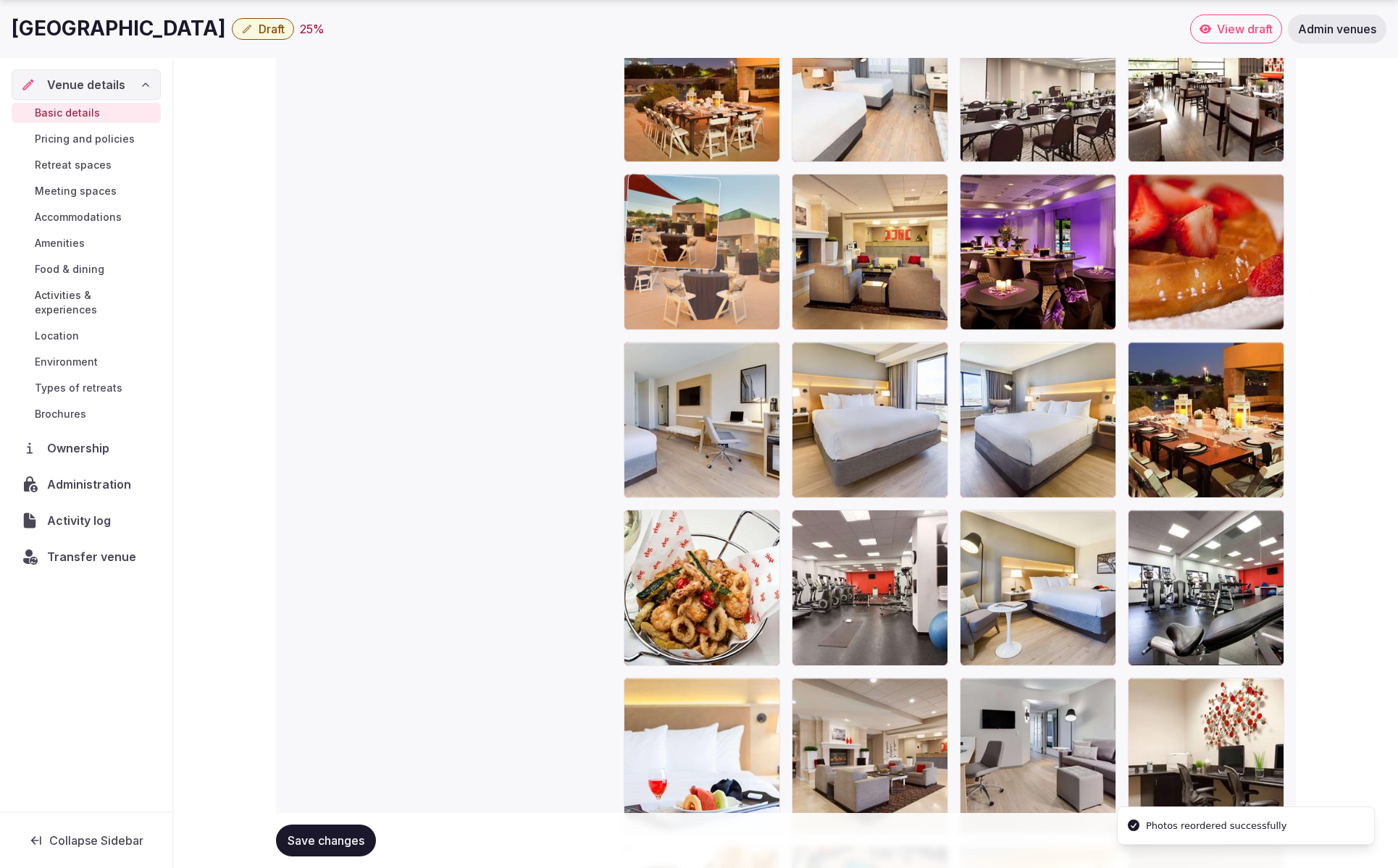
drag, startPoint x: 894, startPoint y: 255, endPoint x: 734, endPoint y: 254, distance: 160.0
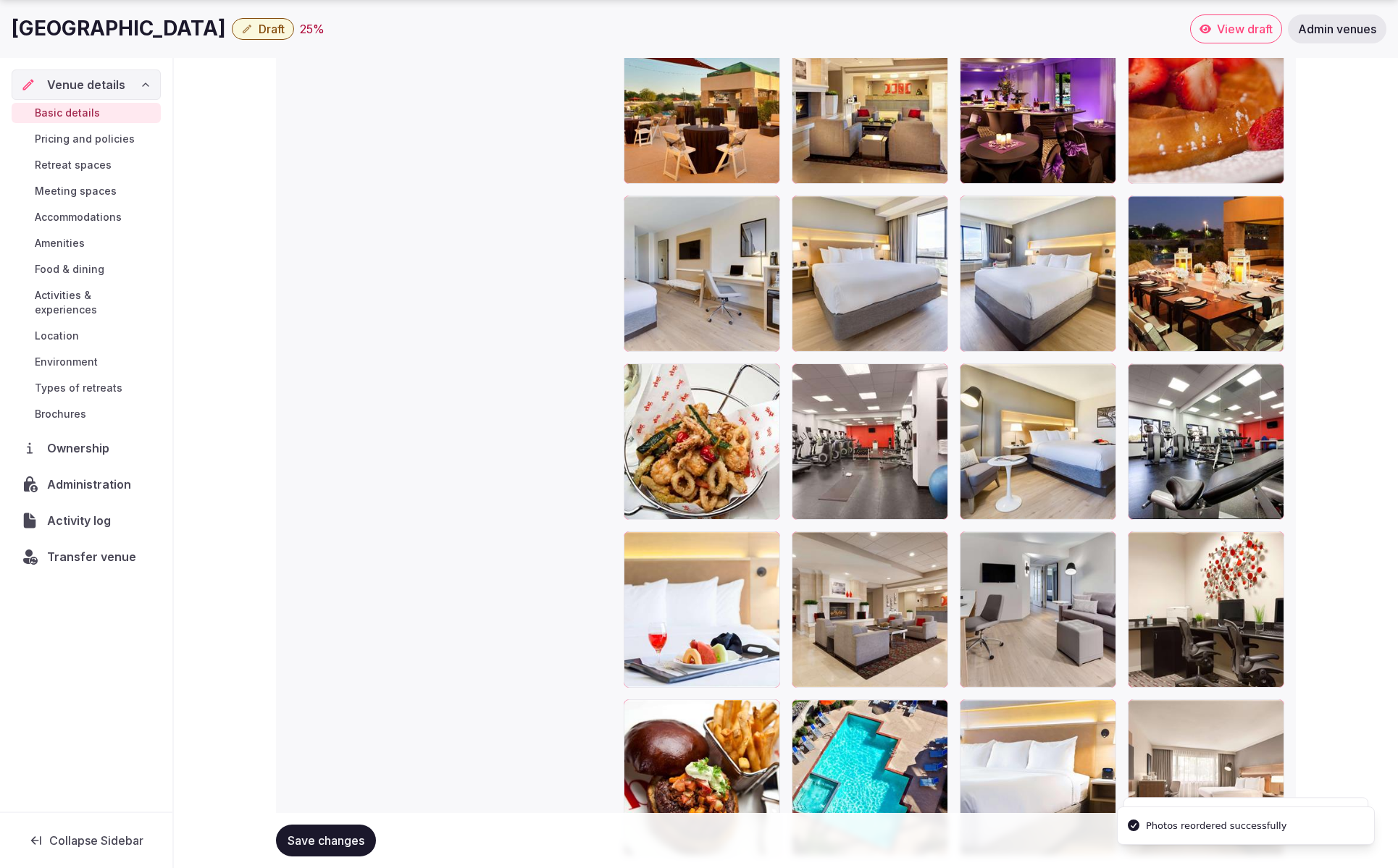
scroll to position [2037, 0]
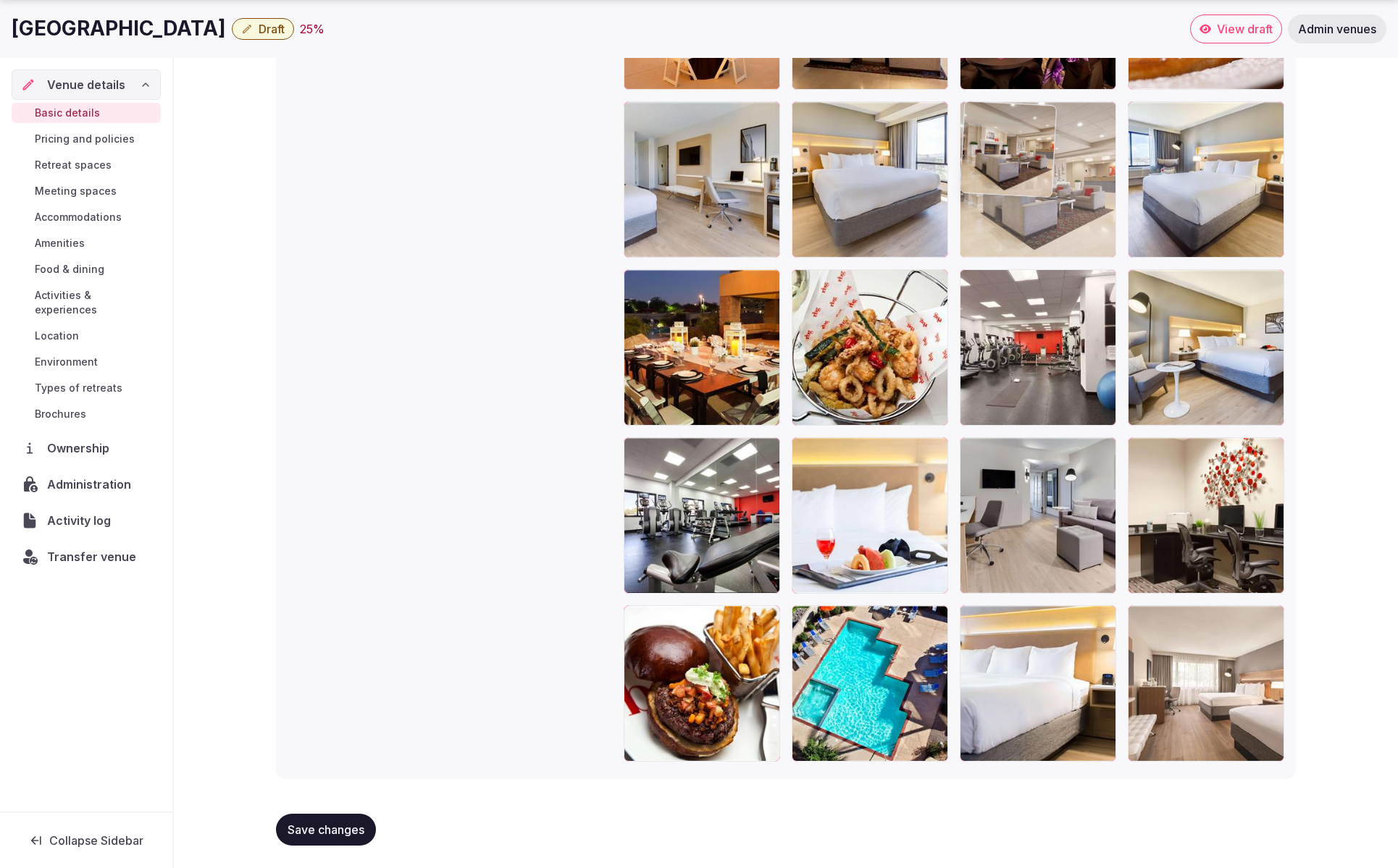
drag, startPoint x: 908, startPoint y: 556, endPoint x: 1033, endPoint y: 187, distance: 389.6
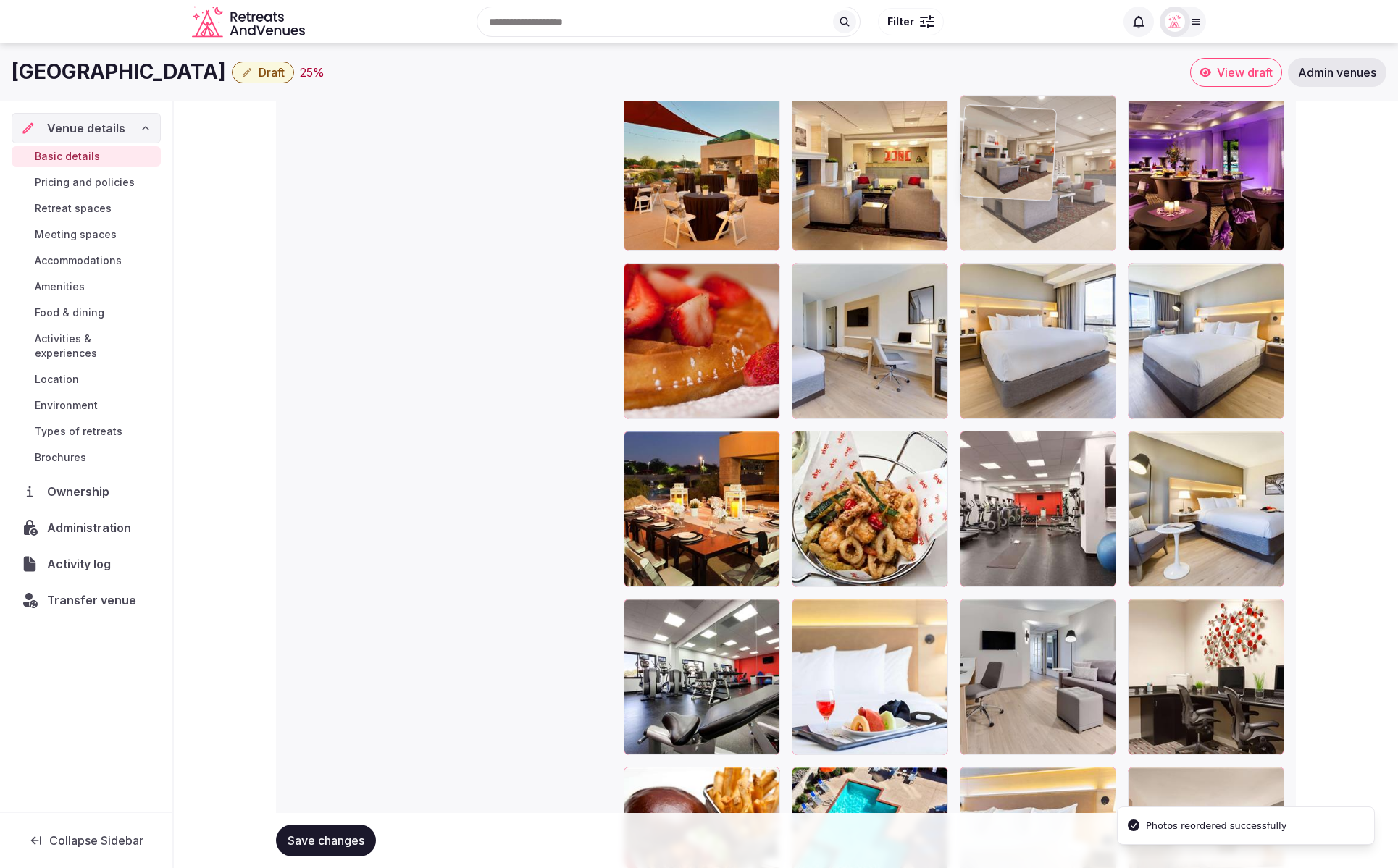
drag, startPoint x: 1053, startPoint y: 243, endPoint x: 1097, endPoint y: 151, distance: 102.0
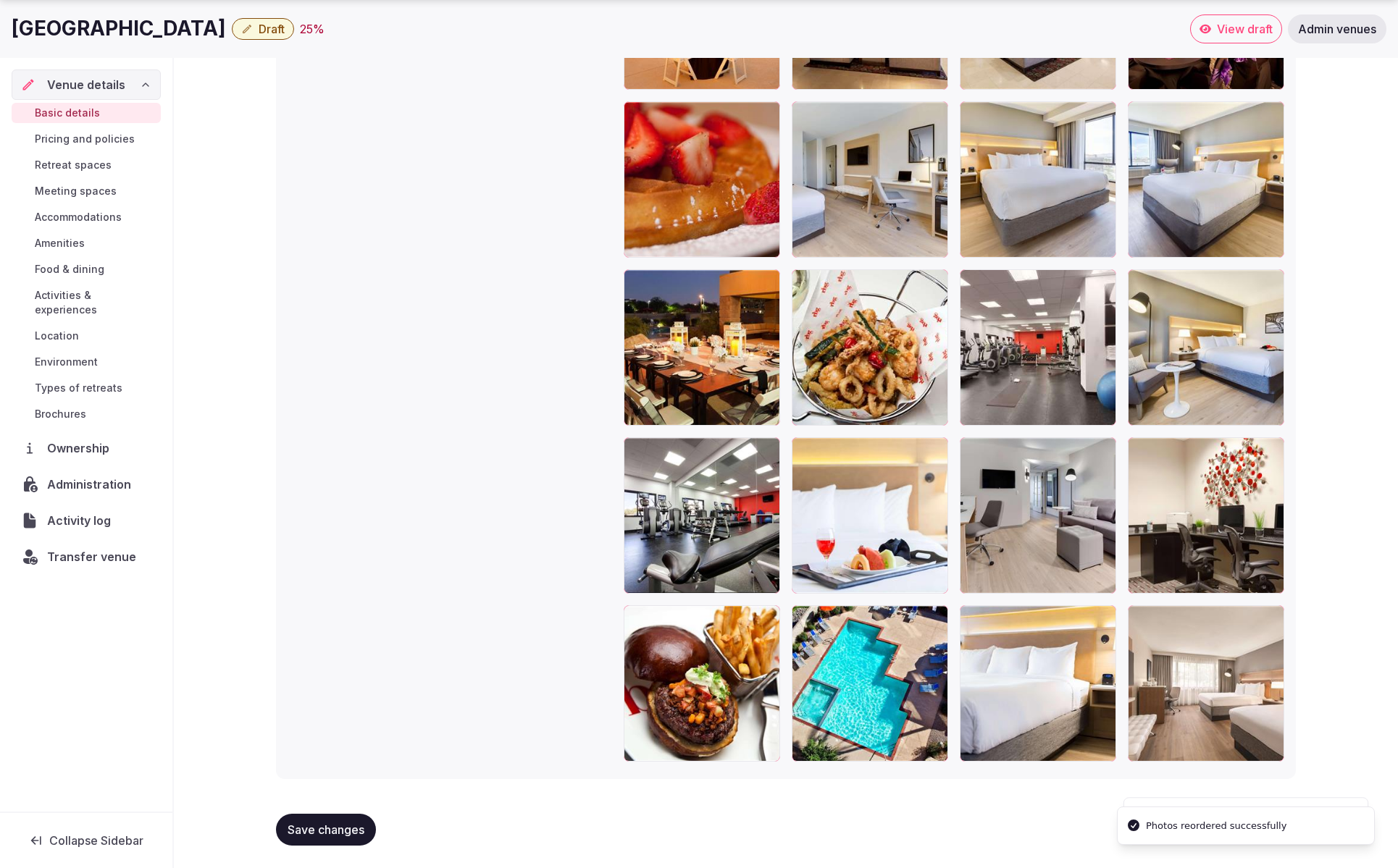
drag, startPoint x: 344, startPoint y: 835, endPoint x: 429, endPoint y: 640, distance: 212.7
click at [345, 831] on span "Save changes" at bounding box center [326, 830] width 77 height 15
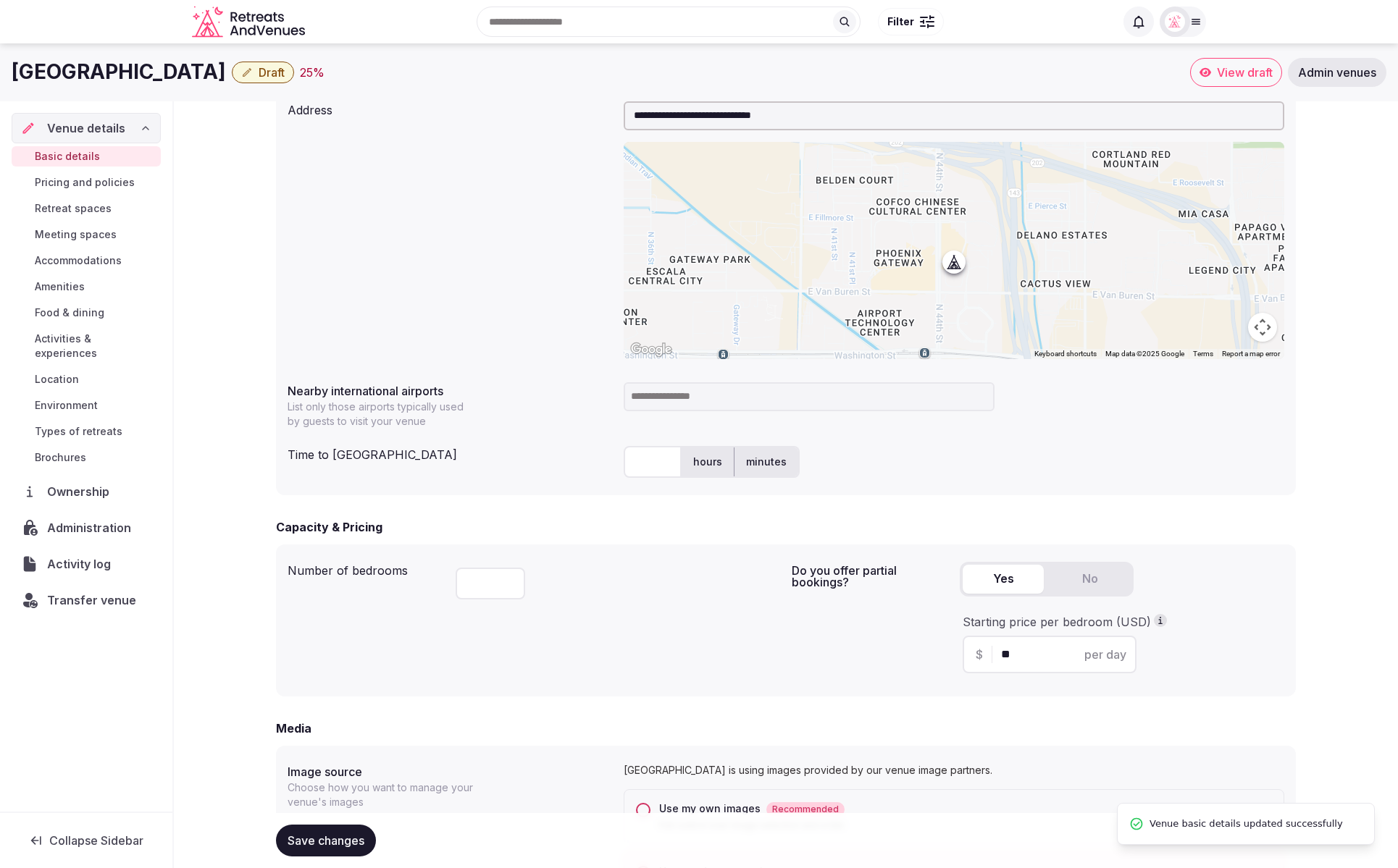
scroll to position [480, 0]
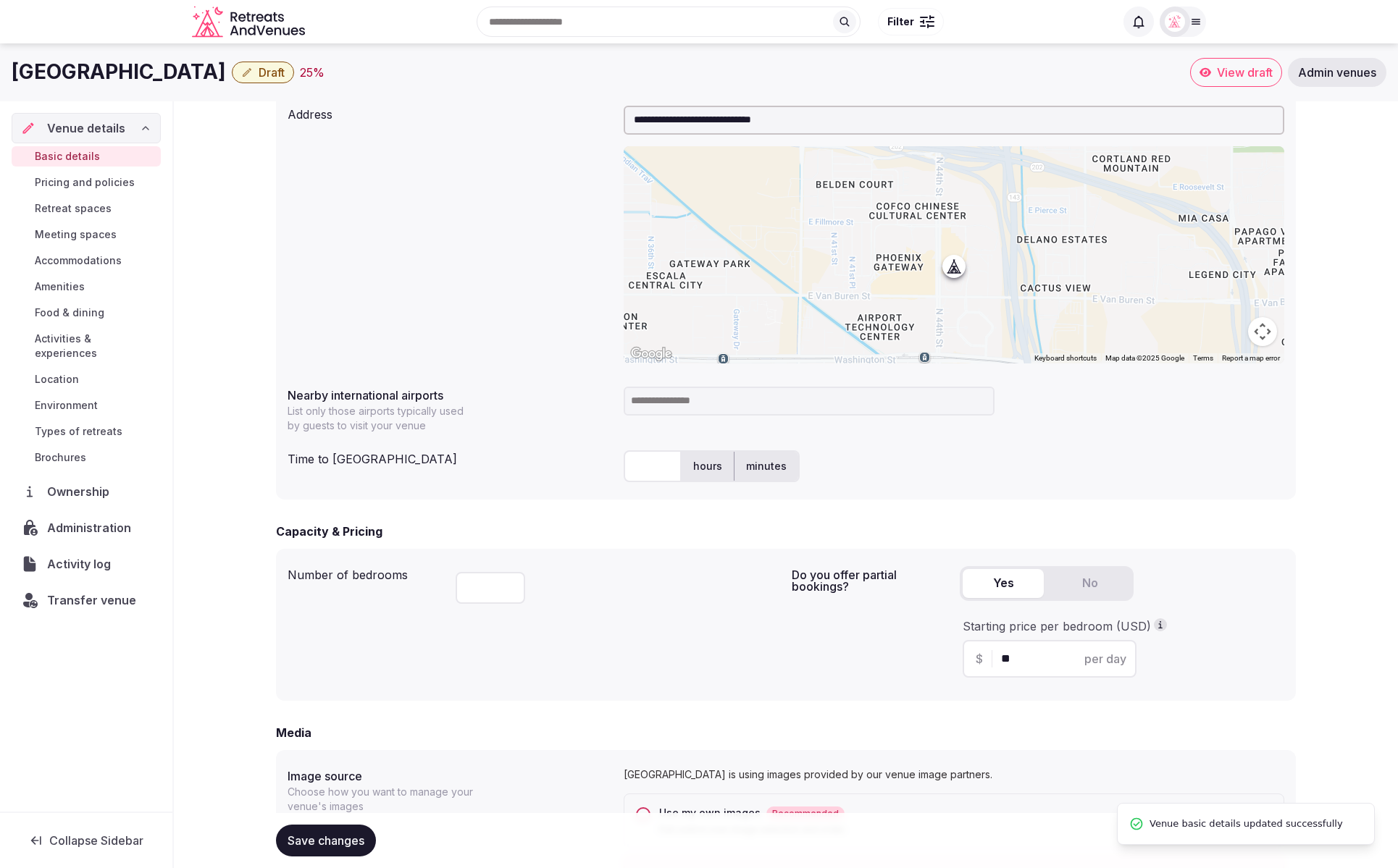
click at [694, 401] on input at bounding box center [809, 401] width 371 height 29
click at [564, 446] on div "Time to [GEOGRAPHIC_DATA]" at bounding box center [450, 456] width 324 height 23
click at [638, 467] on input "text" at bounding box center [653, 466] width 58 height 32
drag, startPoint x: 945, startPoint y: 463, endPoint x: 917, endPoint y: 451, distance: 30.5
click at [940, 462] on div "hours minutes" at bounding box center [954, 466] width 661 height 32
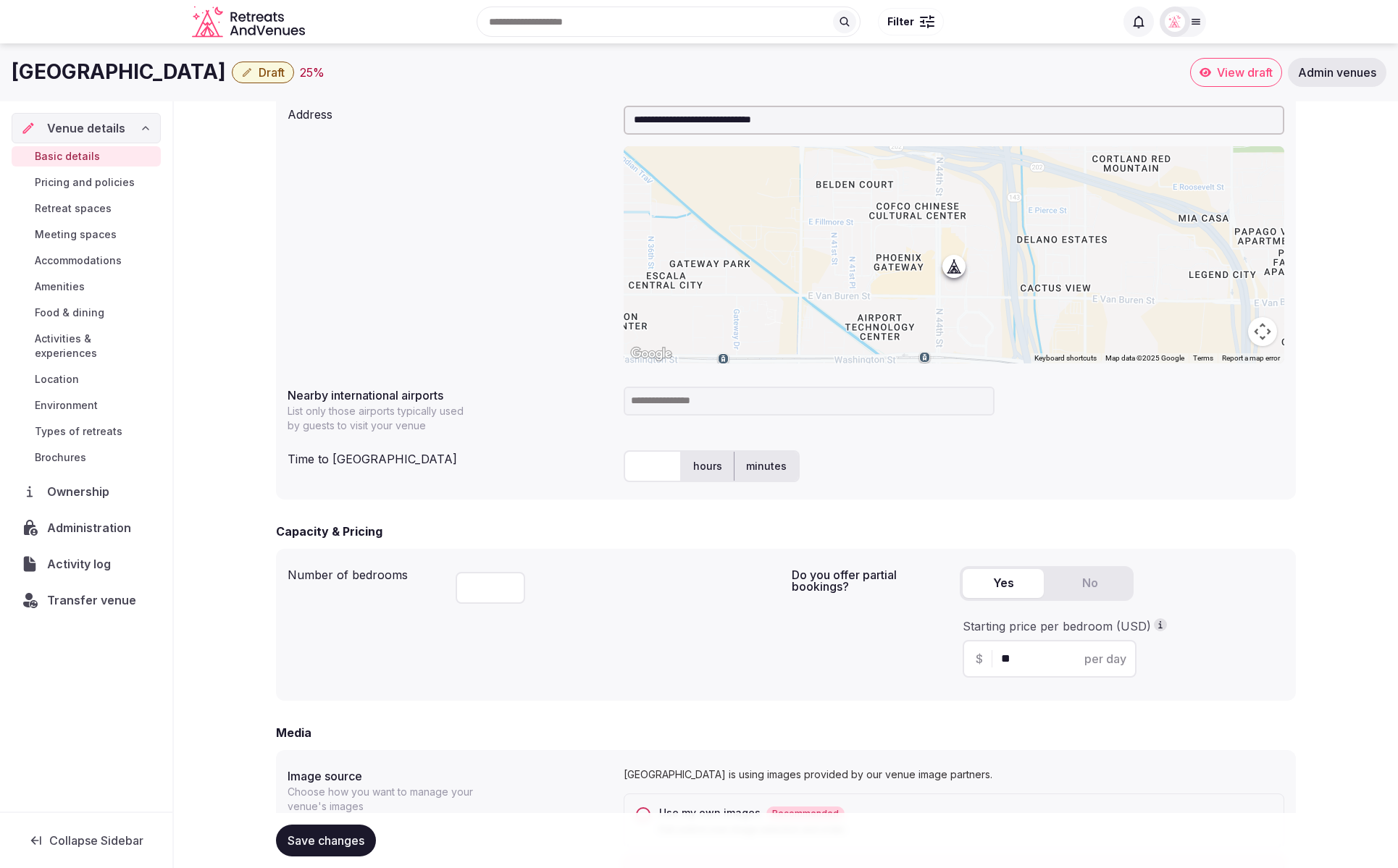
click at [881, 393] on input at bounding box center [809, 401] width 371 height 29
click at [1080, 430] on div "Nearby international airports List only those airports typically used by guests…" at bounding box center [786, 407] width 997 height 52
click at [284, 78] on span "Draft" at bounding box center [271, 72] width 26 height 15
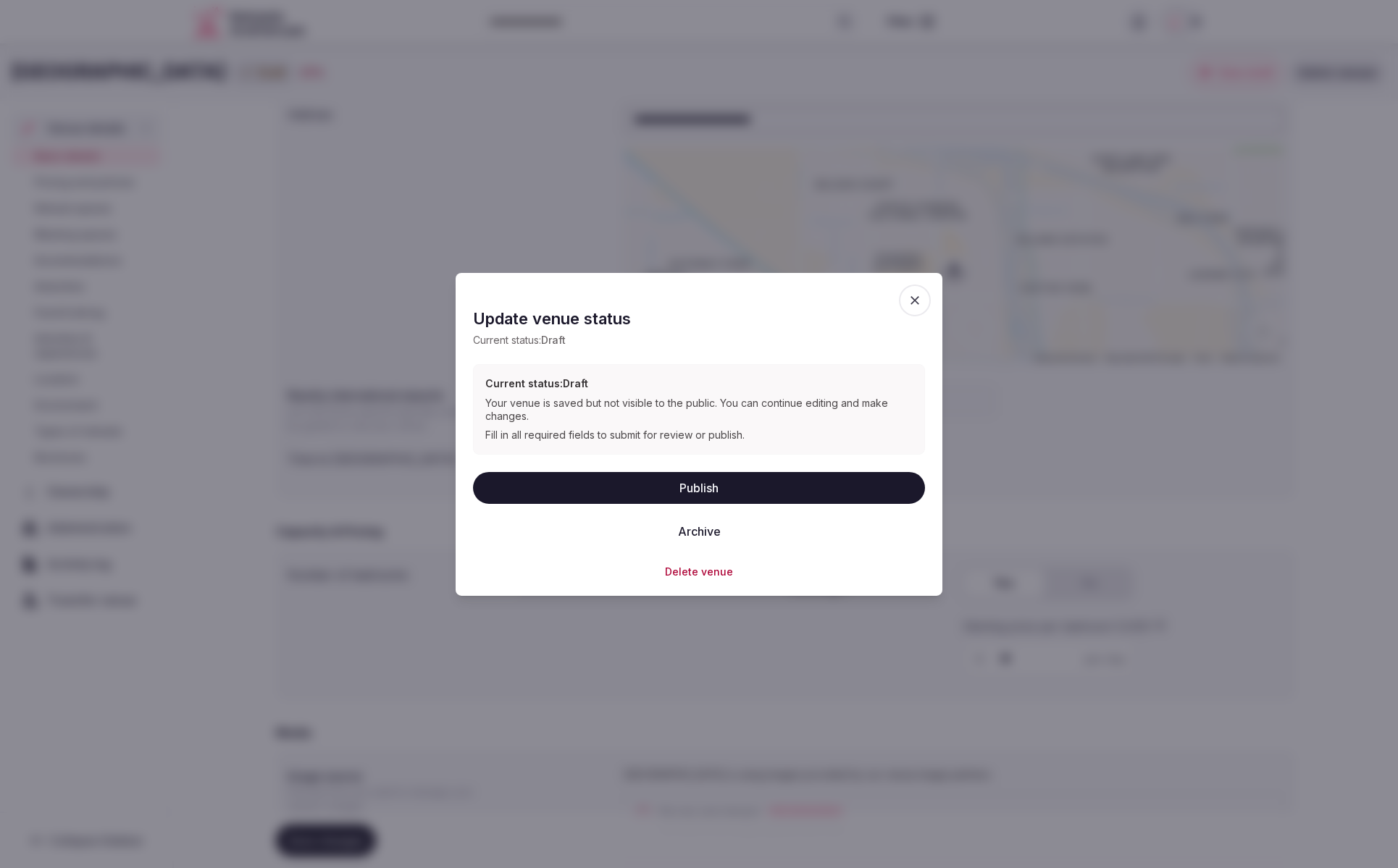
click at [912, 299] on icon "button" at bounding box center [915, 300] width 15 height 15
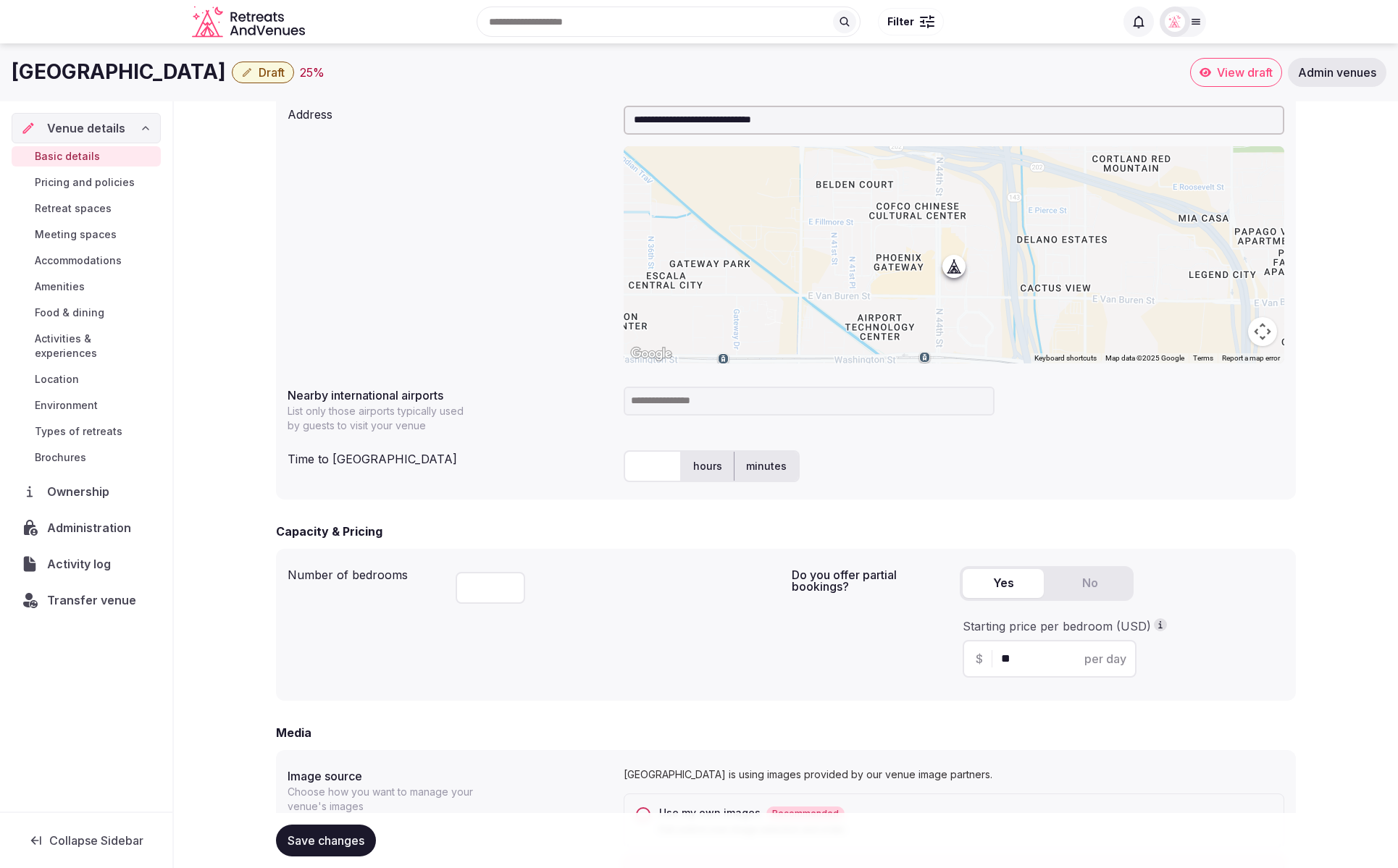
click at [386, 200] on div "**********" at bounding box center [786, 235] width 997 height 270
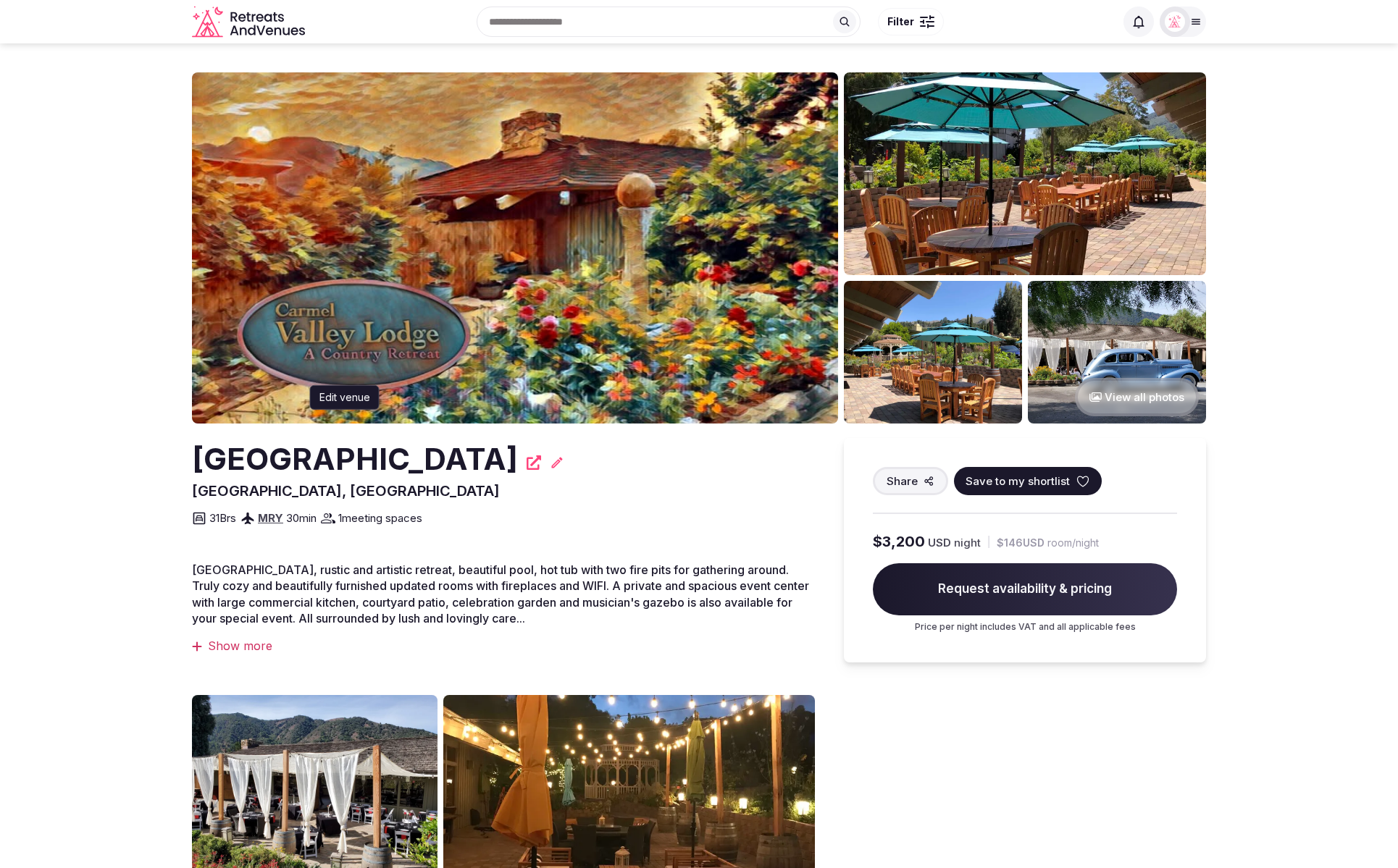
click at [552, 463] on icon at bounding box center [557, 462] width 11 height 11
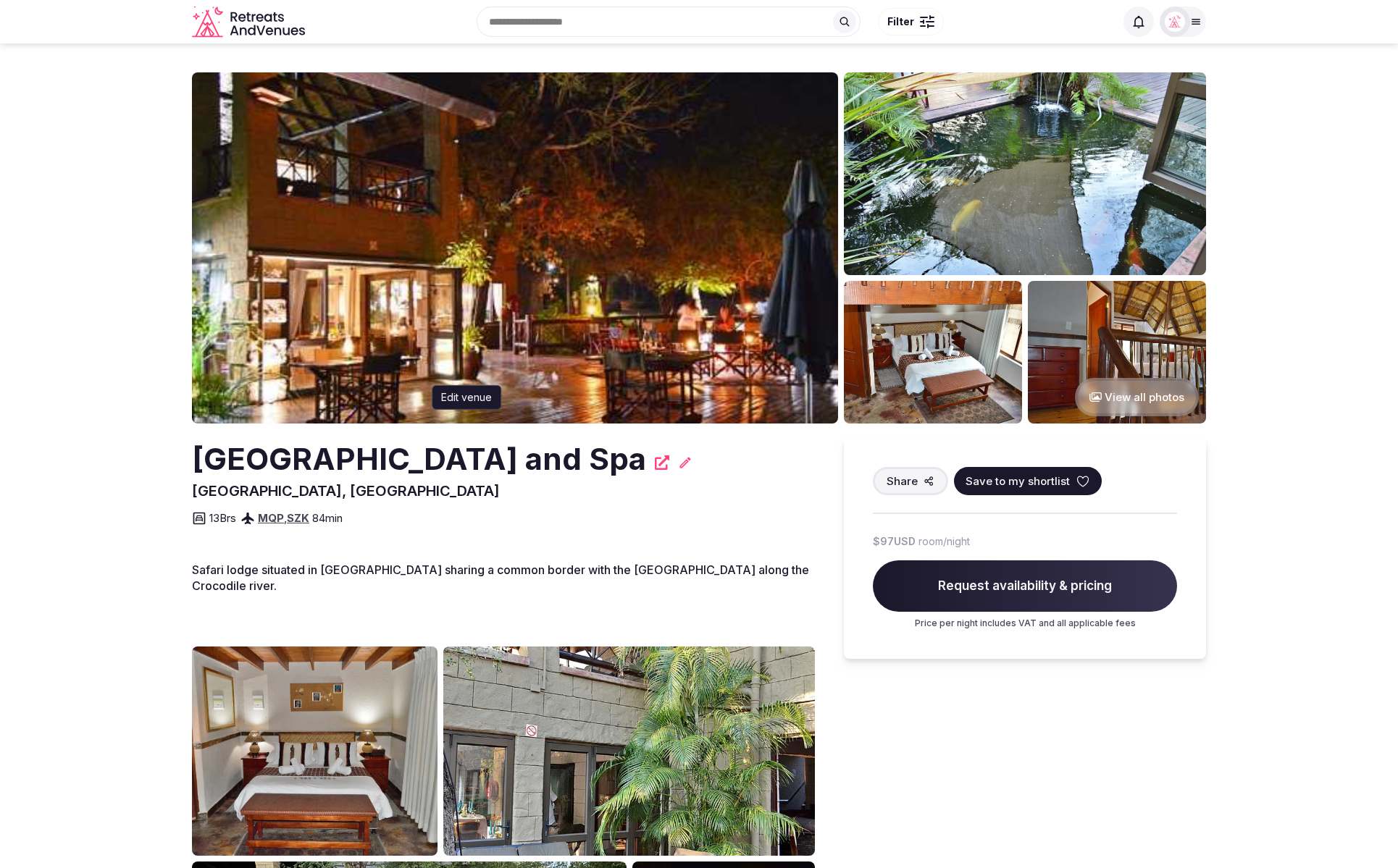
click at [680, 465] on icon at bounding box center [685, 462] width 11 height 11
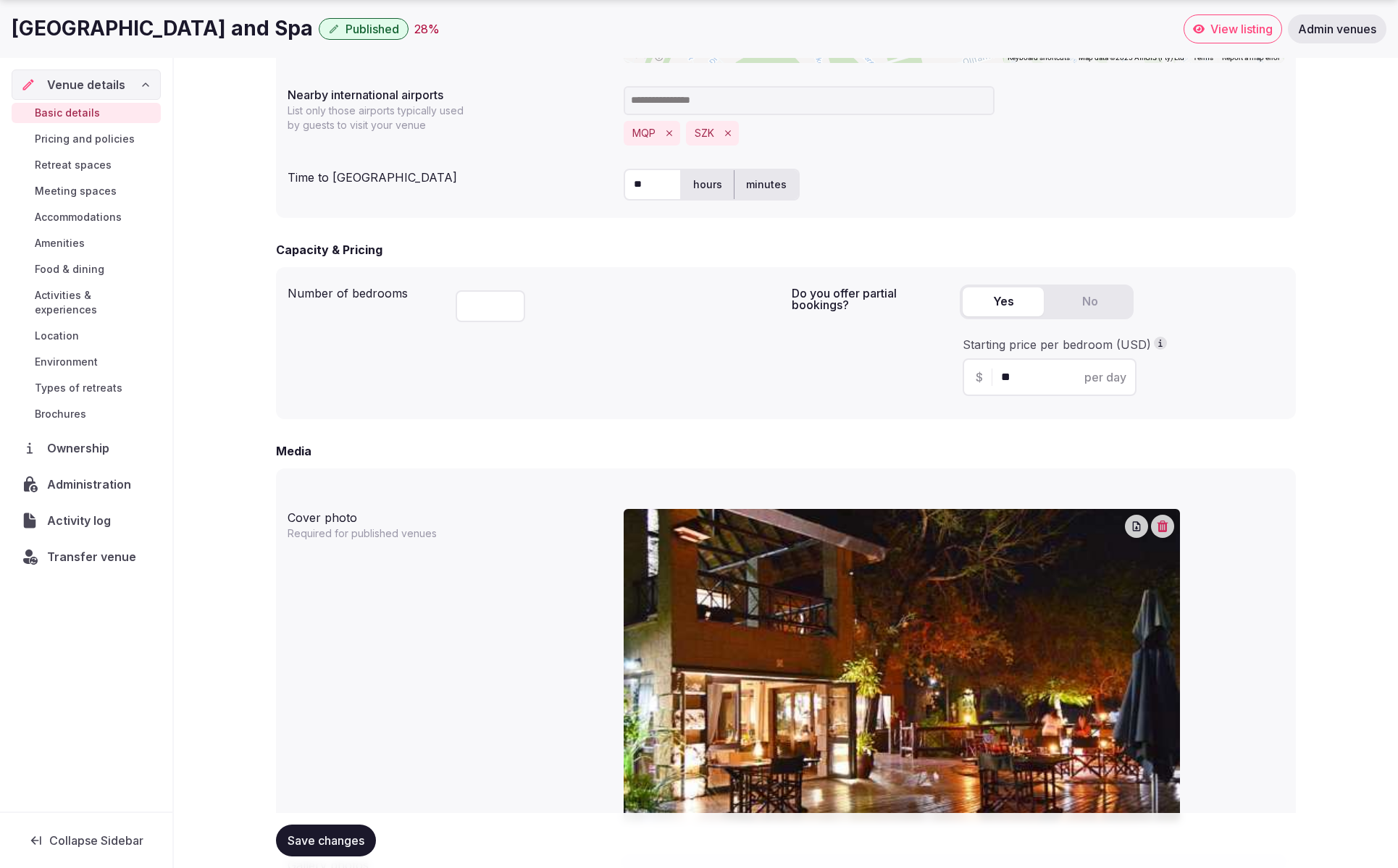
scroll to position [791, 0]
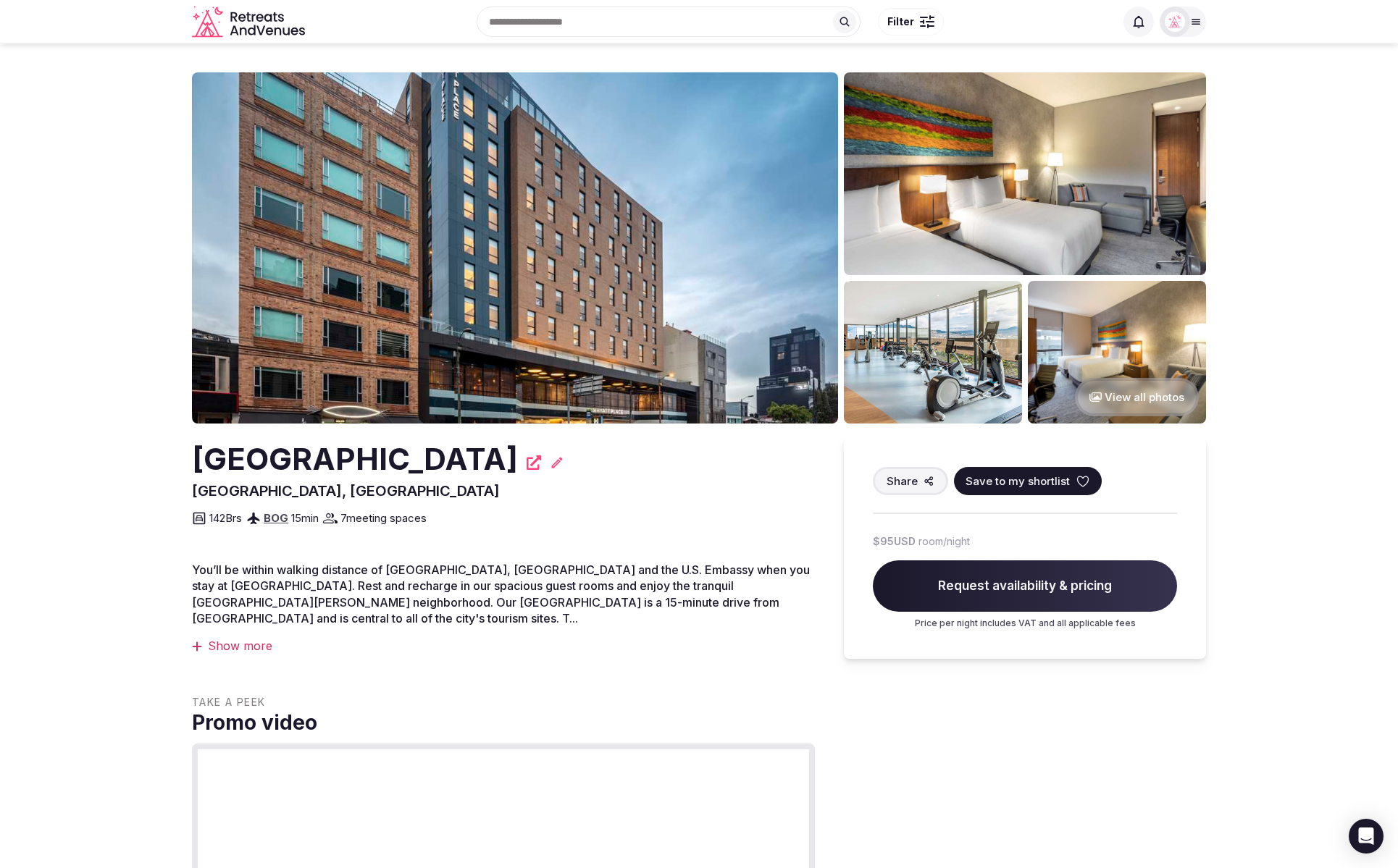
scroll to position [1, 0]
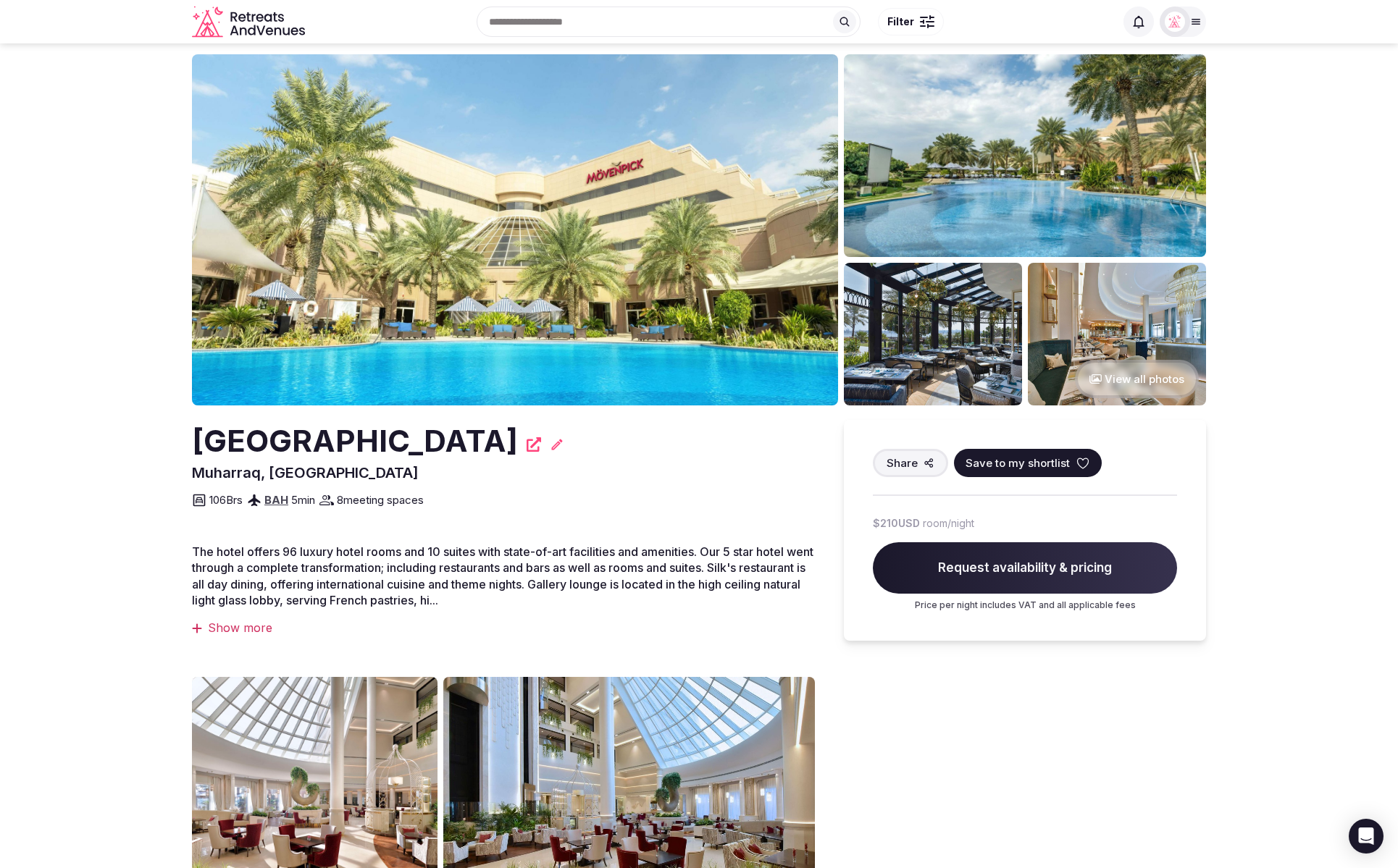
scroll to position [20, 0]
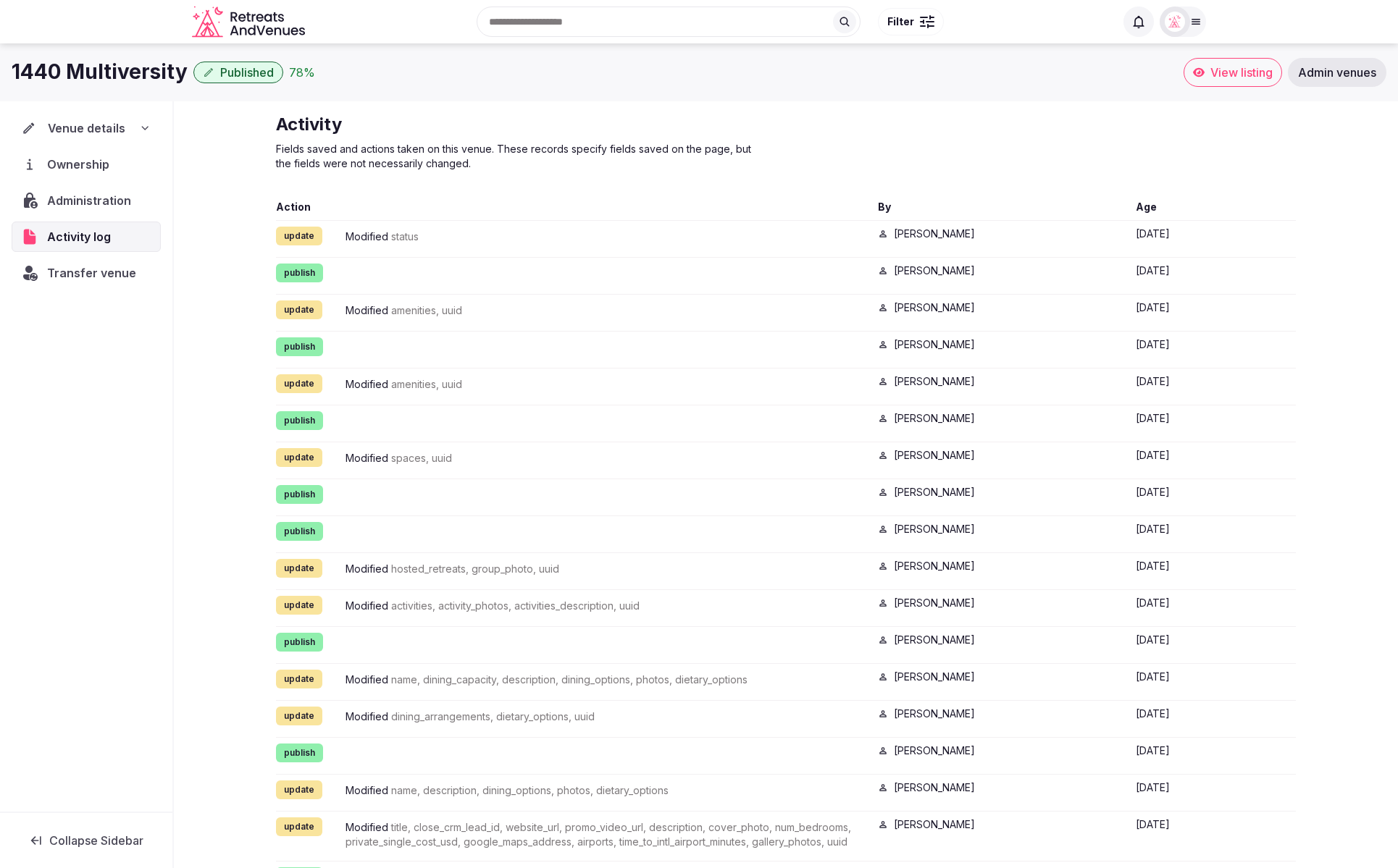
click at [153, 125] on div "Venue details" at bounding box center [86, 128] width 147 height 30
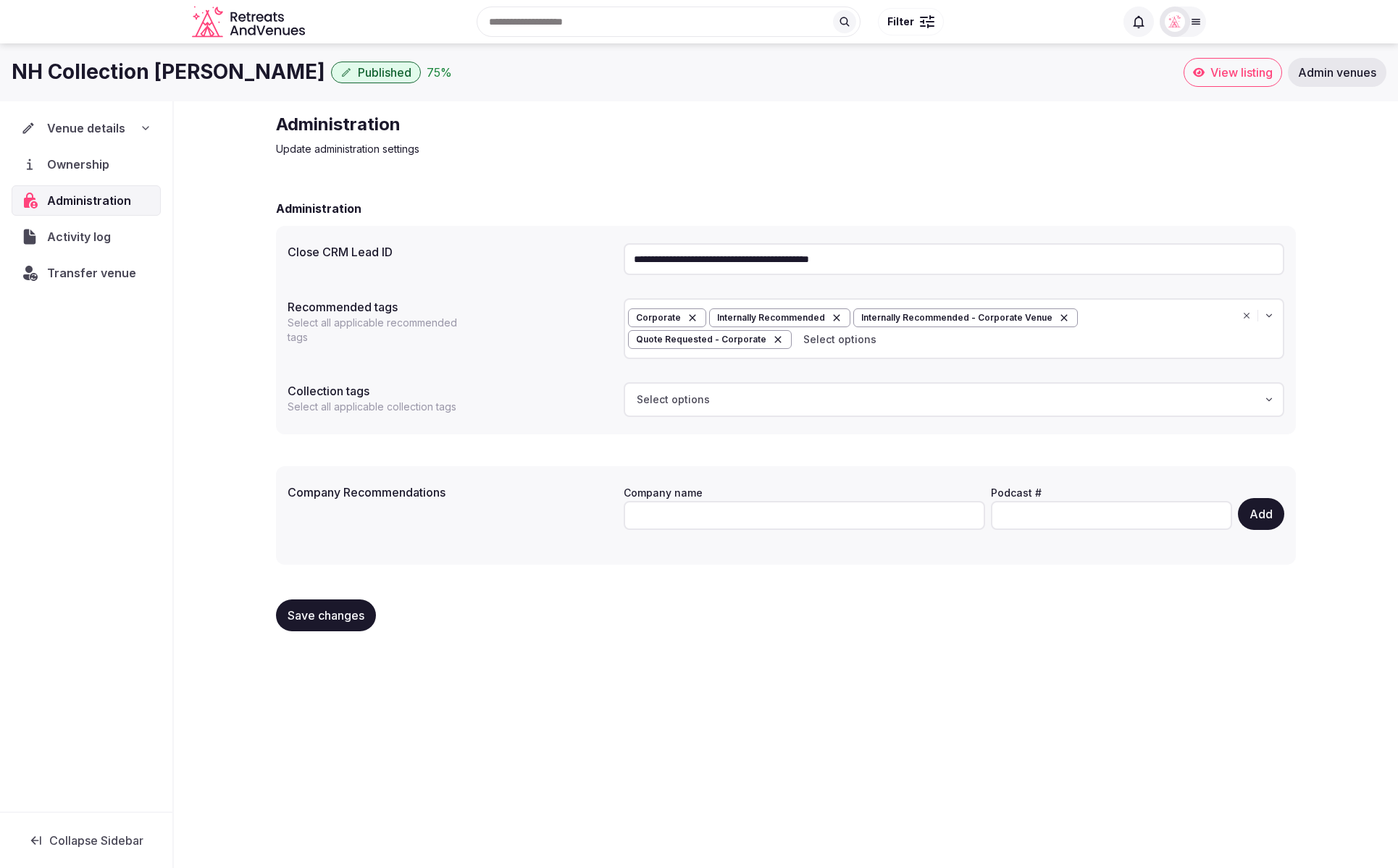
click at [108, 134] on span "Venue details" at bounding box center [86, 128] width 78 height 17
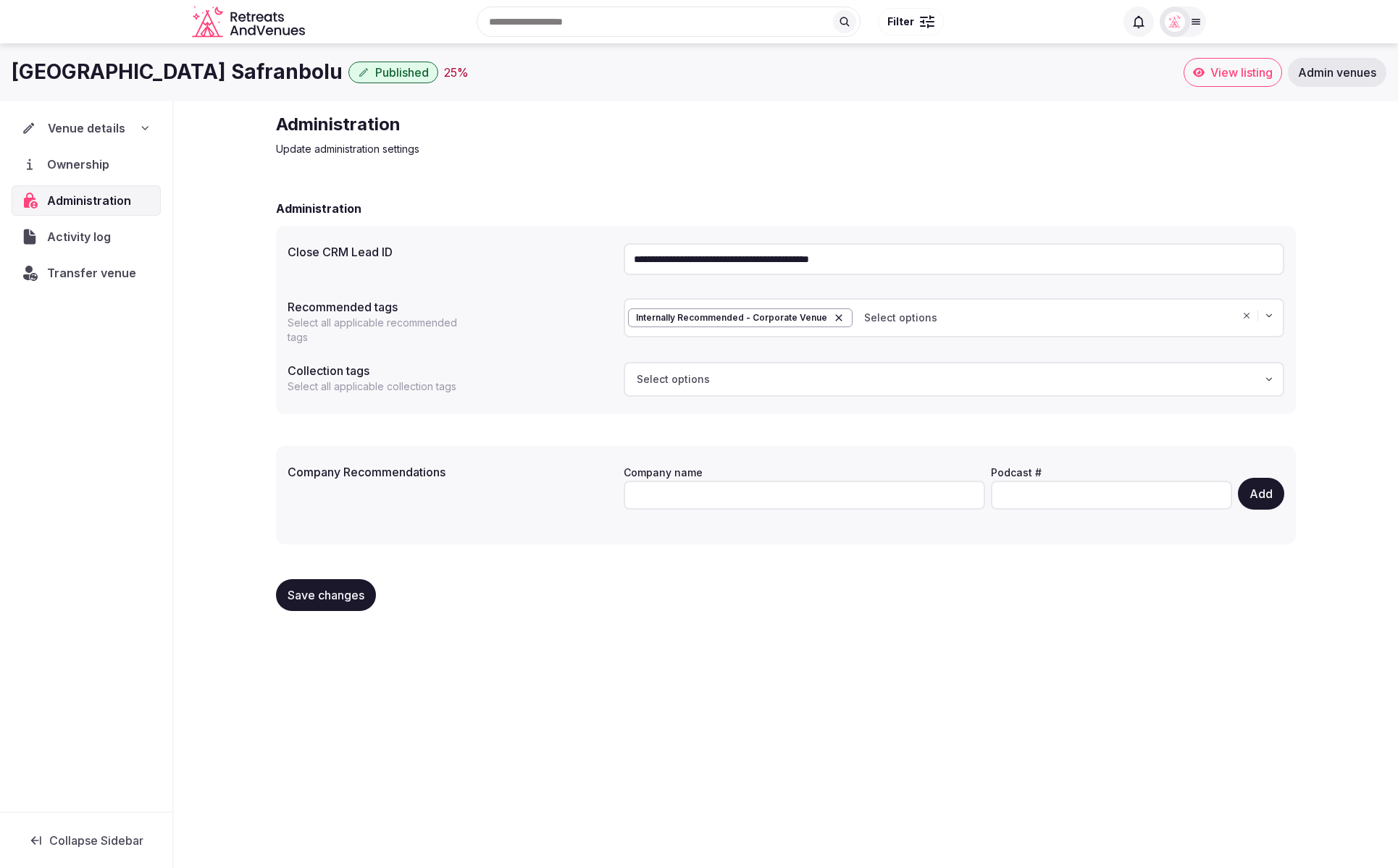
click at [117, 125] on span "Venue details" at bounding box center [86, 128] width 77 height 17
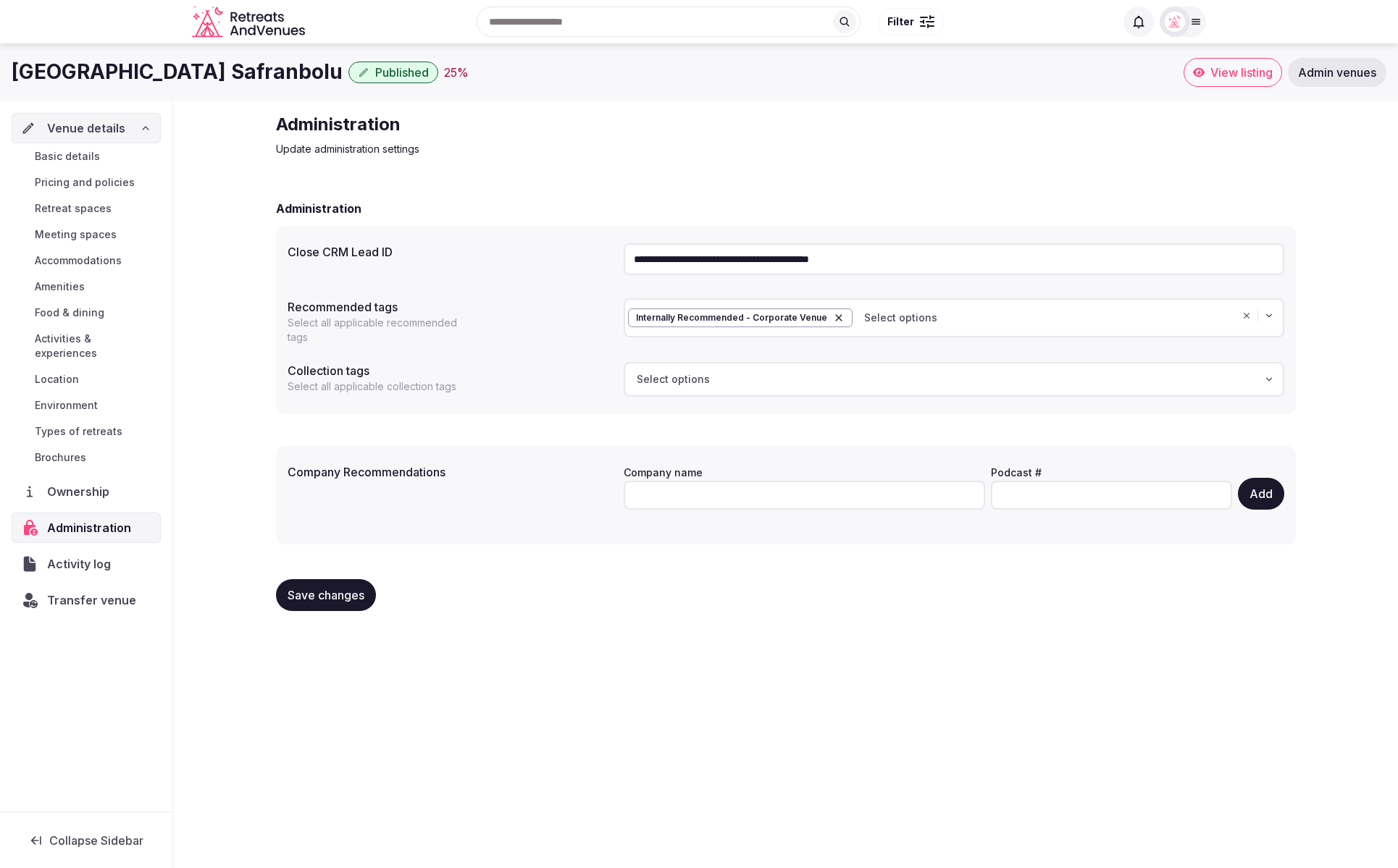
click at [81, 151] on span "Basic details" at bounding box center [68, 156] width 65 height 15
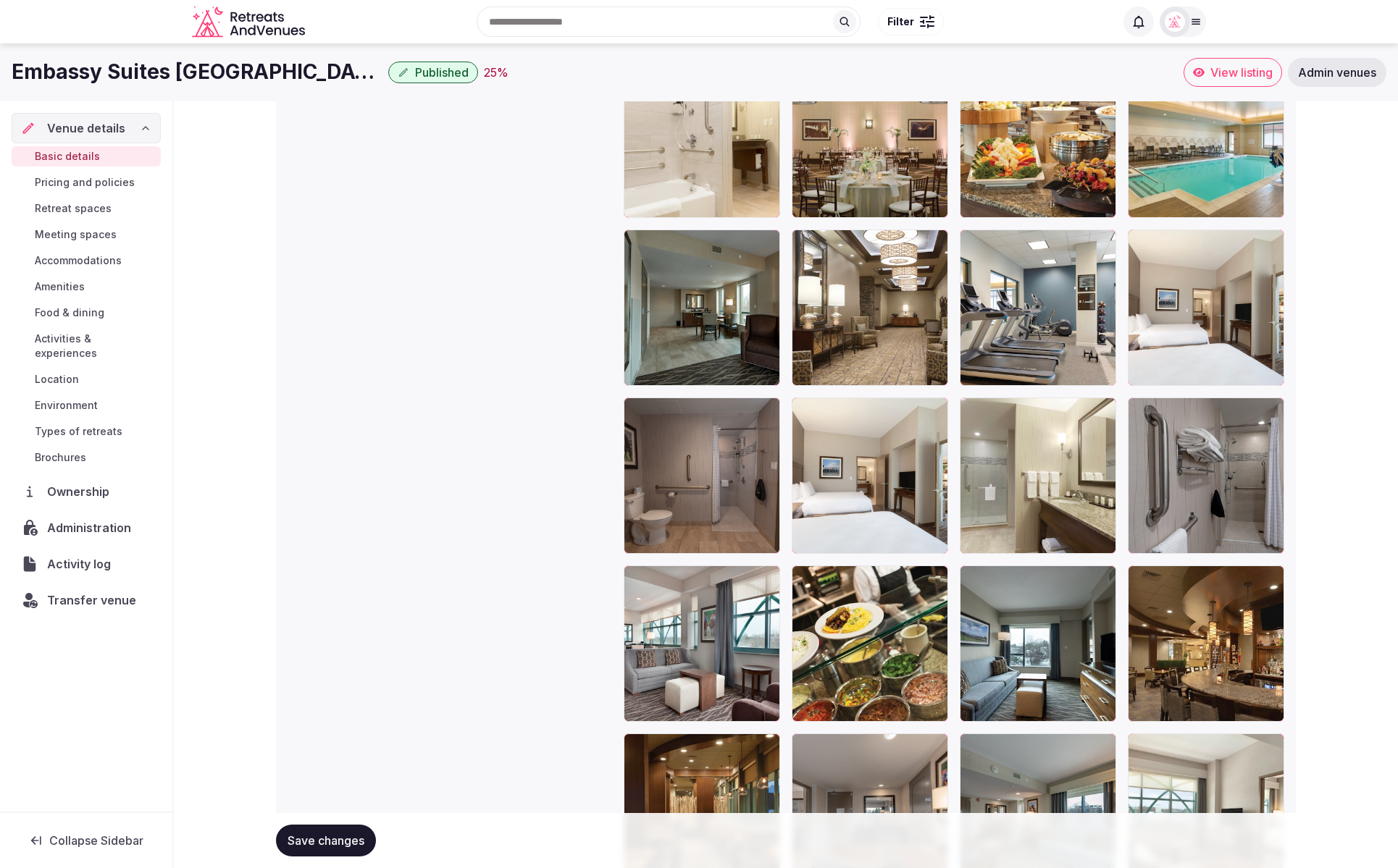
scroll to position [2563, 0]
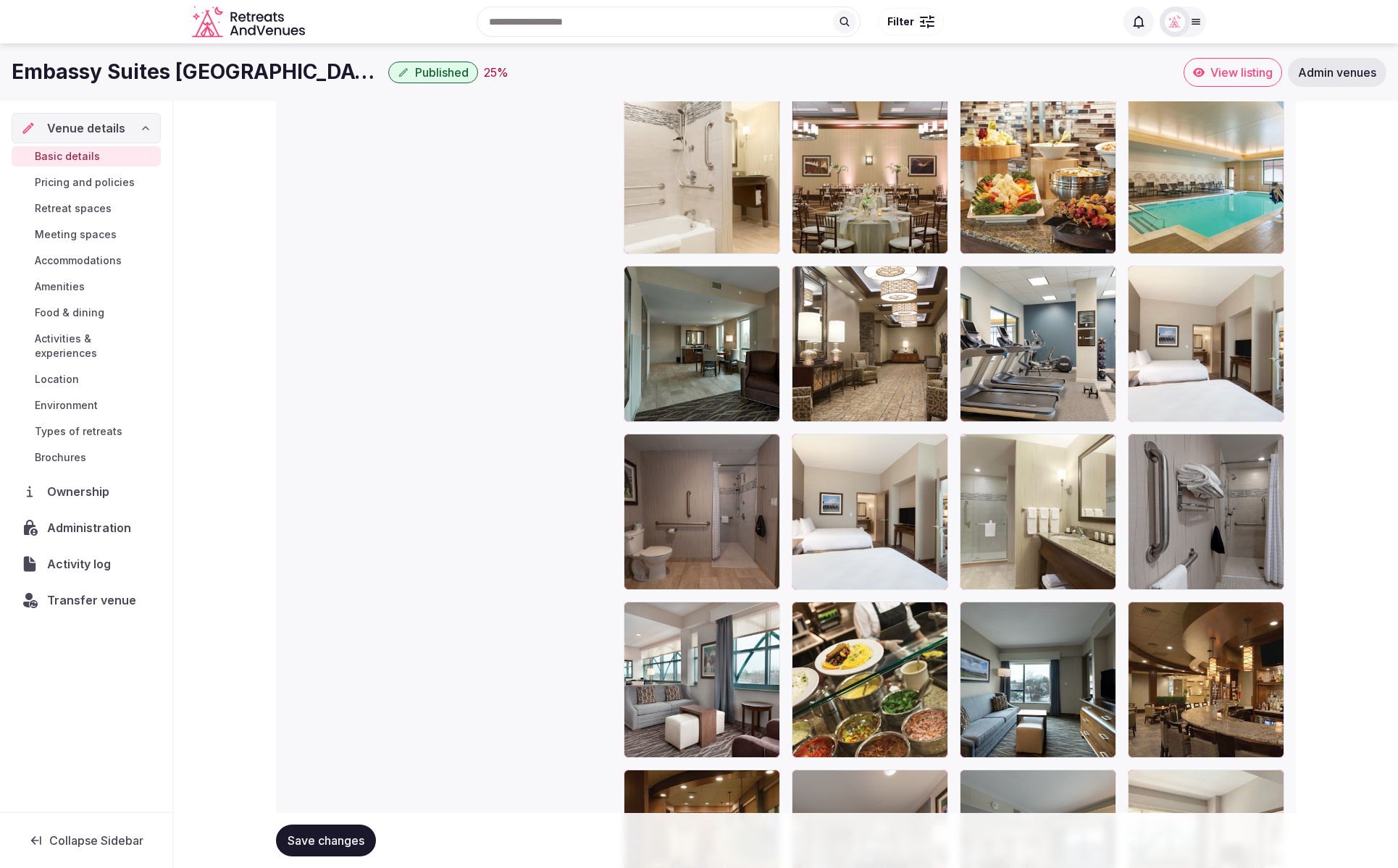
click at [321, 838] on span "Save changes" at bounding box center [326, 841] width 77 height 15
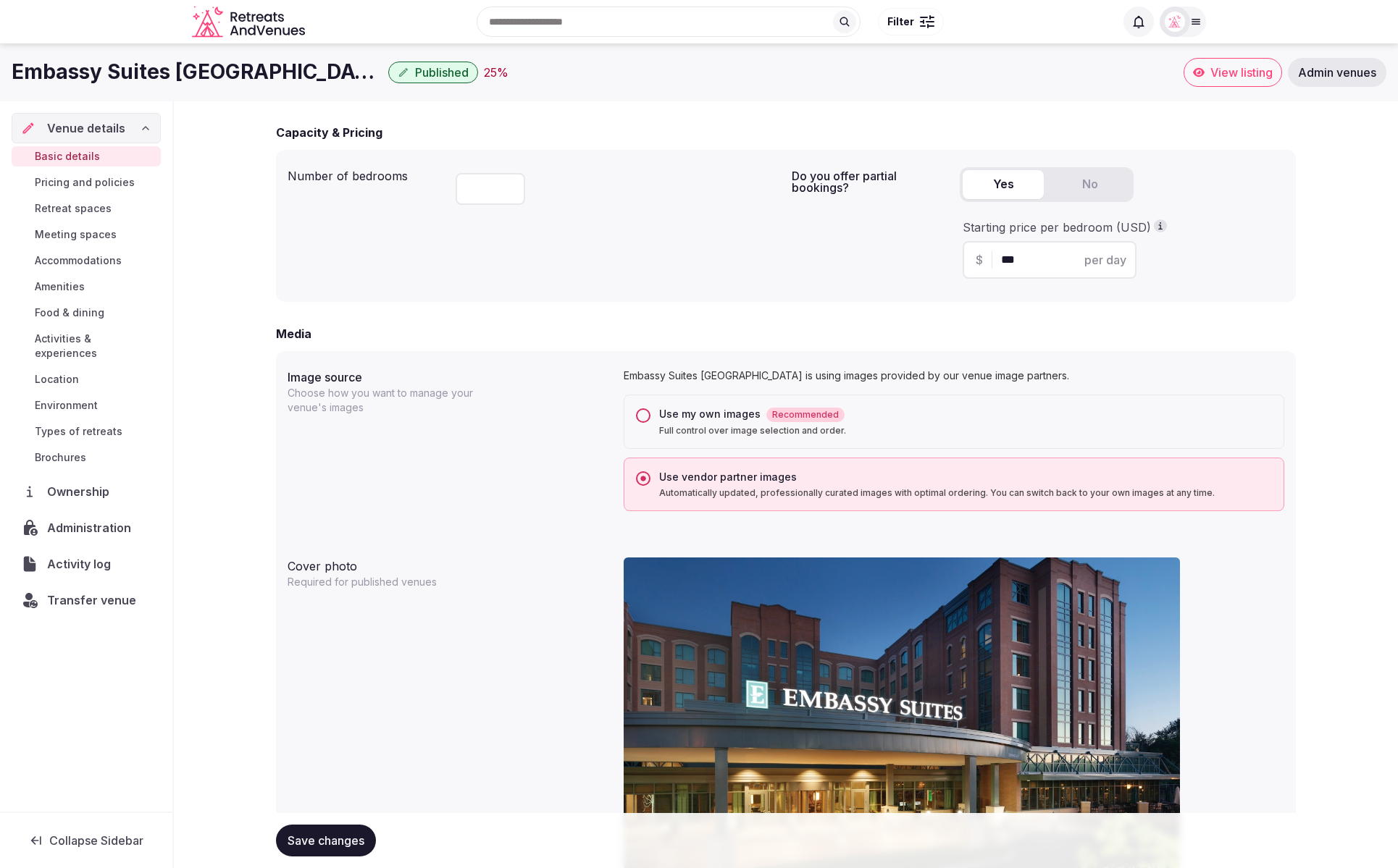
scroll to position [896, 0]
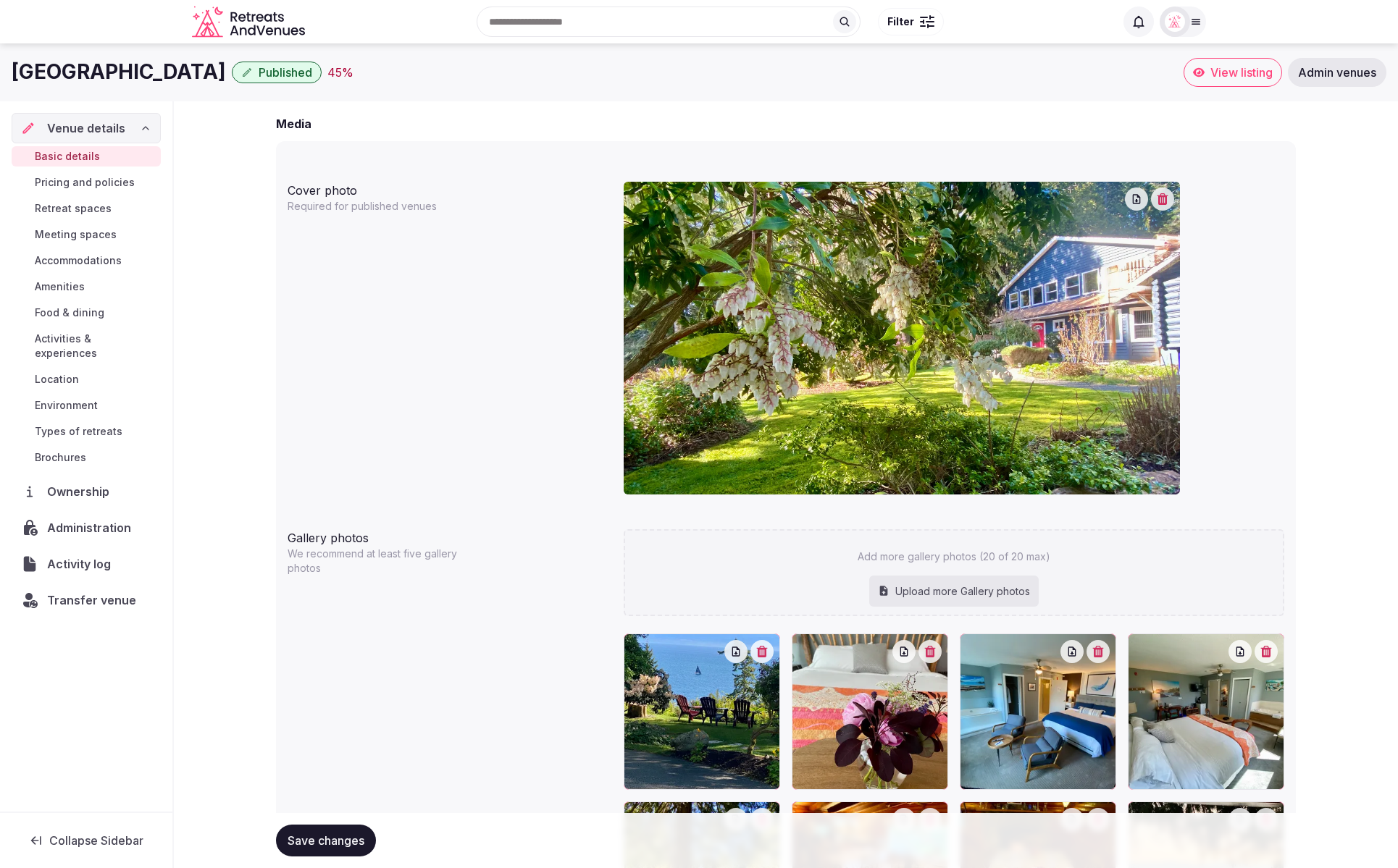
scroll to position [1006, 0]
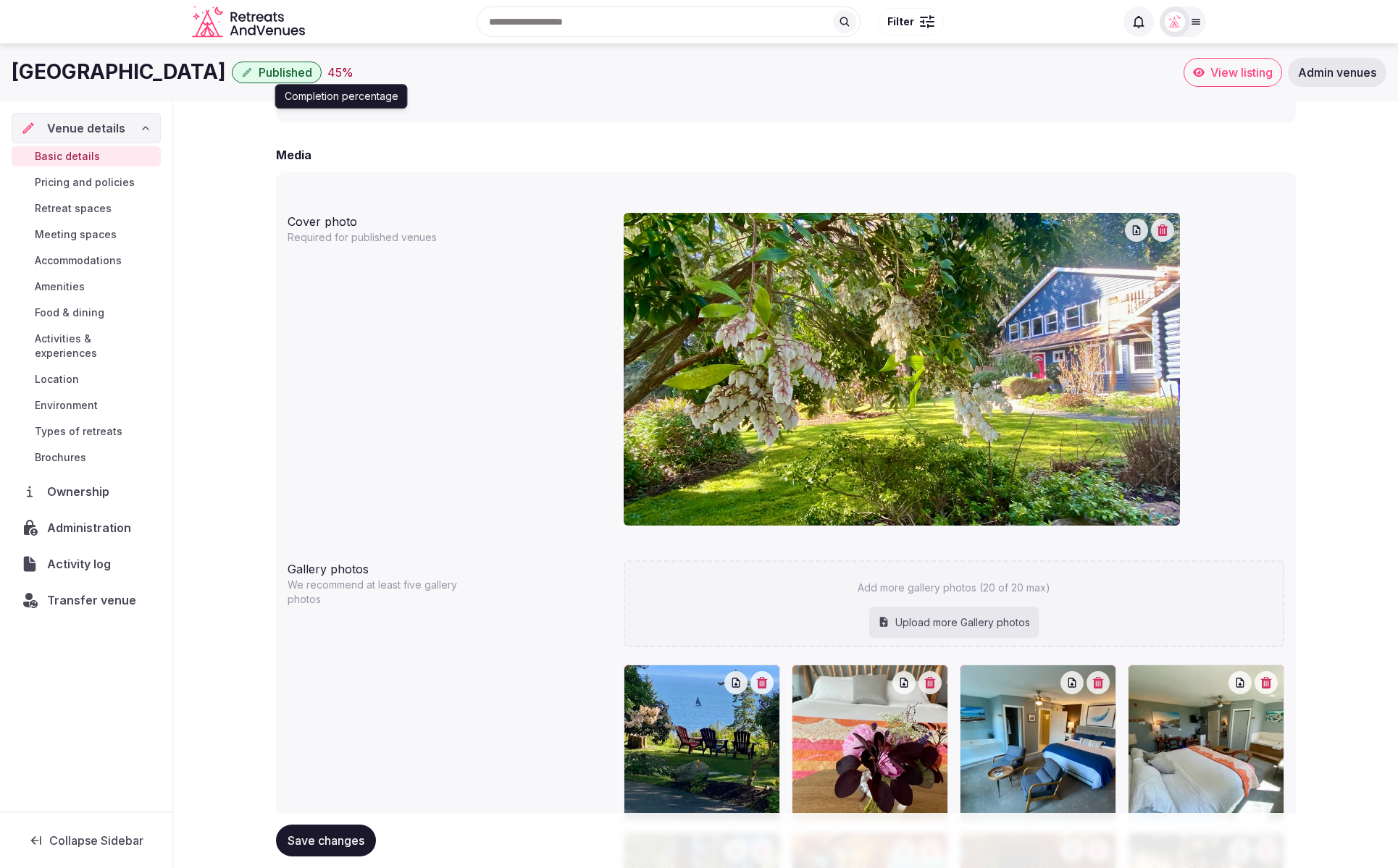
click at [337, 73] on div "45 %" at bounding box center [341, 72] width 26 height 17
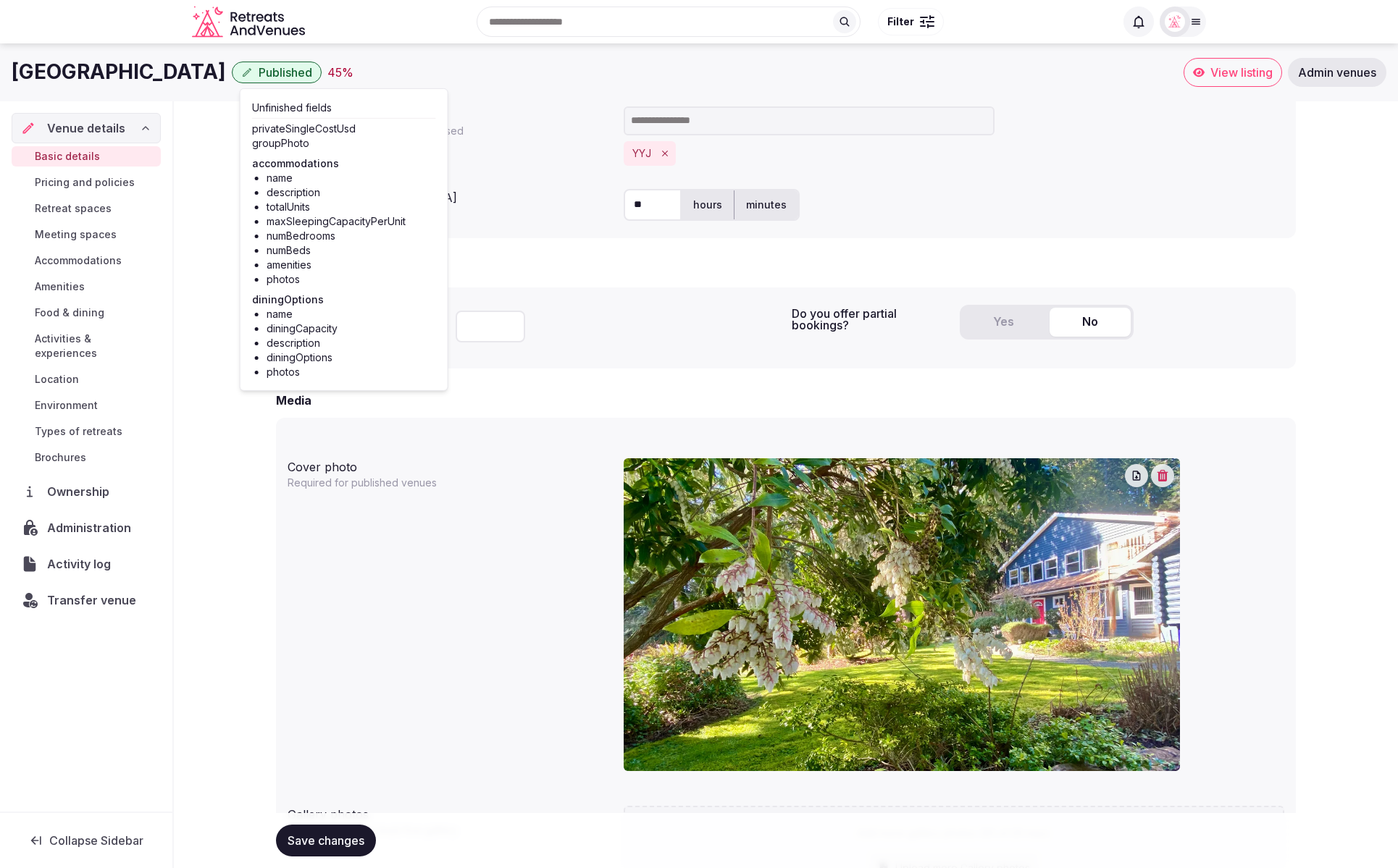
scroll to position [758, 0]
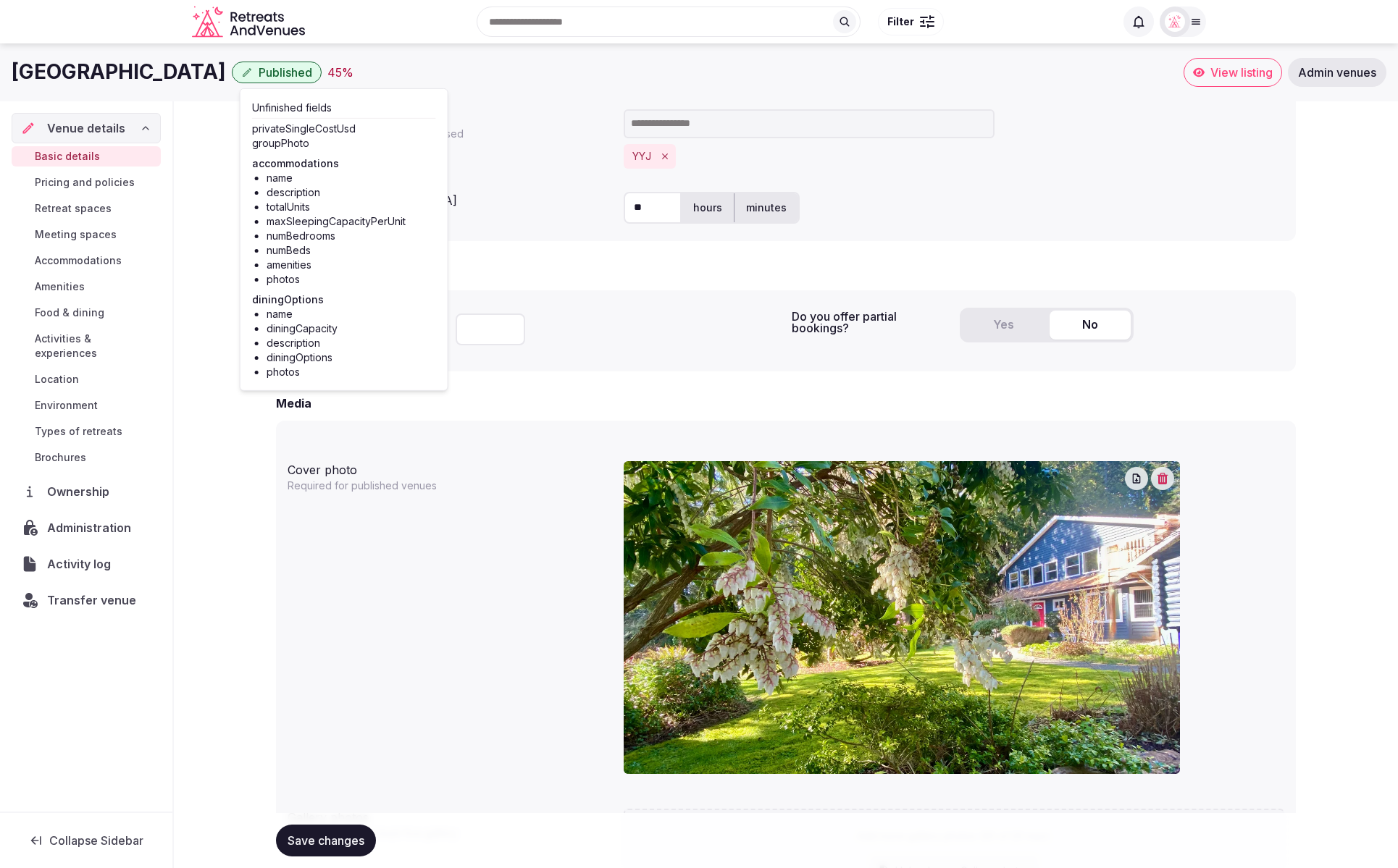
click at [207, 195] on div "**********" at bounding box center [785, 595] width 1224 height 2505
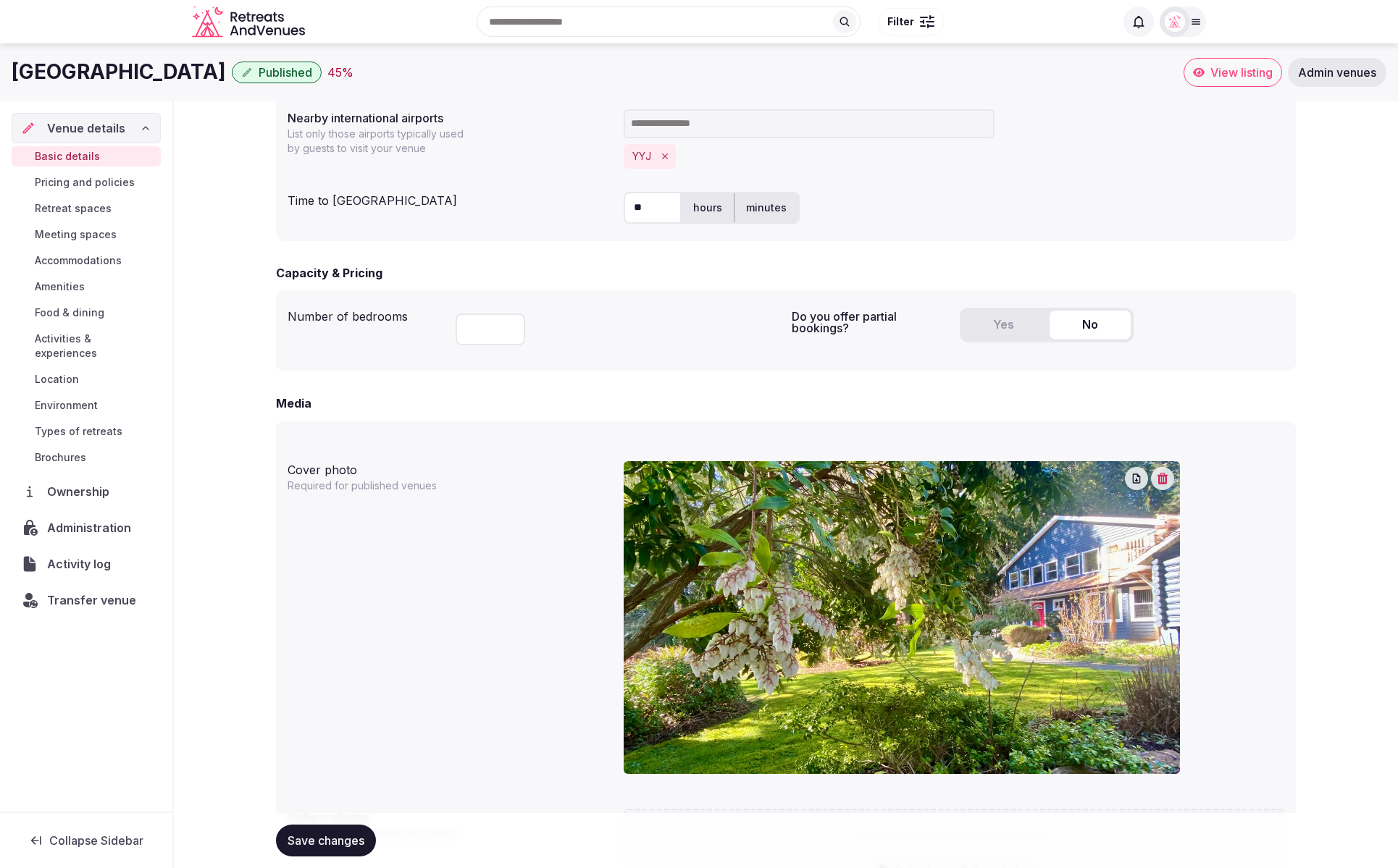
click at [90, 230] on span "Meeting spaces" at bounding box center [76, 235] width 81 height 15
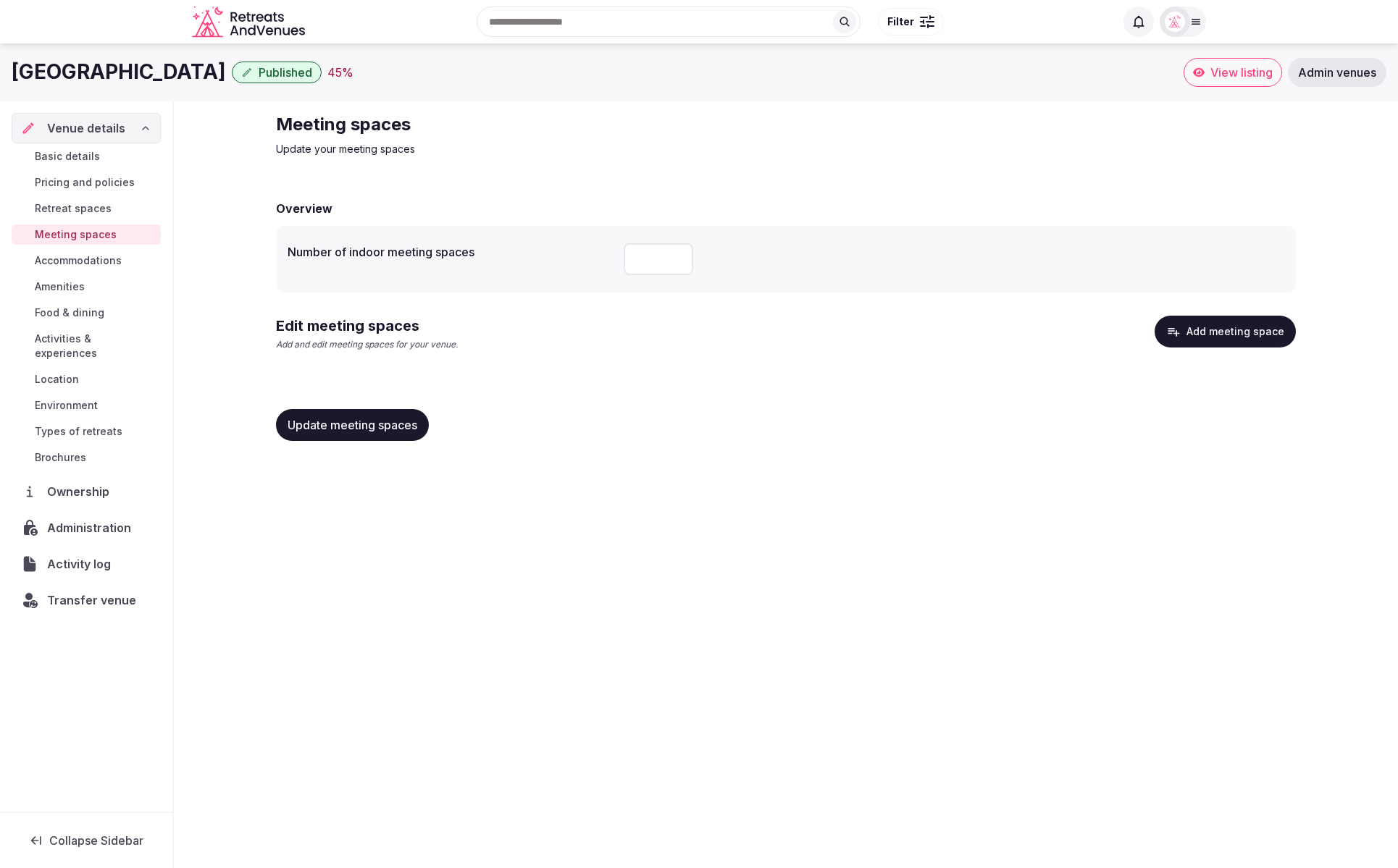
click at [71, 157] on span "Basic details" at bounding box center [68, 156] width 65 height 15
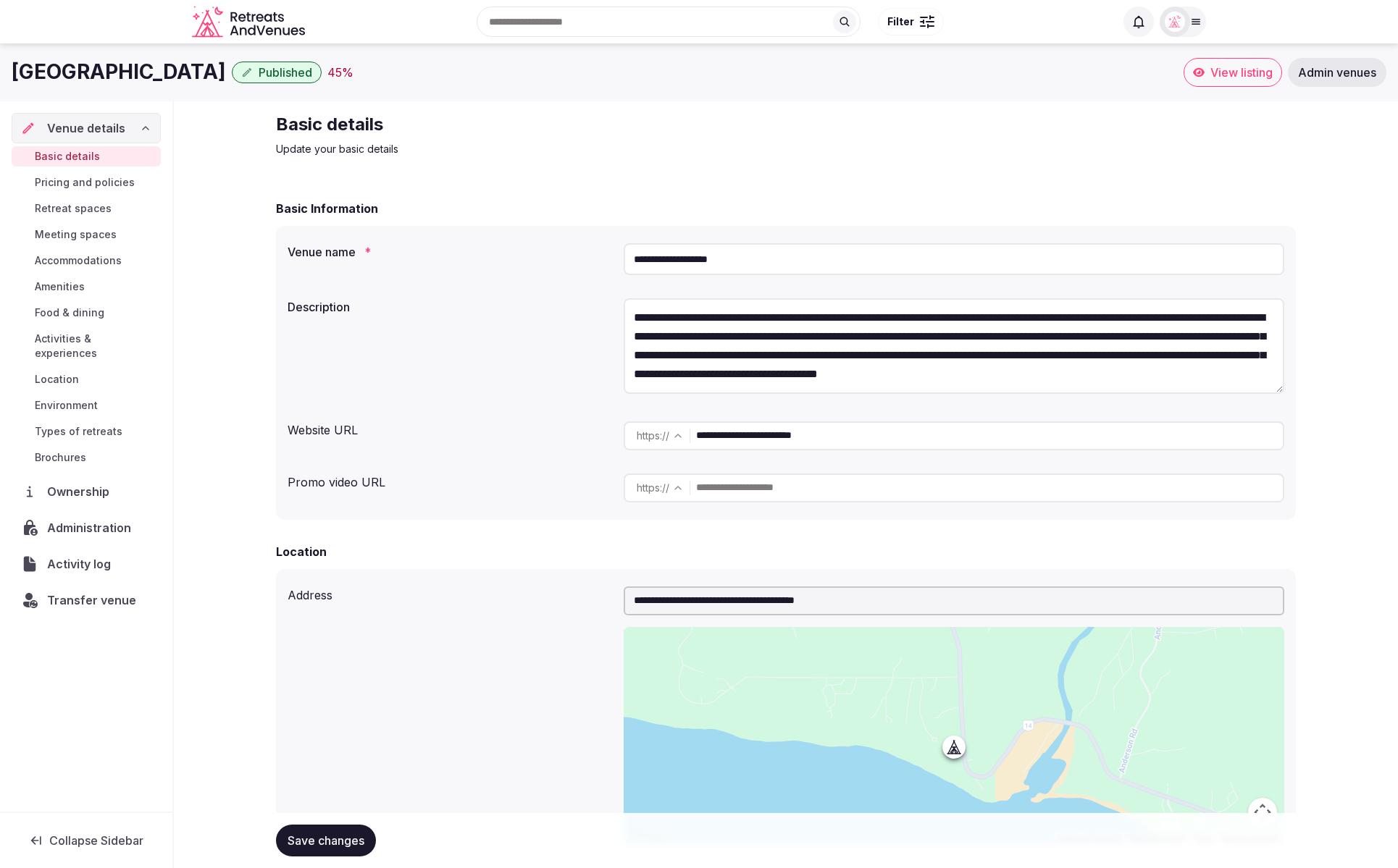
click at [69, 312] on span "Food & dining" at bounding box center [69, 313] width 69 height 15
